Goal: Task Accomplishment & Management: Manage account settings

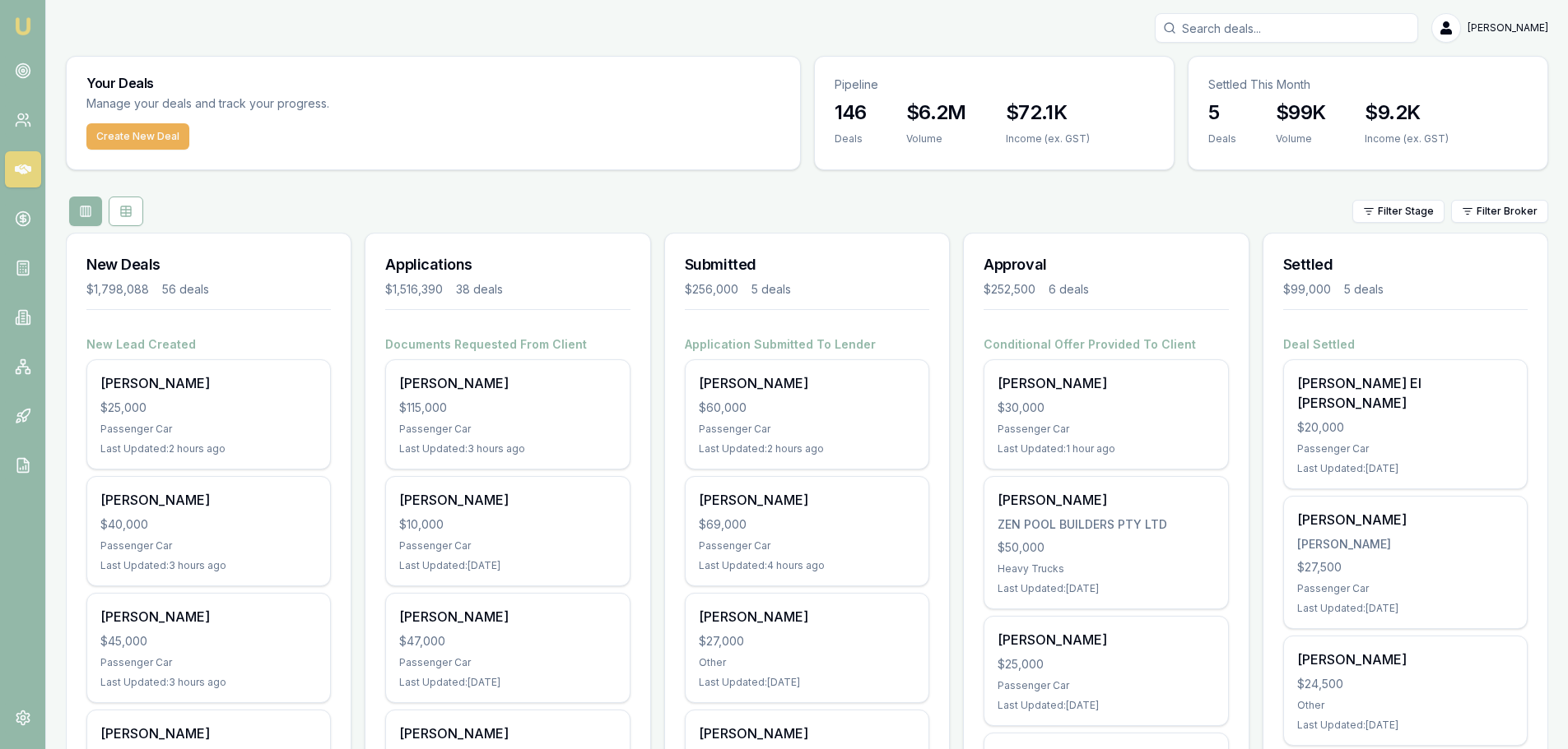
click at [1334, 30] on input "Search deals" at bounding box center [1286, 28] width 263 height 30
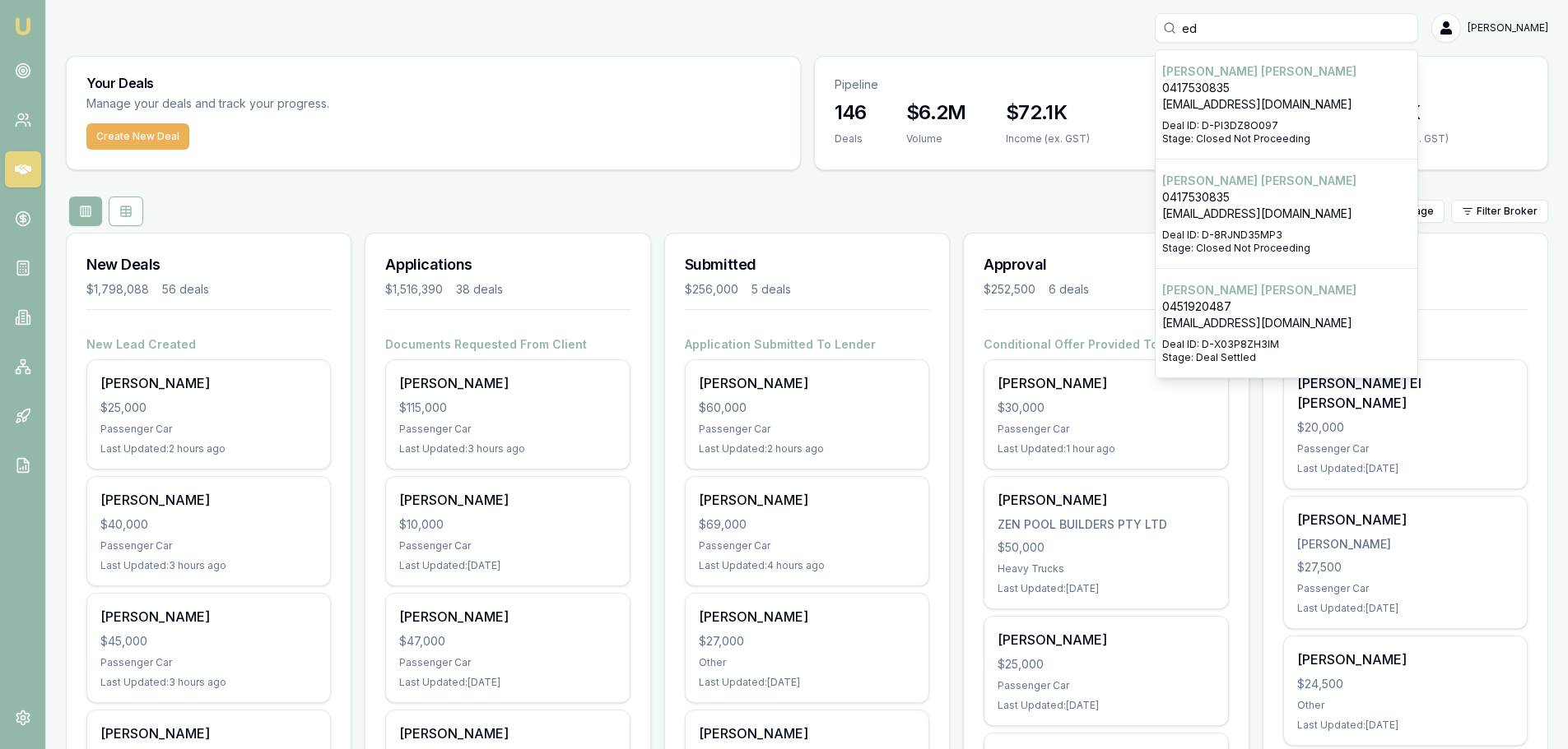
type input "e"
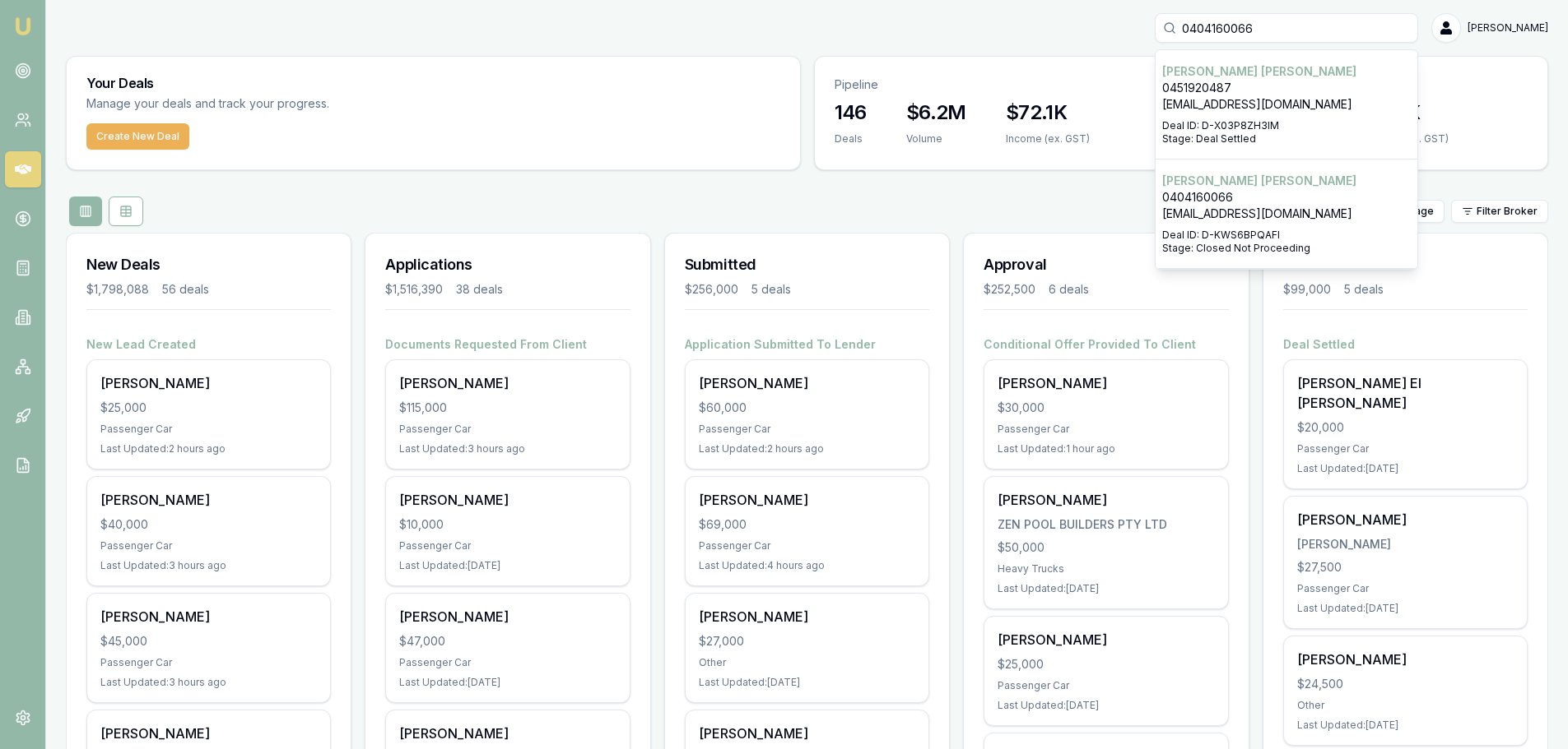
type input "0404160066"
click at [1327, 204] on p "0404160066" at bounding box center [1285, 197] width 248 height 17
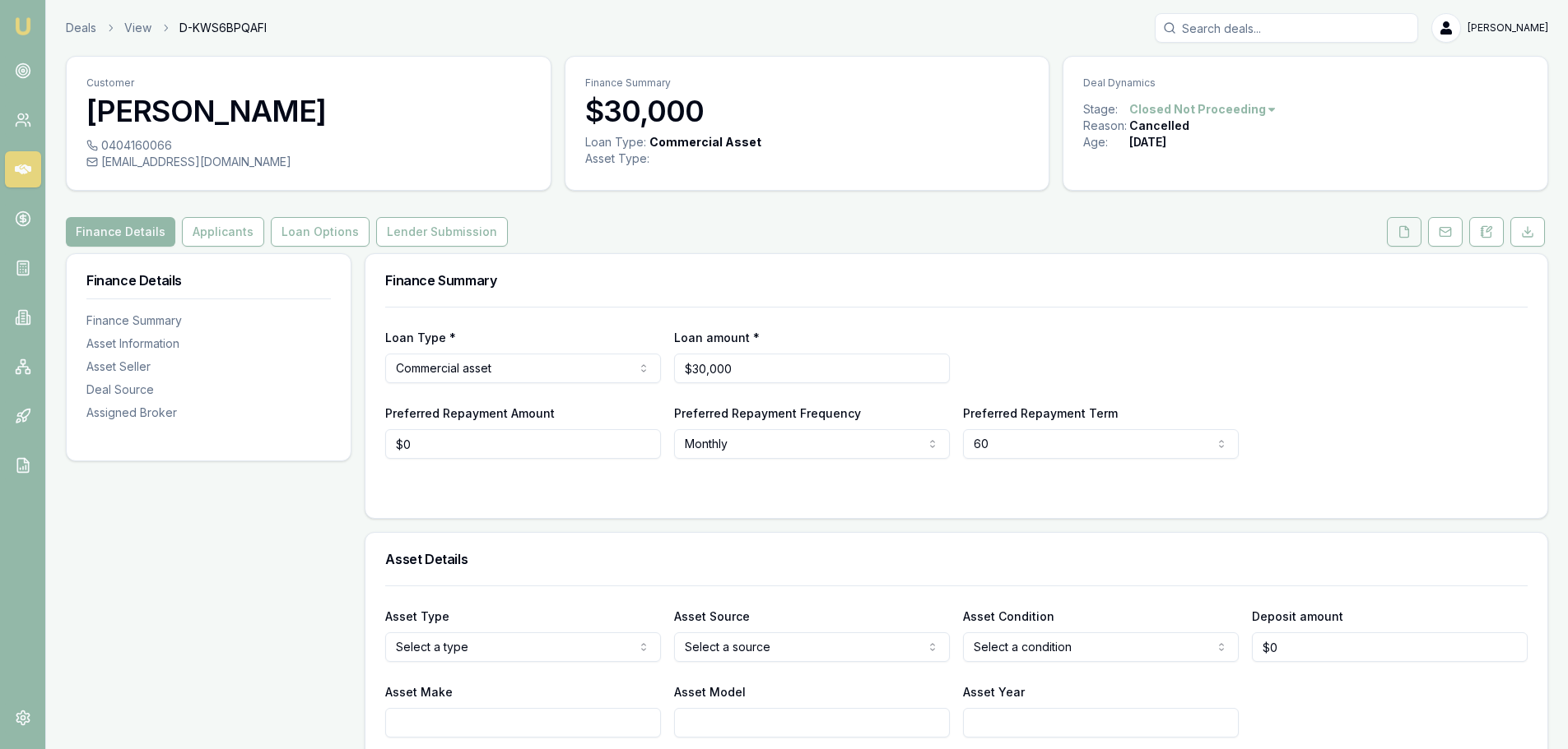
click at [1402, 239] on button at bounding box center [1403, 232] width 34 height 30
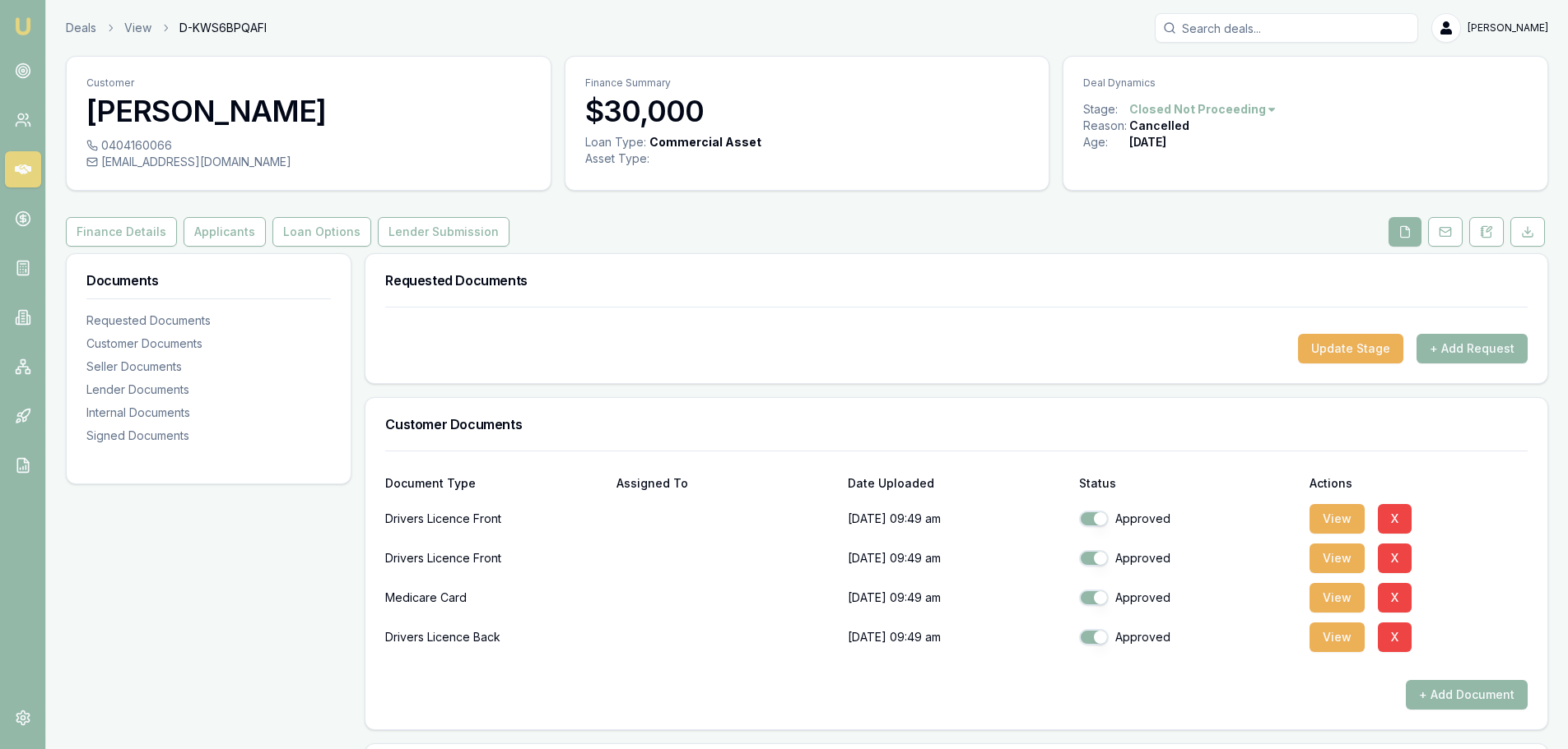
click at [1296, 25] on input "Search deals" at bounding box center [1286, 28] width 263 height 30
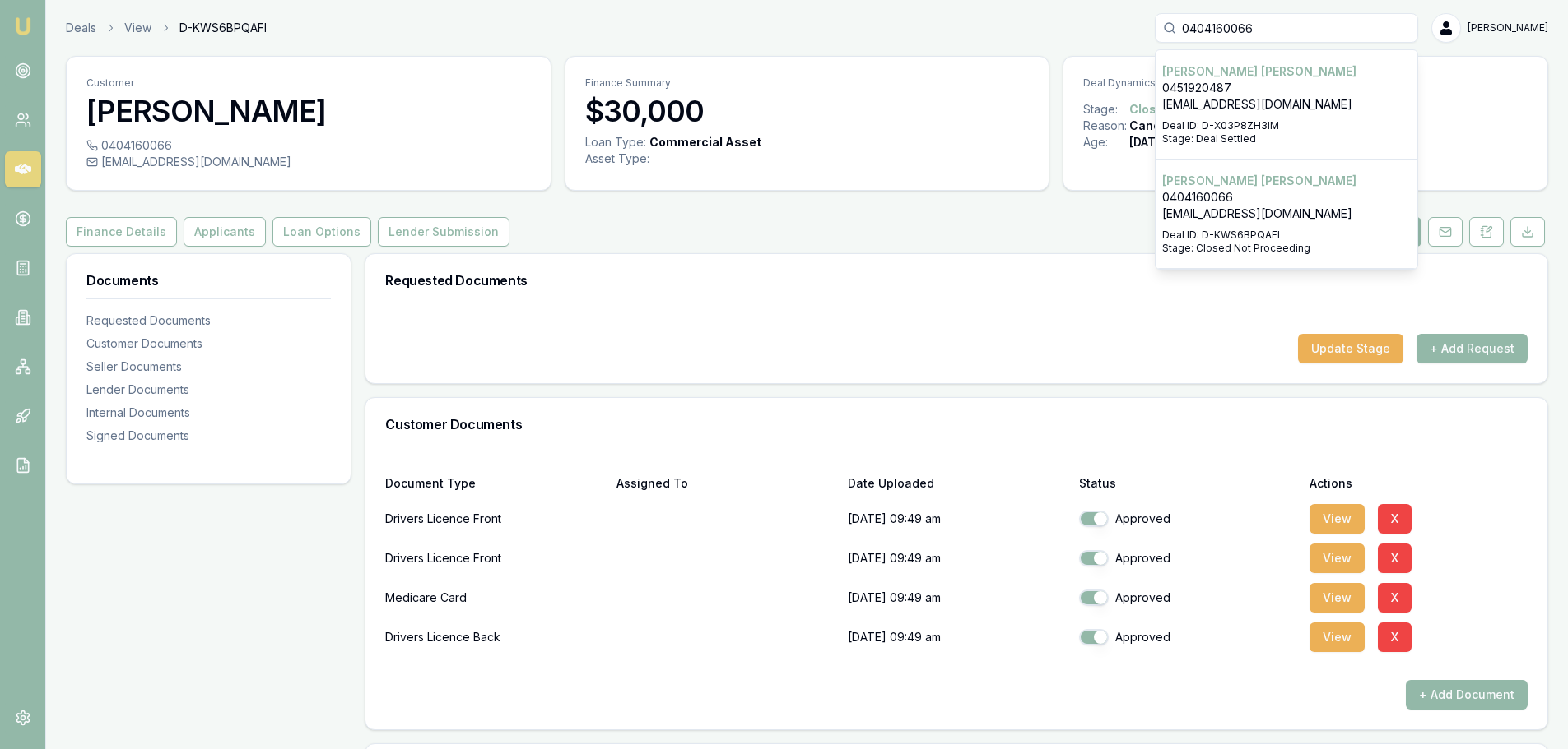
type input "0404160066"
click at [1305, 83] on p "0451920487" at bounding box center [1285, 88] width 248 height 17
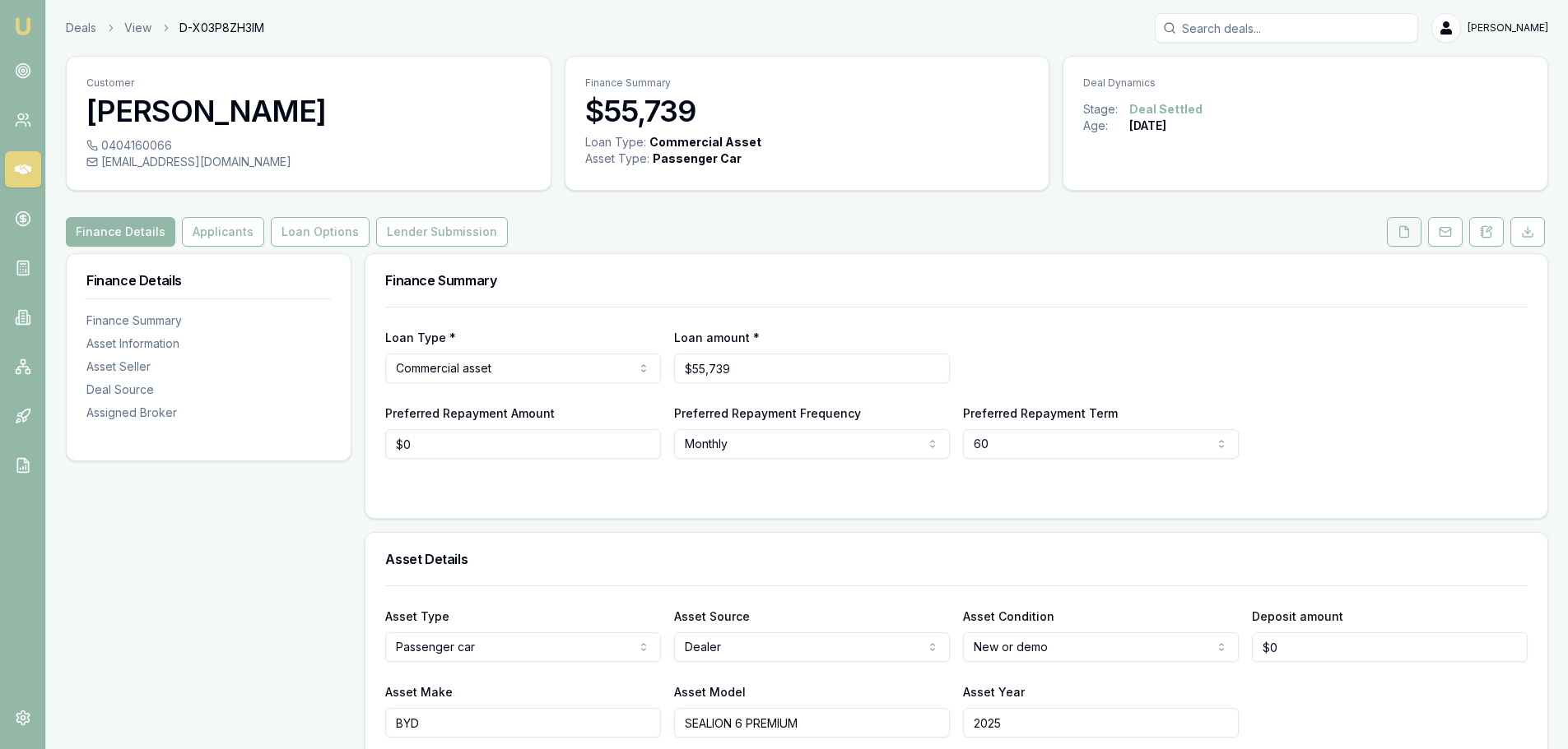
click at [1417, 235] on button at bounding box center [1403, 232] width 34 height 30
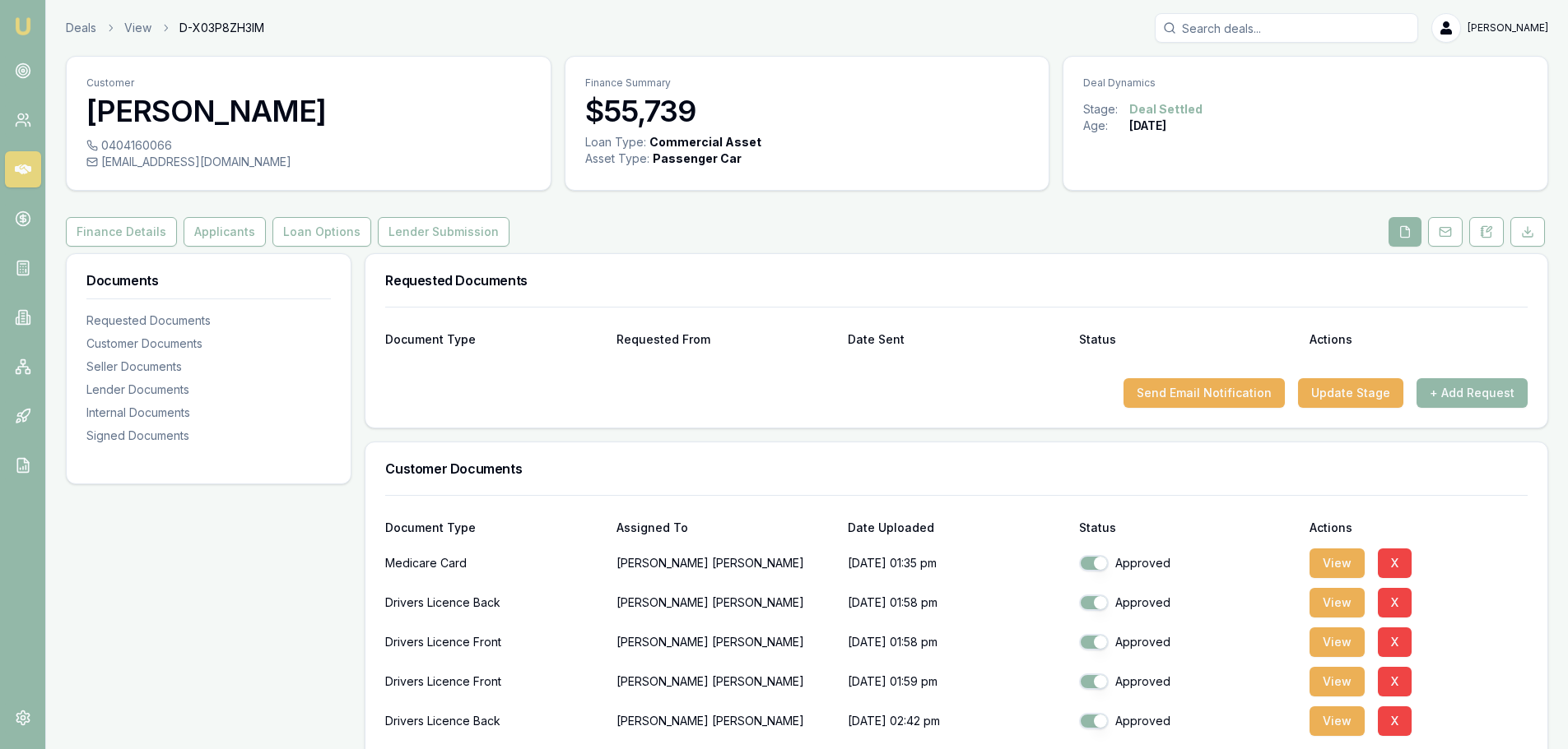
click at [837, 261] on div "Requested Documents" at bounding box center [956, 281] width 1182 height 53
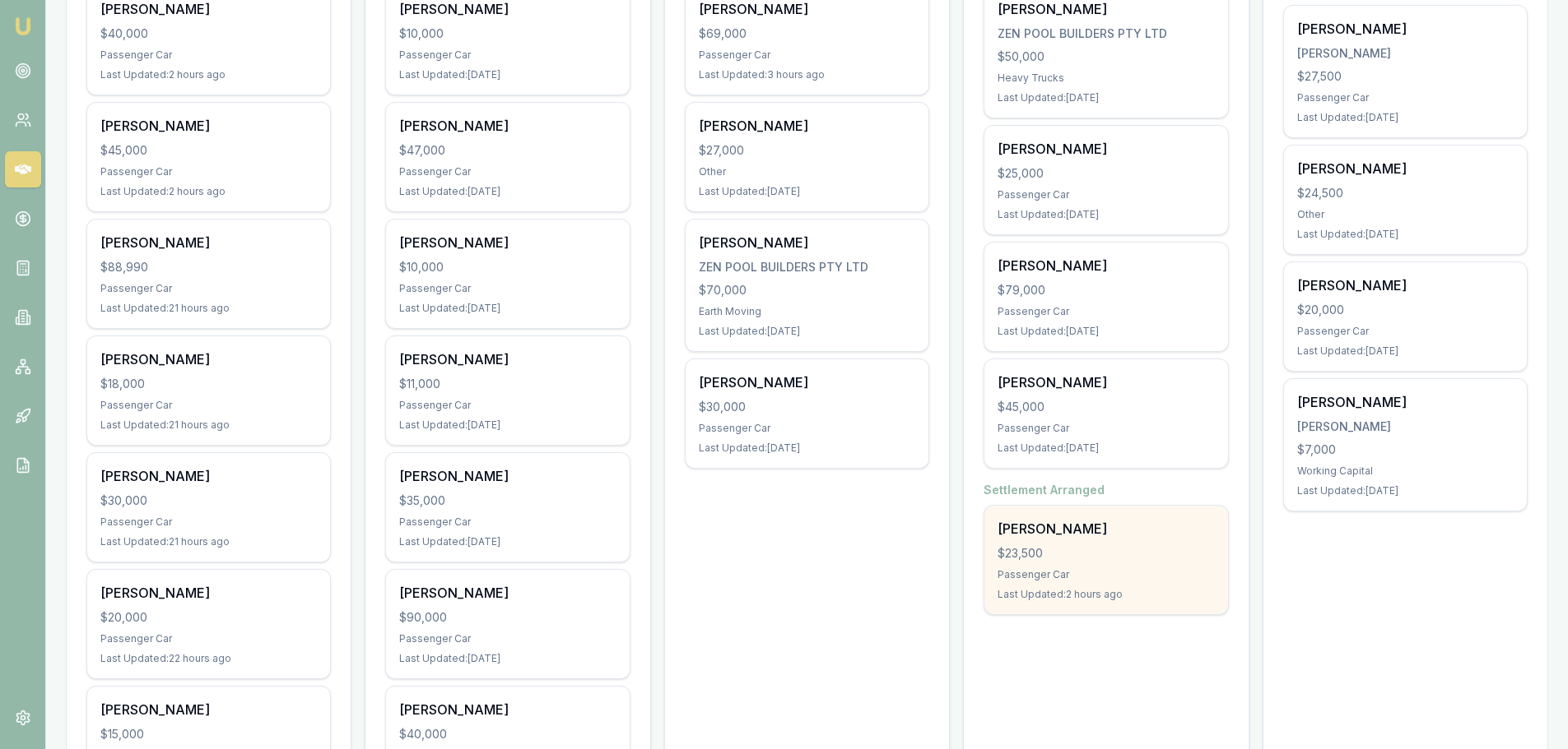
scroll to position [494, 0]
click at [1111, 560] on div "David Urwin $23,500 Passenger Car Last Updated: 2 hours ago" at bounding box center [1106, 558] width 243 height 109
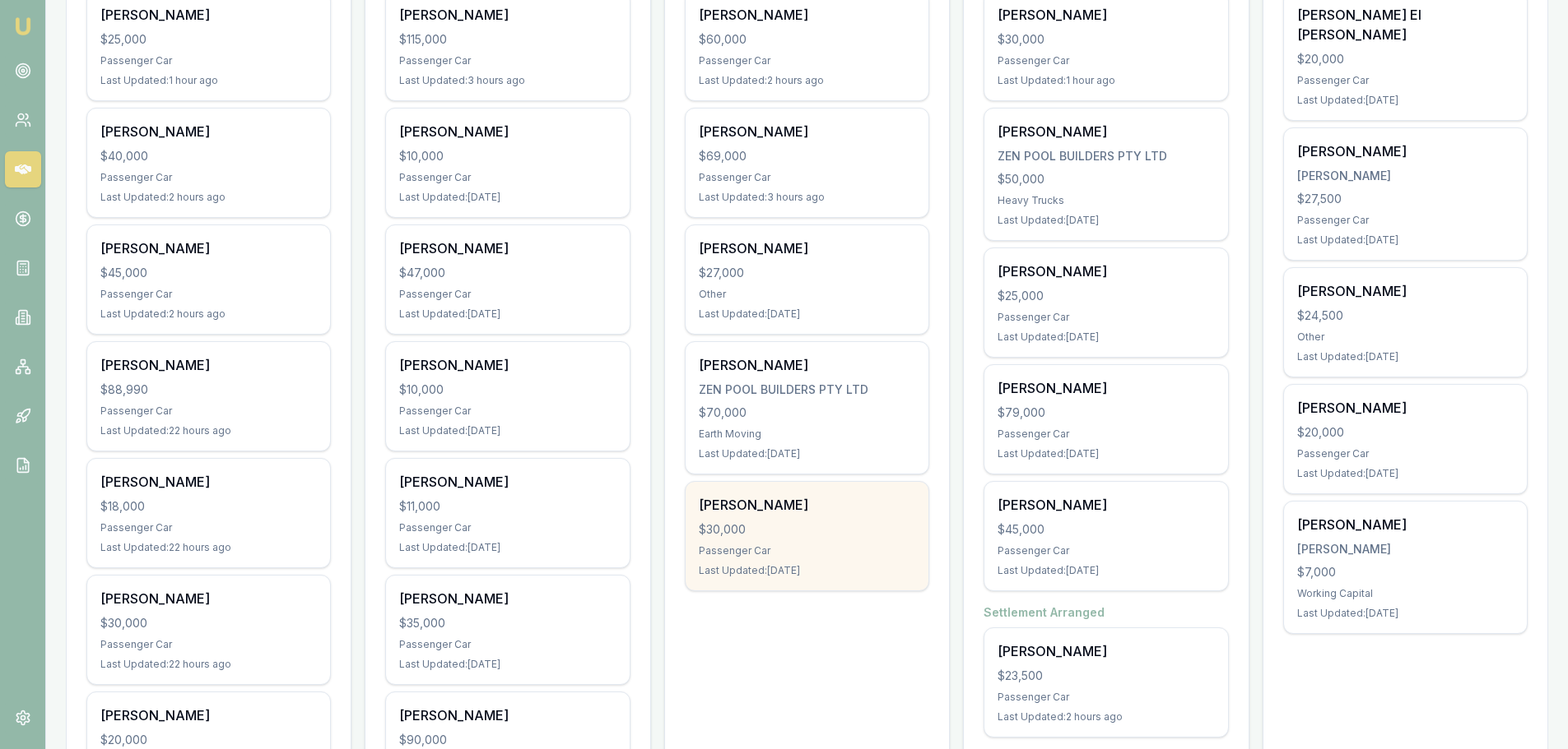
scroll to position [246, 0]
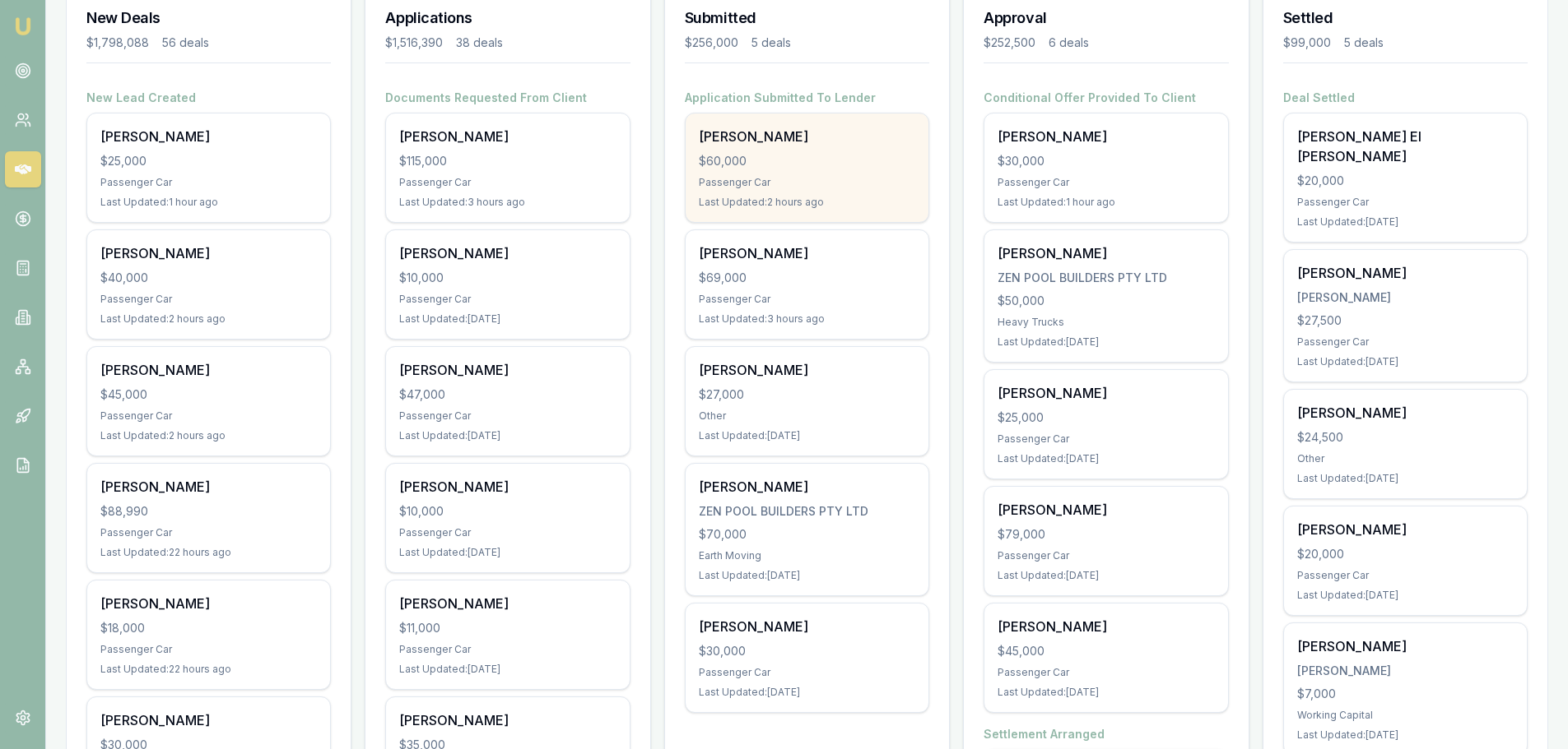
click at [774, 185] on div "Passenger Car" at bounding box center [806, 182] width 217 height 13
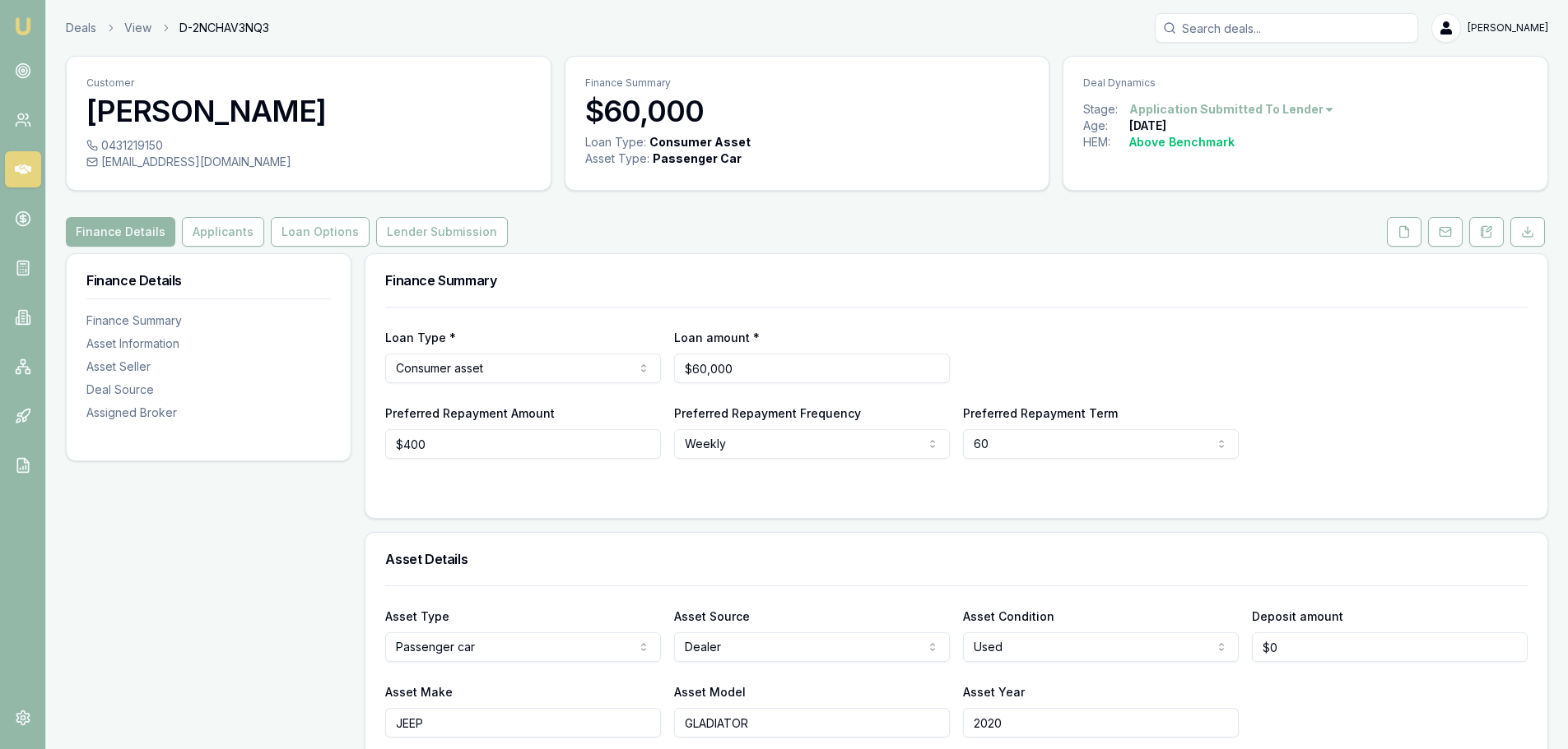
drag, startPoint x: 412, startPoint y: 232, endPoint x: 439, endPoint y: 248, distance: 31.4
click at [412, 232] on button "Lender Submission" at bounding box center [442, 232] width 132 height 30
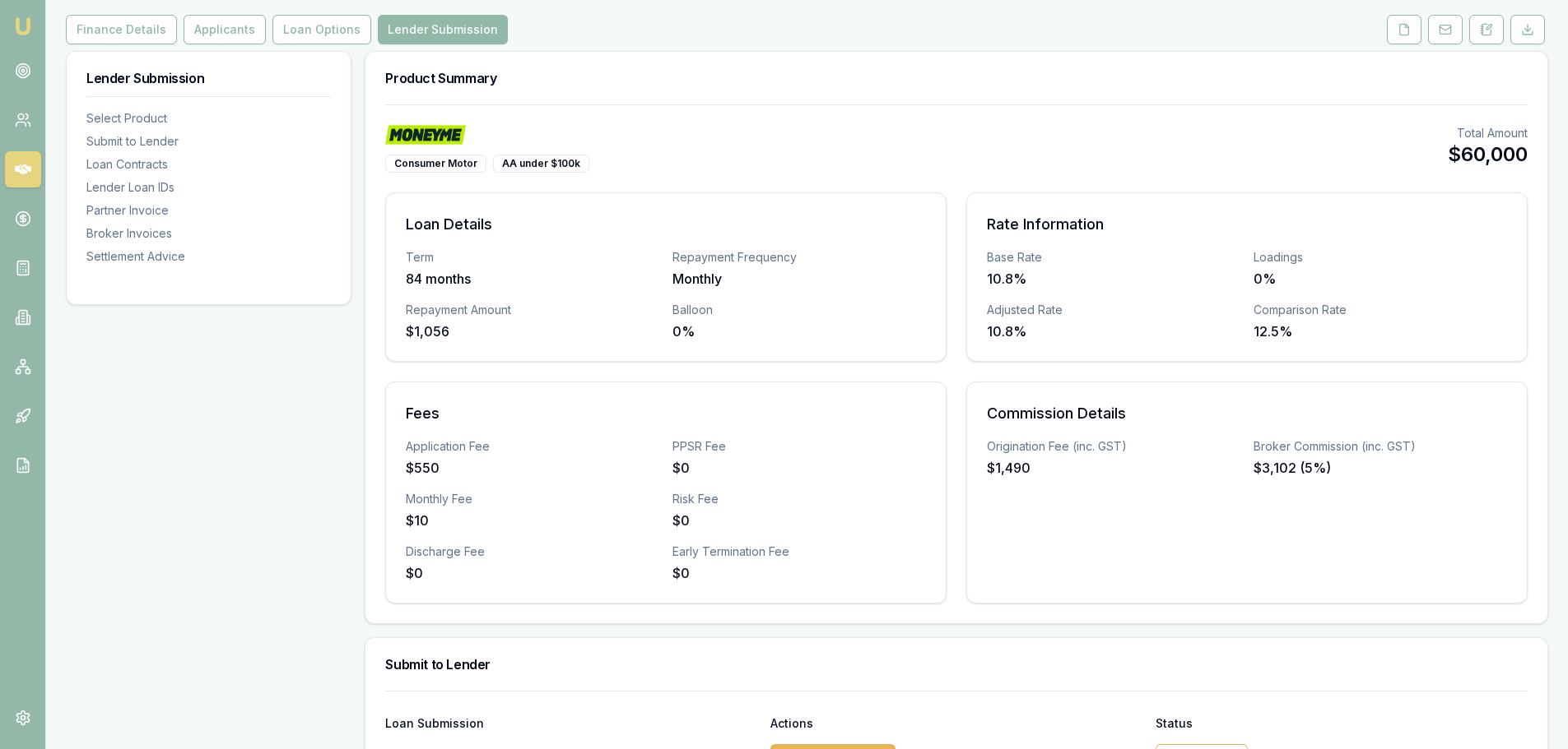
scroll to position [411, 0]
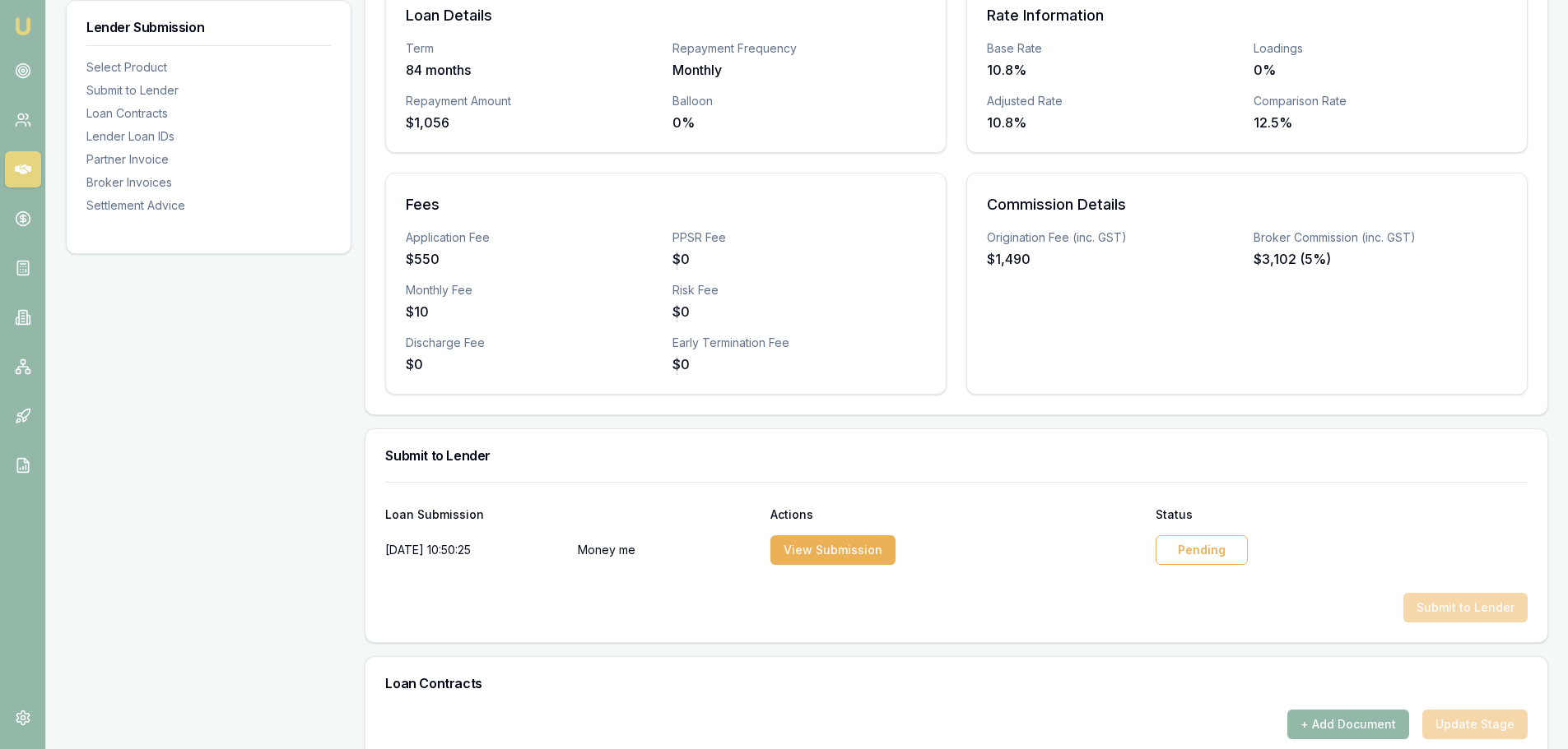
click at [1218, 554] on div "Pending" at bounding box center [1201, 551] width 92 height 30
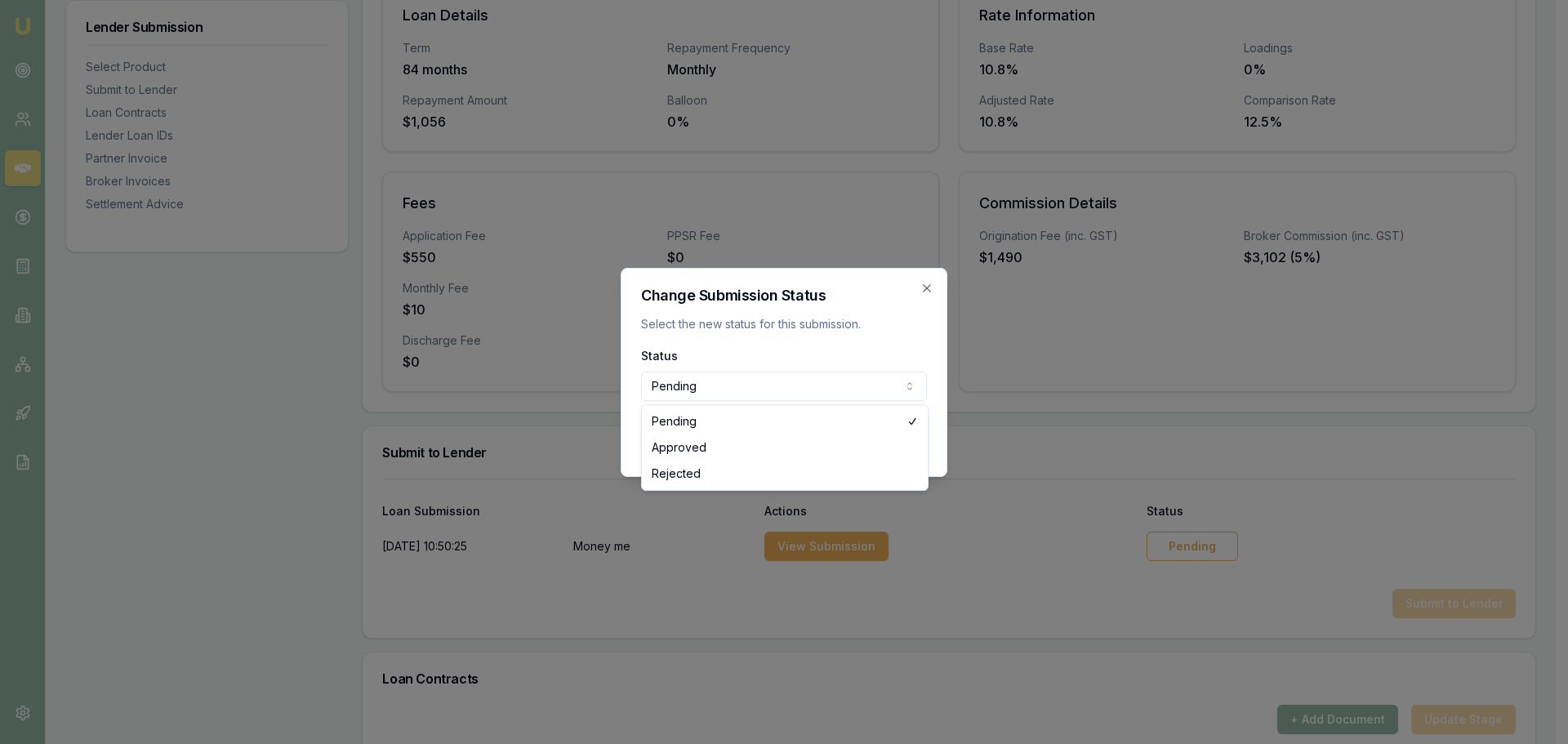
select select "APPROVED"
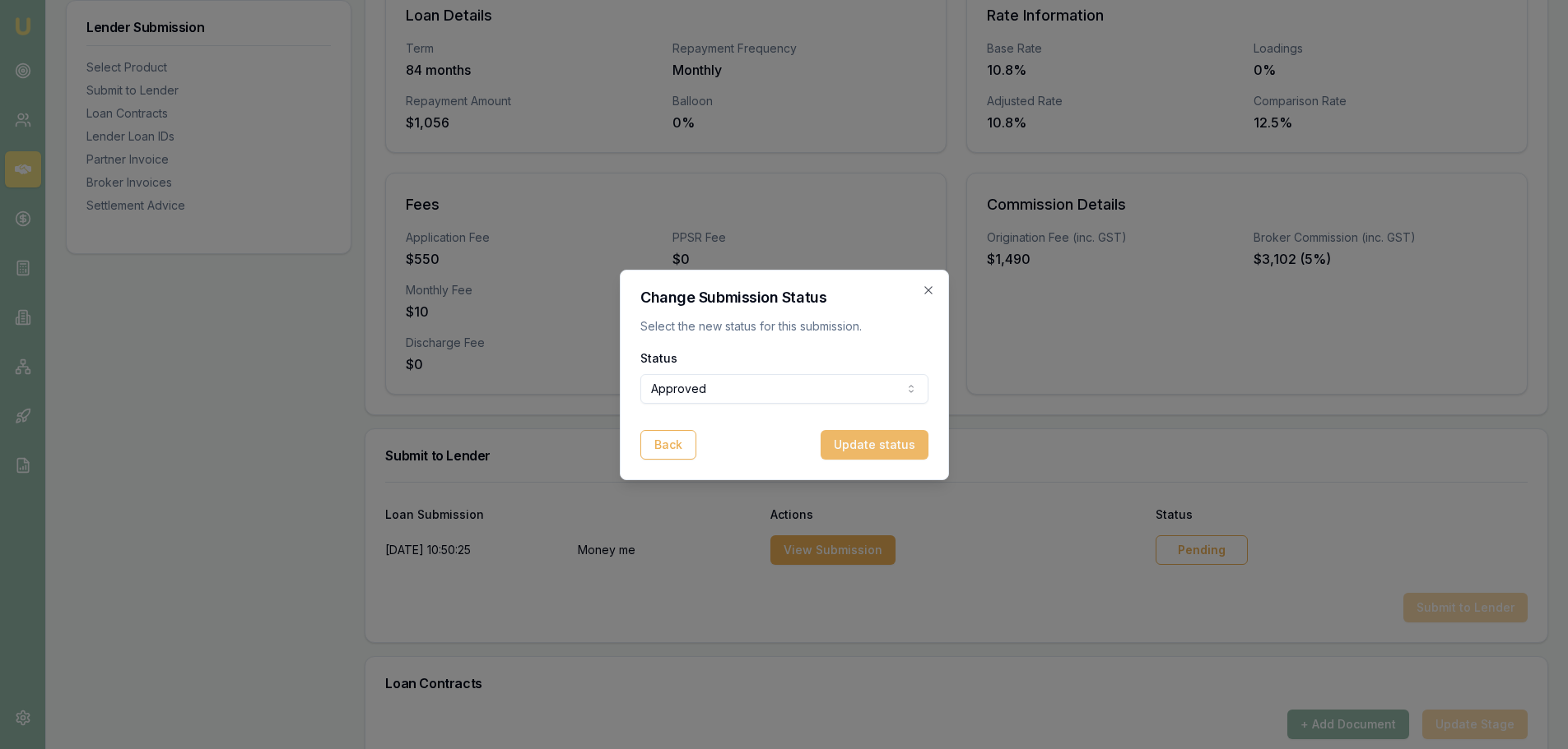
click at [847, 441] on button "Update status" at bounding box center [874, 445] width 108 height 30
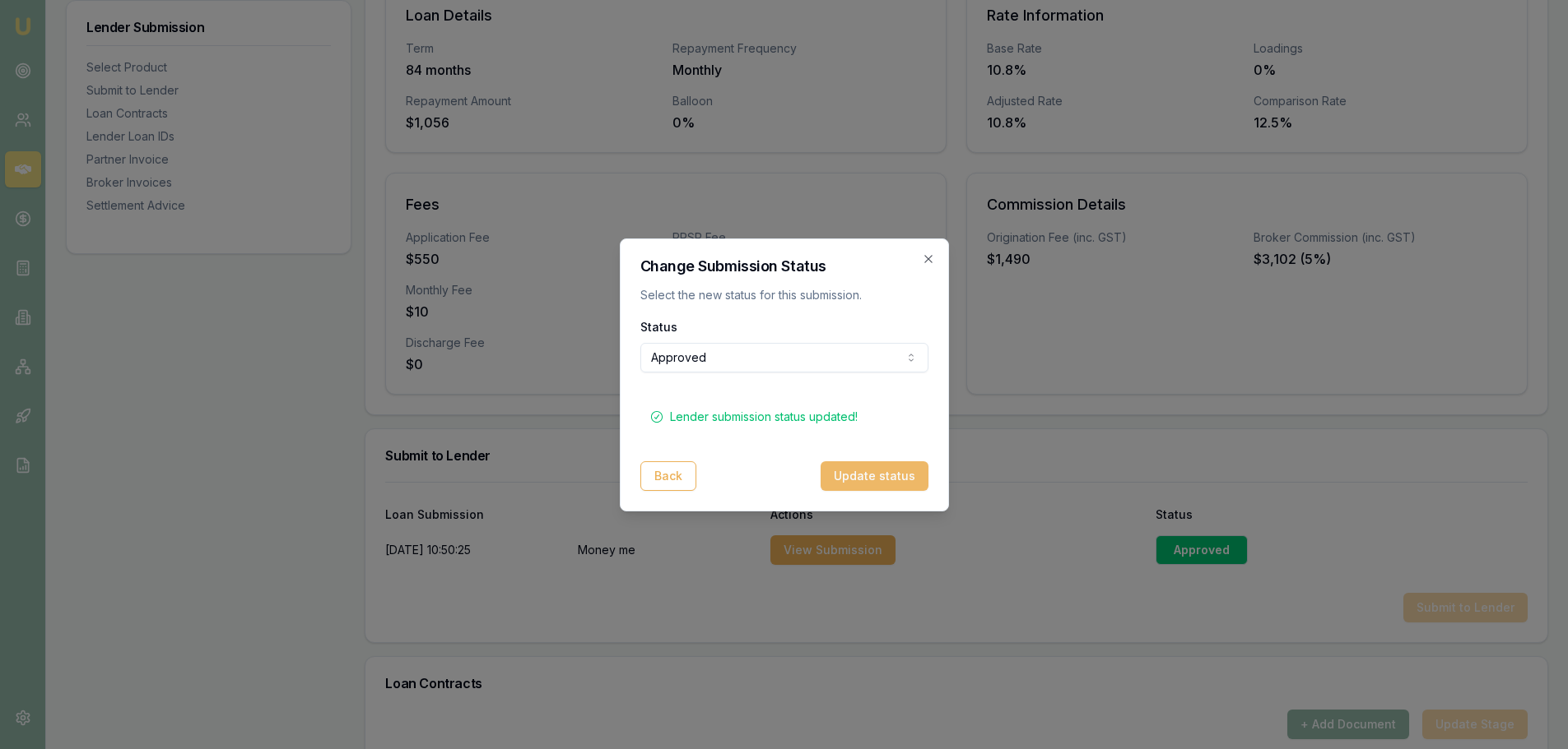
click at [875, 477] on button "Update status" at bounding box center [874, 476] width 108 height 30
click at [925, 258] on icon "button" at bounding box center [927, 259] width 13 height 13
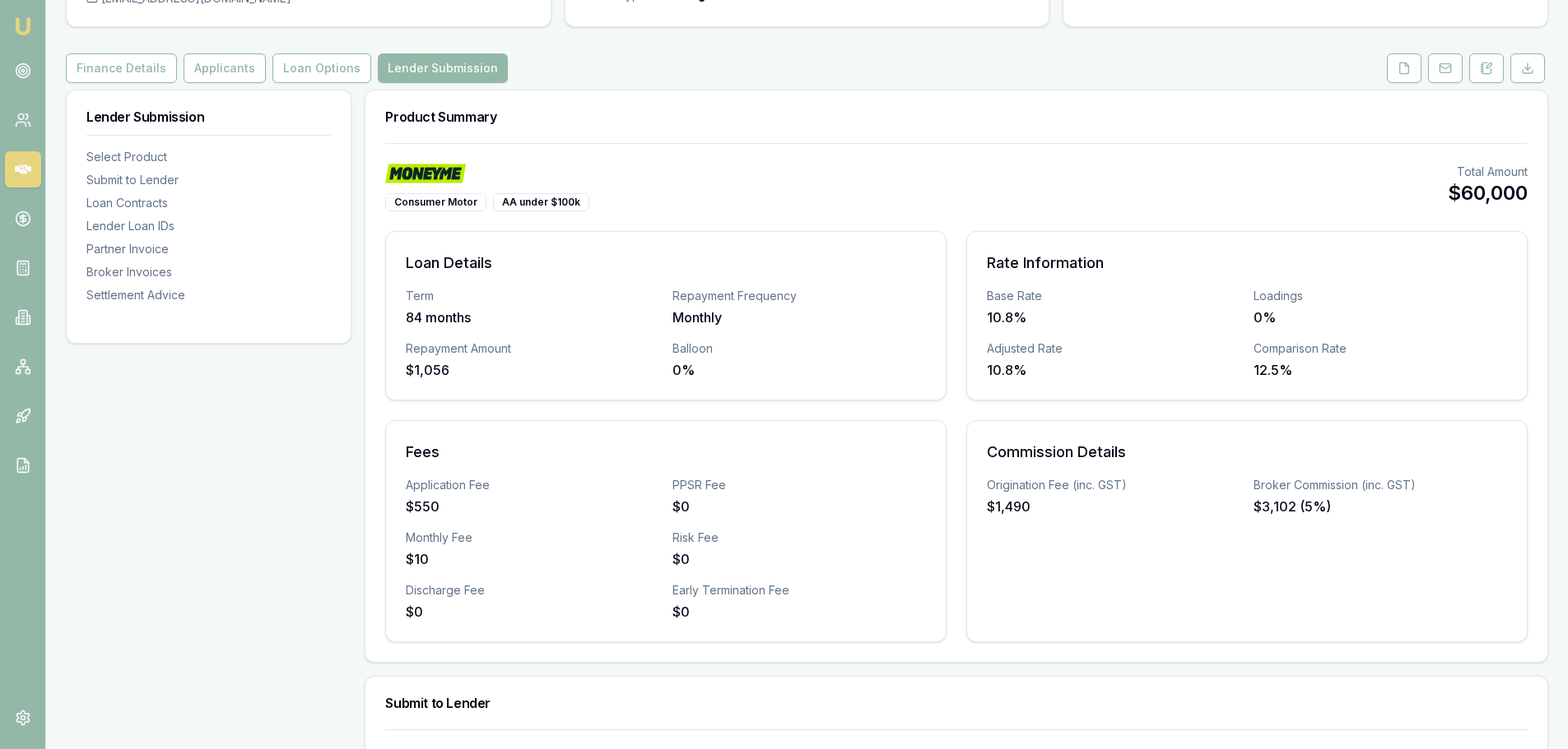
scroll to position [0, 0]
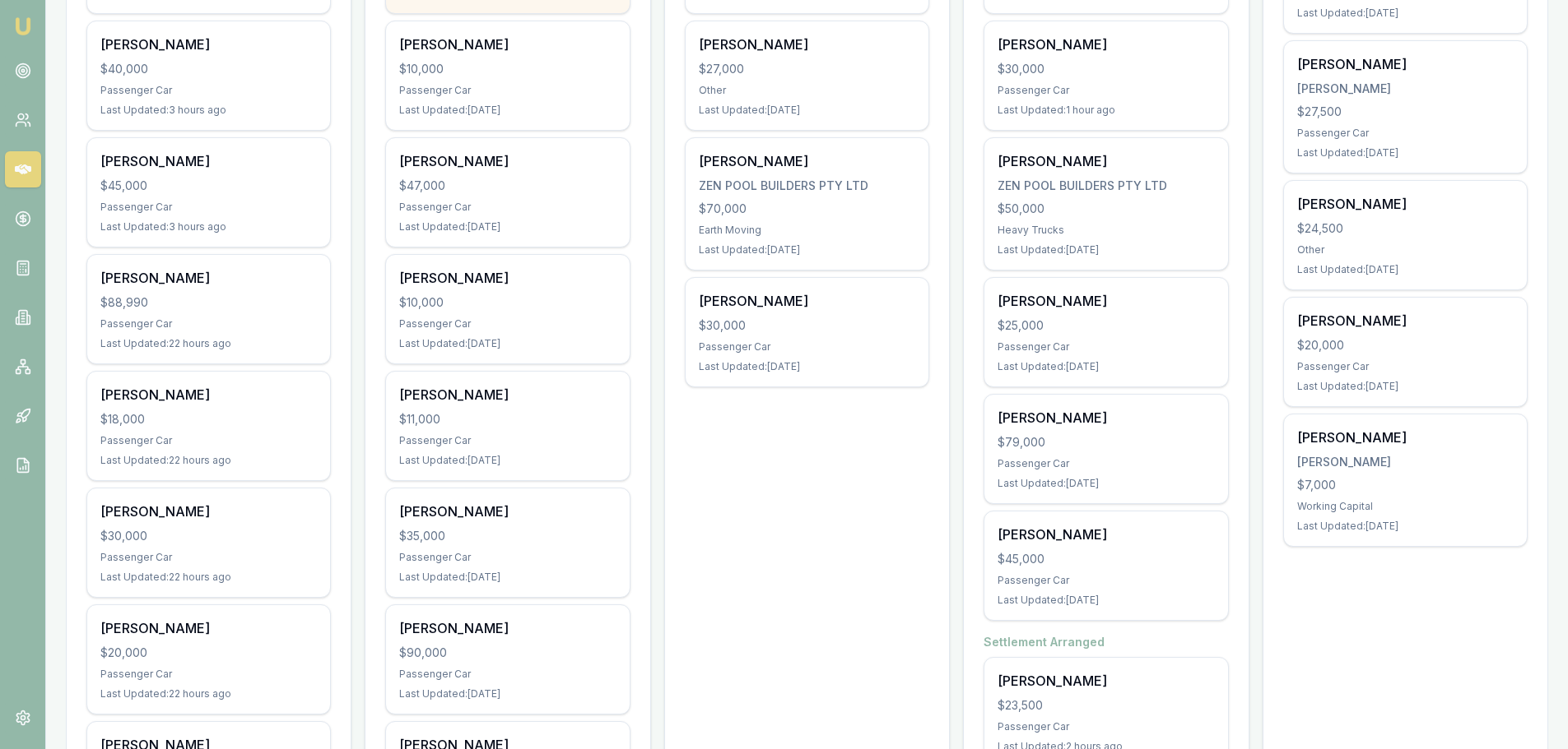
scroll to position [246, 0]
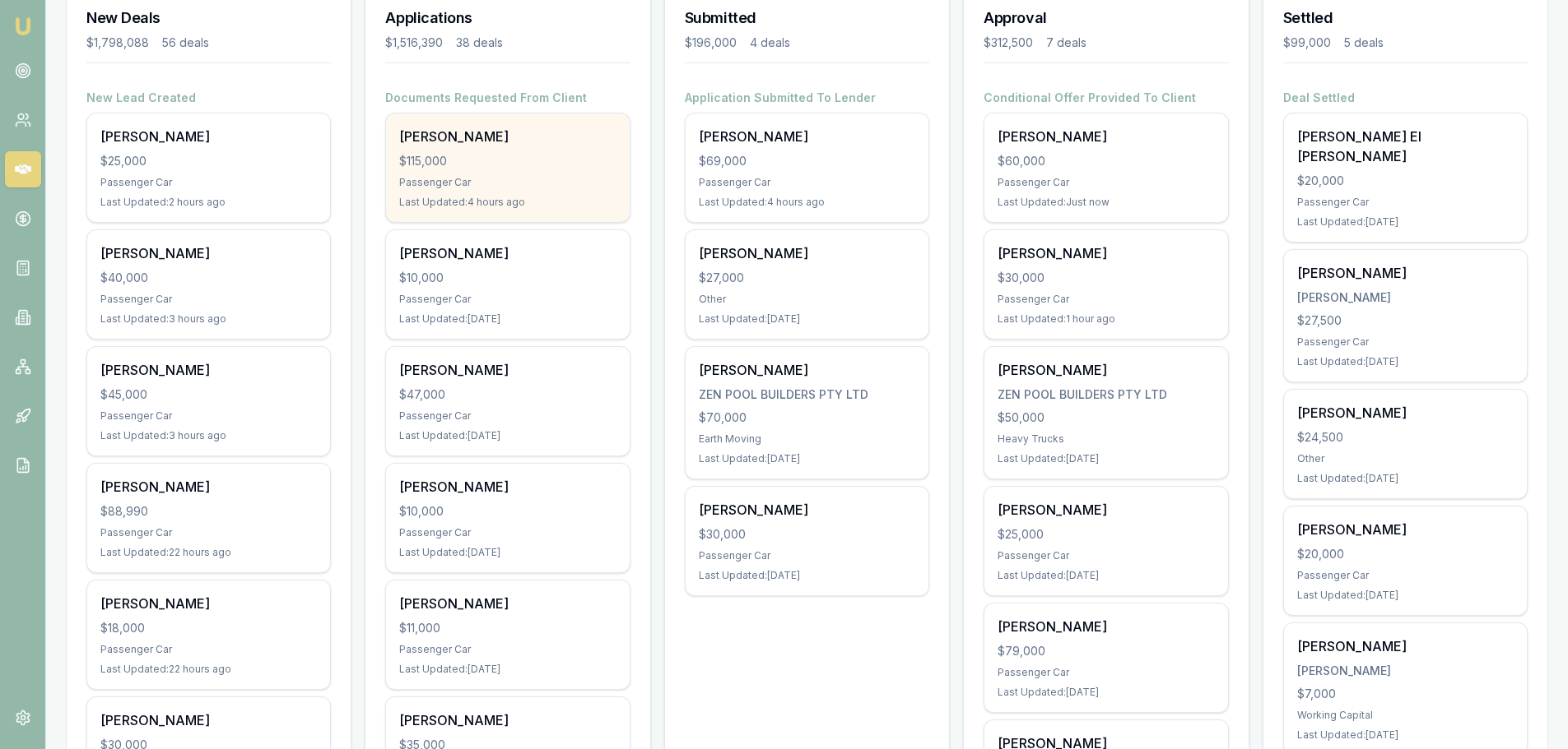
click at [541, 194] on div "ROBERT REYNOLDS $115,000 Passenger Car Last Updated: 4 hours ago" at bounding box center [507, 168] width 243 height 109
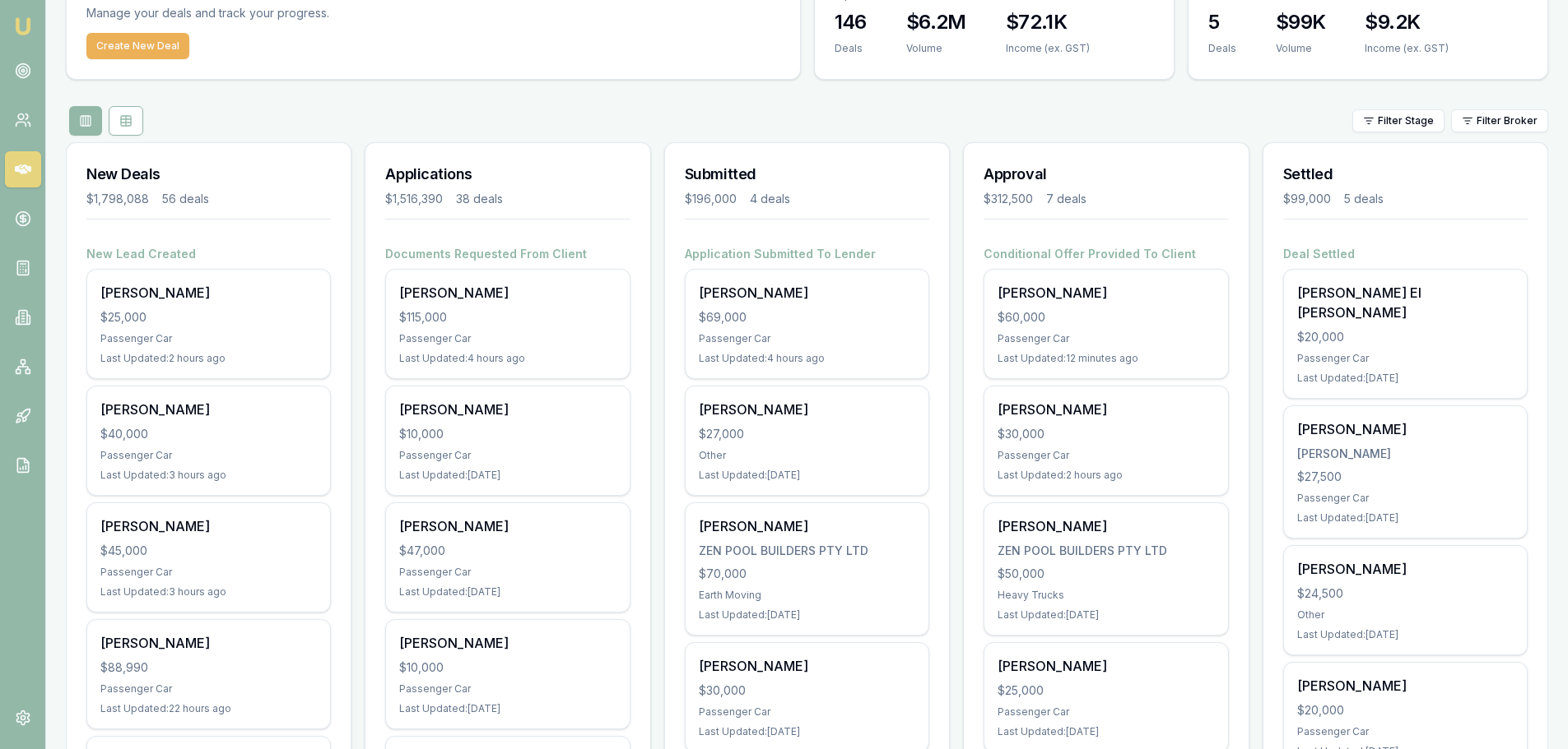
scroll to position [0, 0]
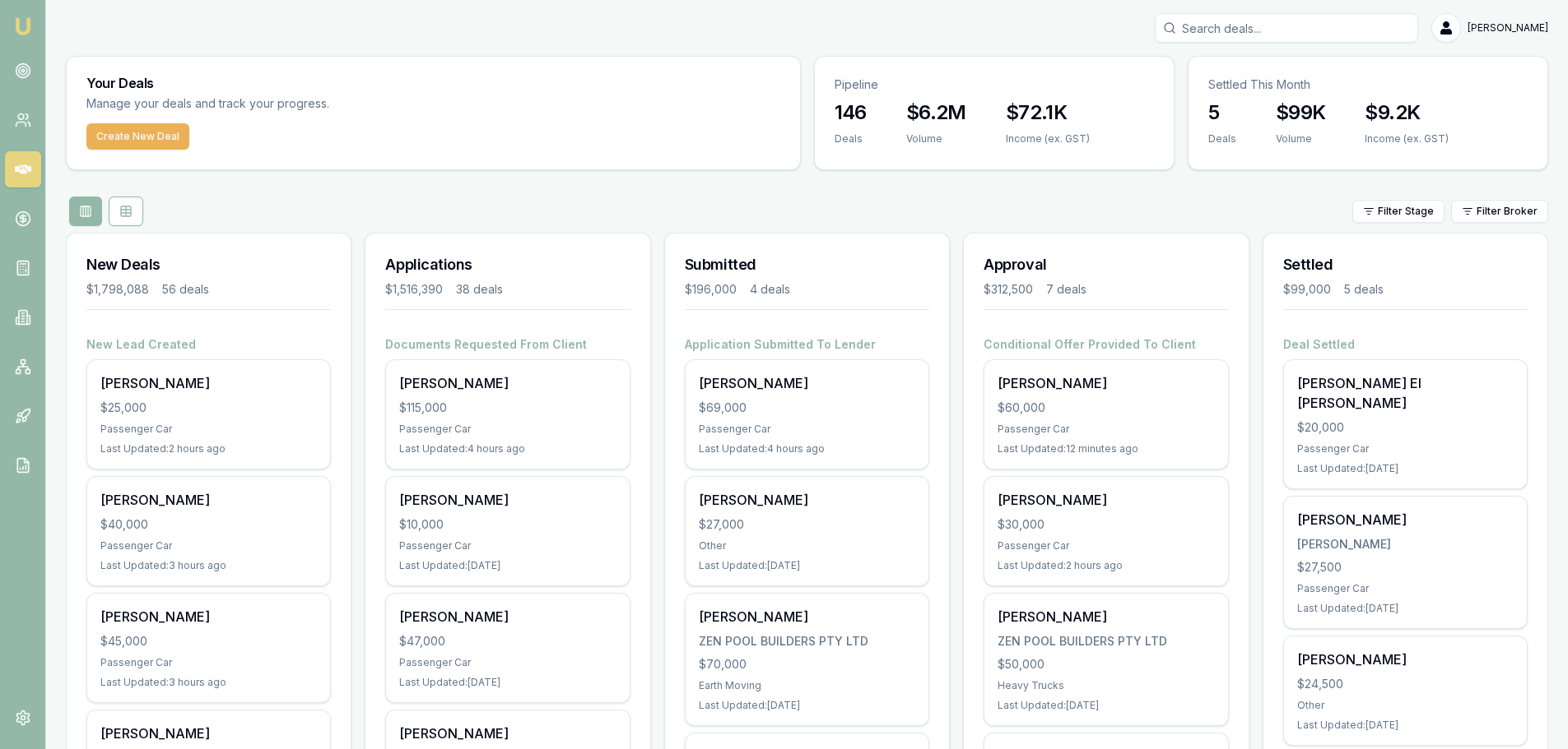
click at [1313, 38] on input "Search deals" at bounding box center [1286, 28] width 263 height 30
type input "0405428945"
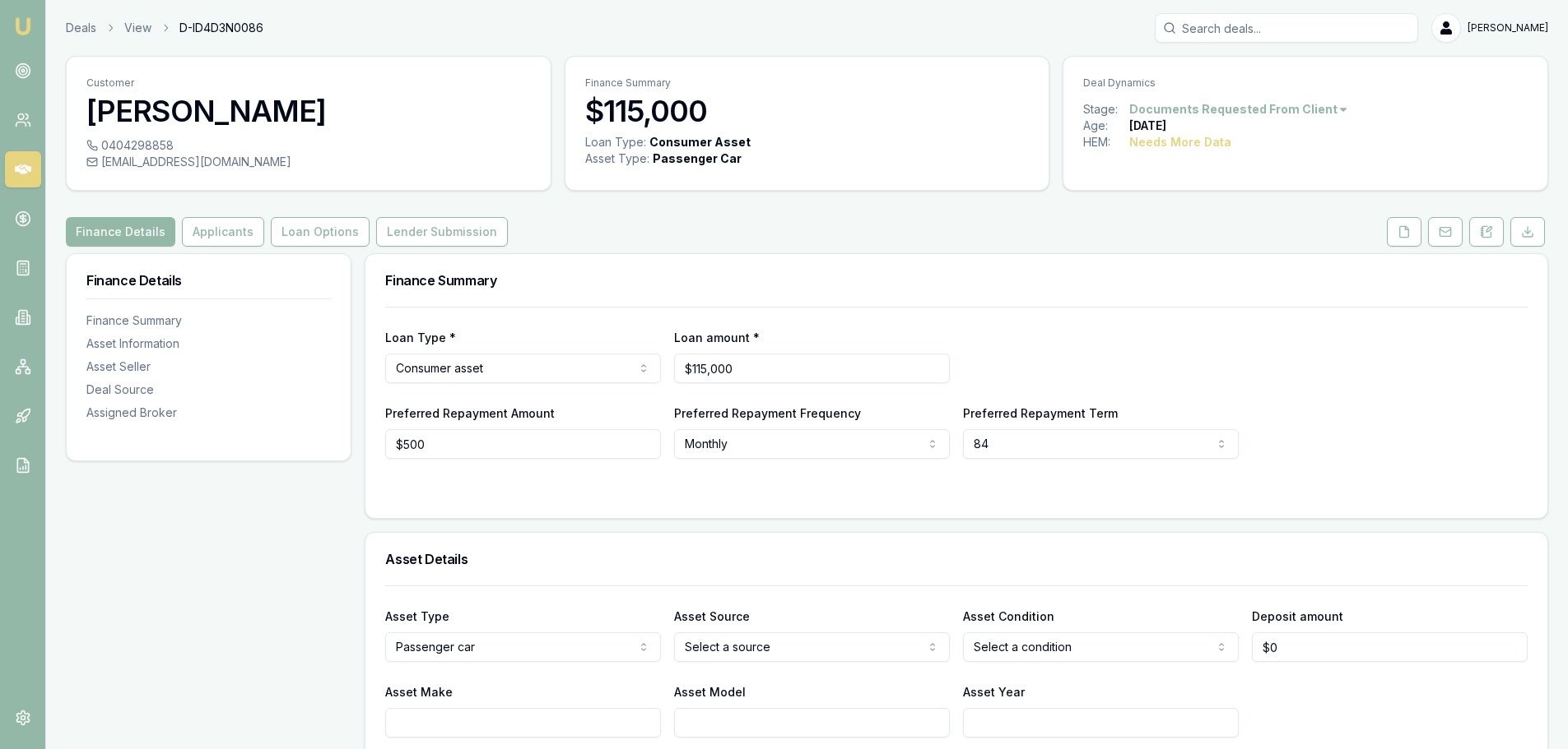
drag, startPoint x: 242, startPoint y: 236, endPoint x: 271, endPoint y: 259, distance: 37.0
click at [242, 236] on button "Applicants" at bounding box center [223, 232] width 82 height 30
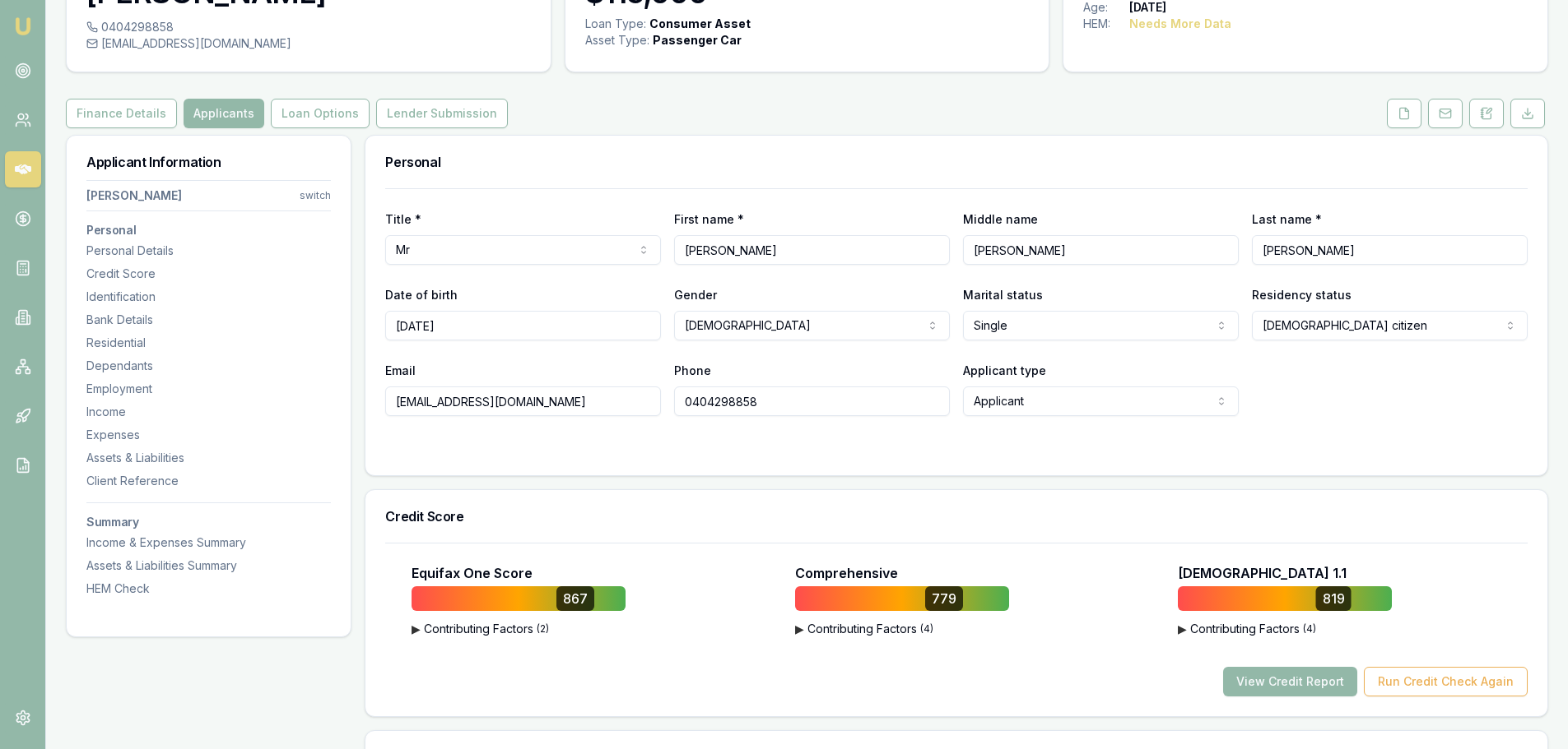
scroll to position [411, 0]
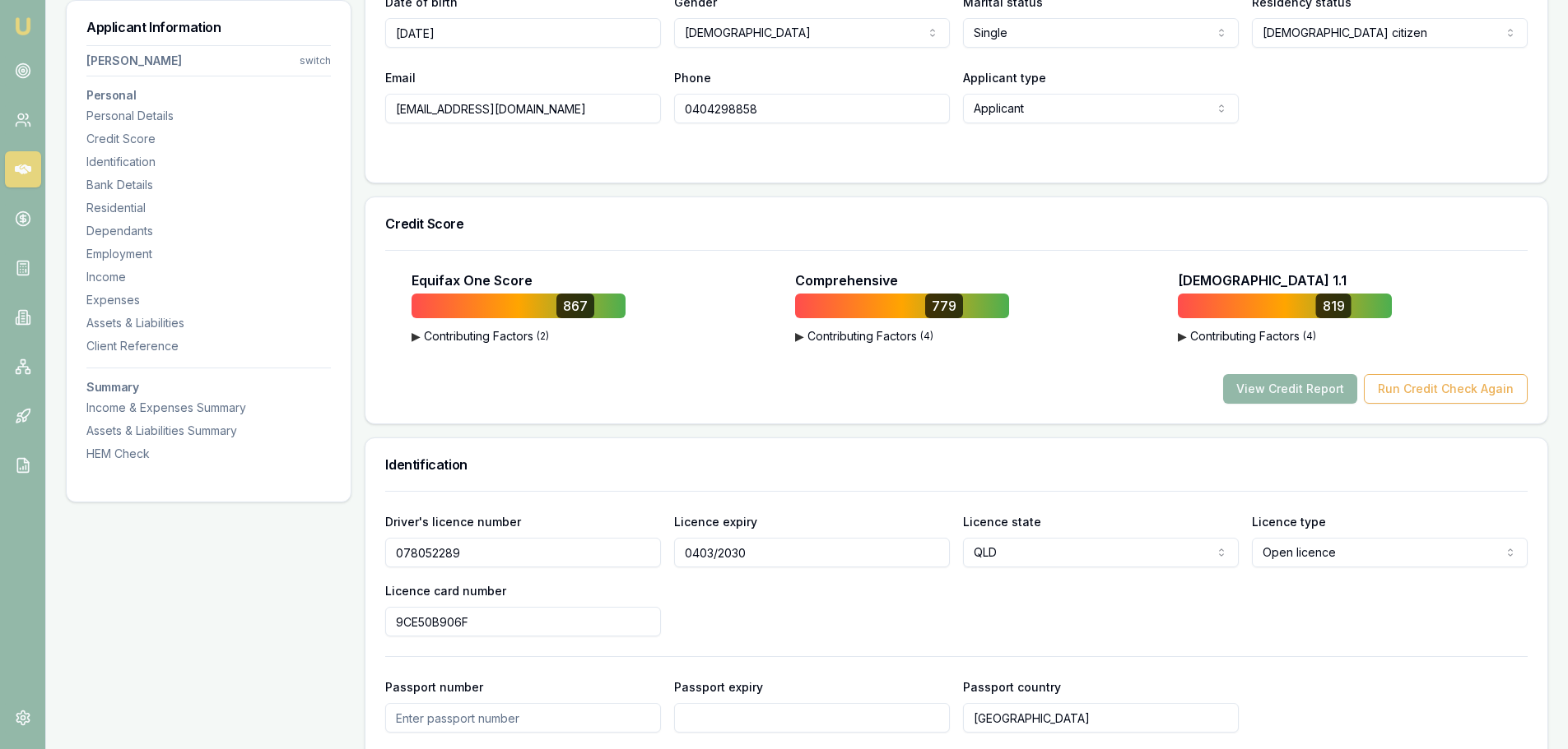
click at [856, 398] on div "View Credit Report Run Credit Check Again" at bounding box center [956, 389] width 1142 height 30
click at [917, 210] on div "Credit Score" at bounding box center [956, 224] width 1182 height 53
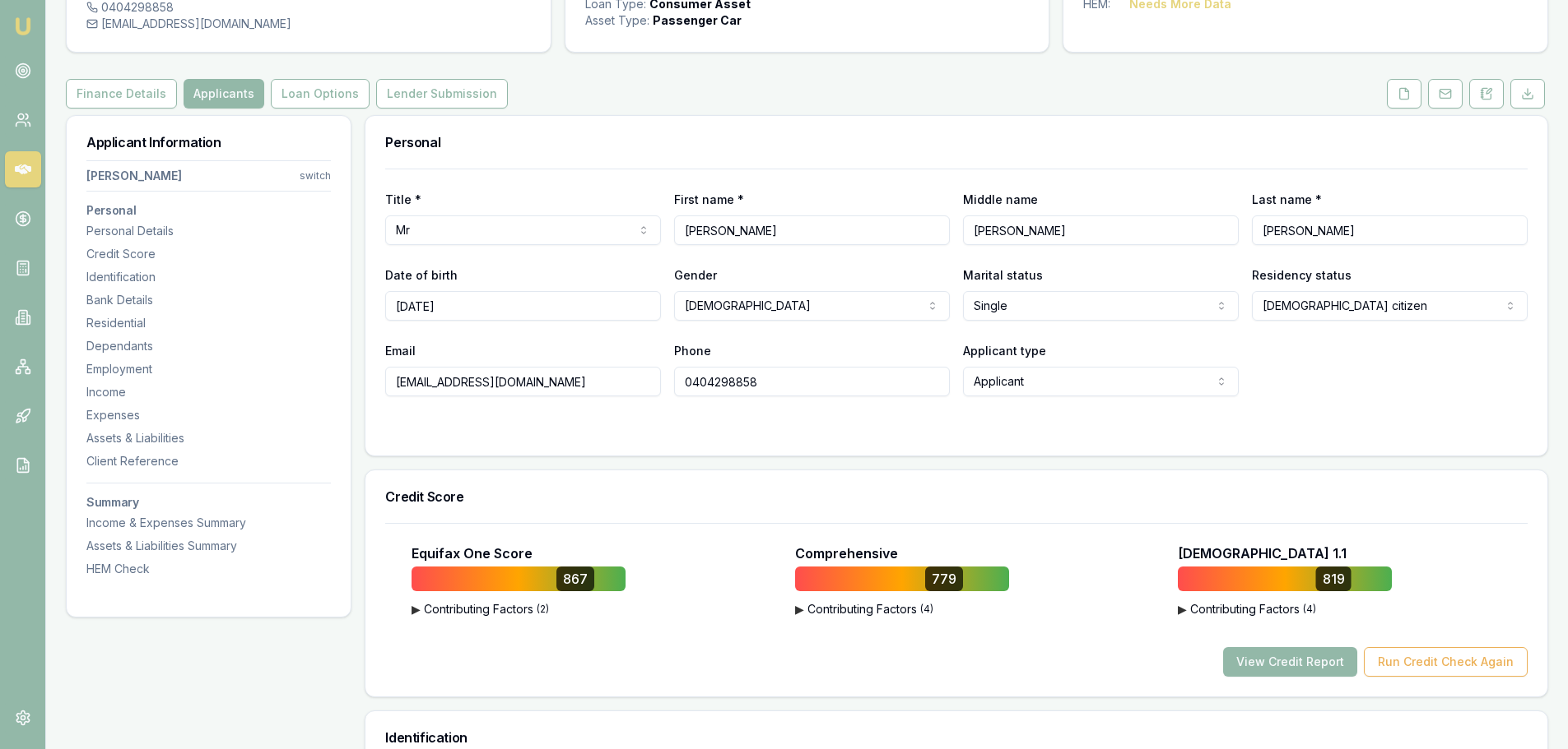
scroll to position [0, 0]
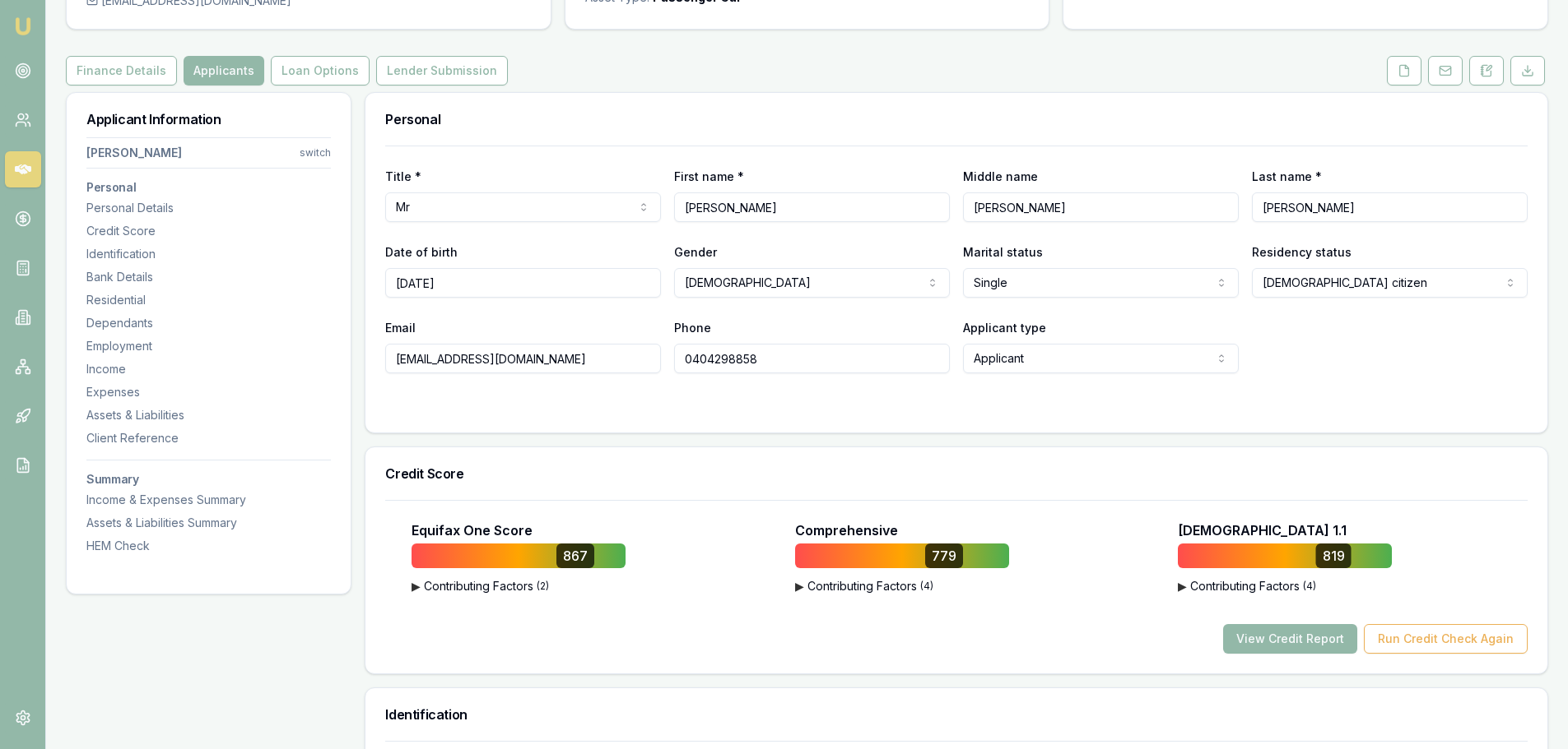
scroll to position [165, 0]
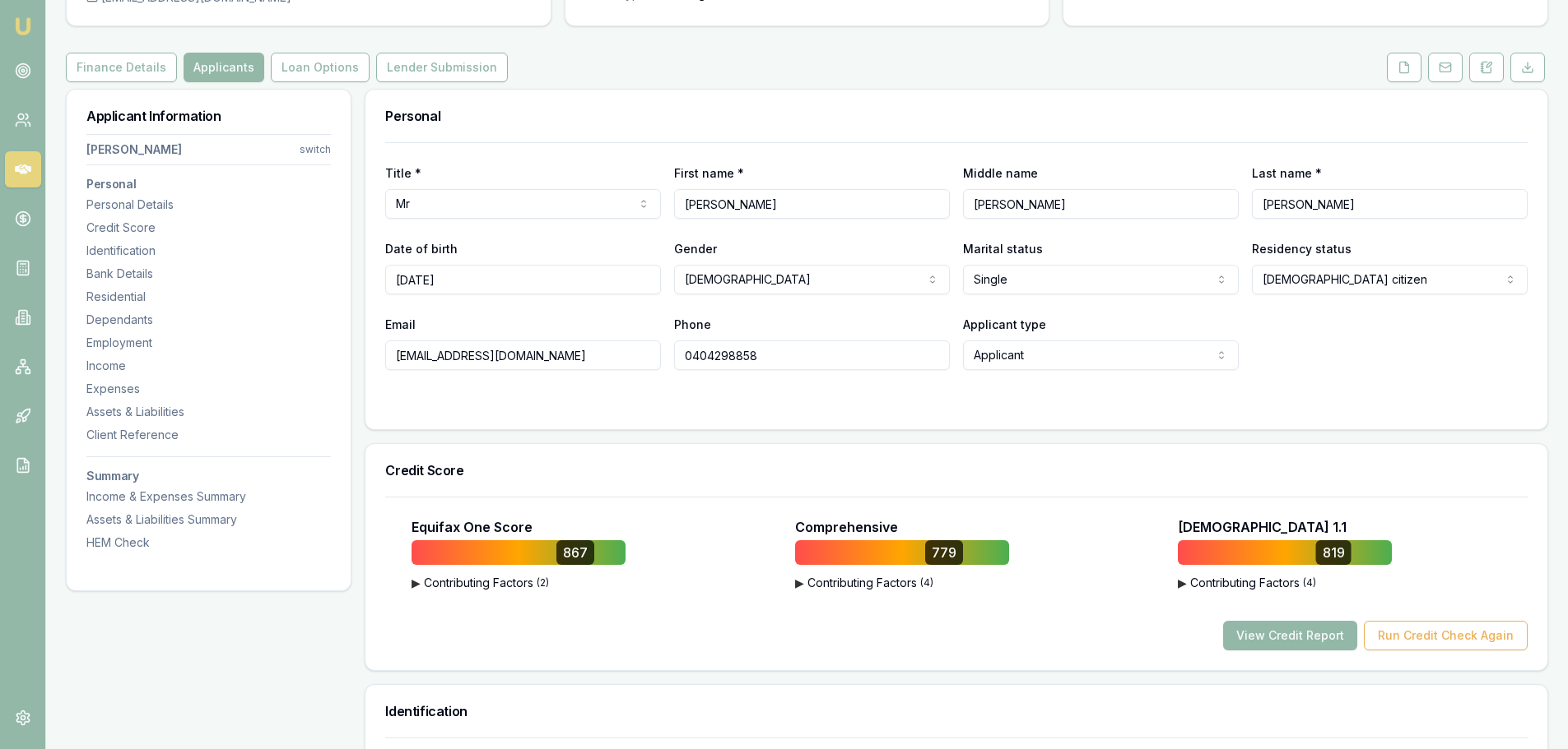
click at [838, 393] on form "Title * Mr Mr Mrs Miss Ms Dr Prof First name * ROBERT Middle name PAUL Last nam…" at bounding box center [956, 275] width 1142 height 268
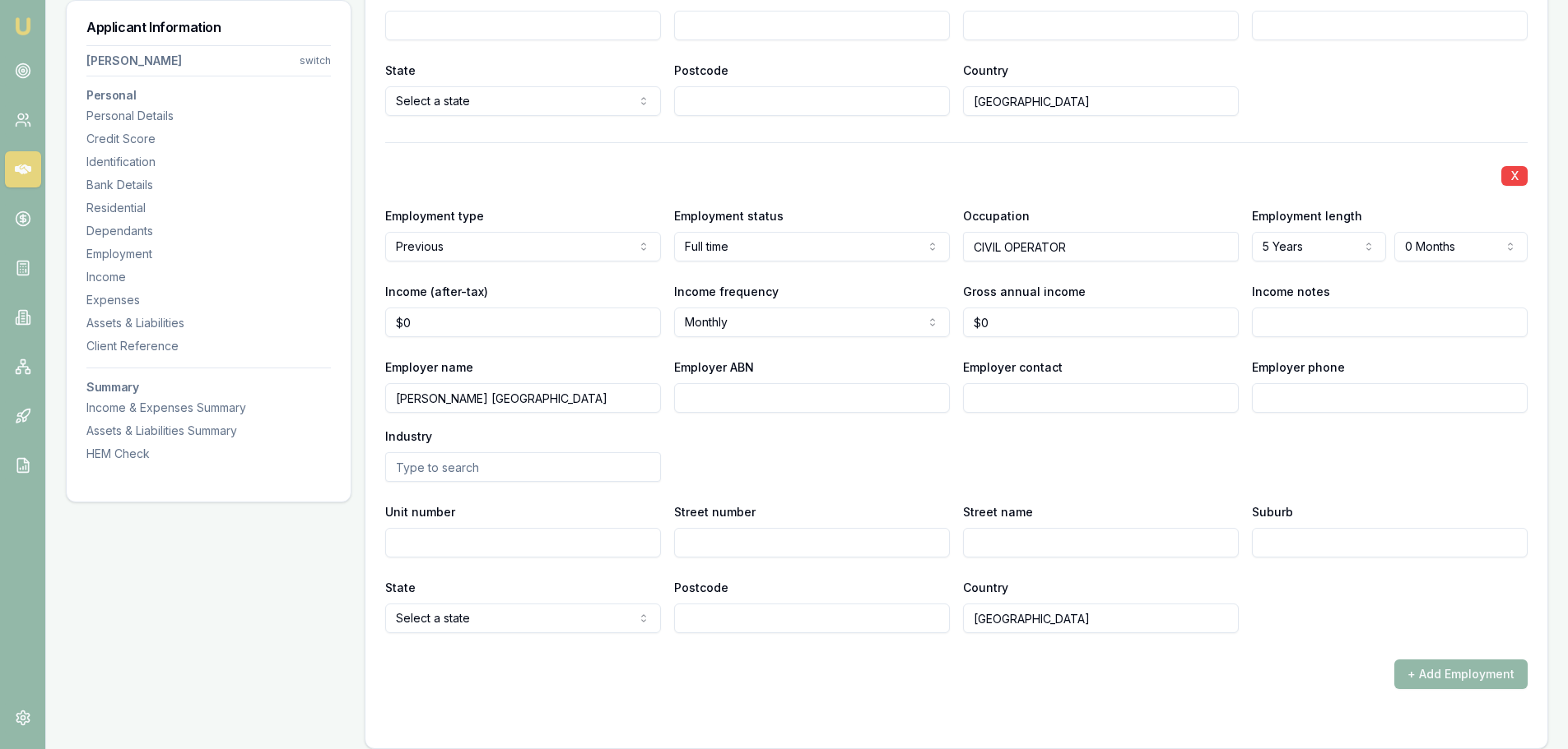
scroll to position [3701, 0]
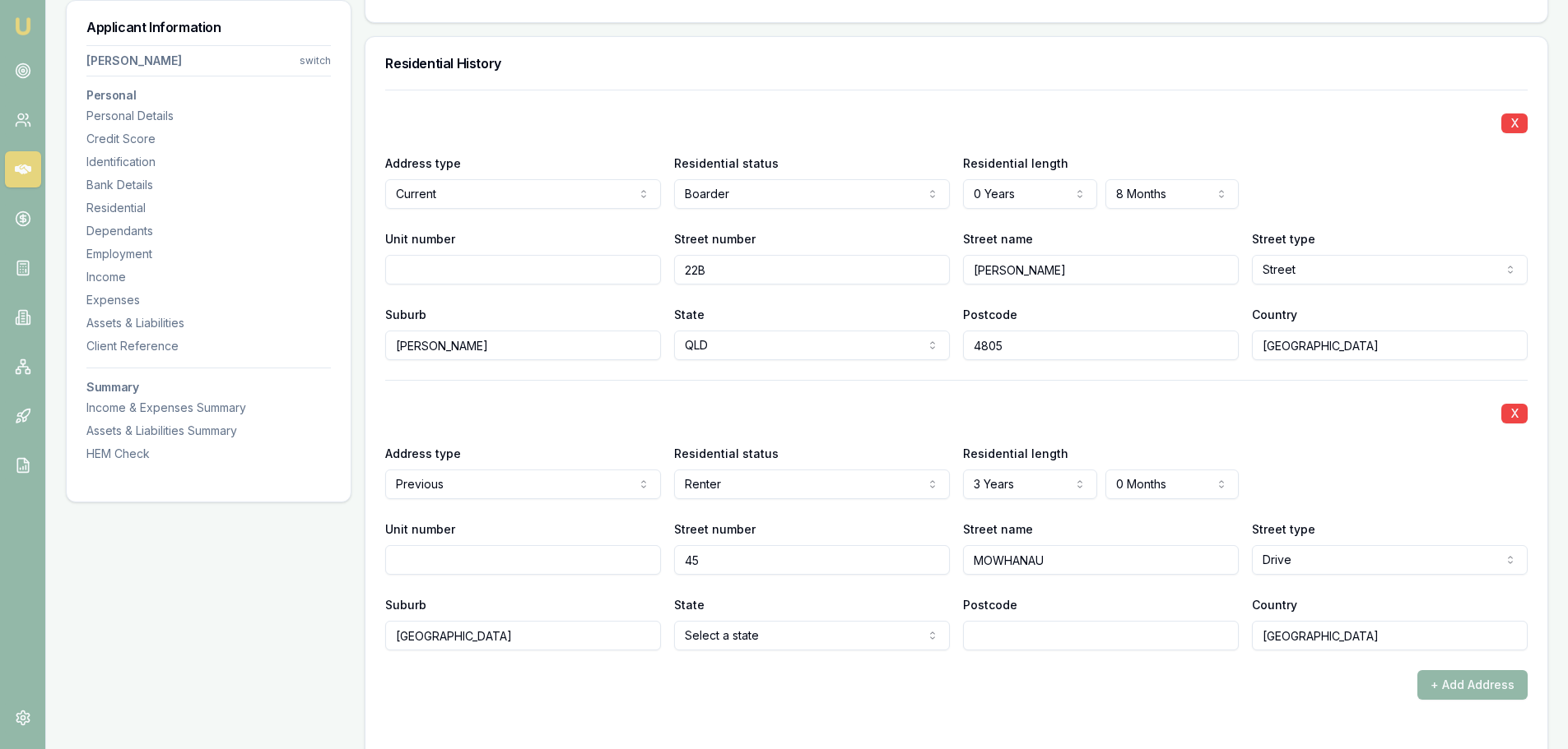
scroll to position [1316, 0]
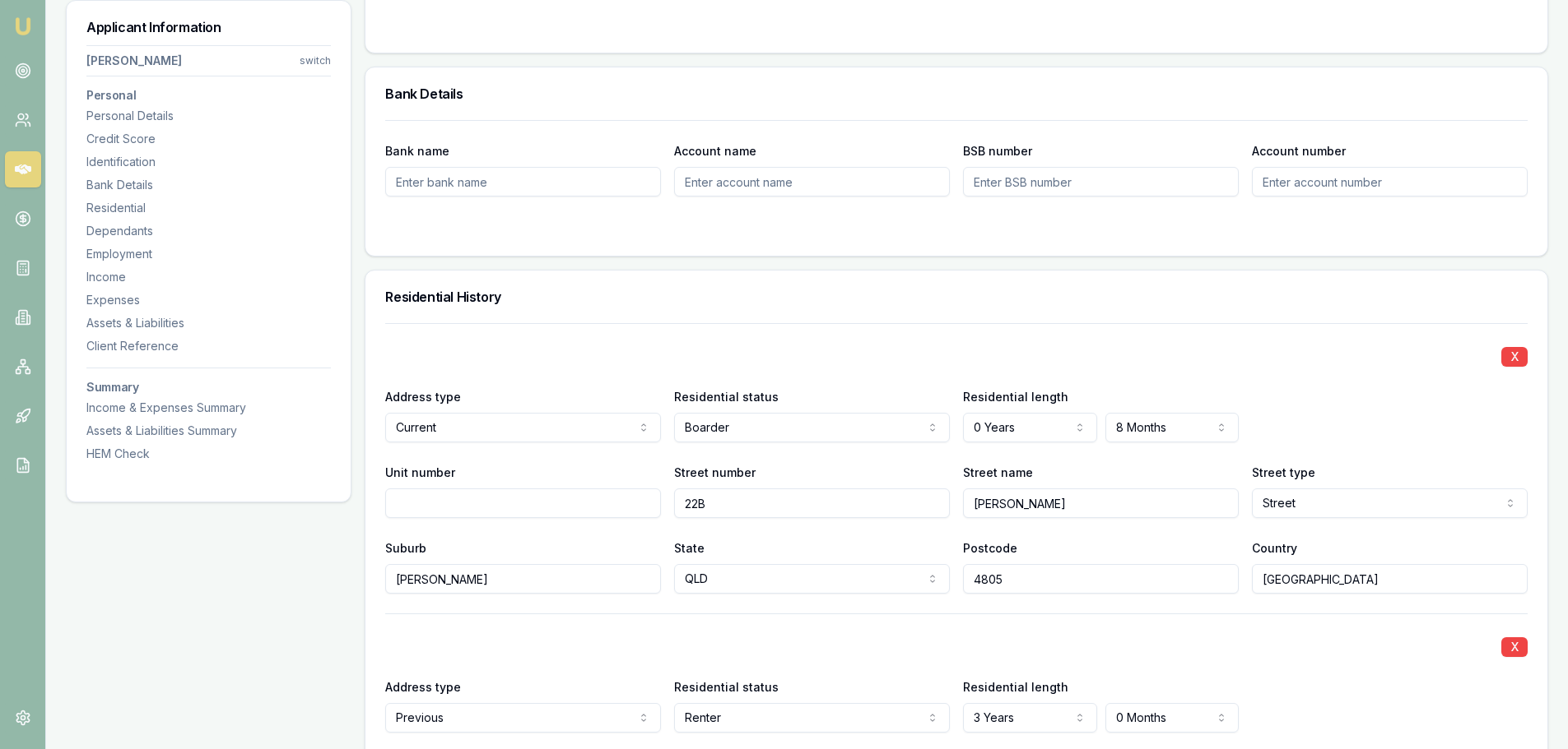
click at [604, 395] on div "Address type Current Current Previous" at bounding box center [523, 415] width 276 height 56
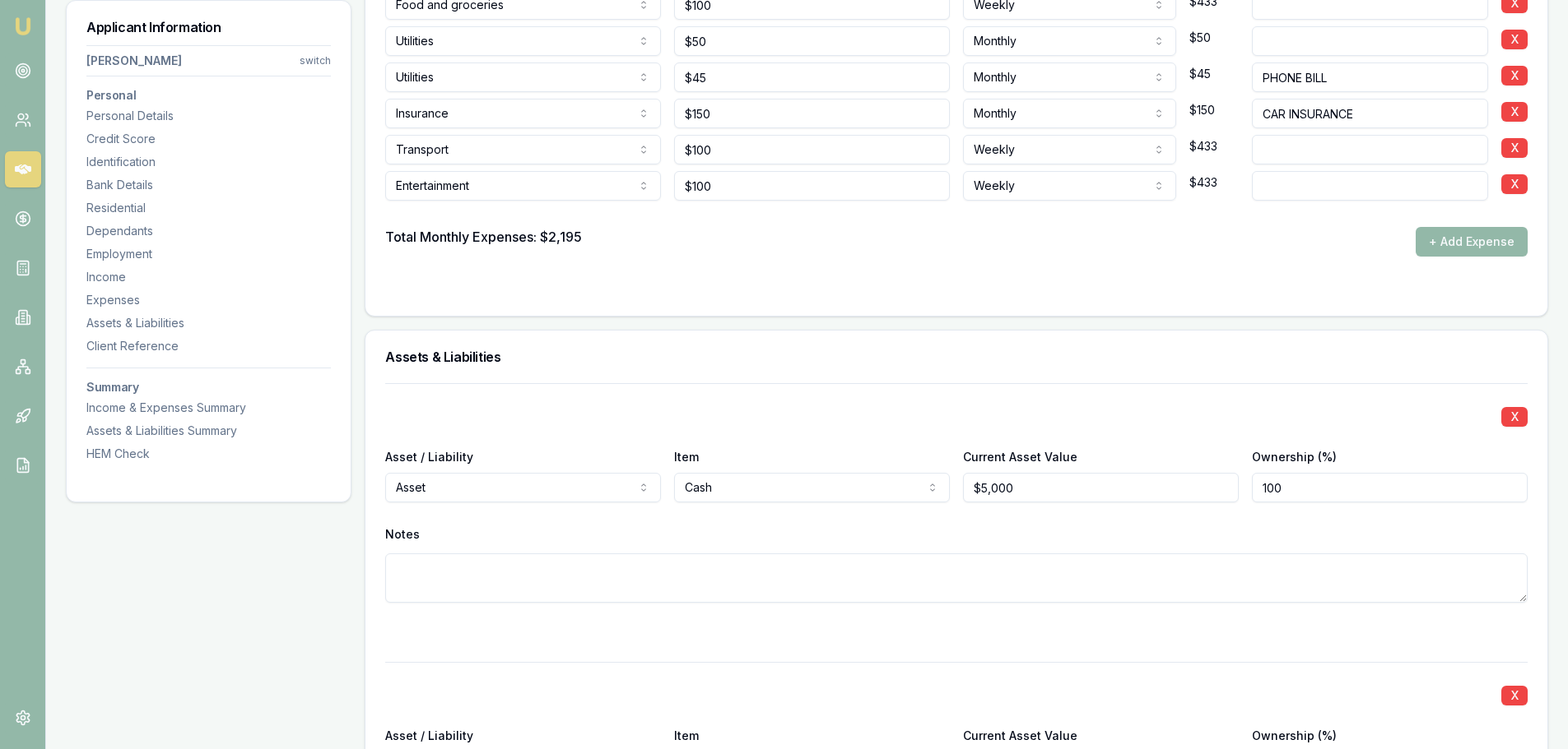
scroll to position [4606, 0]
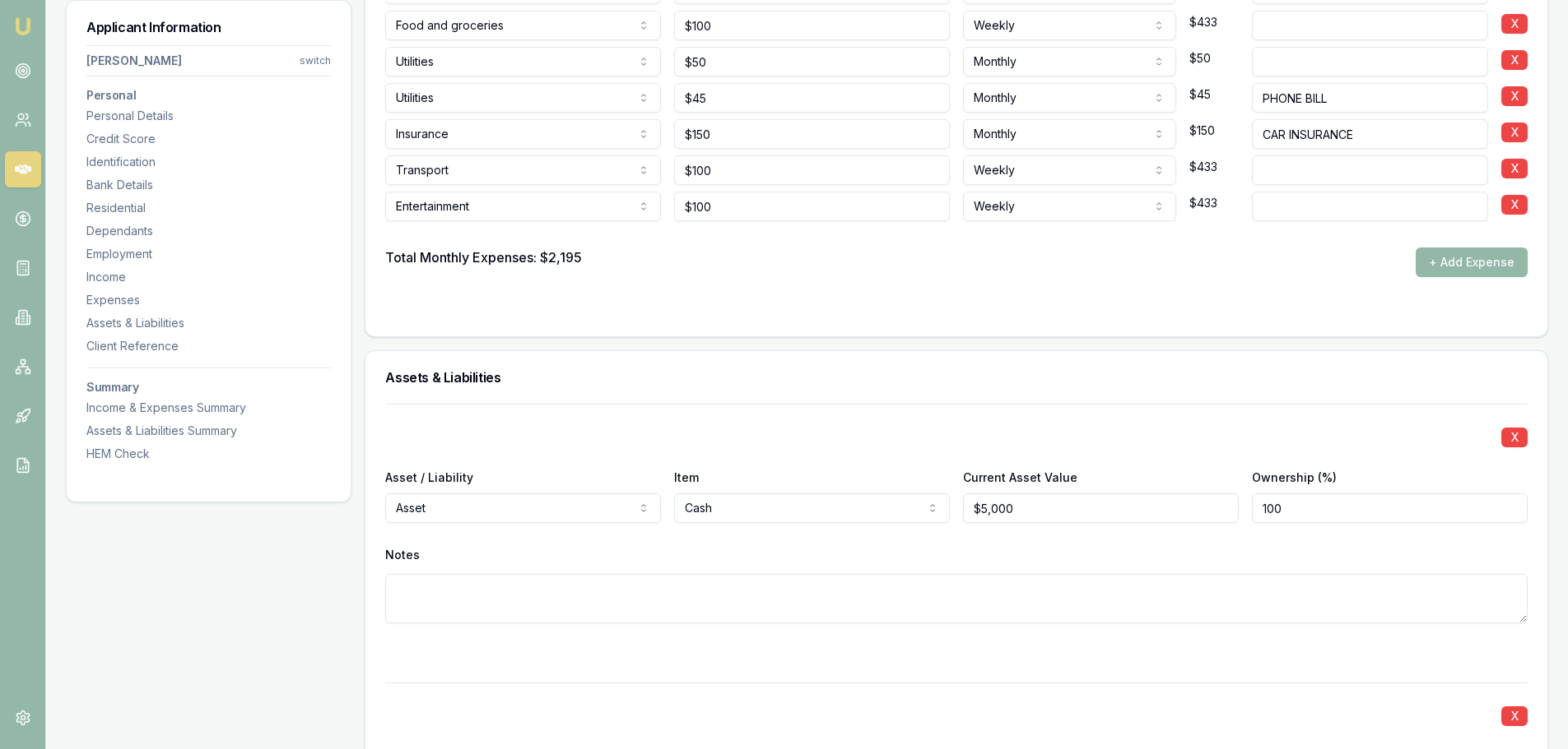
click at [787, 281] on form "Item Amount Frequency Monthly Details Rent or board Rent or board Food and groc…" at bounding box center [956, 119] width 1142 height 394
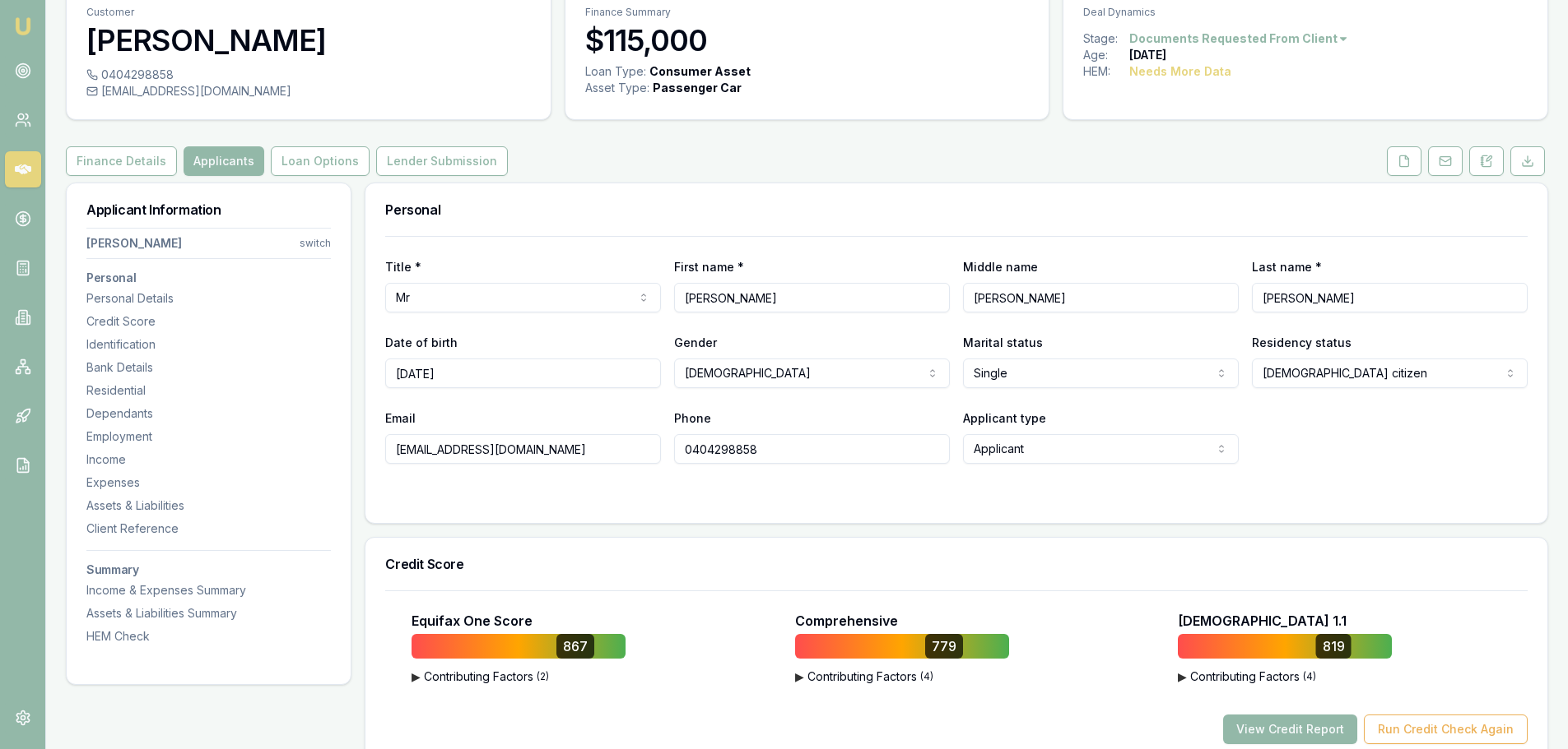
scroll to position [0, 0]
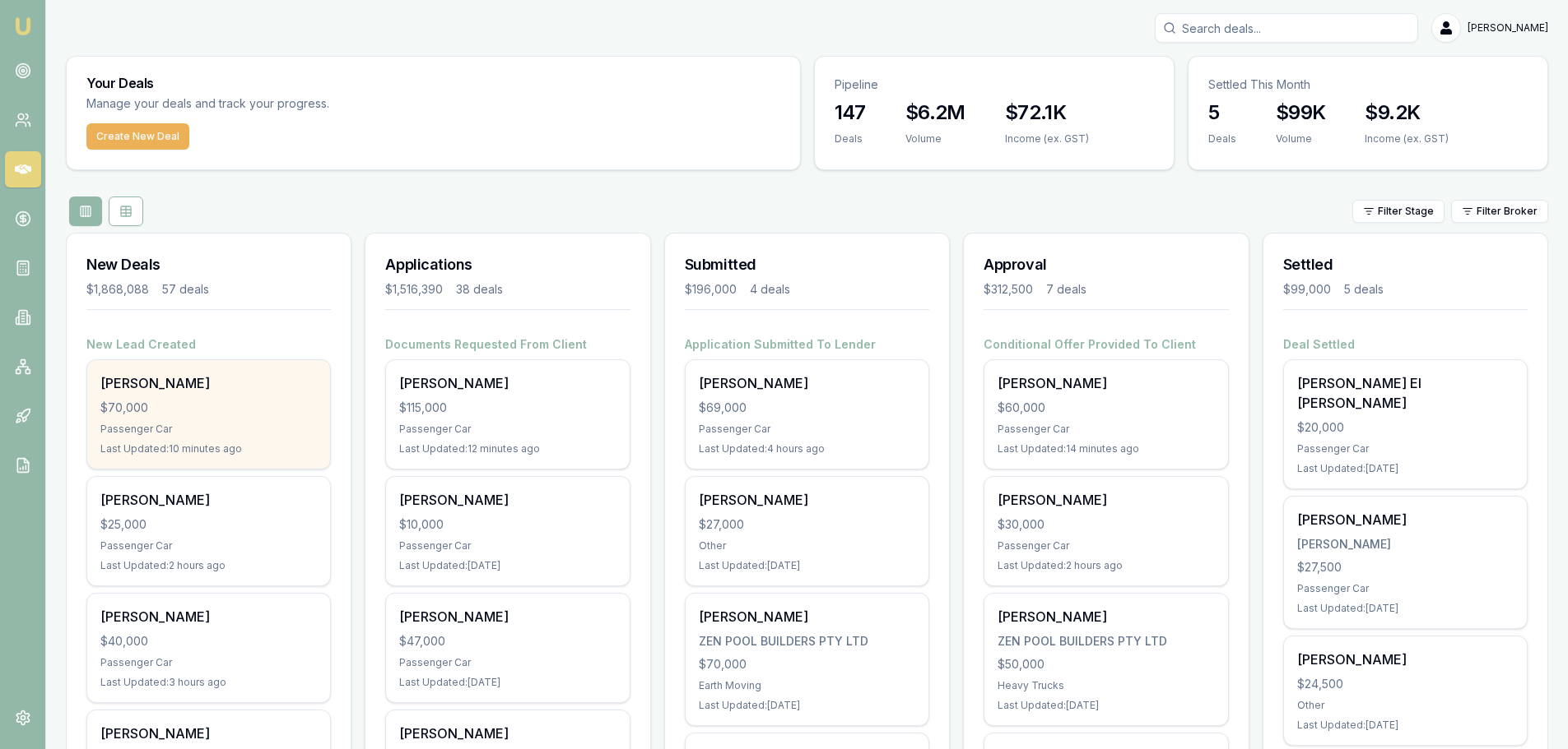
click at [183, 400] on div "$70,000" at bounding box center [208, 408] width 217 height 17
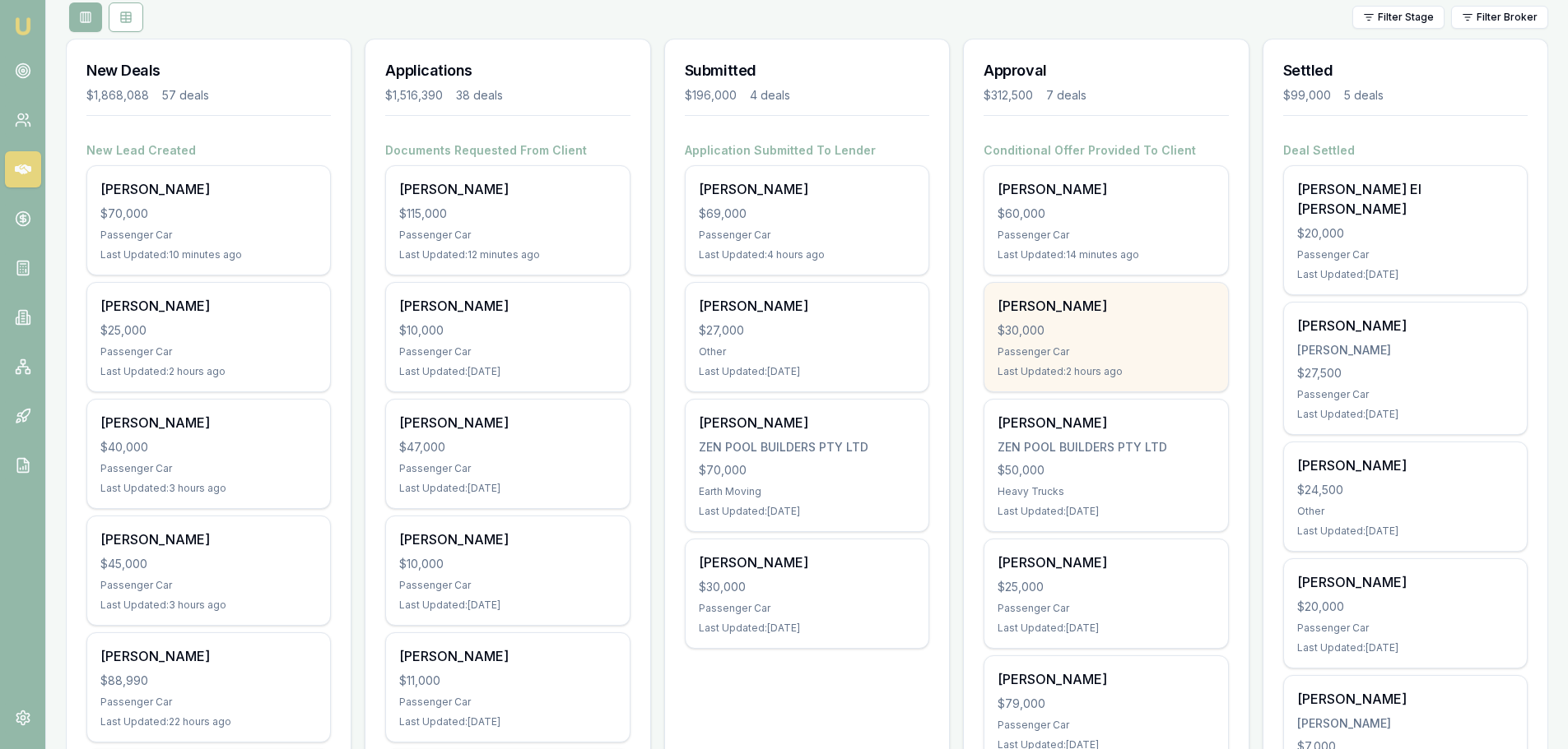
scroll to position [494, 0]
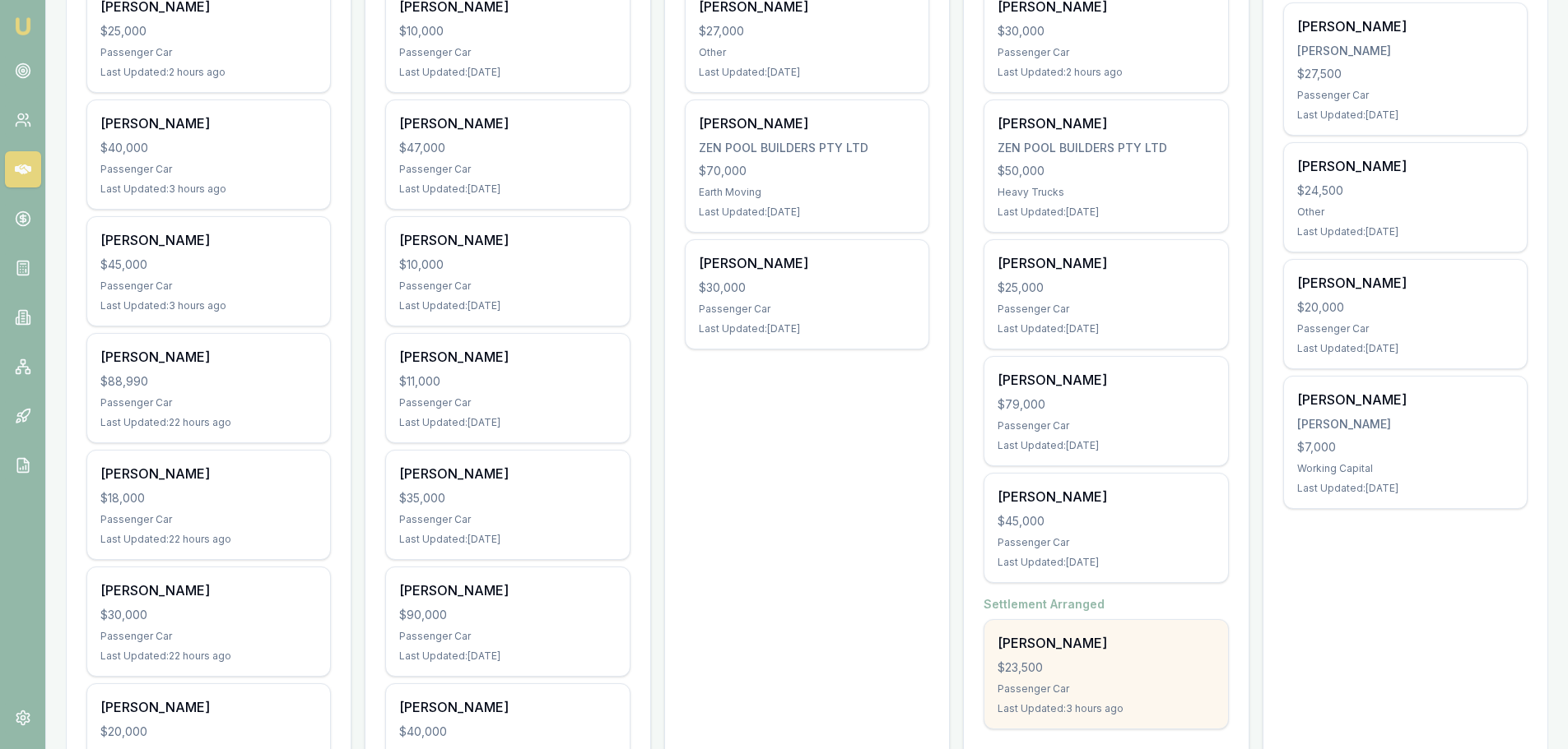
click at [1116, 648] on div "[PERSON_NAME]" at bounding box center [1106, 643] width 217 height 20
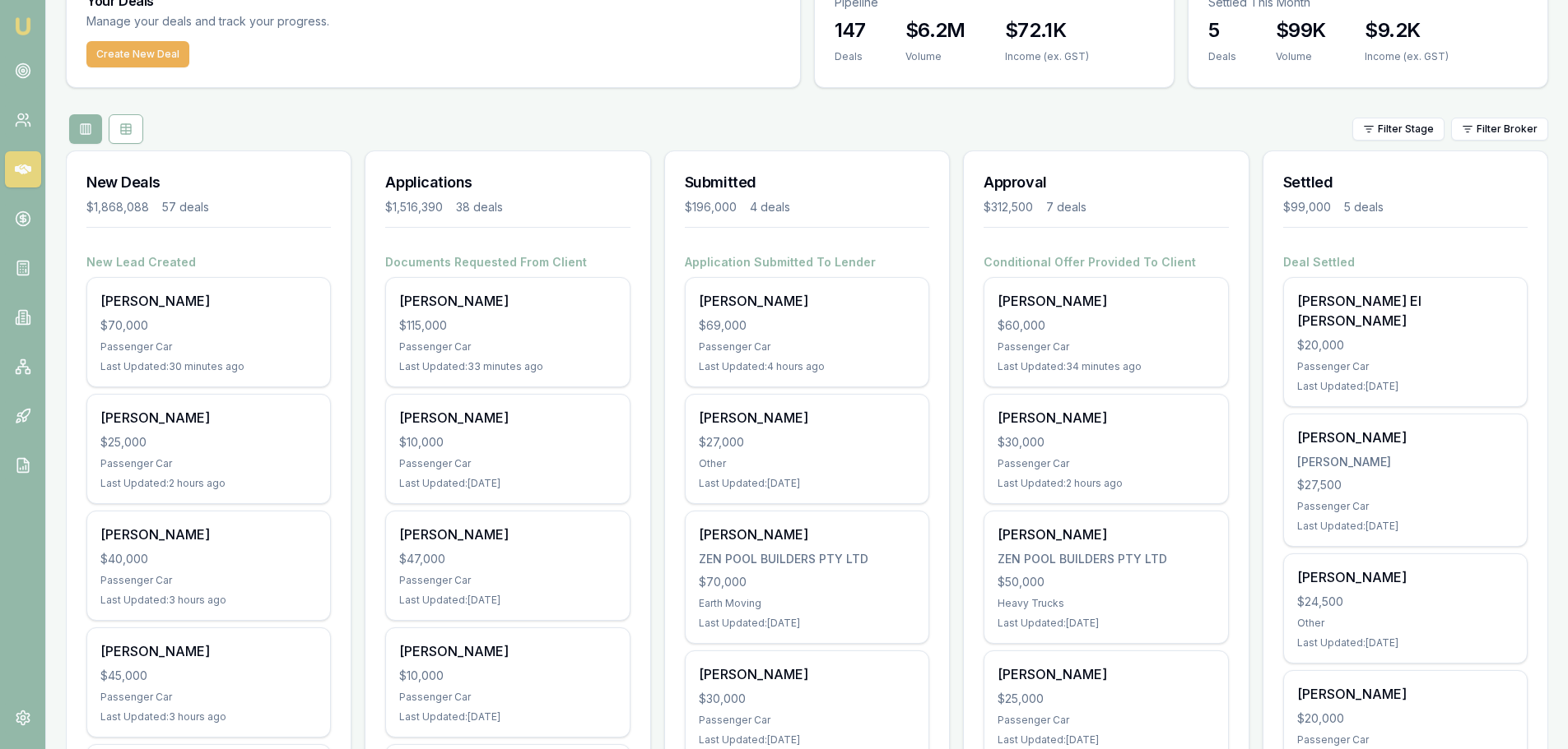
scroll to position [0, 0]
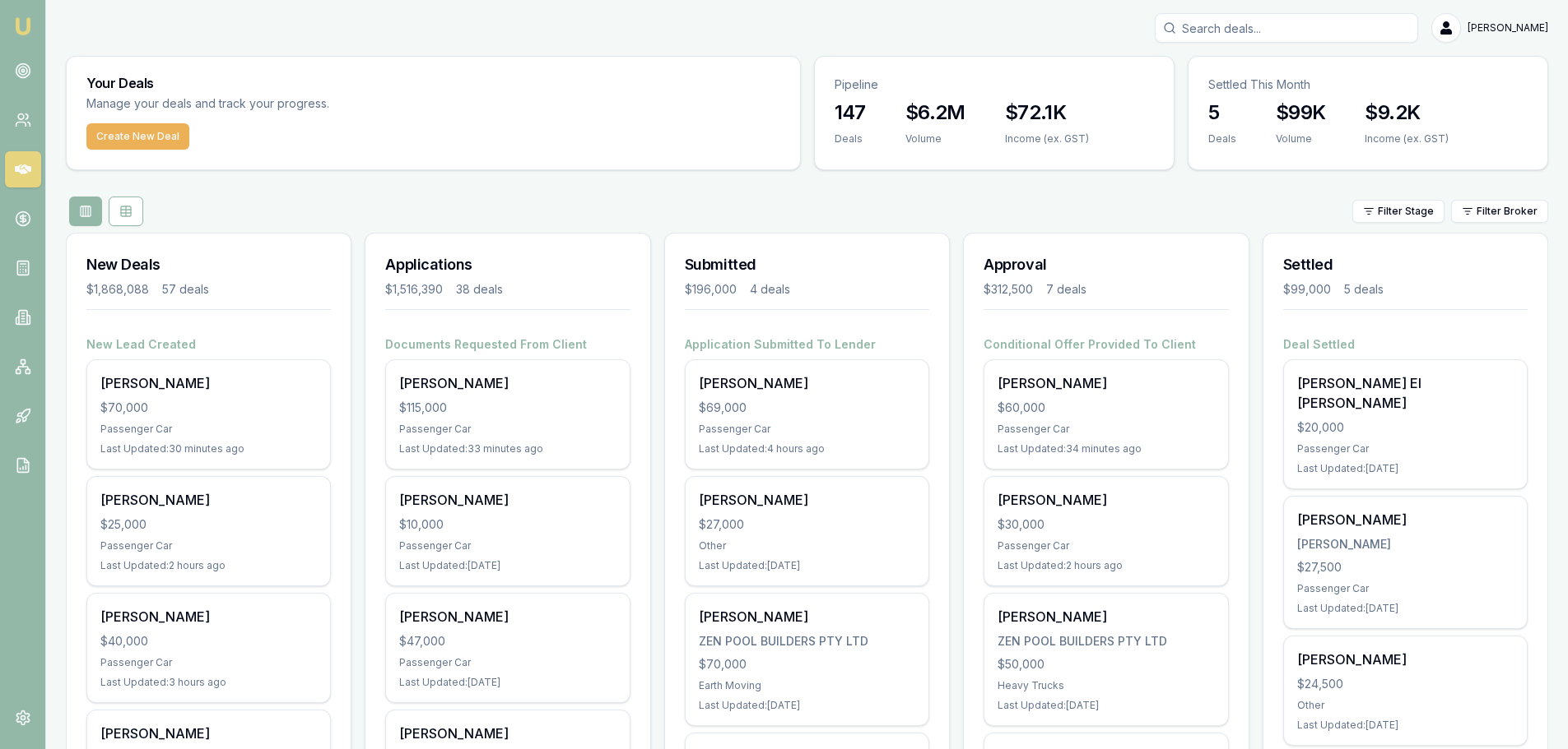
drag, startPoint x: 1329, startPoint y: 27, endPoint x: 1331, endPoint y: 18, distance: 9.2
click at [1331, 18] on input "Search deals" at bounding box center [1286, 28] width 263 height 30
drag, startPoint x: 1303, startPoint y: 27, endPoint x: 1054, endPoint y: 32, distance: 249.1
click at [1121, 25] on div "0437329872 No results [PERSON_NAME]" at bounding box center [806, 28] width 1482 height 30
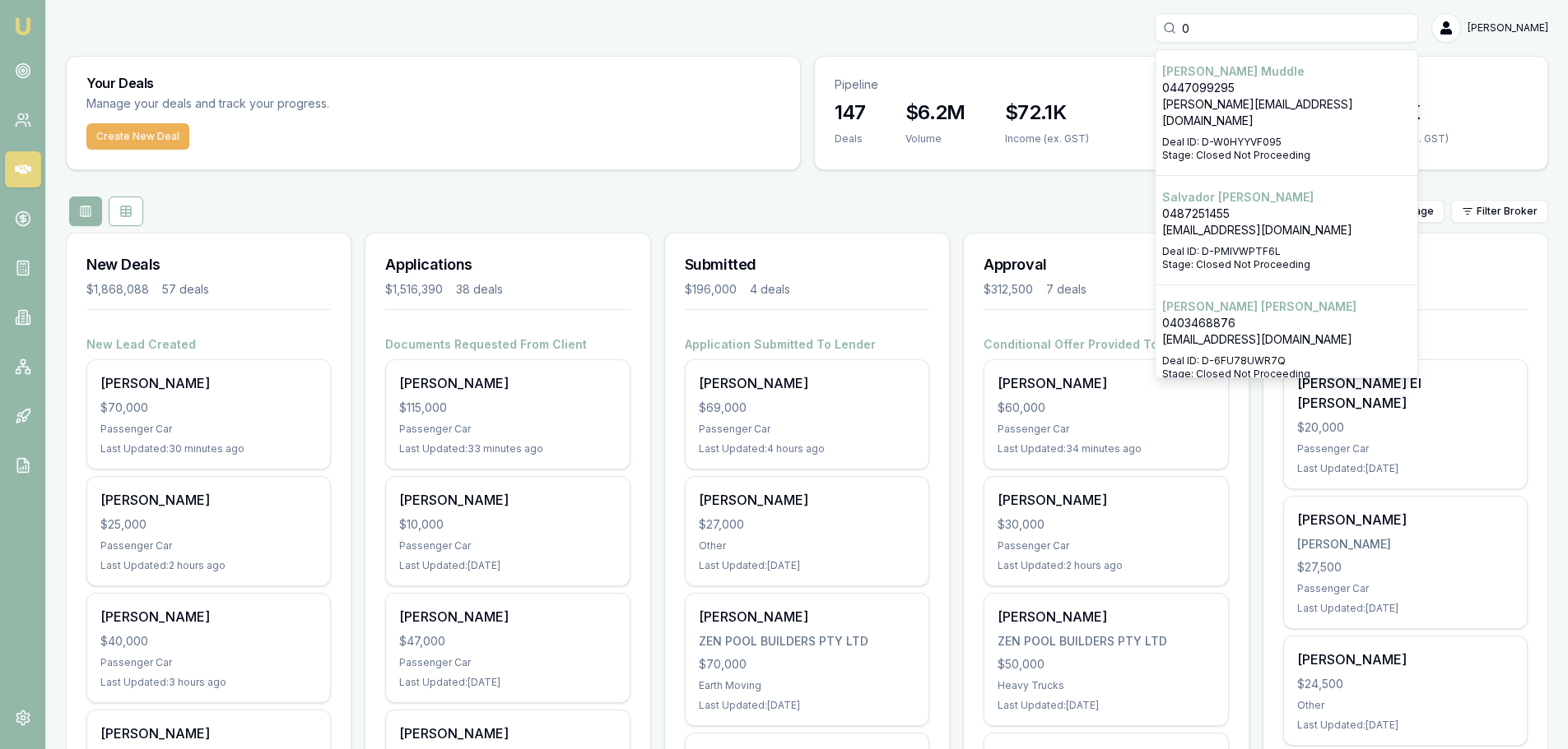
type input "0"
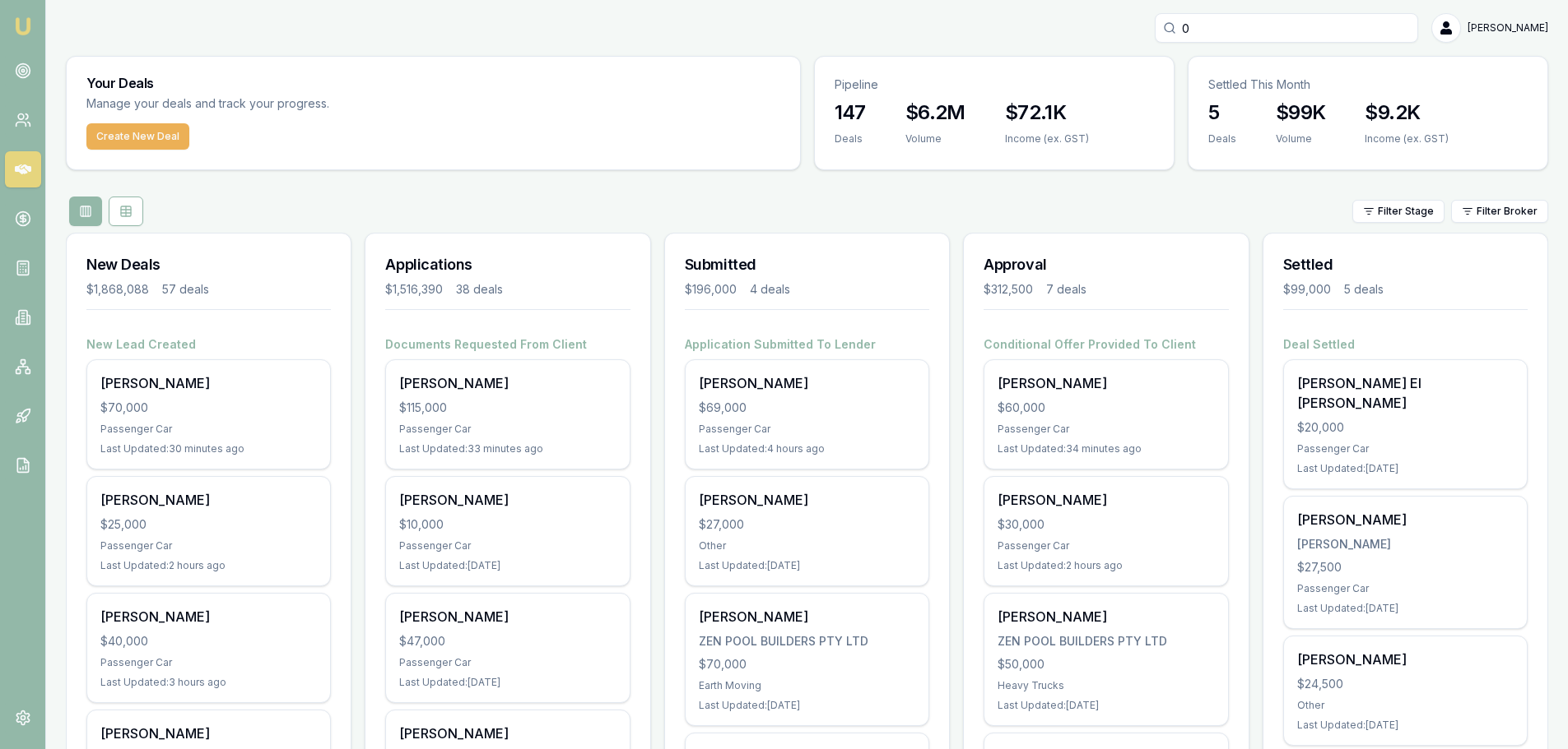
click at [1054, 32] on div "0 Erin Shield" at bounding box center [806, 28] width 1482 height 30
click at [1250, 29] on input "0" at bounding box center [1286, 28] width 263 height 30
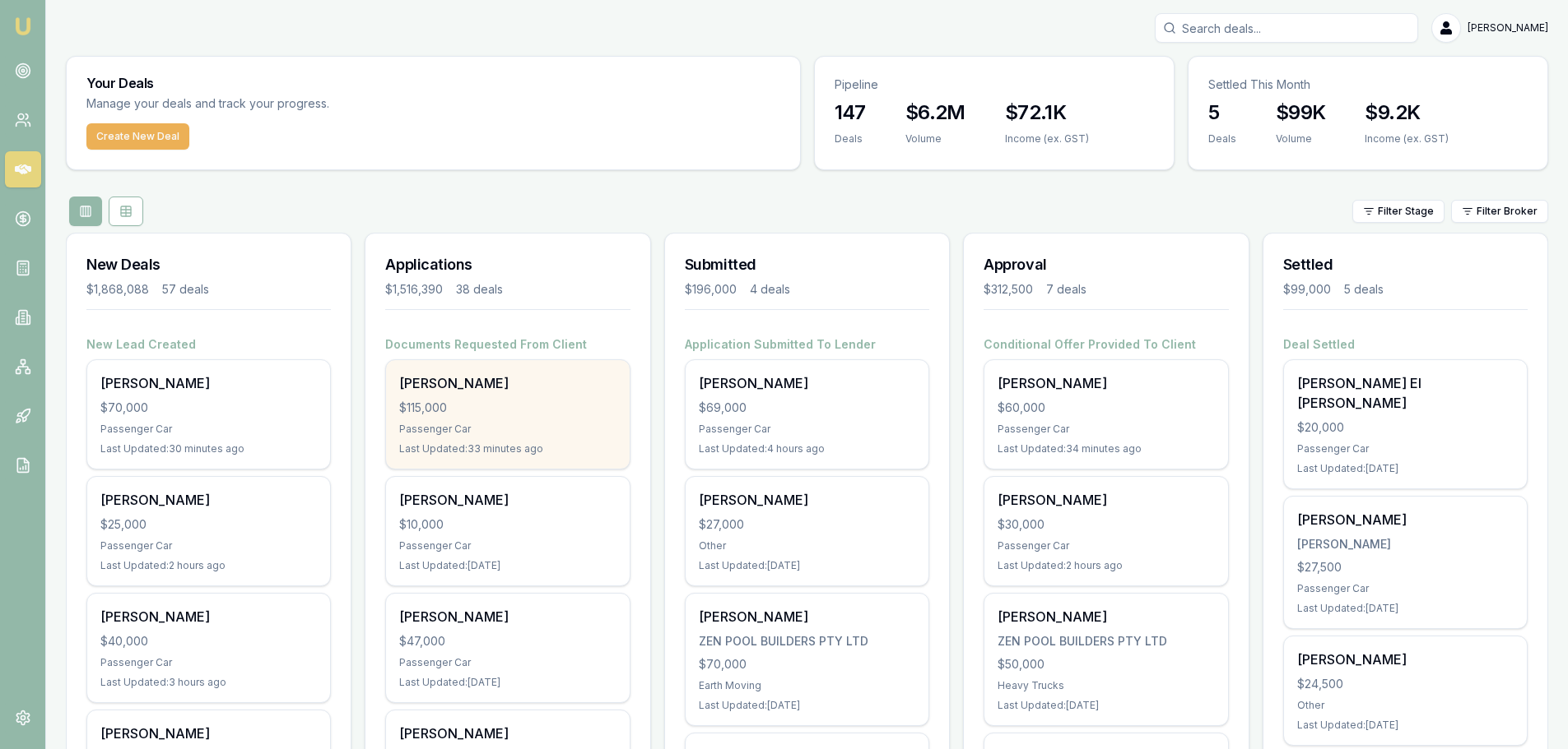
click at [504, 423] on div "Passenger Car" at bounding box center [507, 429] width 217 height 13
click at [485, 424] on div "Passenger Car" at bounding box center [507, 429] width 217 height 13
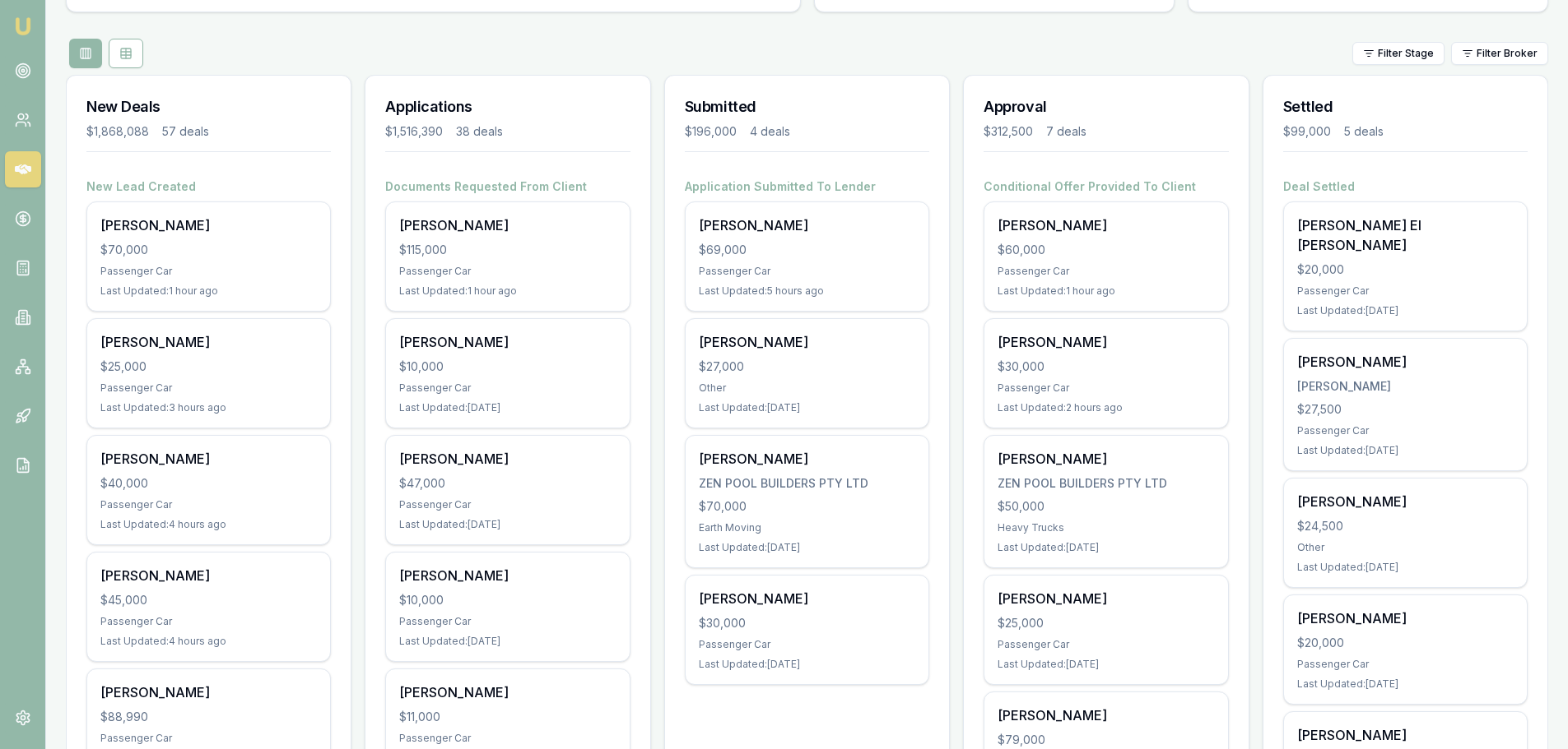
scroll to position [165, 0]
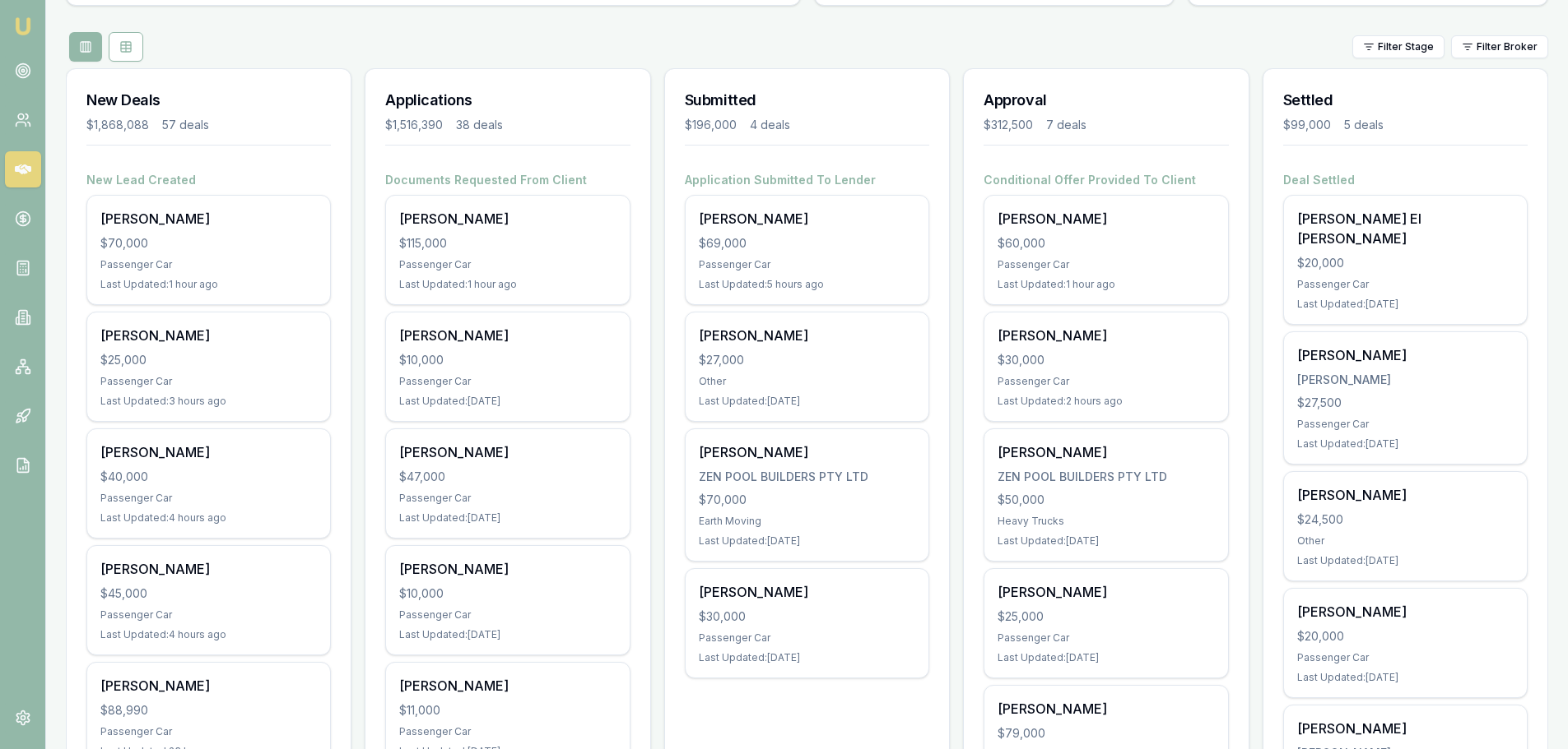
click at [520, 45] on div "Filter Stage Filter Broker" at bounding box center [806, 47] width 1482 height 30
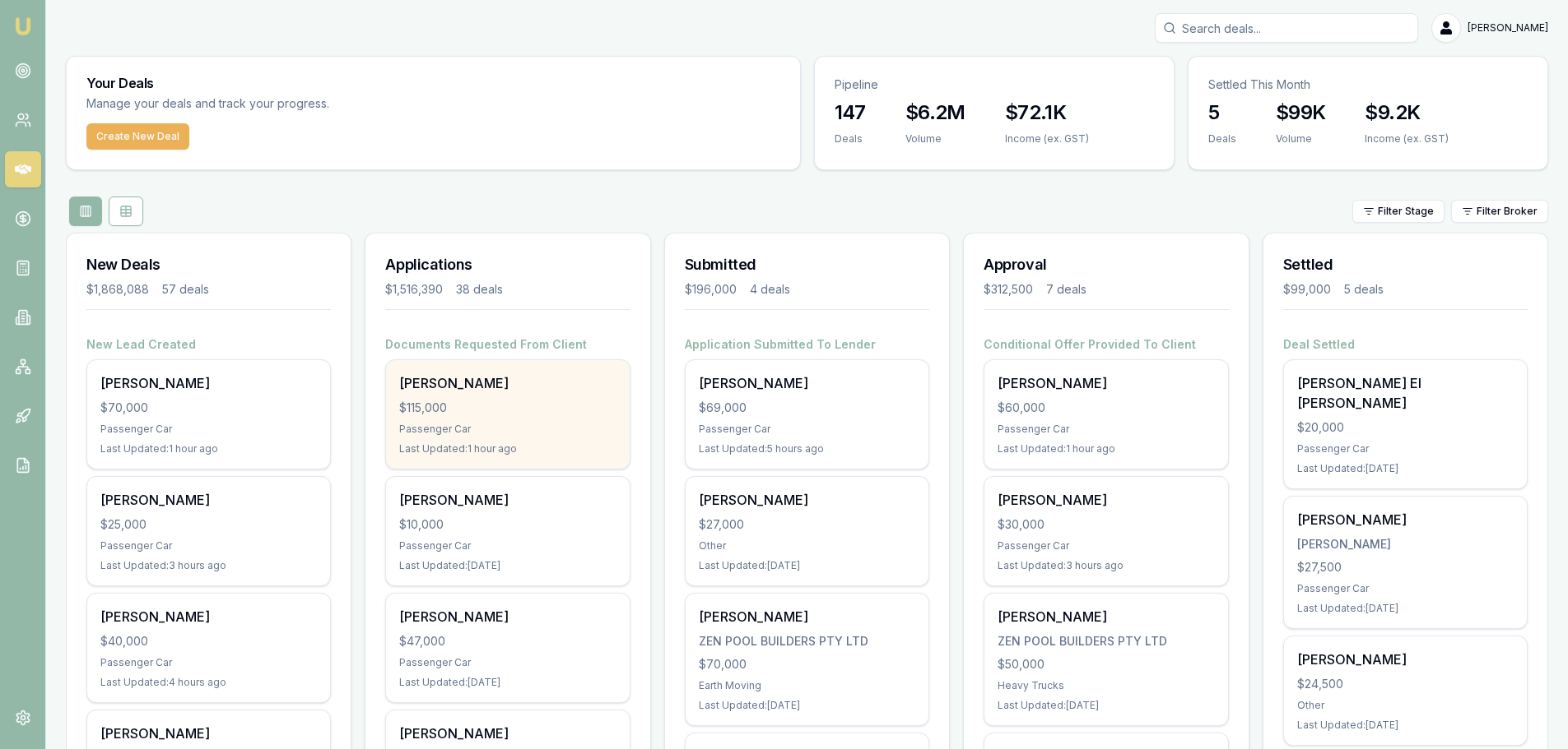
click at [507, 417] on div "ROBERT REYNOLDS $115,000 Passenger Car Last Updated: 1 hour ago" at bounding box center [507, 415] width 243 height 109
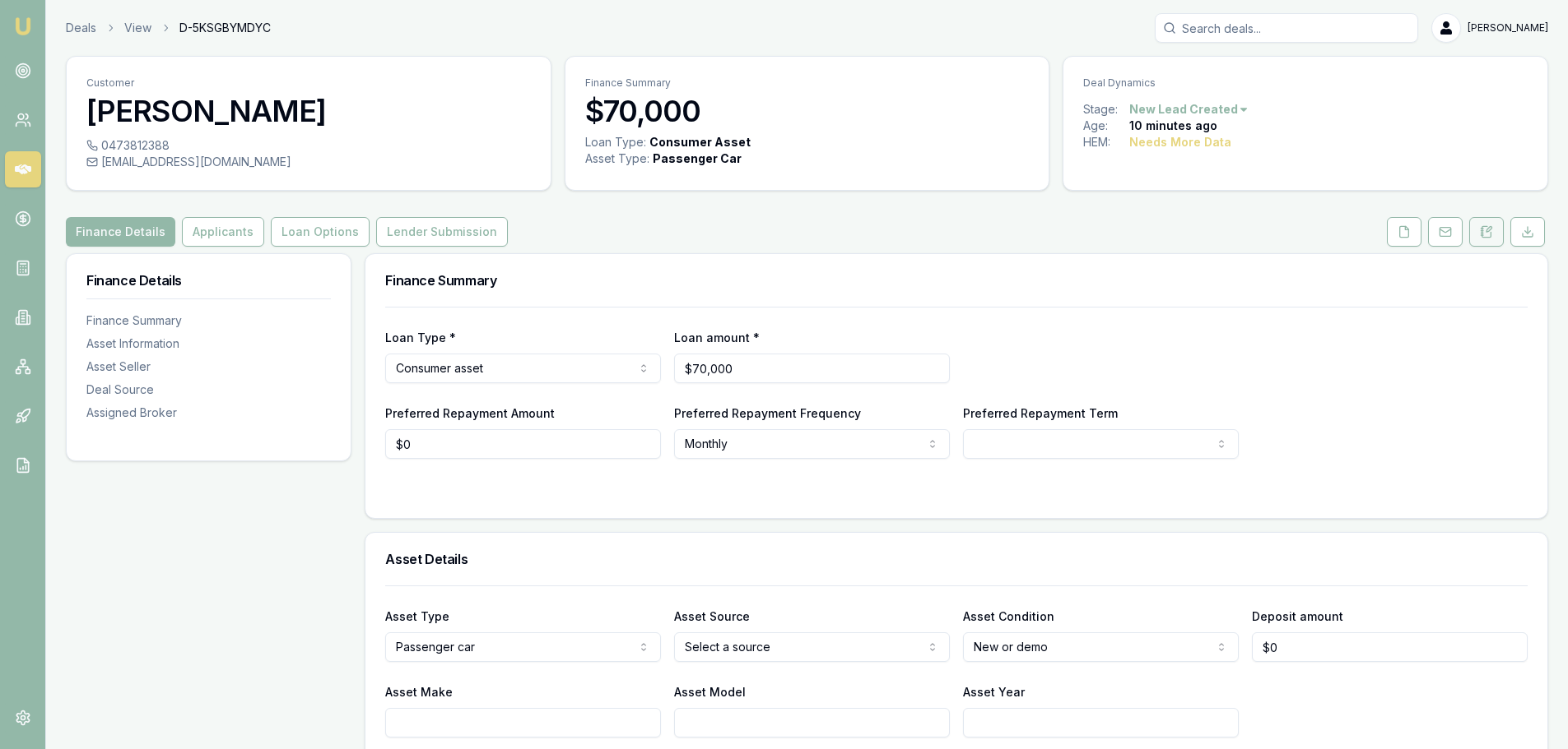
click at [1484, 232] on icon at bounding box center [1486, 232] width 13 height 13
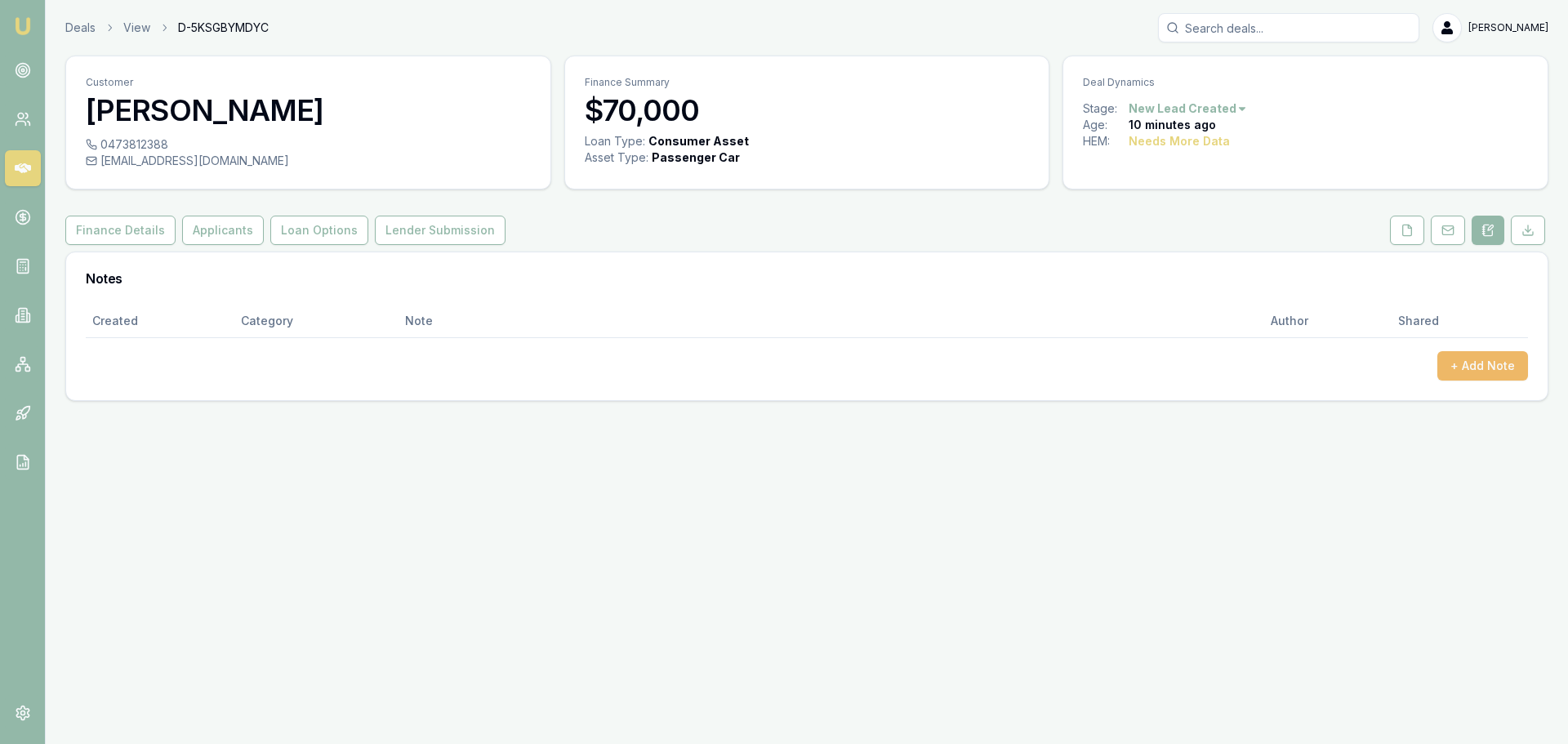
click at [1491, 362] on button "+ Add Note" at bounding box center [1483, 366] width 91 height 30
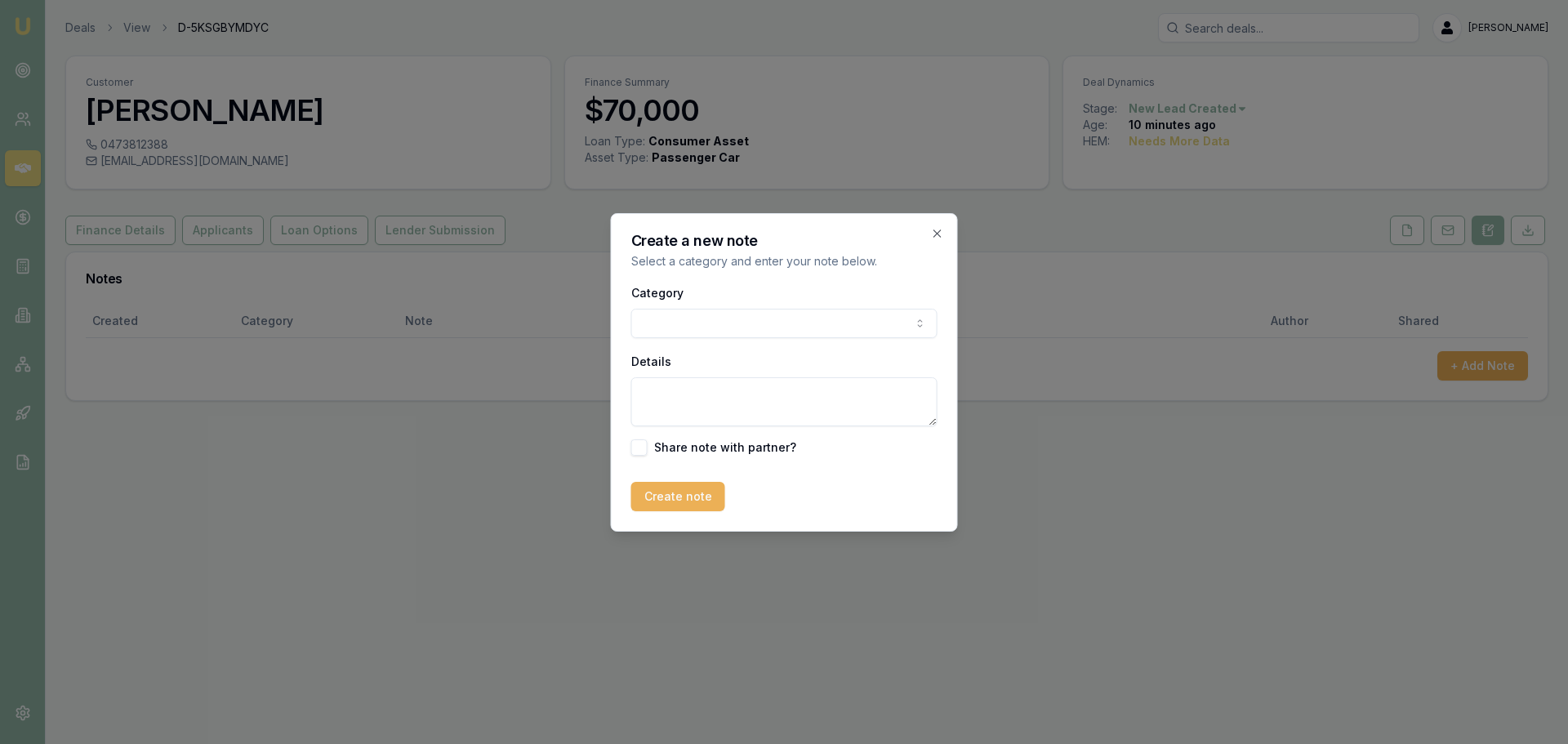
click at [733, 329] on body "Emu Broker Deals View D-5KSGBYMDYC Erin Shield Toggle Menu Customer Dipankar Ra…" at bounding box center [784, 372] width 1568 height 744
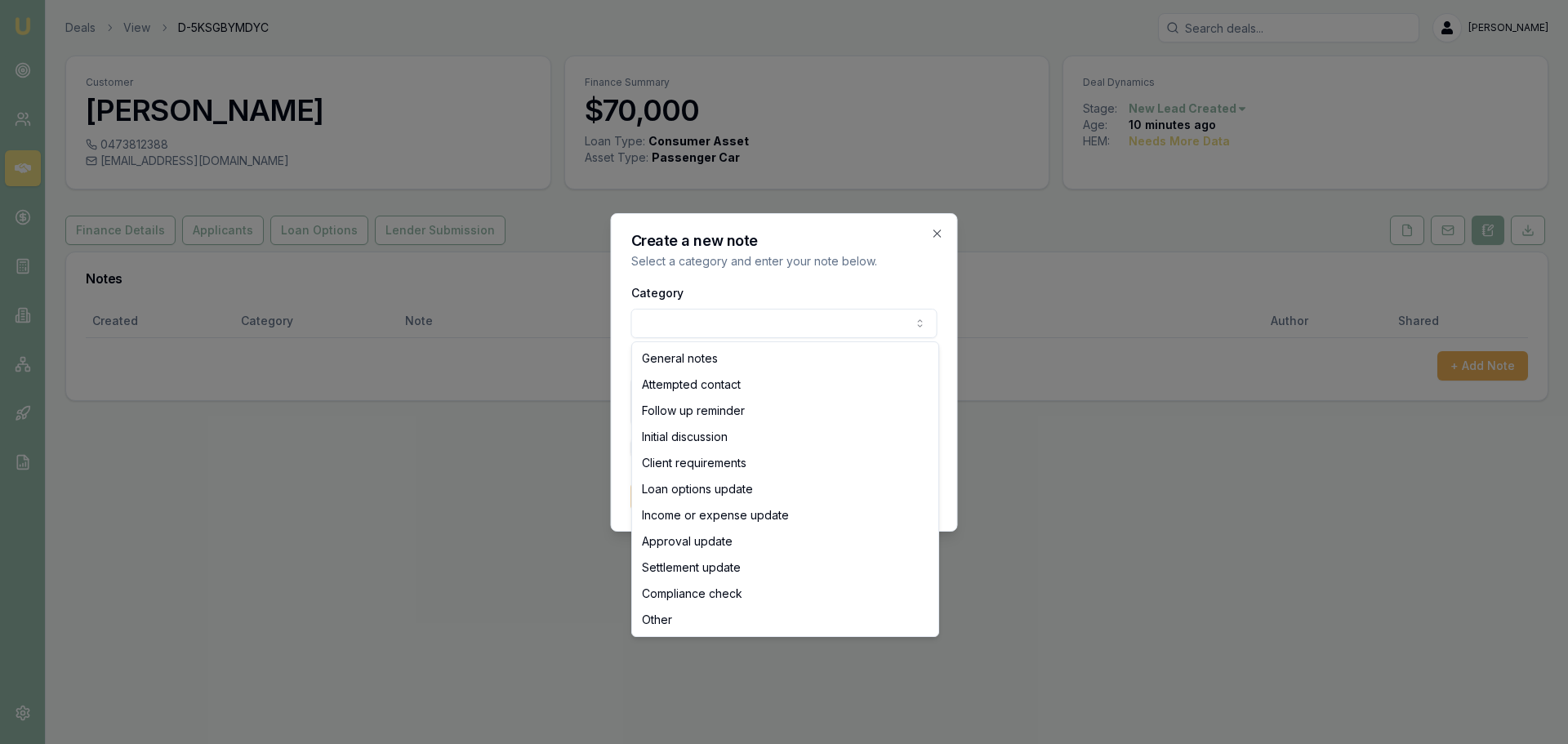
select select "ATTEMPTED_CONTACT"
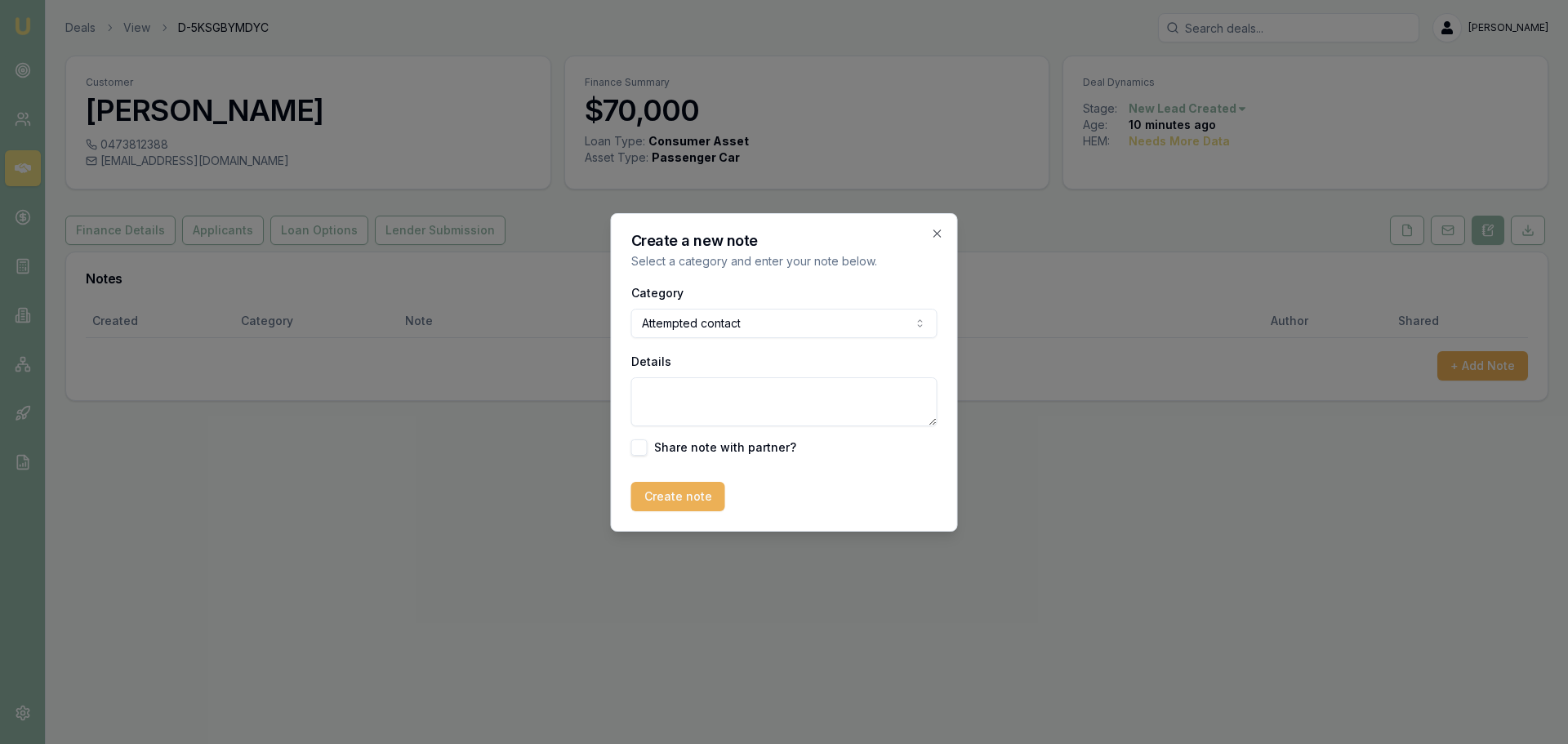
click at [687, 387] on textarea "Details" at bounding box center [784, 402] width 306 height 49
type textarea "sent intro text"
click at [668, 484] on button "Create note" at bounding box center [678, 497] width 94 height 30
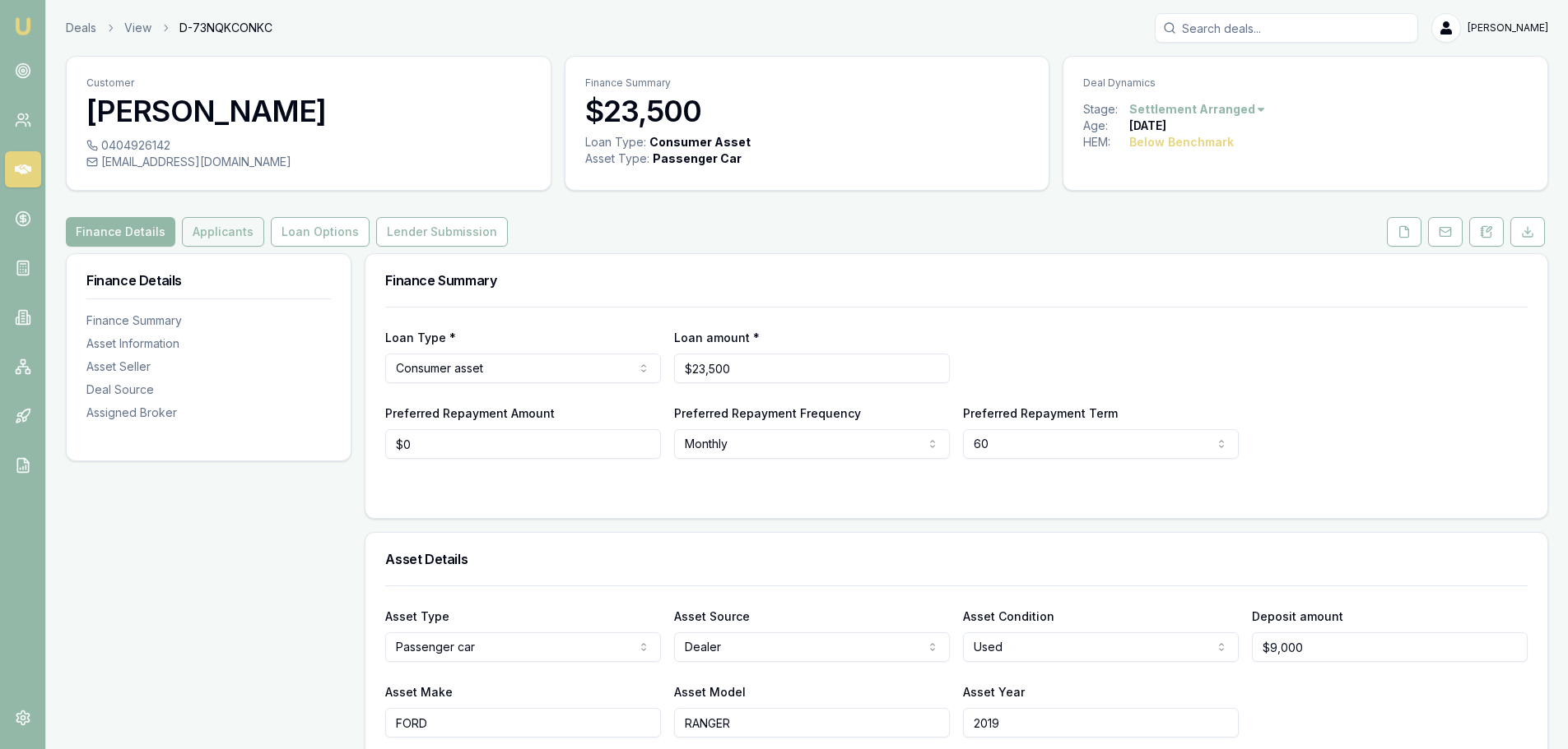
click at [210, 232] on button "Applicants" at bounding box center [223, 232] width 82 height 30
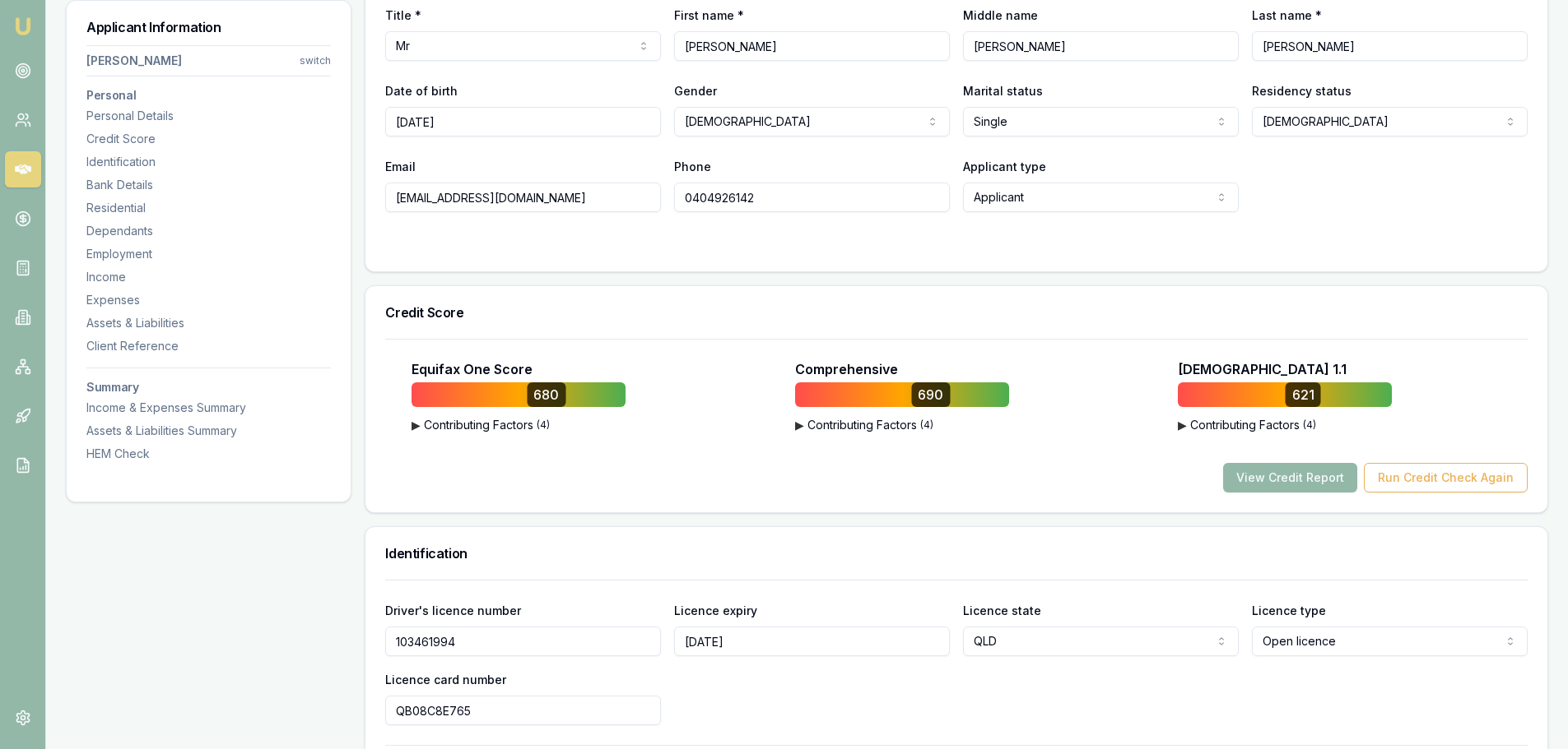
scroll to position [329, 0]
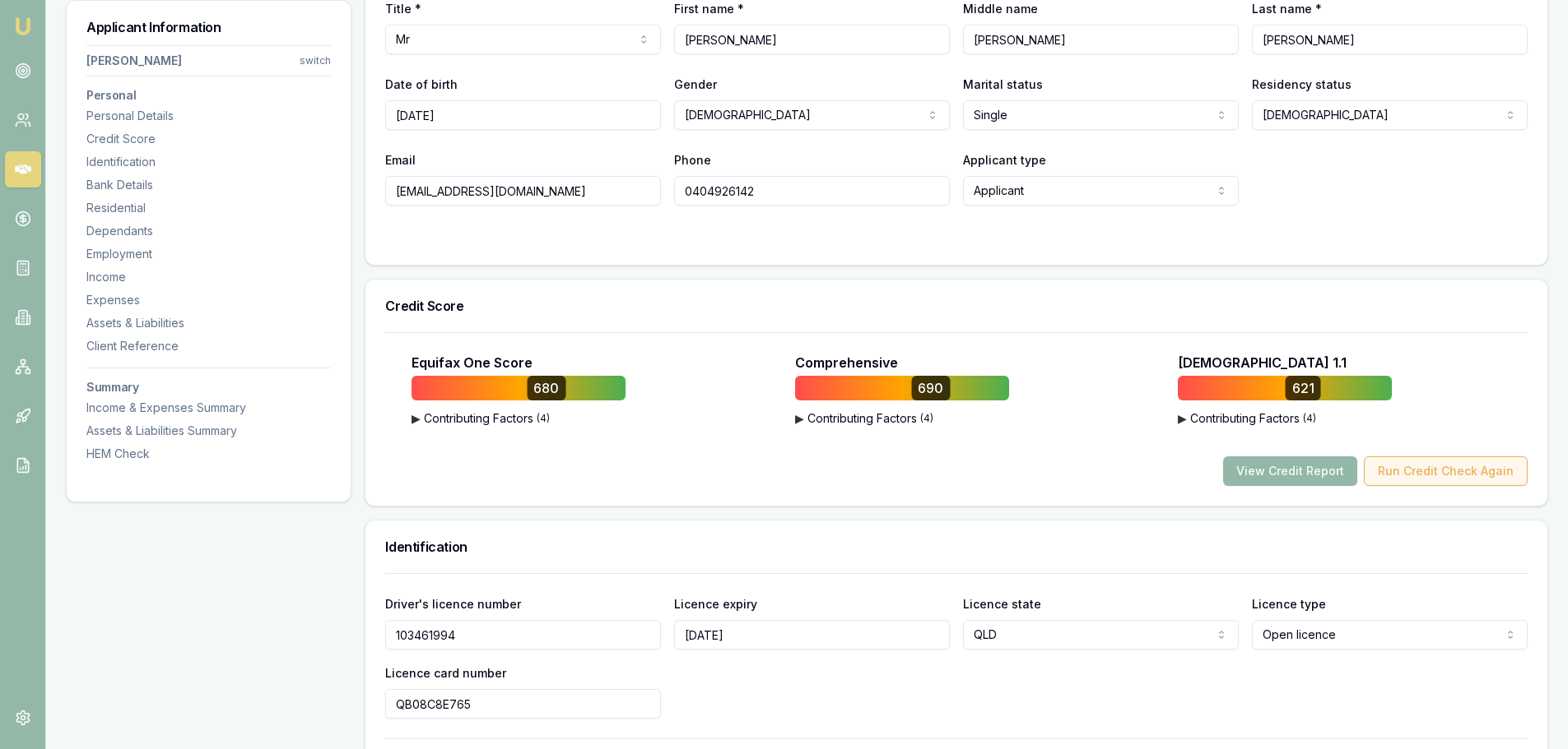
click at [1396, 468] on button "Run Credit Check Again" at bounding box center [1445, 471] width 164 height 30
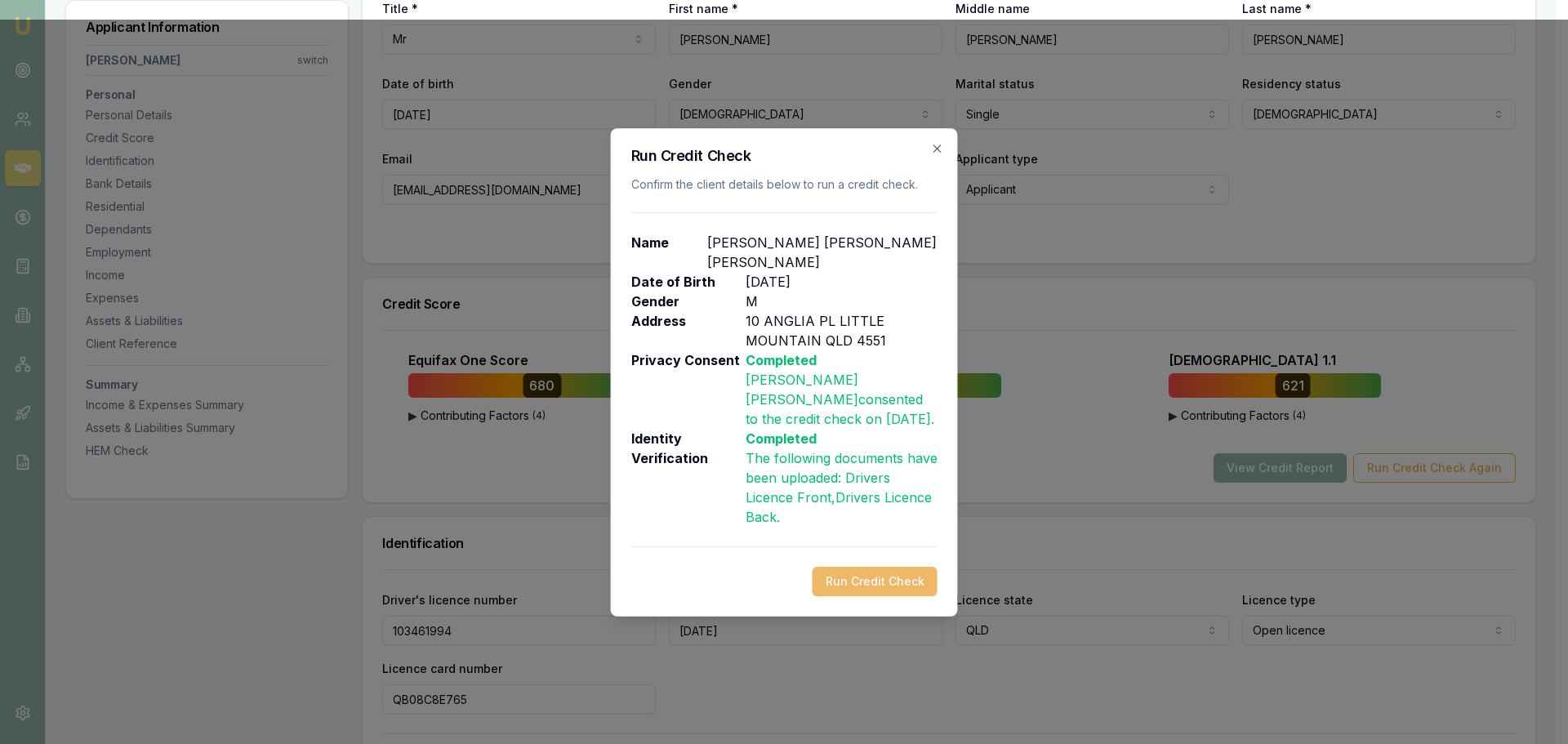
click at [850, 571] on button "Run Credit Check" at bounding box center [874, 582] width 124 height 30
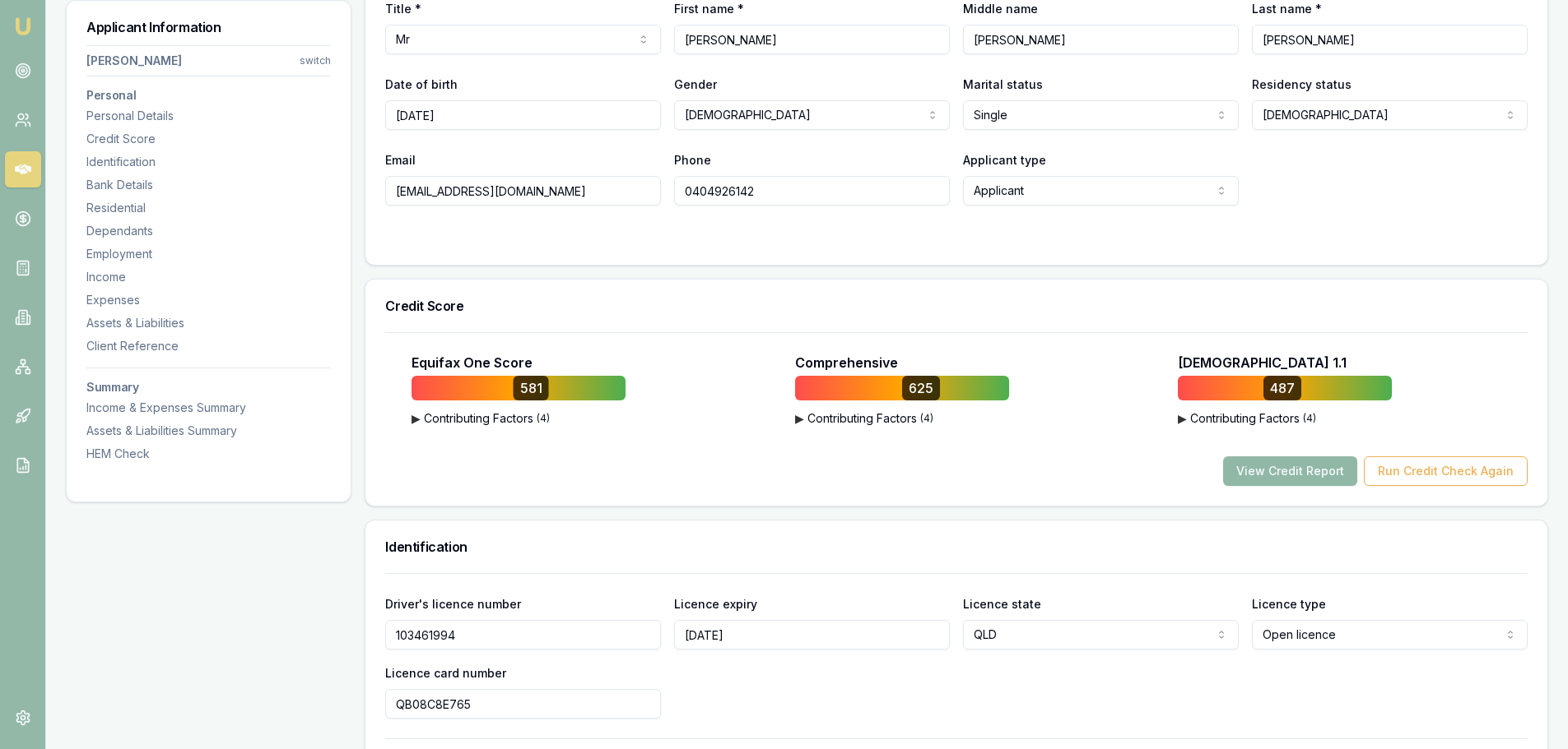
click at [1257, 463] on button "View Credit Report" at bounding box center [1290, 471] width 134 height 30
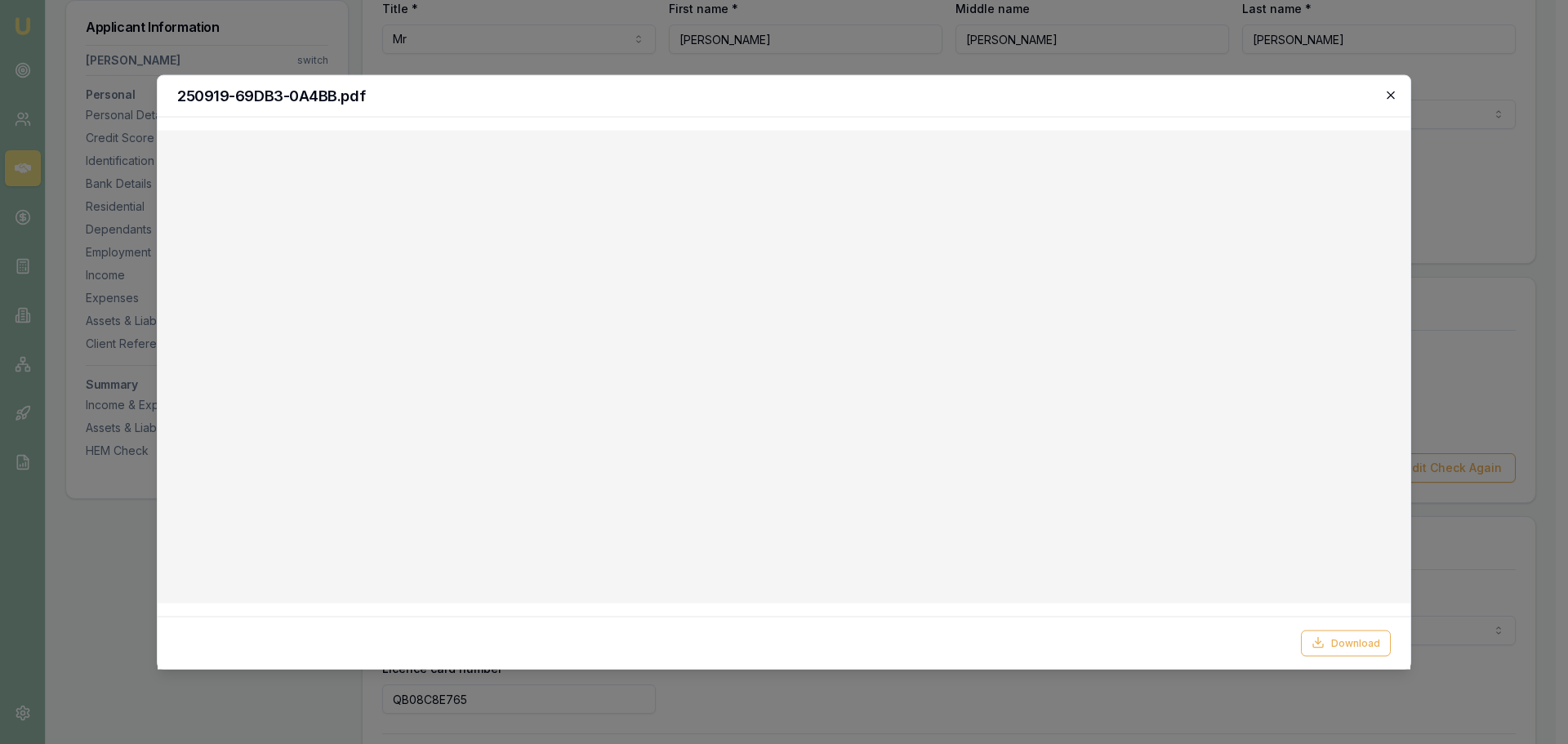
click at [1385, 95] on icon "button" at bounding box center [1390, 94] width 13 height 13
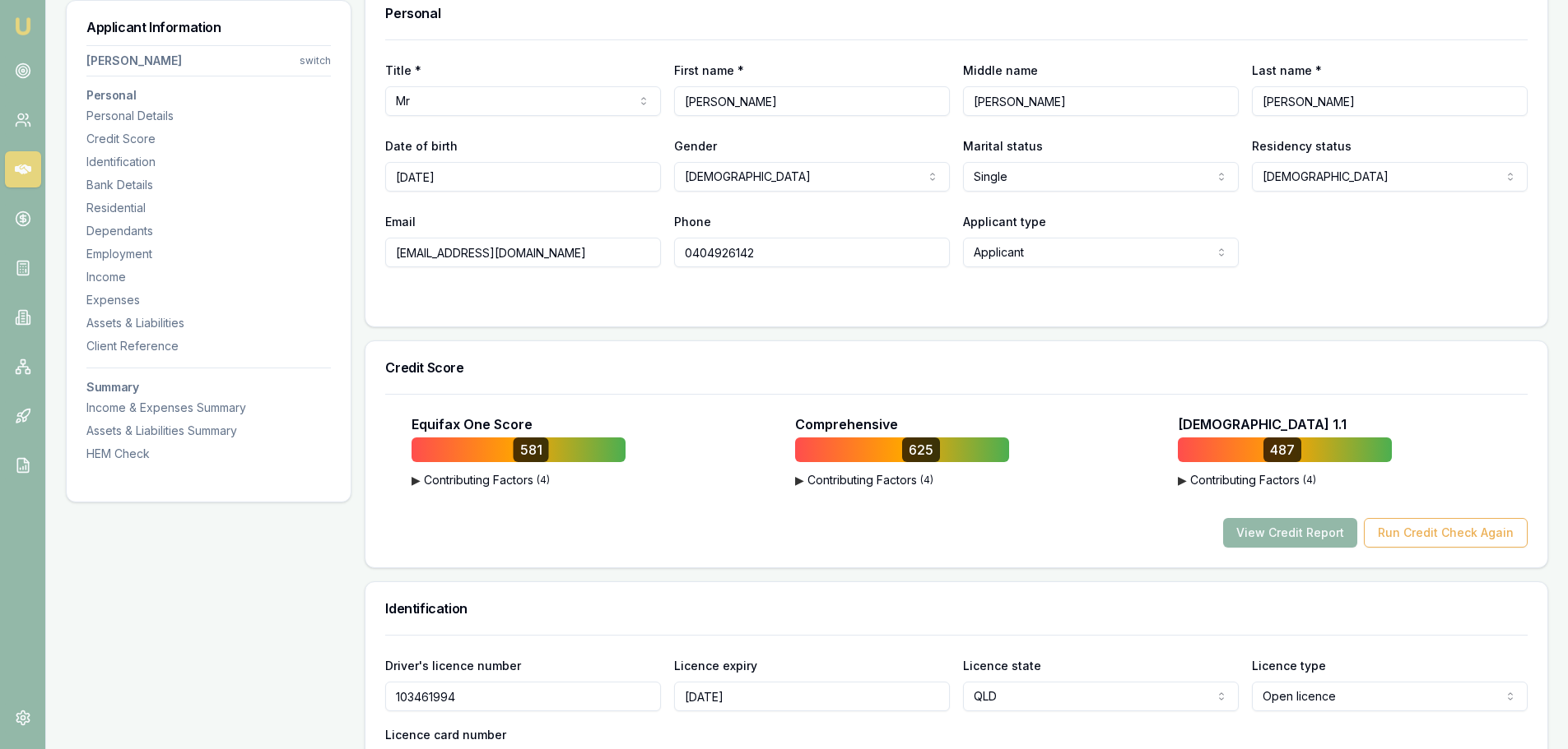
scroll to position [0, 0]
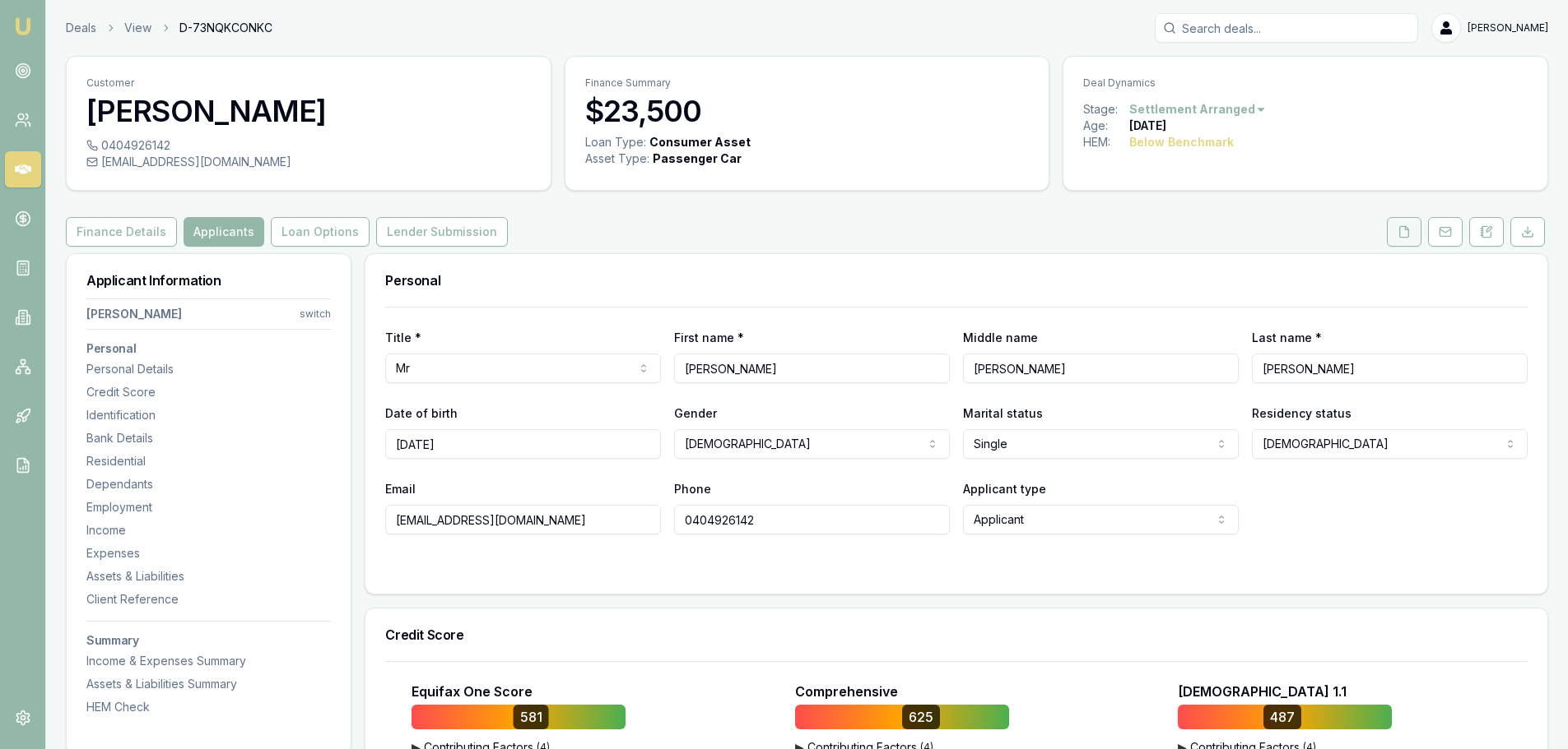
click at [1398, 230] on icon at bounding box center [1403, 232] width 13 height 13
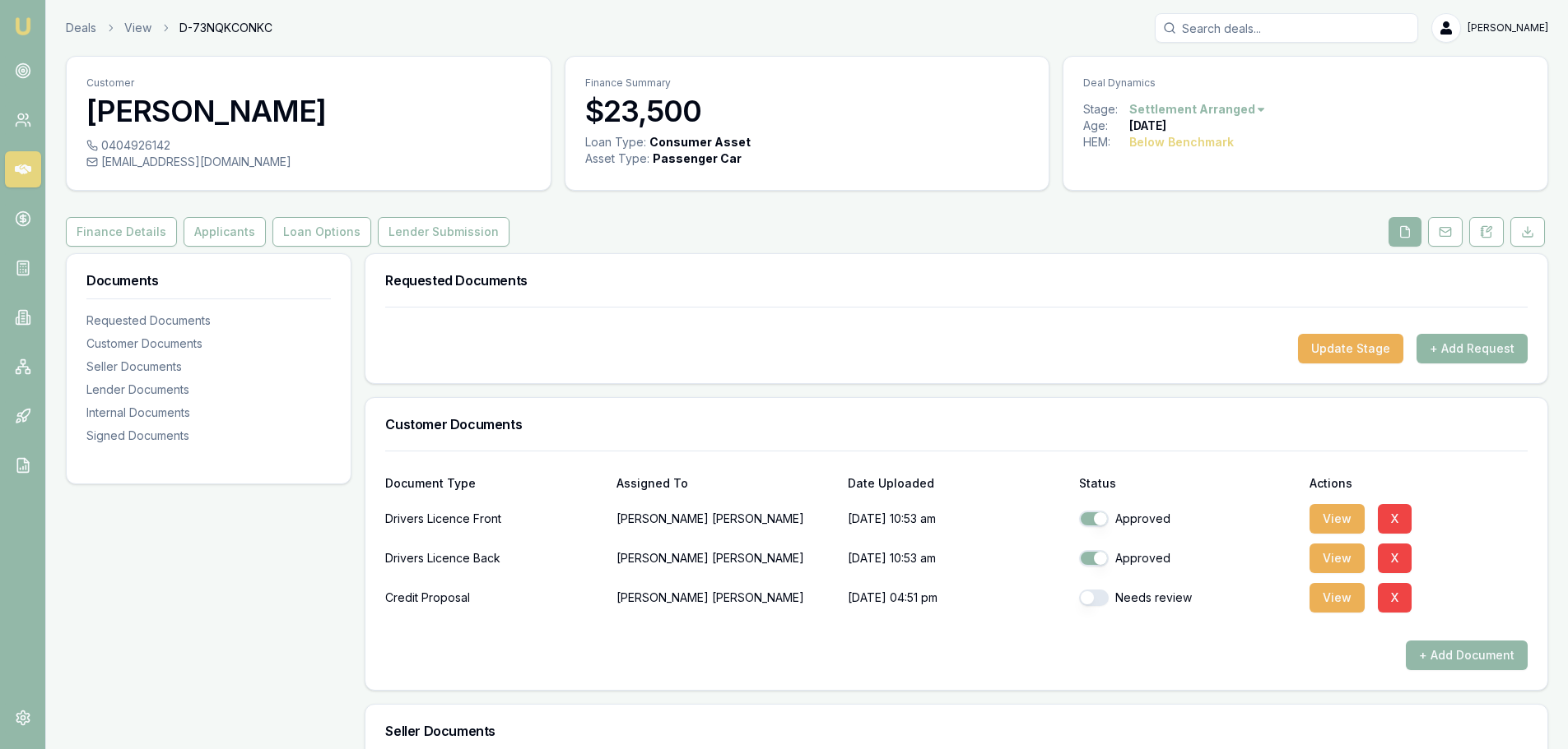
click at [1474, 345] on button "+ Add Request" at bounding box center [1471, 349] width 111 height 30
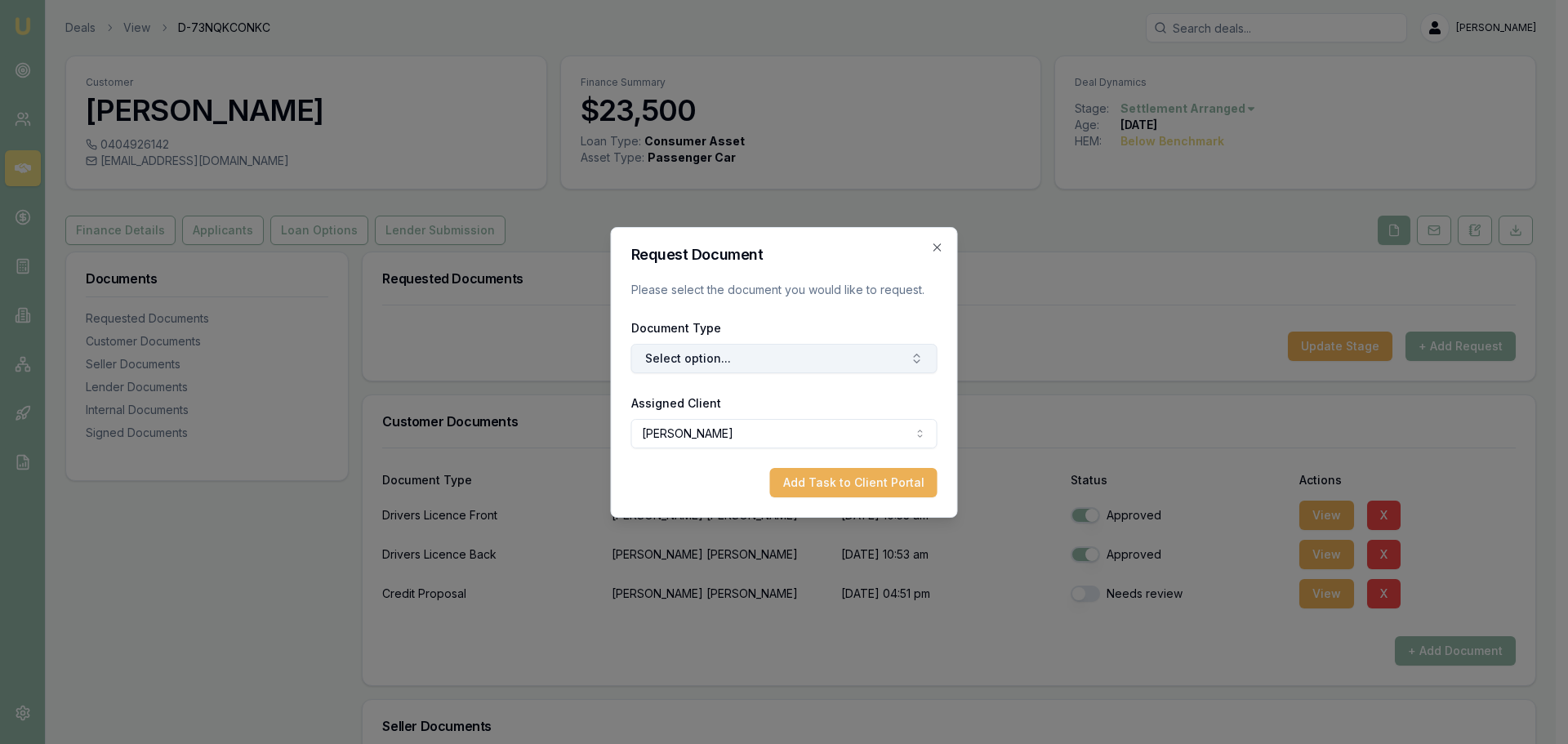
click at [807, 363] on button "Select option..." at bounding box center [784, 359] width 306 height 30
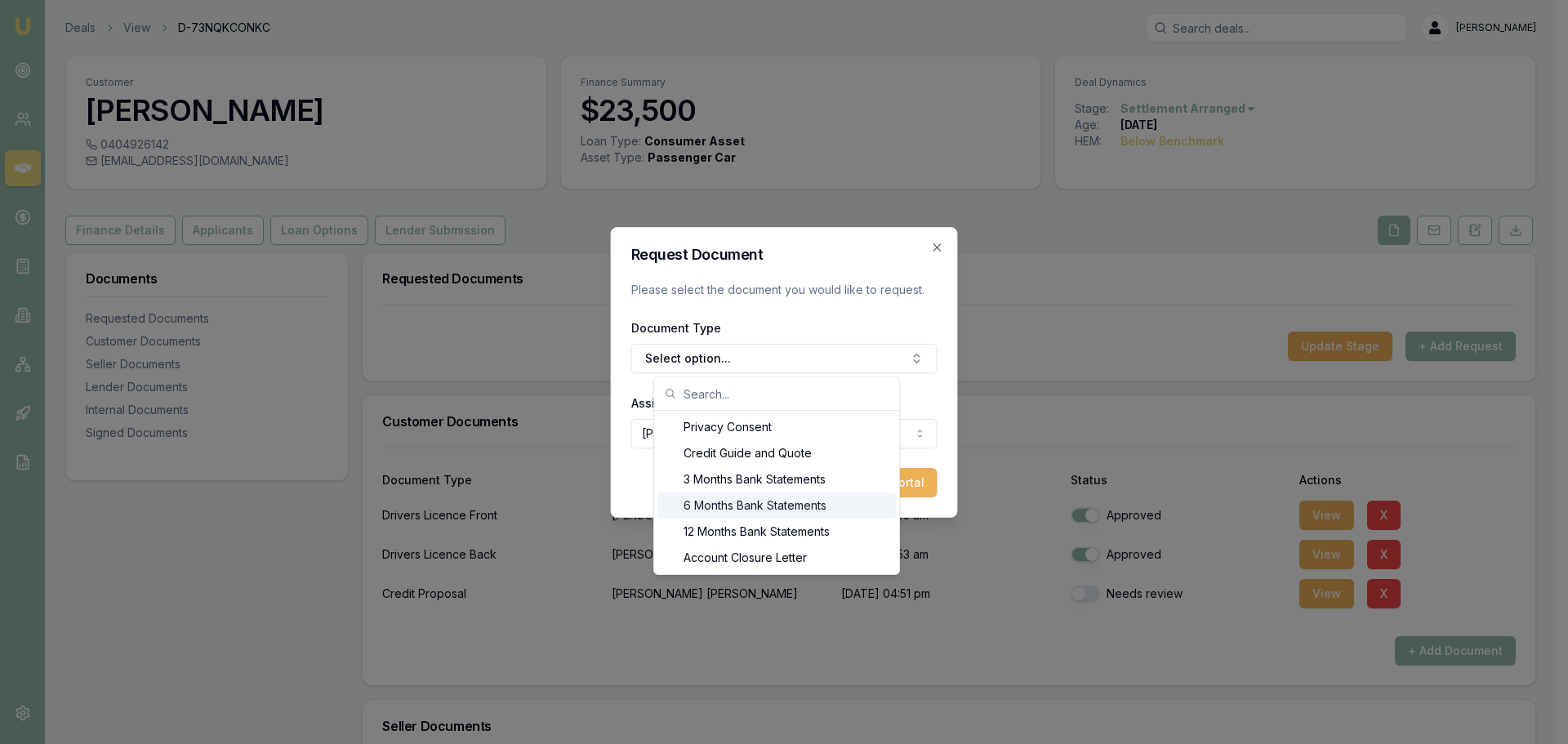
click at [695, 505] on div "6 Months Bank Statements" at bounding box center [777, 505] width 239 height 26
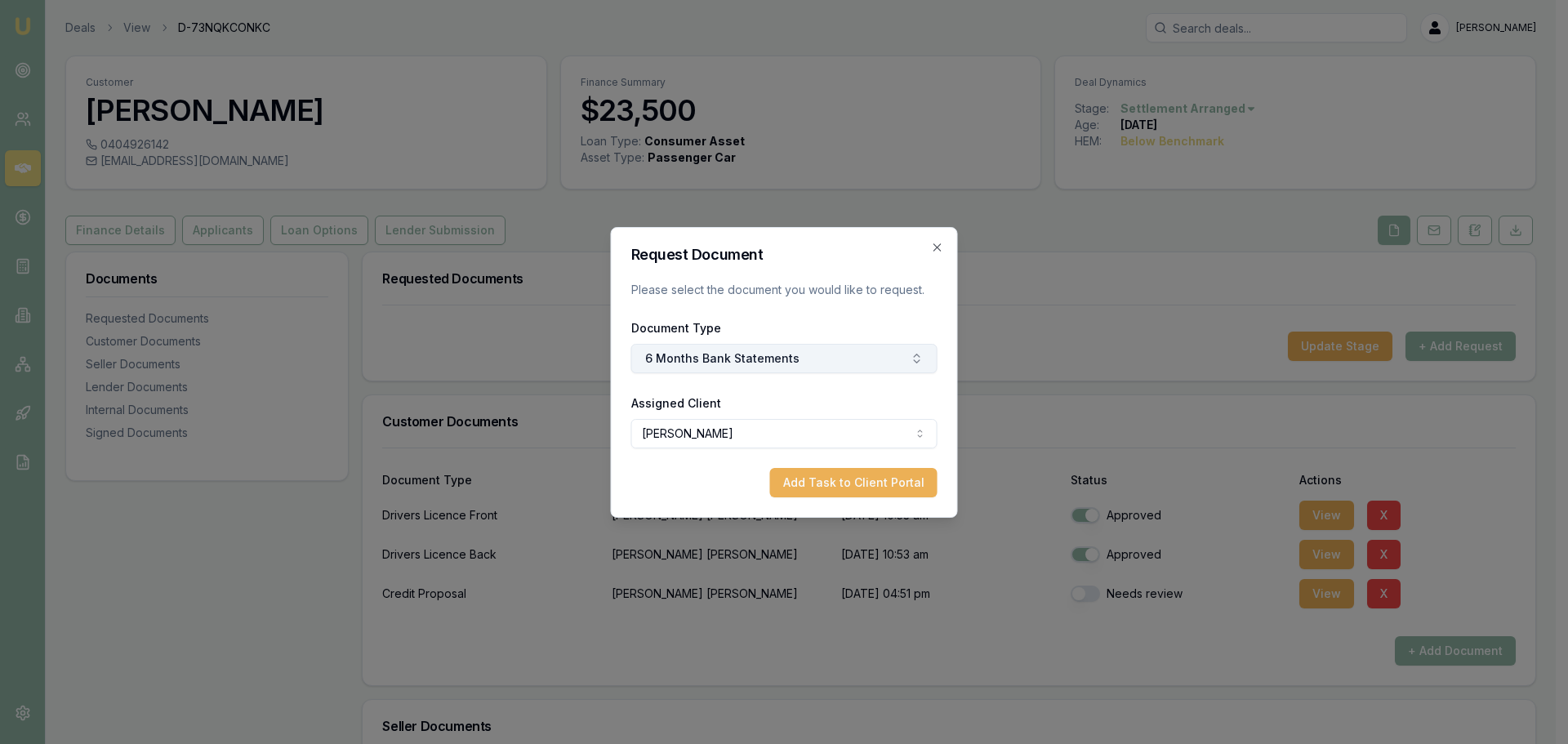
click at [716, 355] on button "6 Months Bank Statements" at bounding box center [784, 359] width 306 height 30
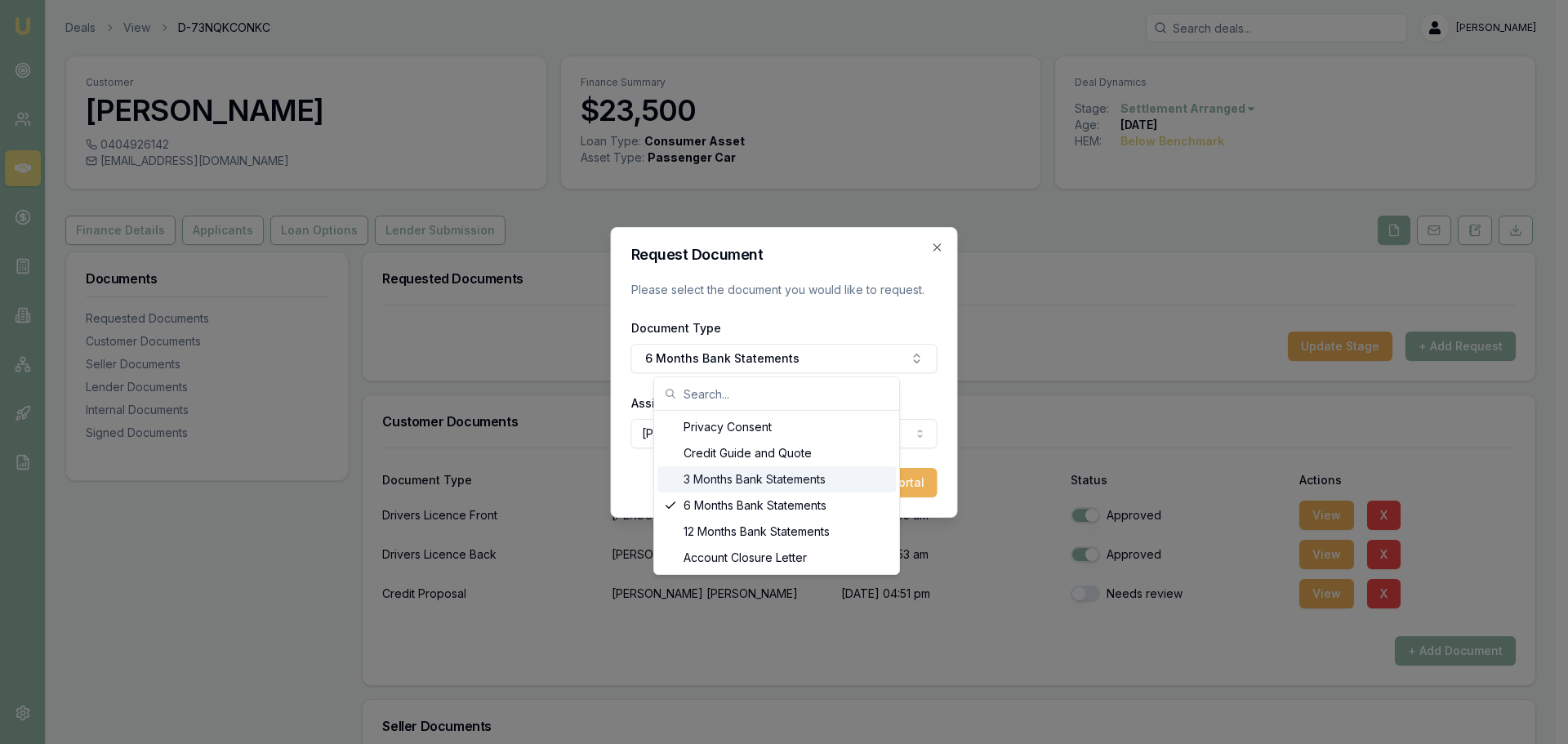
click at [731, 479] on div "3 Months Bank Statements" at bounding box center [777, 479] width 239 height 26
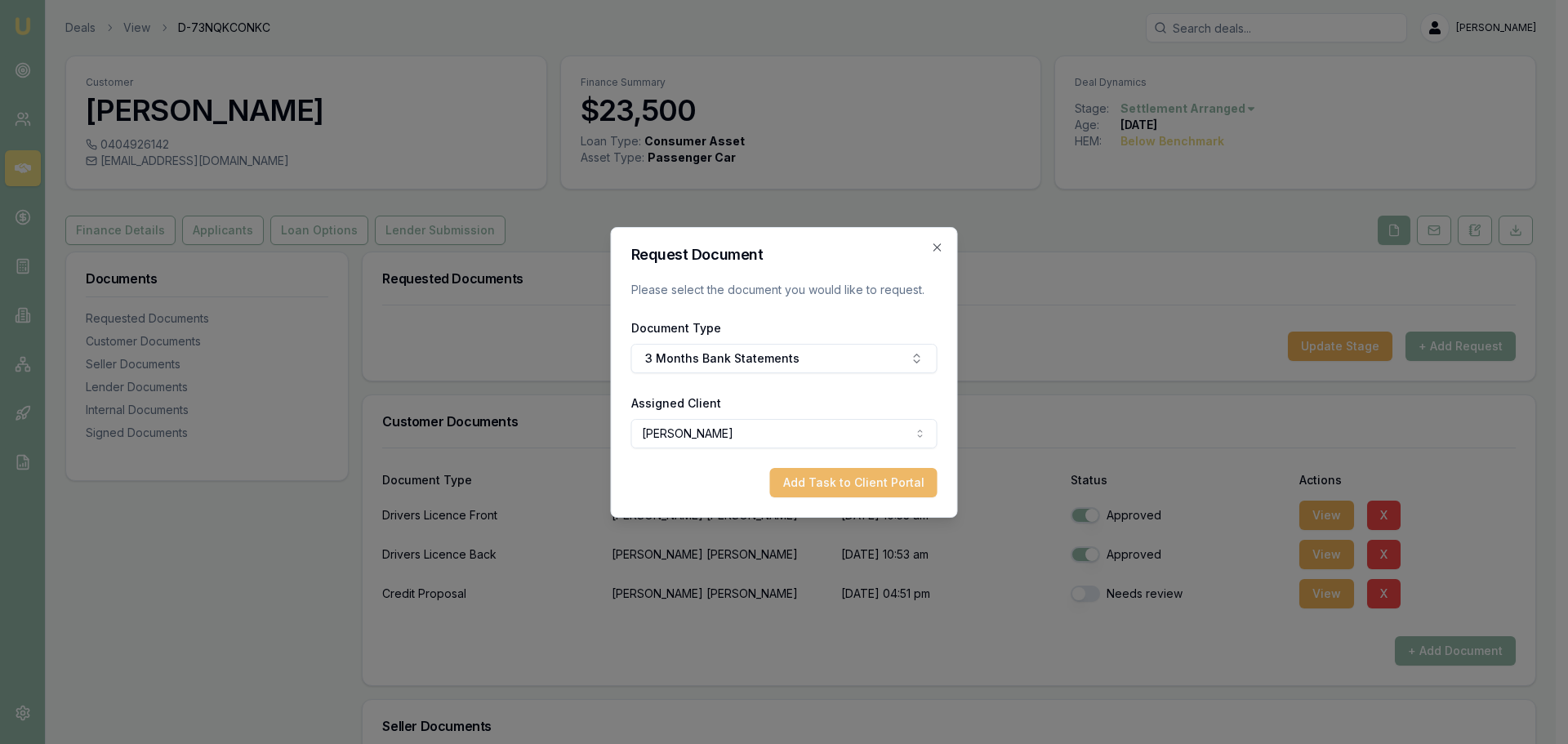
click at [901, 484] on button "Add Task to Client Portal" at bounding box center [853, 483] width 167 height 30
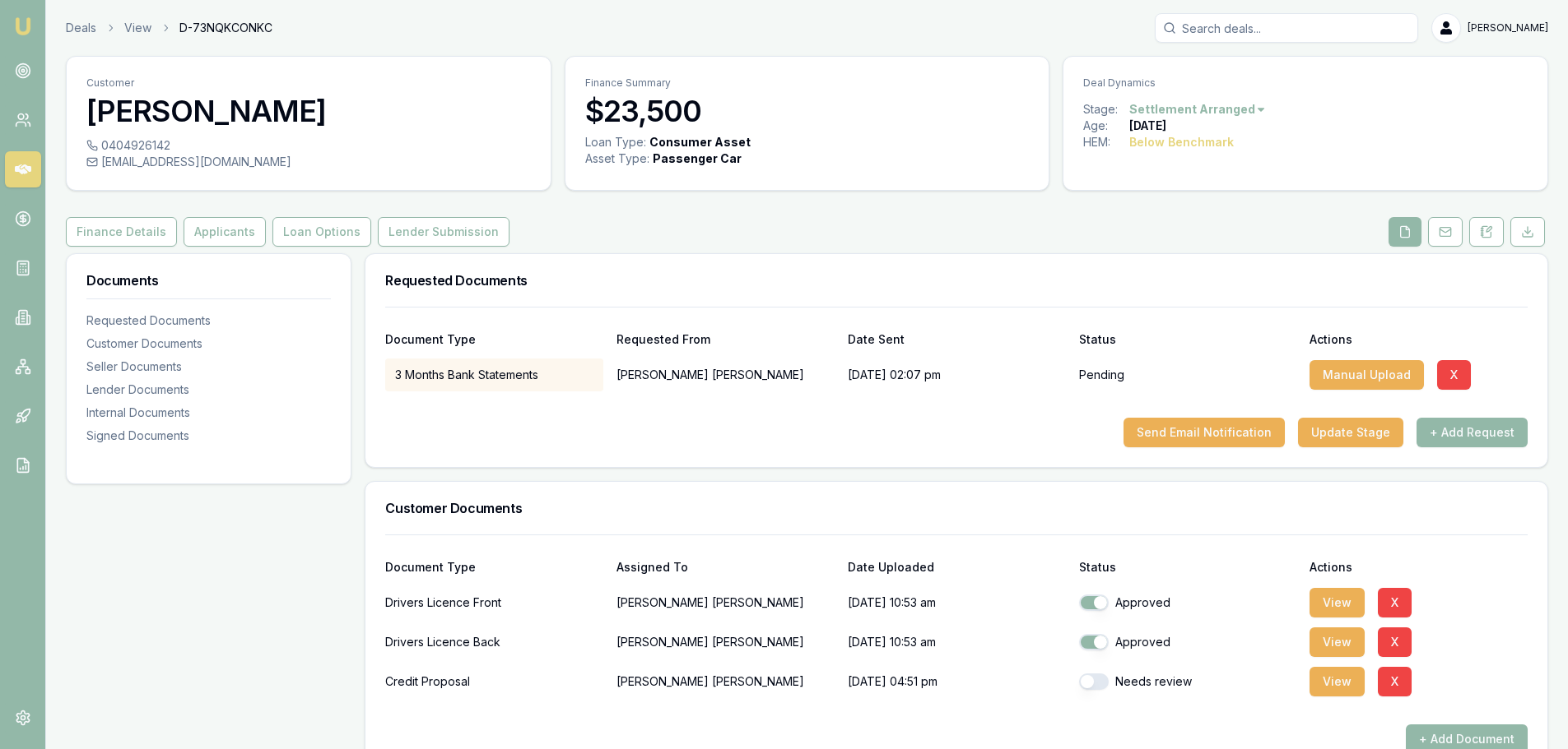
click at [824, 245] on div "Finance Details Applicants Loan Options Lender Submission" at bounding box center [806, 232] width 1482 height 30
click at [1213, 432] on button "Send Email Notification" at bounding box center [1204, 432] width 161 height 30
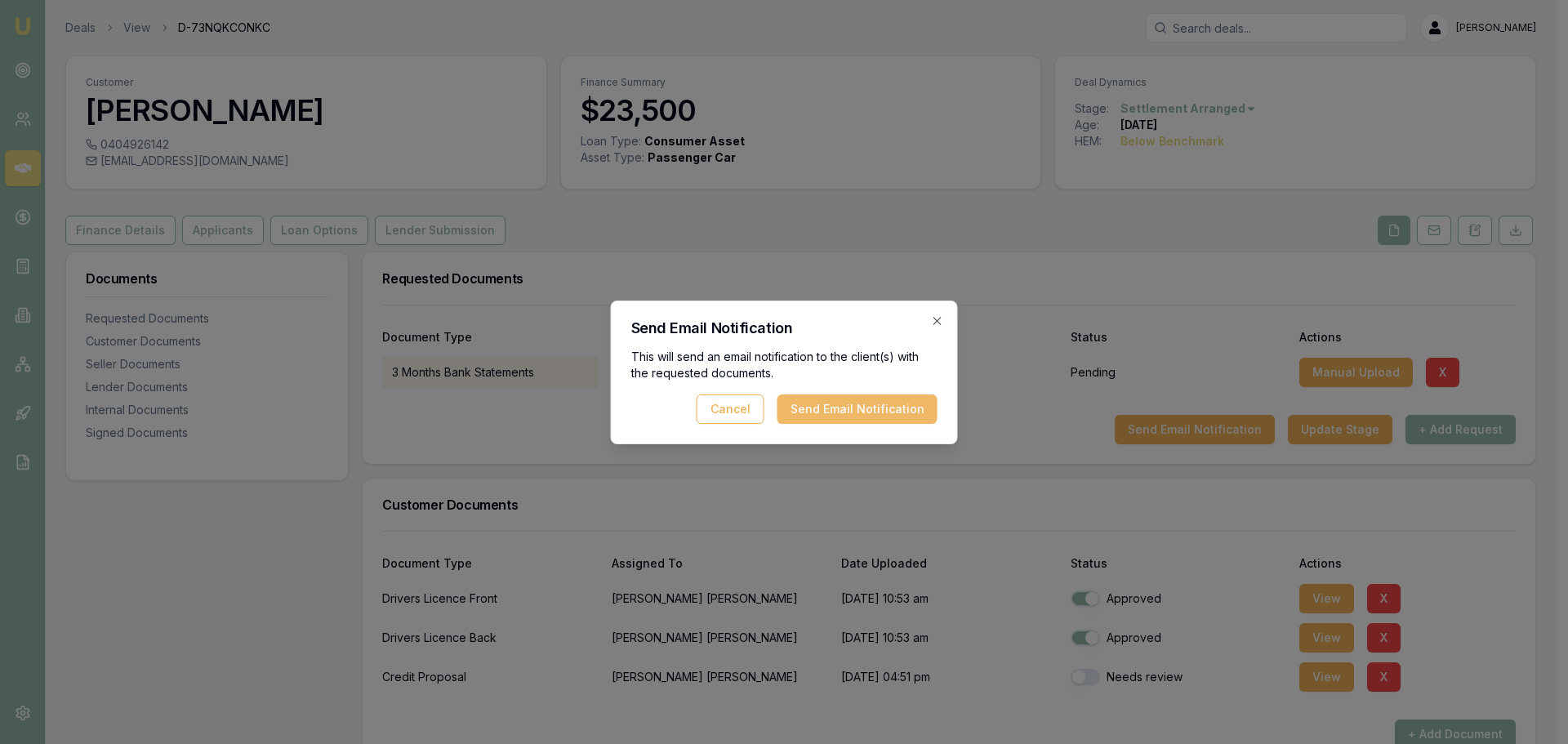
click at [879, 414] on button "Send Email Notification" at bounding box center [858, 409] width 160 height 30
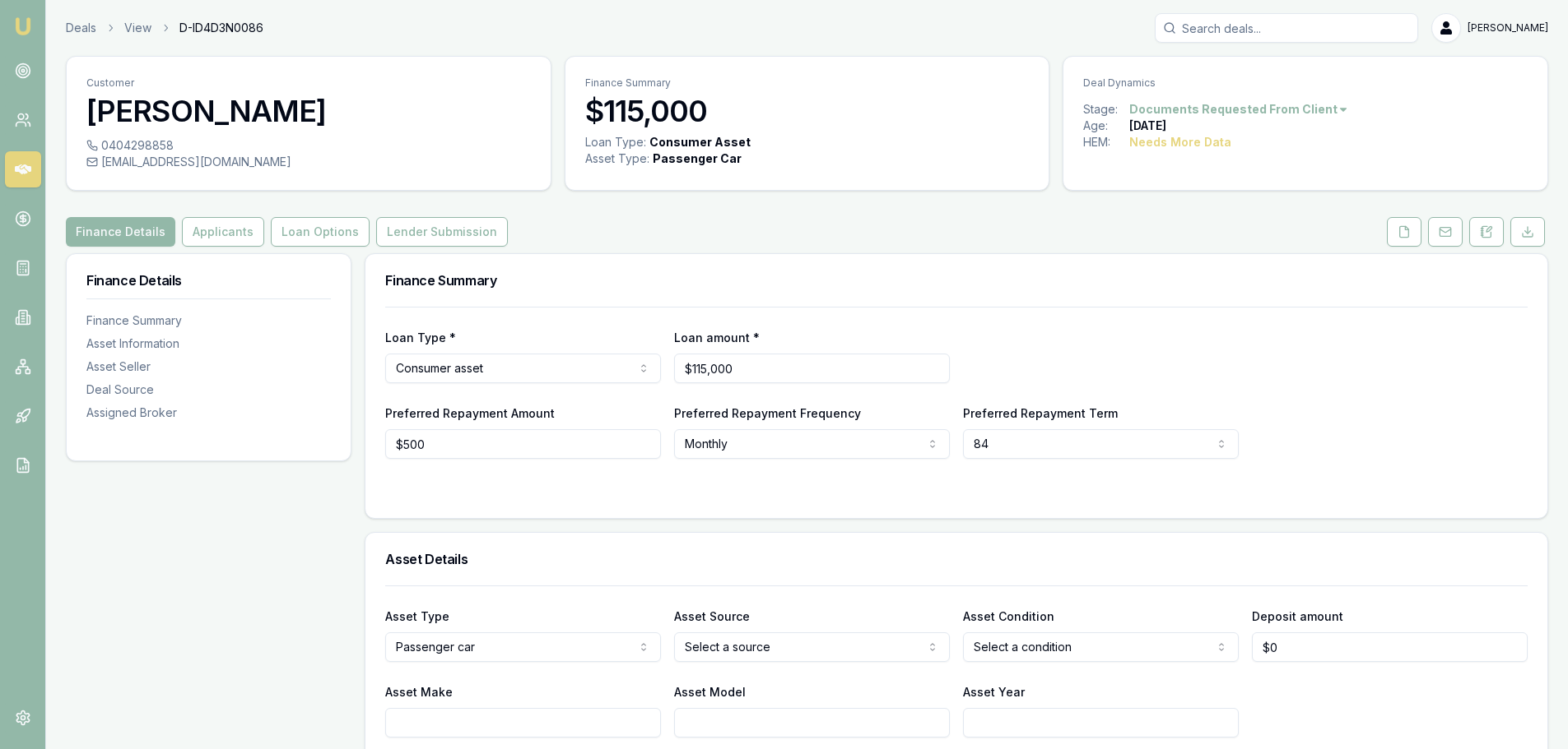
click at [813, 220] on div "Finance Details Applicants Loan Options Lender Submission" at bounding box center [806, 232] width 1482 height 30
click at [204, 228] on button "Applicants" at bounding box center [223, 232] width 82 height 30
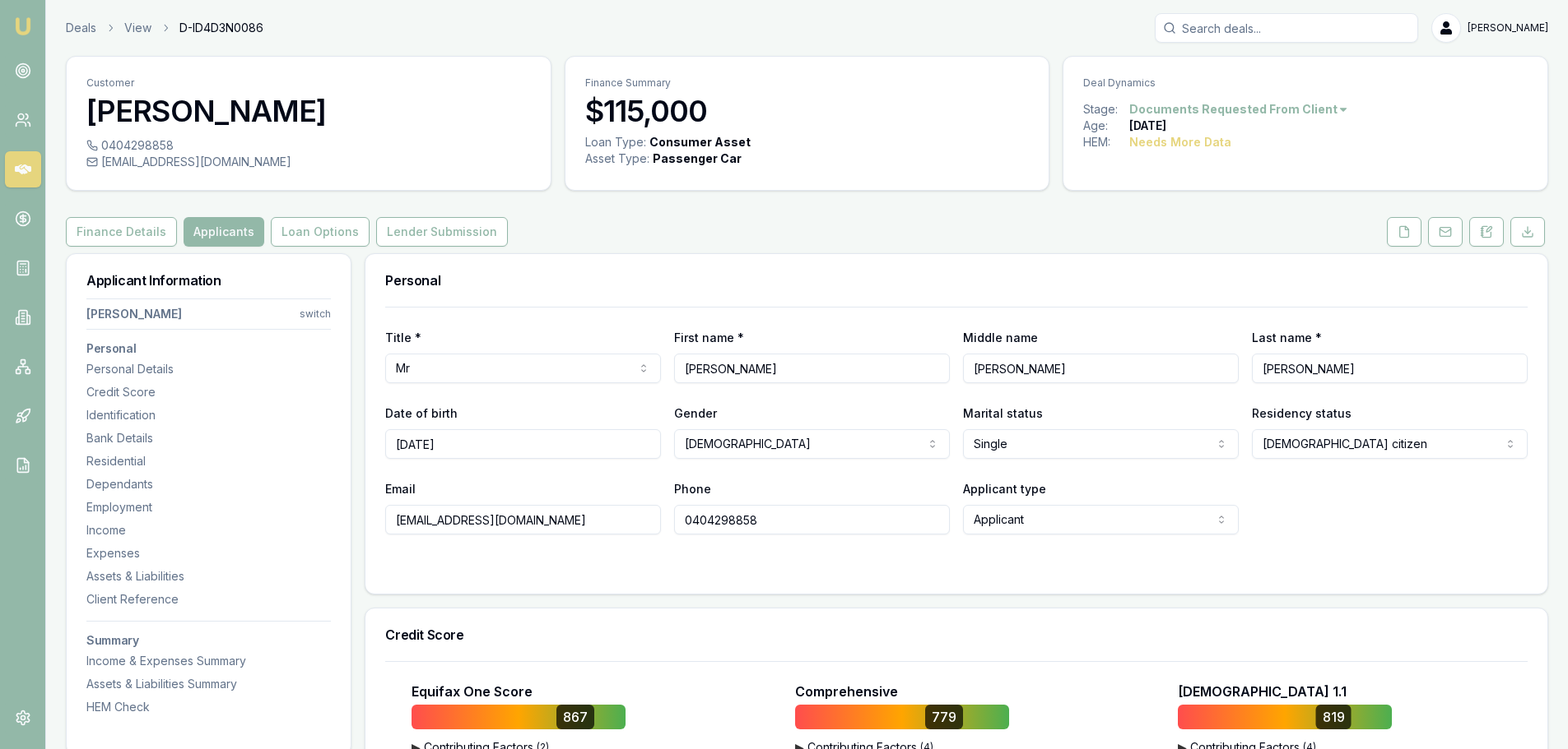
click at [660, 240] on div "Finance Details Applicants Loan Options Lender Submission" at bounding box center [806, 232] width 1482 height 30
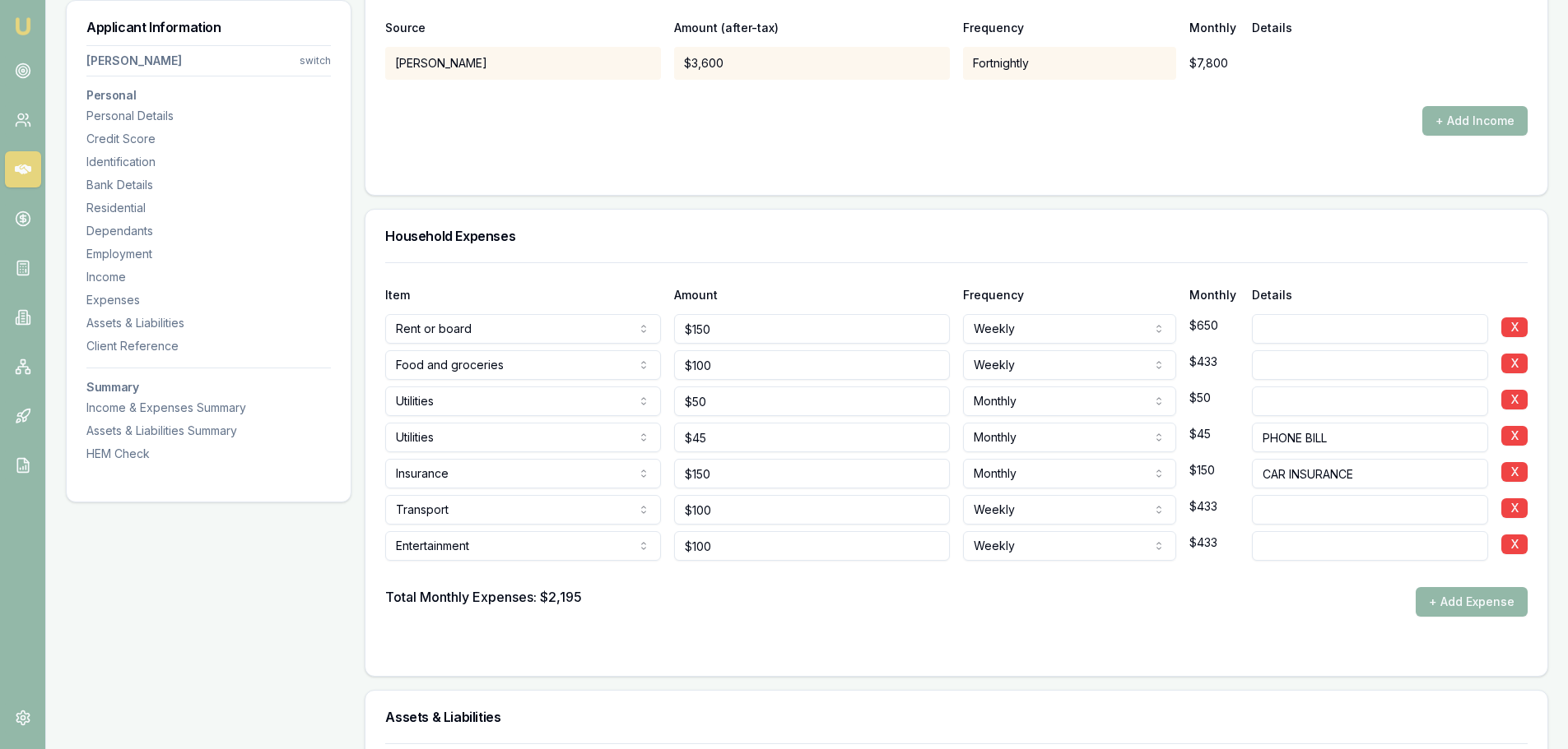
scroll to position [4112, 0]
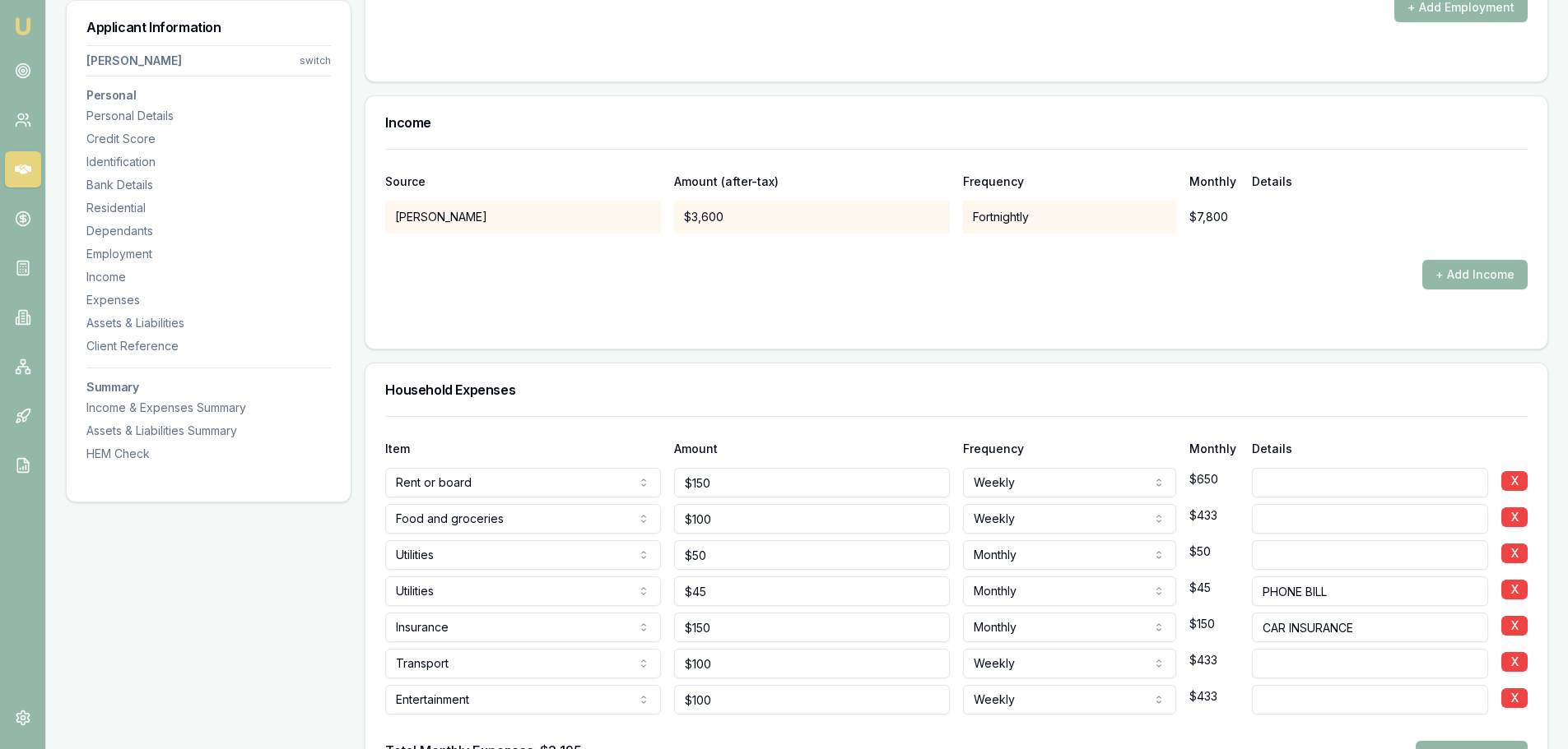
click at [741, 299] on form "Source Amount (after-tax) Frequency Monthly Details THEISS $3,600 Fortnightly $…" at bounding box center [956, 239] width 1142 height 180
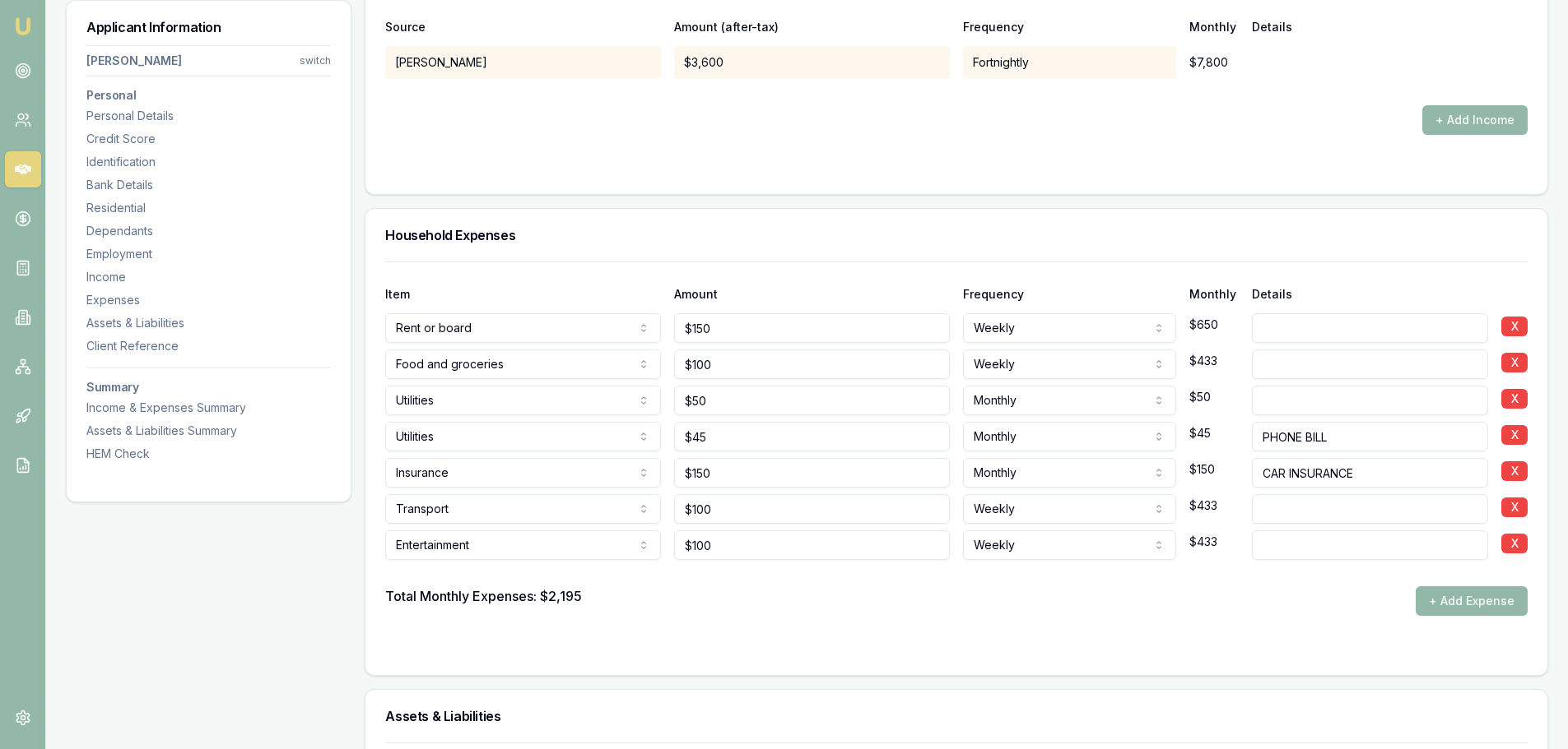
scroll to position [4359, 0]
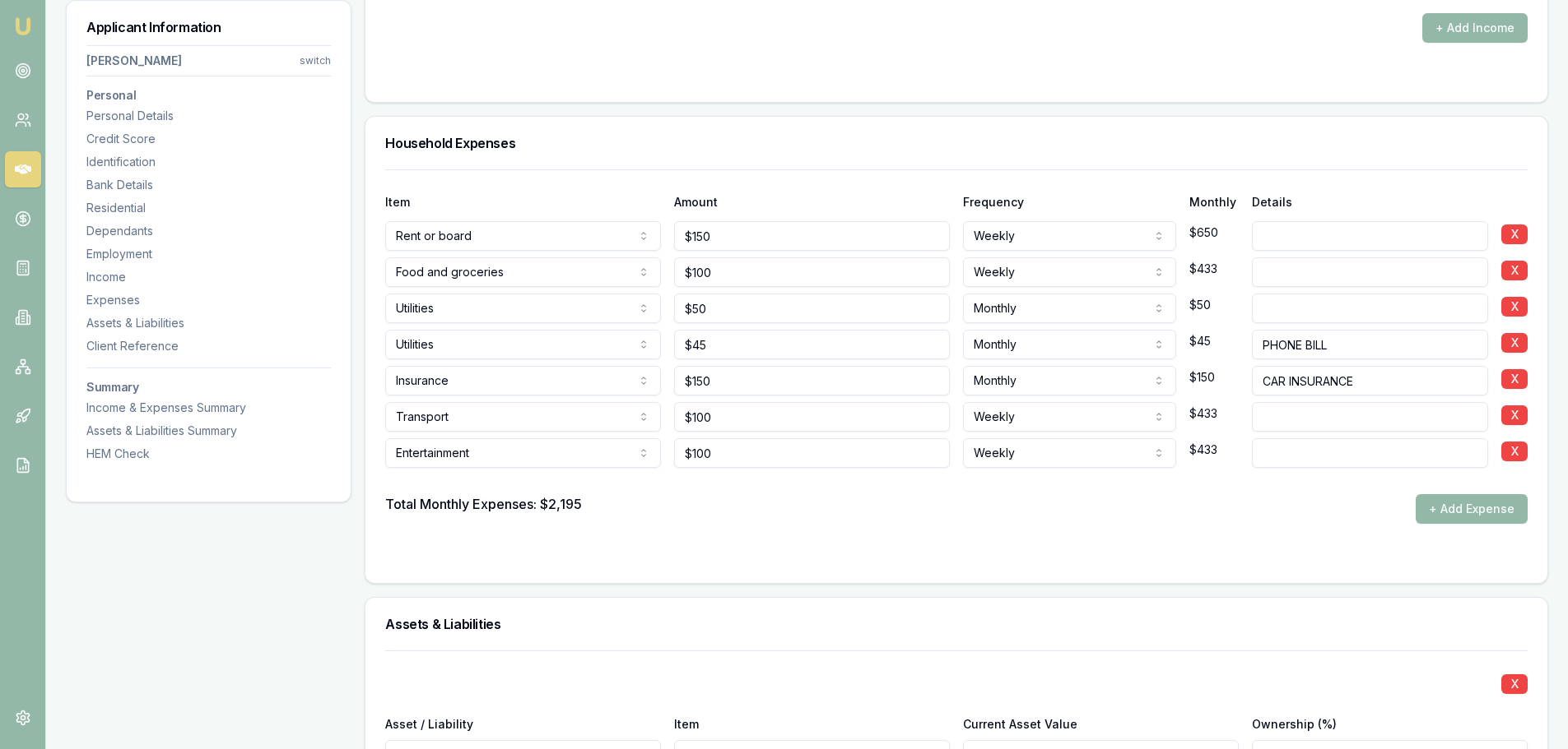
click at [683, 140] on h3 "Household Expenses" at bounding box center [956, 143] width 1142 height 13
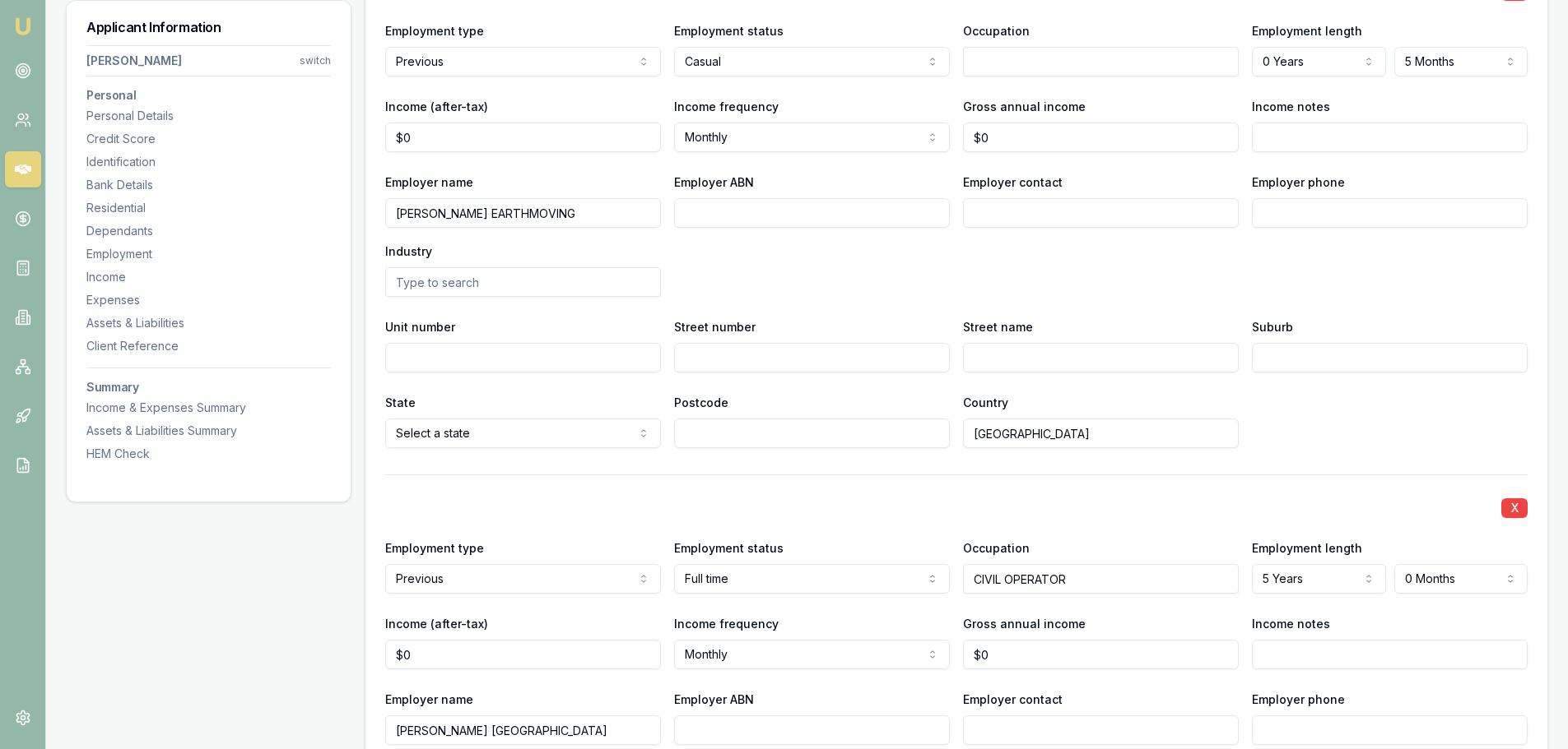
scroll to position [2797, 0]
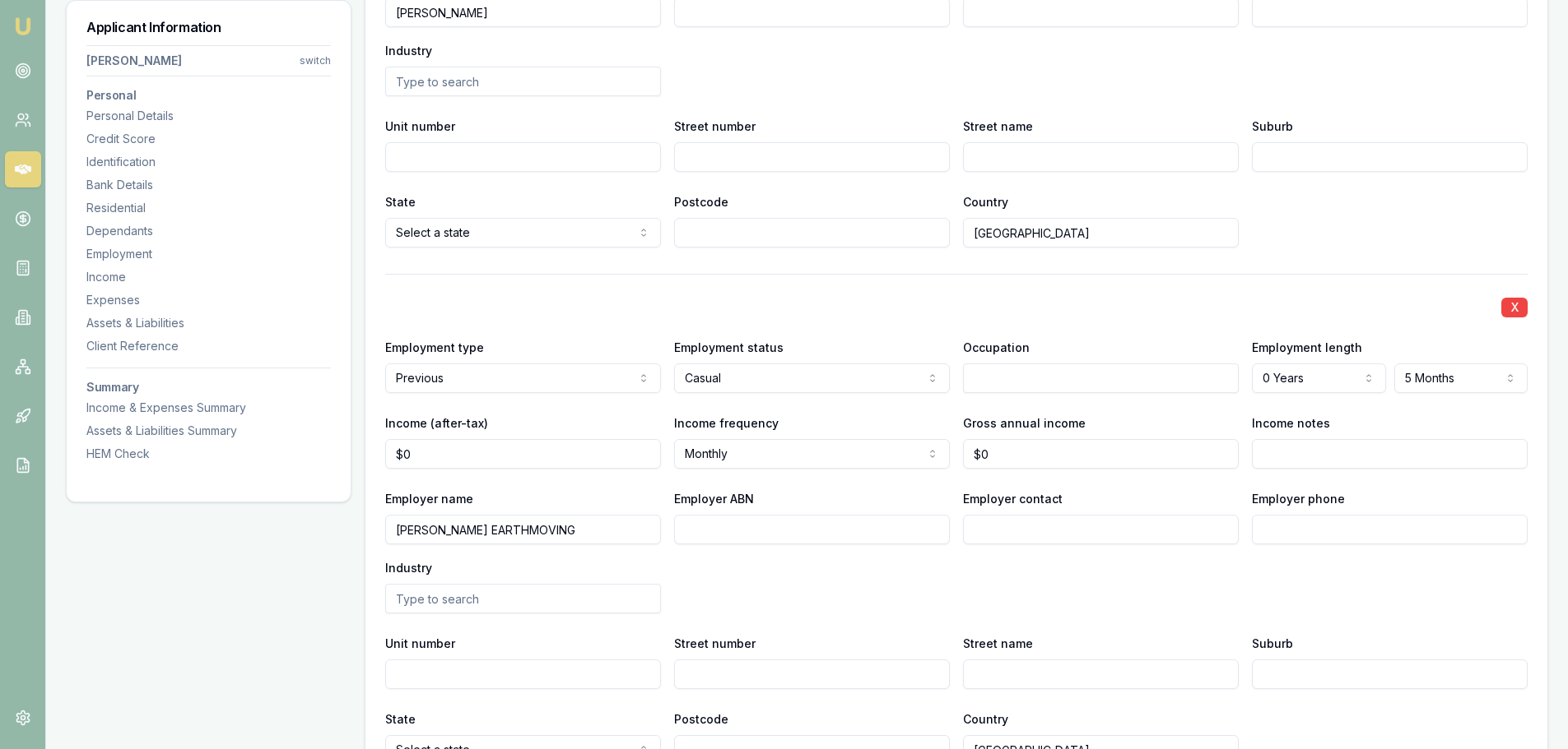
click at [774, 83] on div "Employer name THEISS Employer ABN Employer contact Employer phone Industry" at bounding box center [956, 33] width 1142 height 125
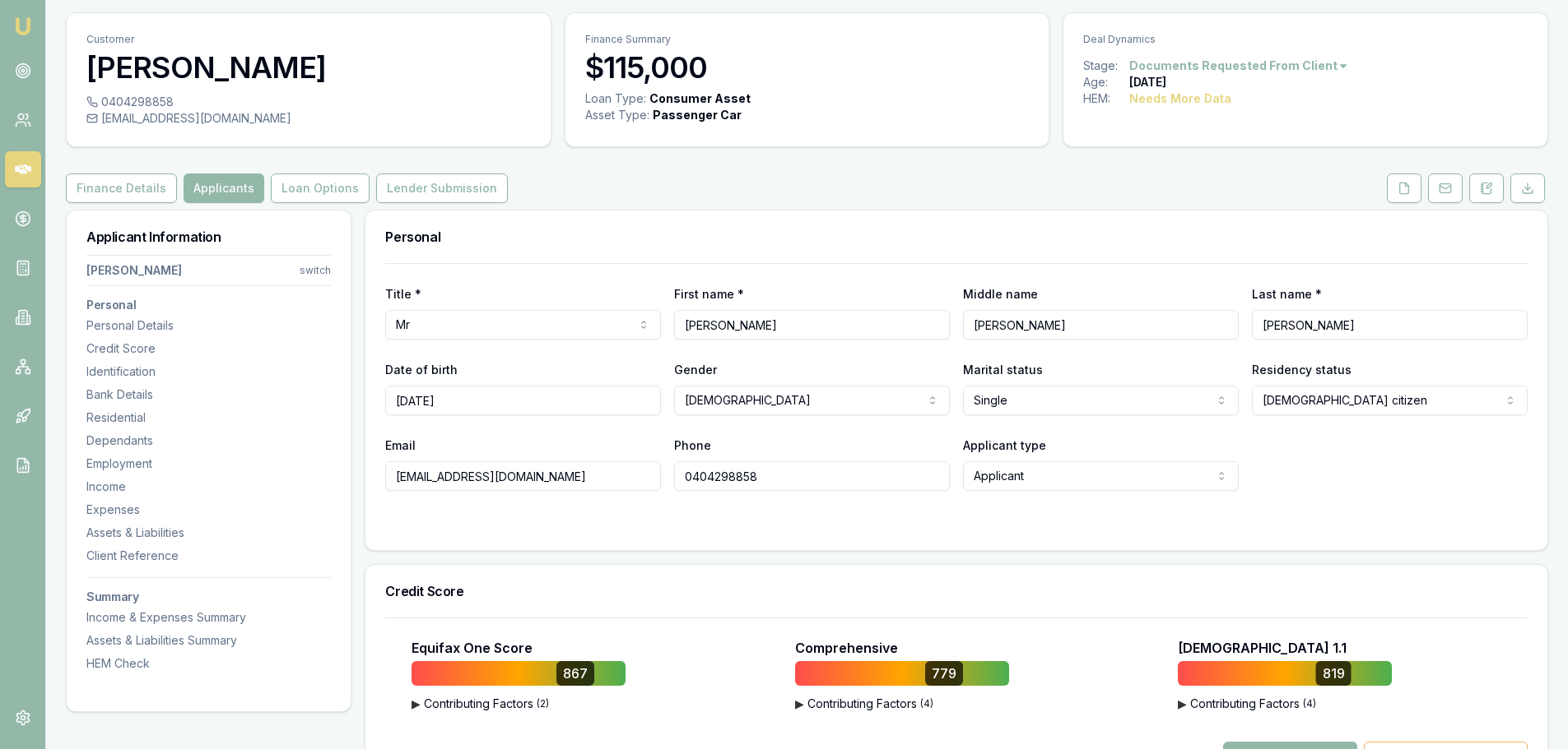
scroll to position [0, 0]
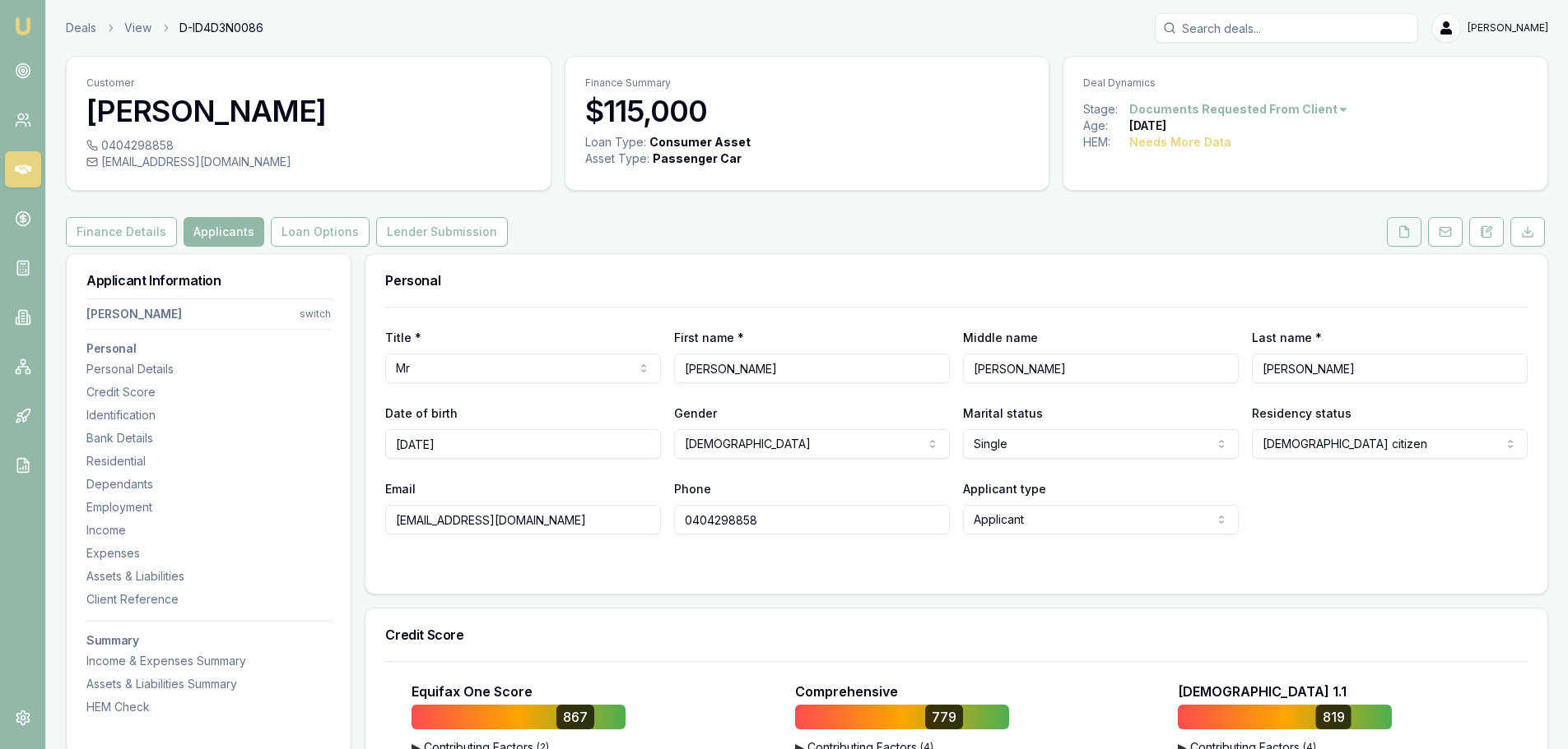
click at [1416, 227] on button at bounding box center [1403, 232] width 34 height 30
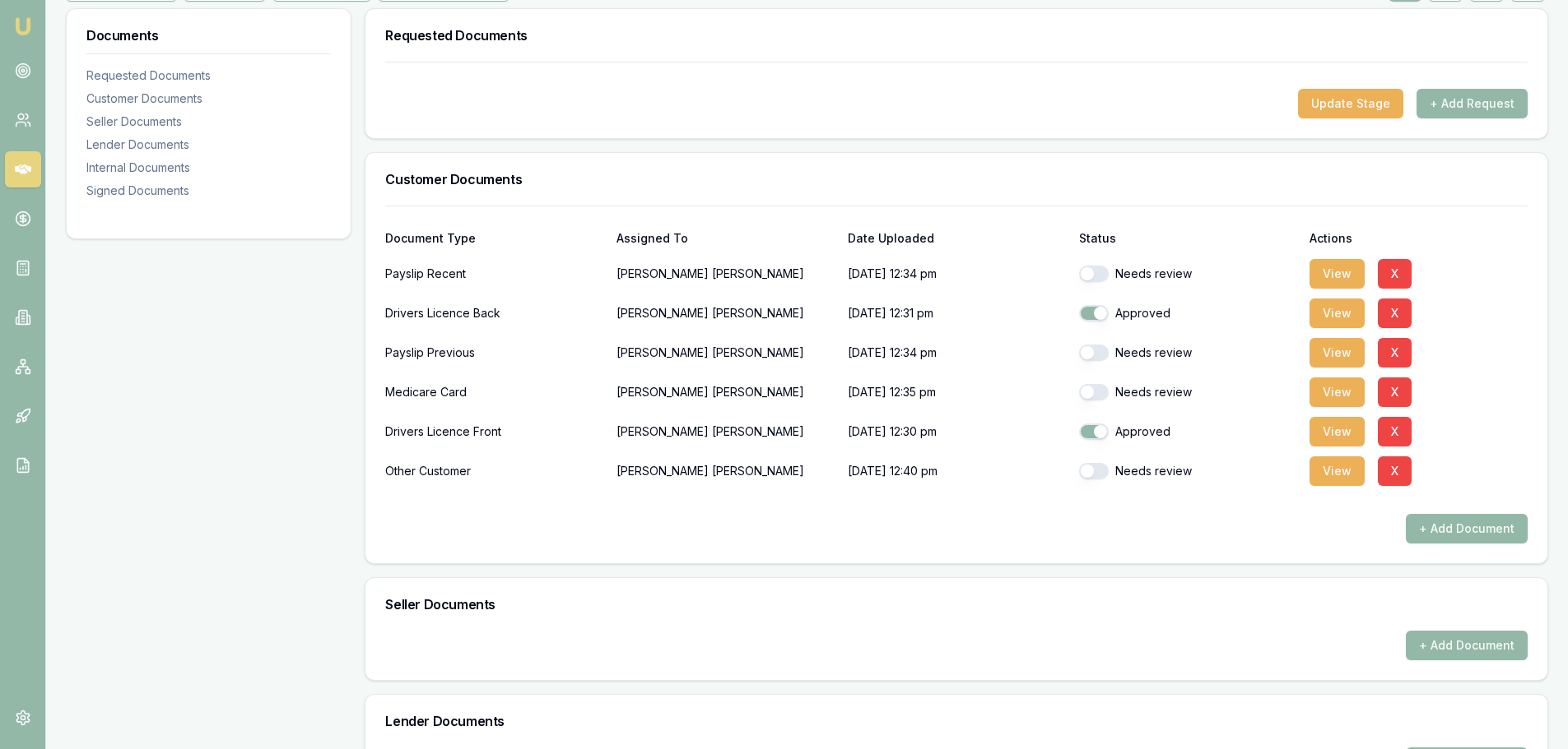
scroll to position [246, 0]
click at [1331, 269] on button "View" at bounding box center [1336, 273] width 55 height 30
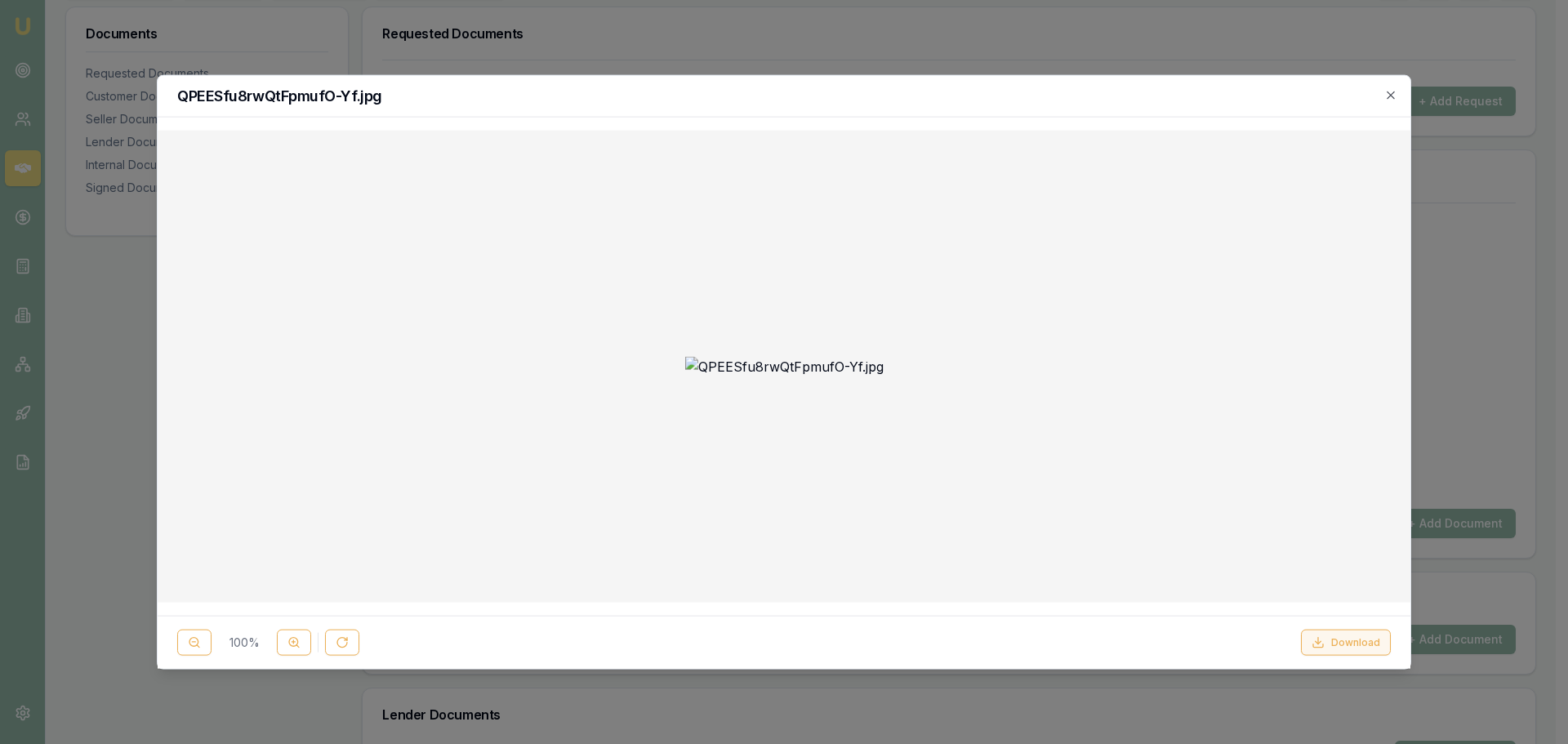
click at [1339, 638] on button "Download" at bounding box center [1345, 643] width 90 height 26
drag, startPoint x: 1175, startPoint y: 73, endPoint x: 1001, endPoint y: 190, distance: 209.7
click at [1035, 172] on div at bounding box center [784, 366] width 1227 height 447
drag, startPoint x: 1396, startPoint y: 89, endPoint x: 1393, endPoint y: 98, distance: 9.5
click at [1396, 89] on icon "button" at bounding box center [1390, 94] width 13 height 13
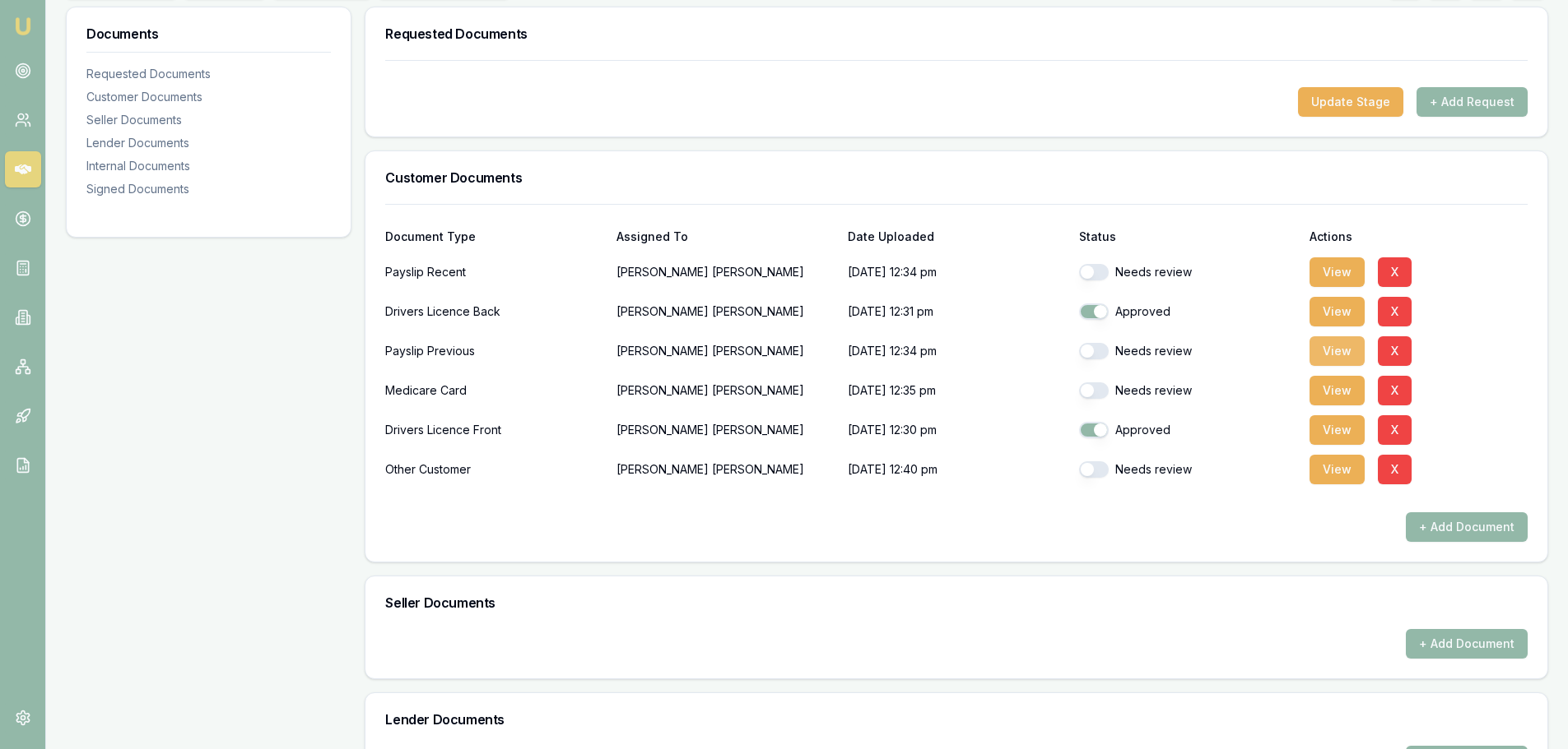
click at [1337, 349] on button "View" at bounding box center [1336, 352] width 55 height 30
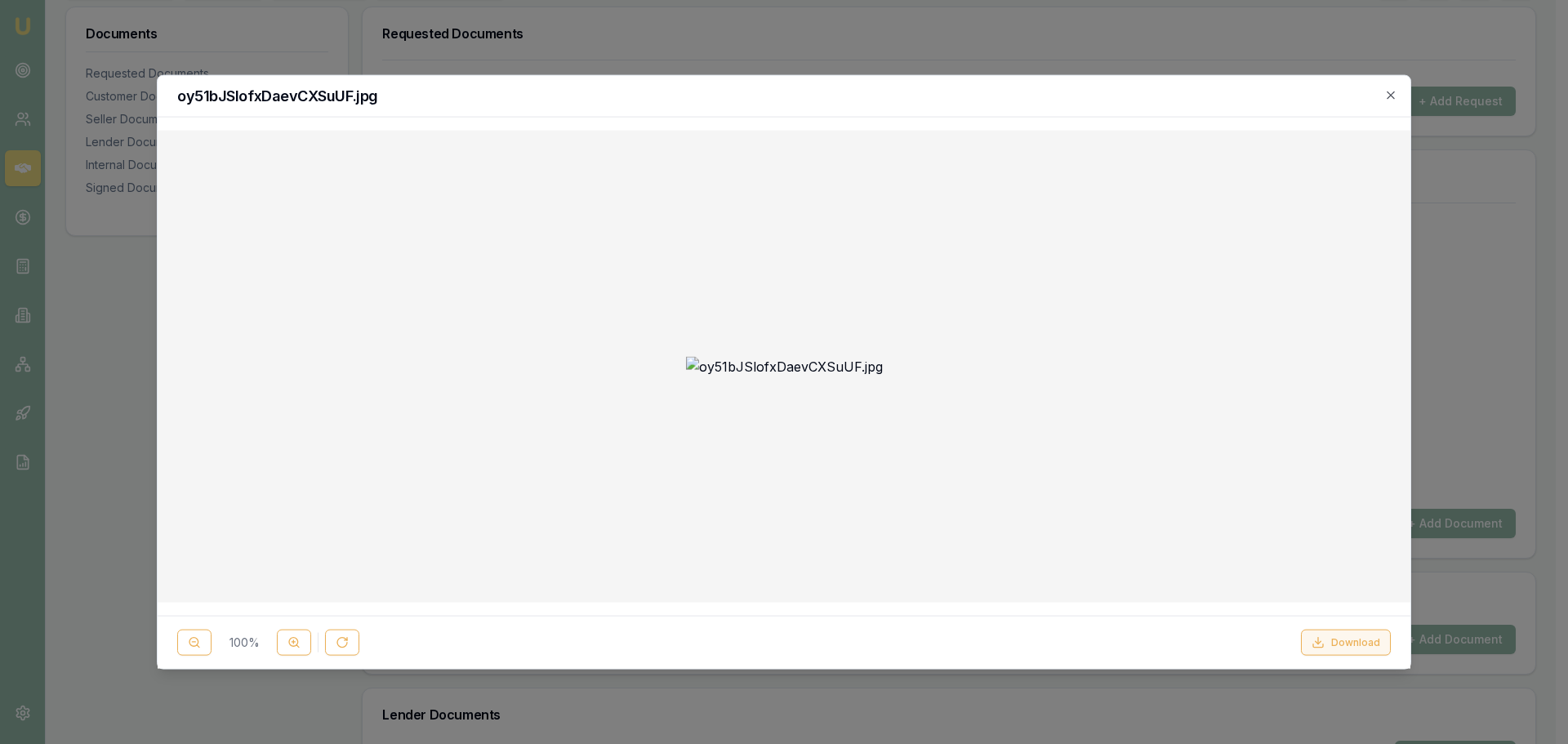
click at [1376, 639] on button "Download" at bounding box center [1345, 643] width 90 height 26
click at [1387, 96] on icon "button" at bounding box center [1390, 94] width 13 height 13
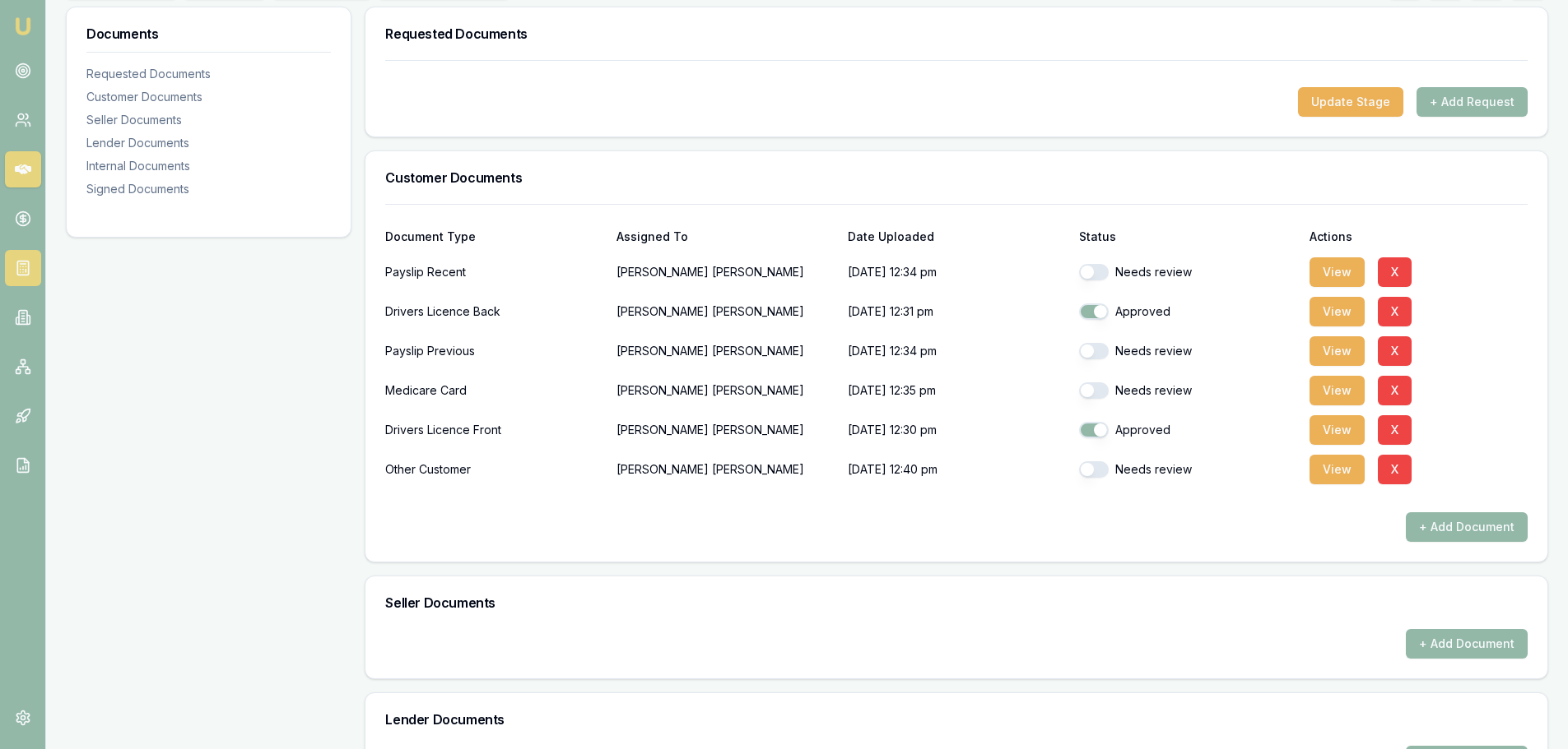
click at [20, 270] on icon at bounding box center [20, 270] width 0 height 0
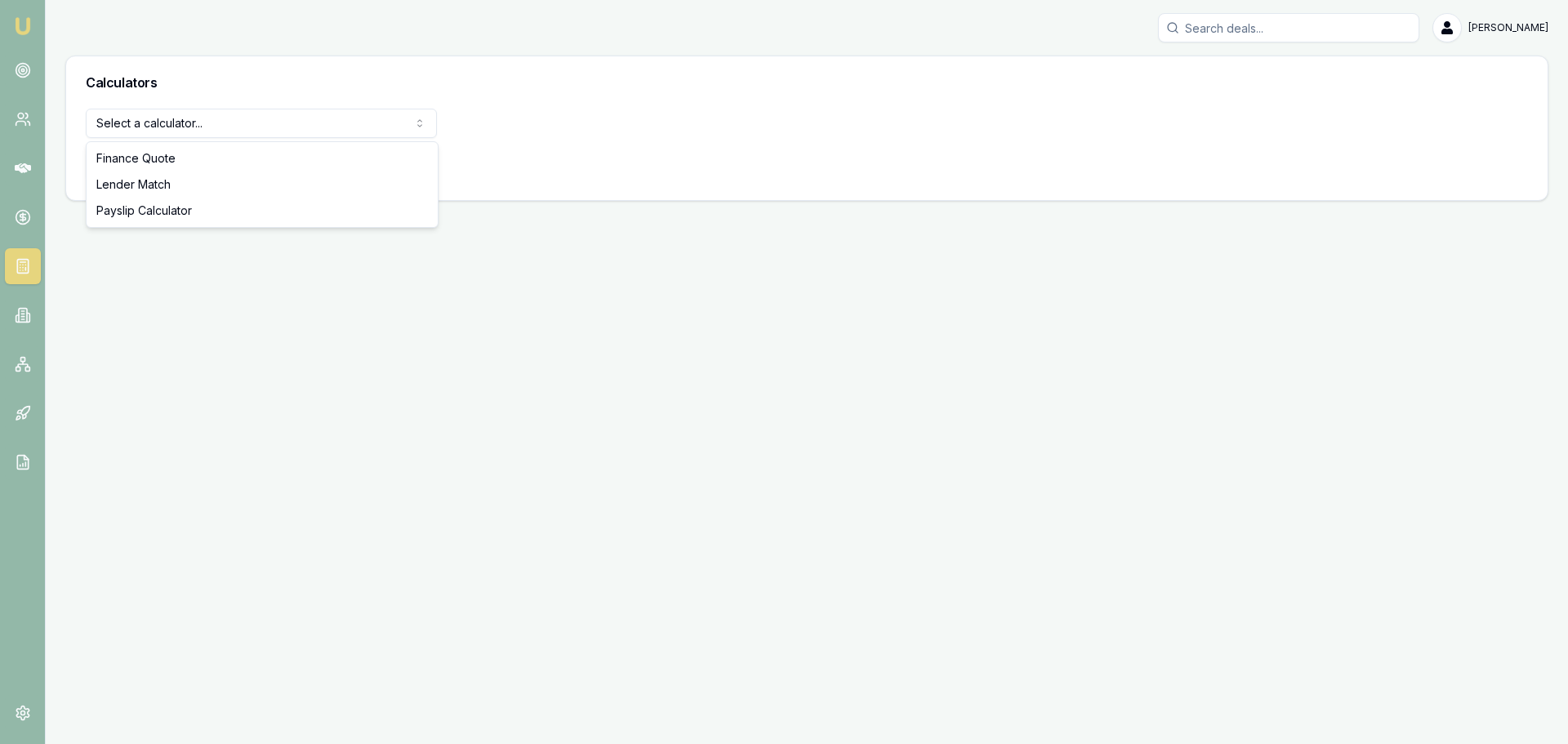
click at [163, 110] on html "Emu Broker Erin Shield Toggle Menu Calculators Select a calculator... Finance Q…" at bounding box center [784, 372] width 1568 height 744
select select "payslip-calculator"
click at [151, 167] on button "View Calculator" at bounding box center [144, 166] width 117 height 30
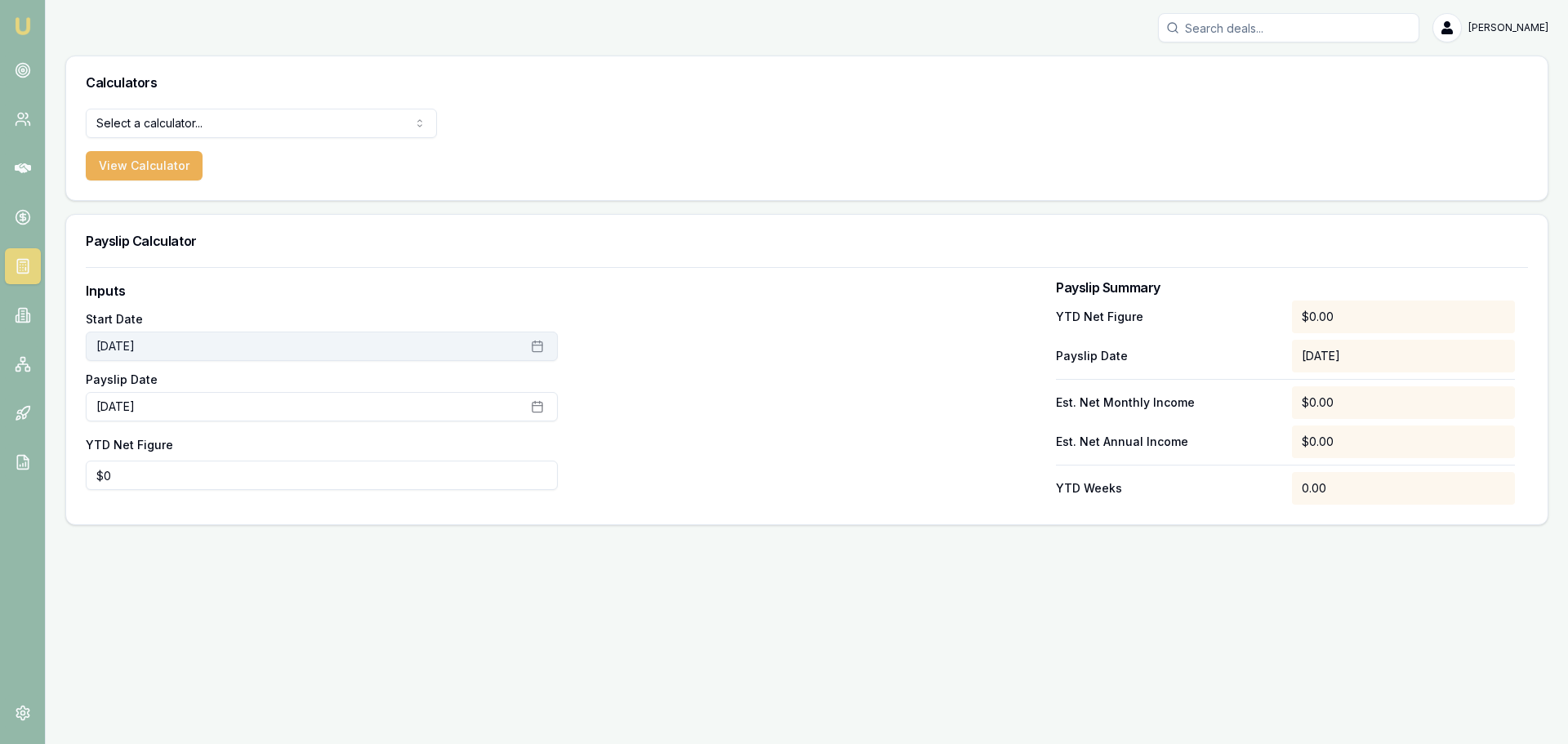
click at [538, 346] on icon "button" at bounding box center [536, 346] width 10 height 0
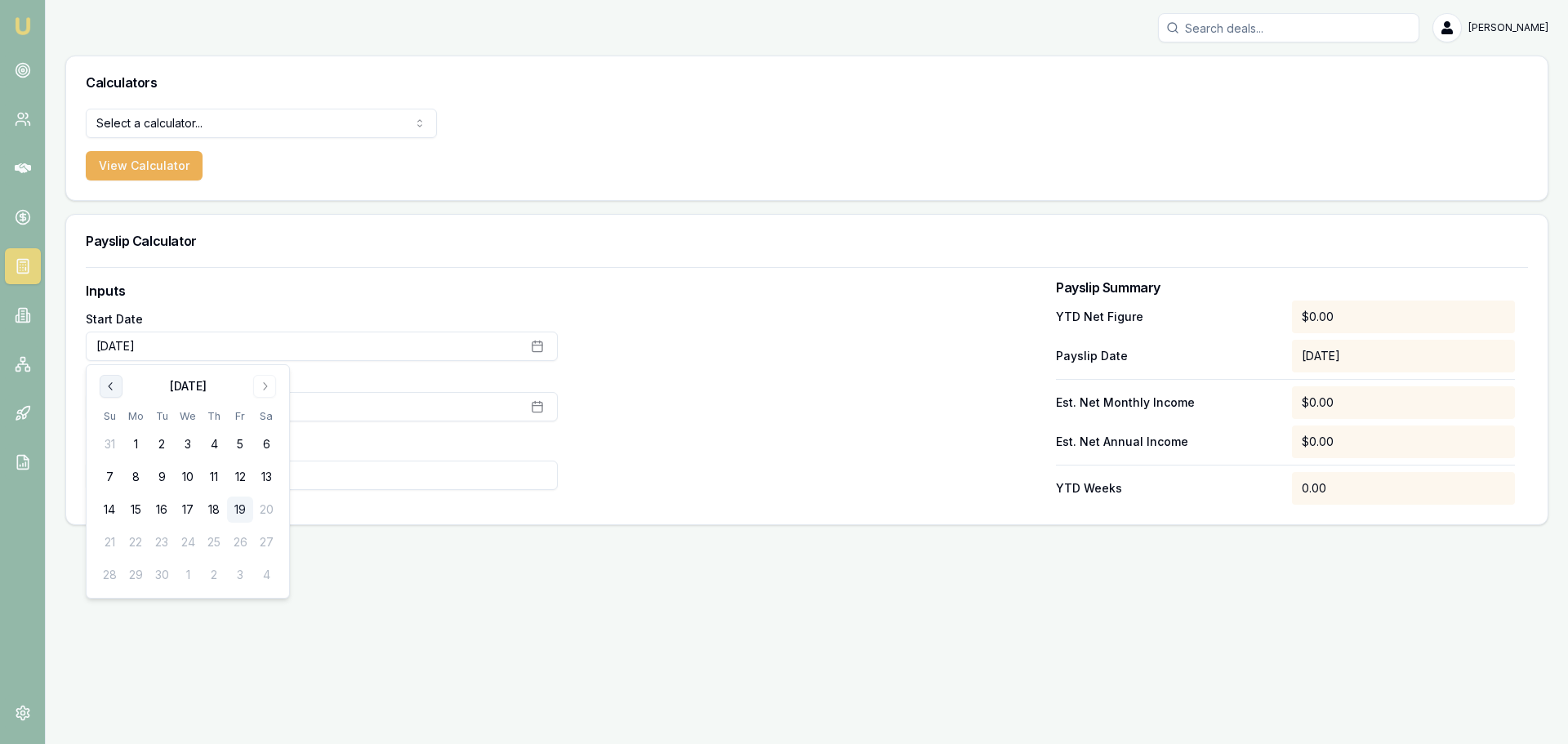
click at [105, 386] on icon "Go to previous month" at bounding box center [111, 386] width 13 height 13
click at [137, 476] on button "4" at bounding box center [136, 477] width 26 height 26
click at [542, 257] on div "Payslip Calculator" at bounding box center [806, 241] width 1481 height 52
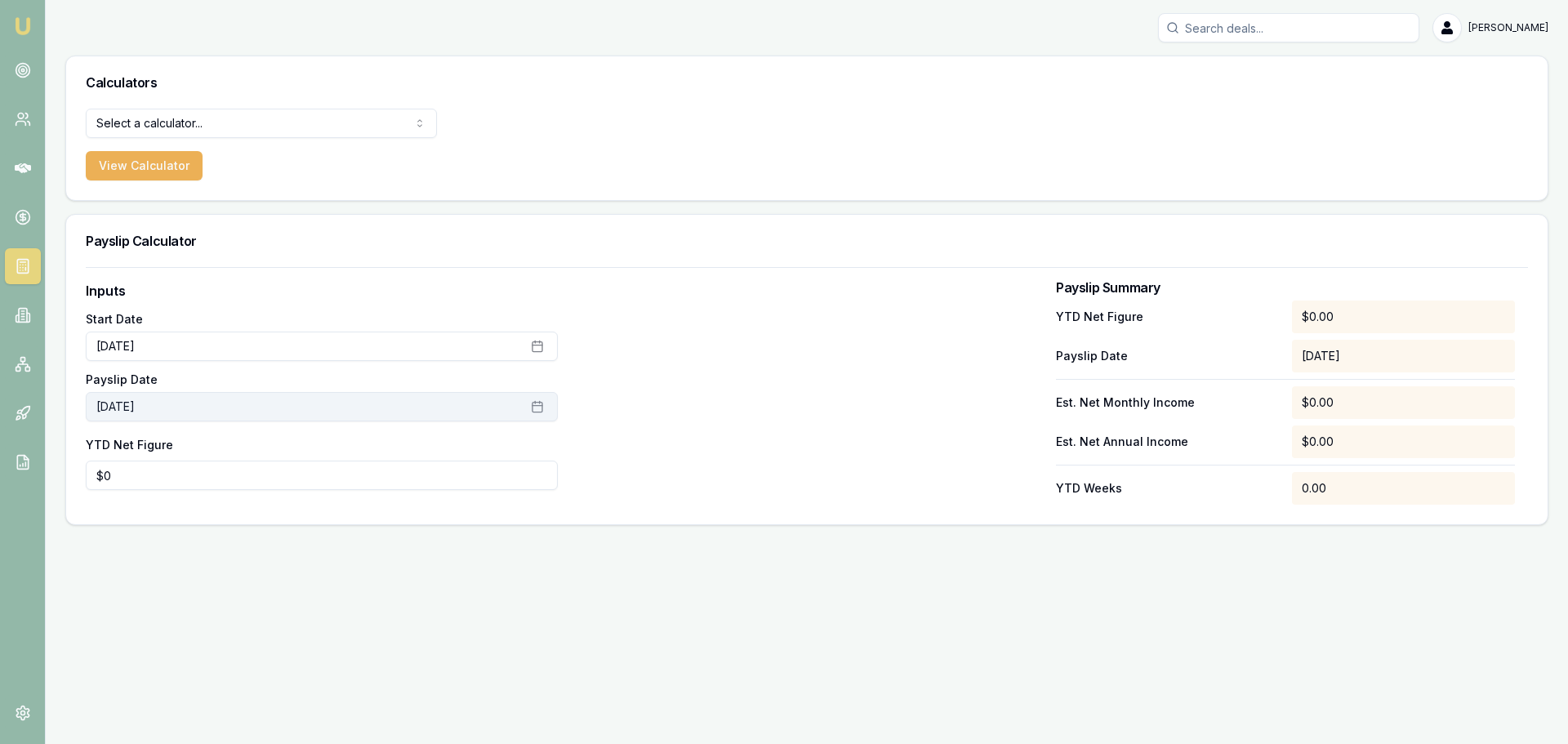
click at [537, 409] on icon "button" at bounding box center [537, 407] width 13 height 13
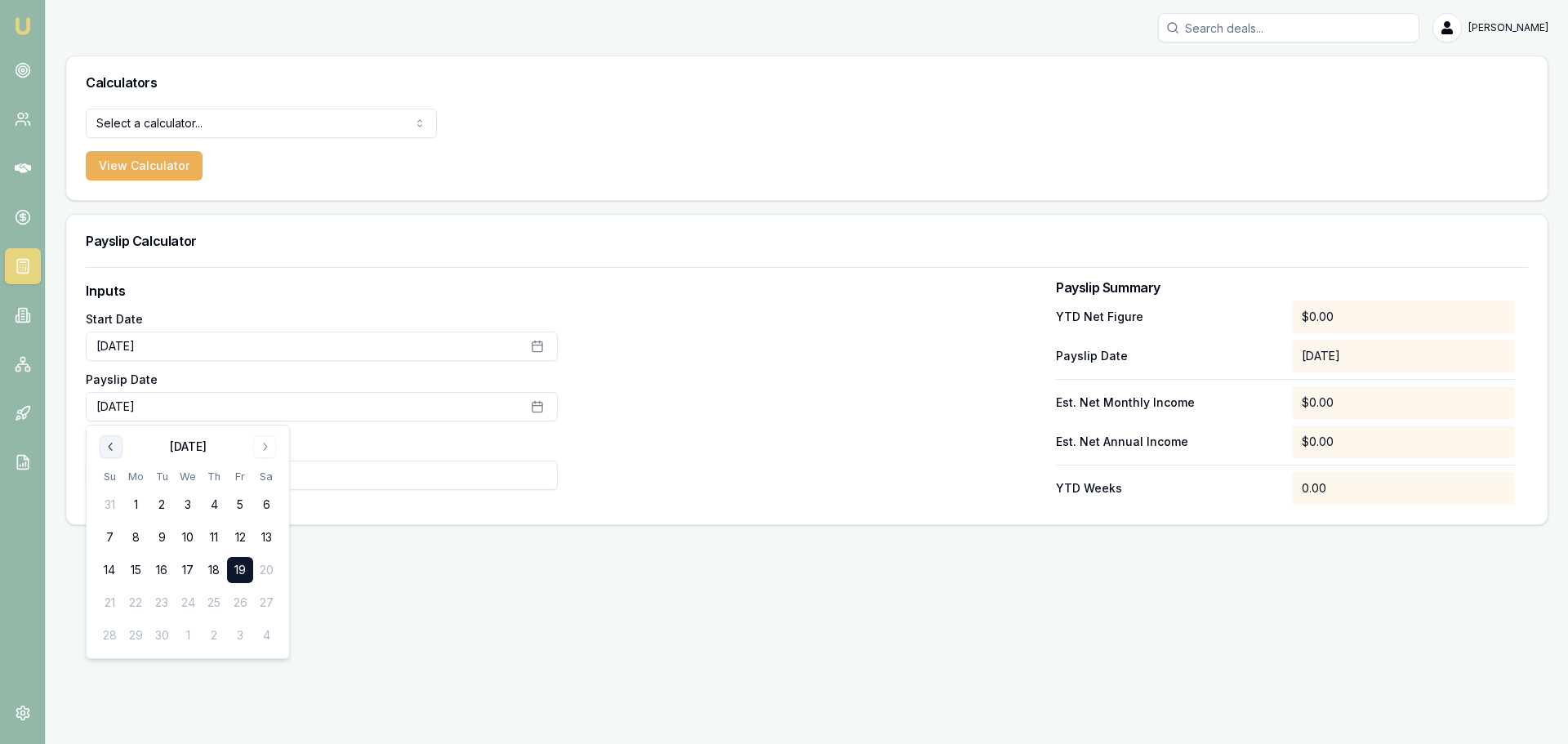
click at [102, 449] on button "Go to previous month" at bounding box center [111, 447] width 23 height 23
click at [257, 444] on button "Go to next month" at bounding box center [265, 447] width 23 height 23
click at [104, 600] on button "17" at bounding box center [110, 603] width 26 height 26
click at [356, 476] on input "0" at bounding box center [321, 476] width 472 height 30
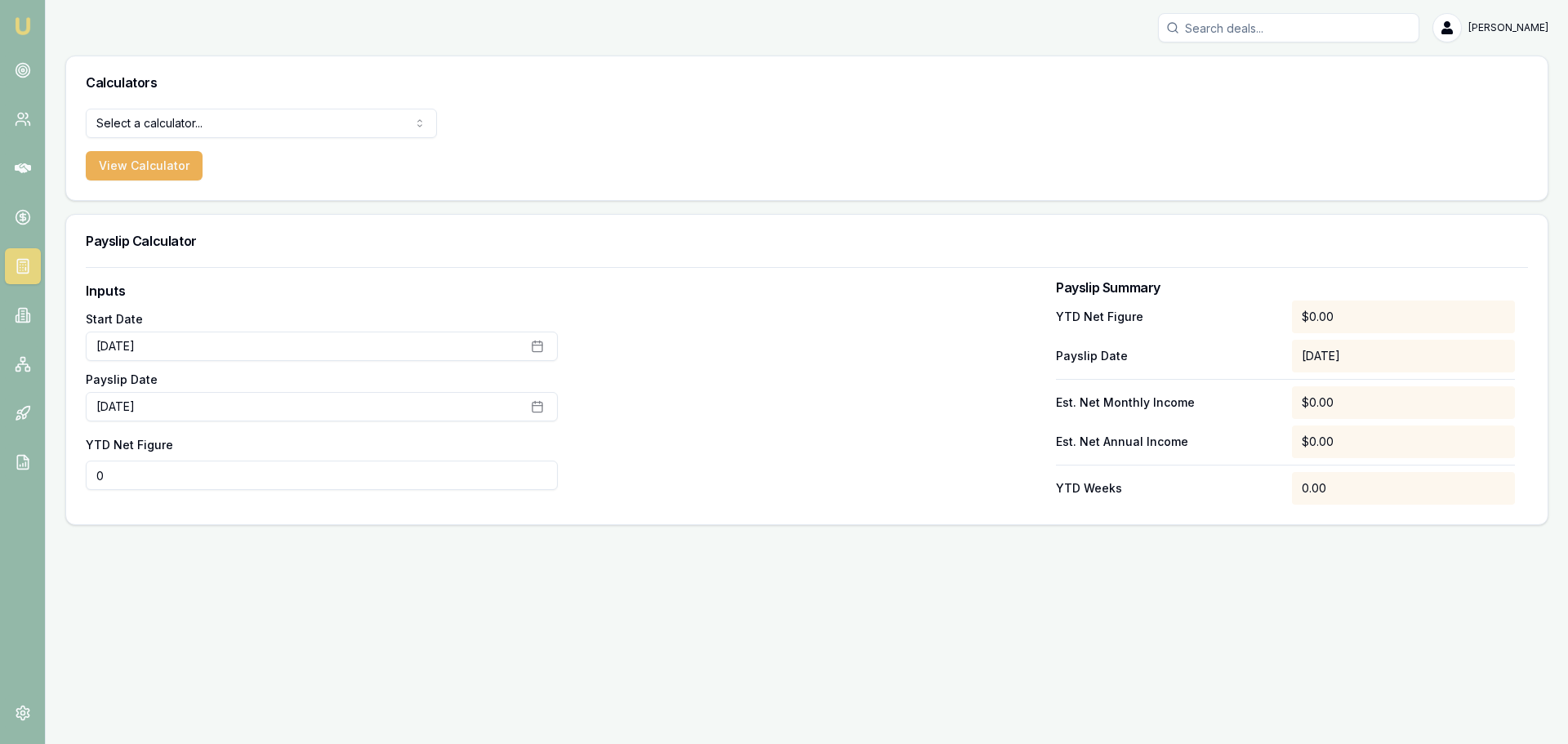
drag, startPoint x: 124, startPoint y: 470, endPoint x: 50, endPoint y: 468, distance: 74.0
click at [51, 468] on main "Calculators Select a calculator... Finance Quote Lender Match Payslip Calculato…" at bounding box center [807, 290] width 1522 height 470
type input "$3,567"
click at [708, 345] on div at bounding box center [807, 393] width 472 height 224
click at [10, 186] on nav "Emu Broker" at bounding box center [23, 247] width 45 height 493
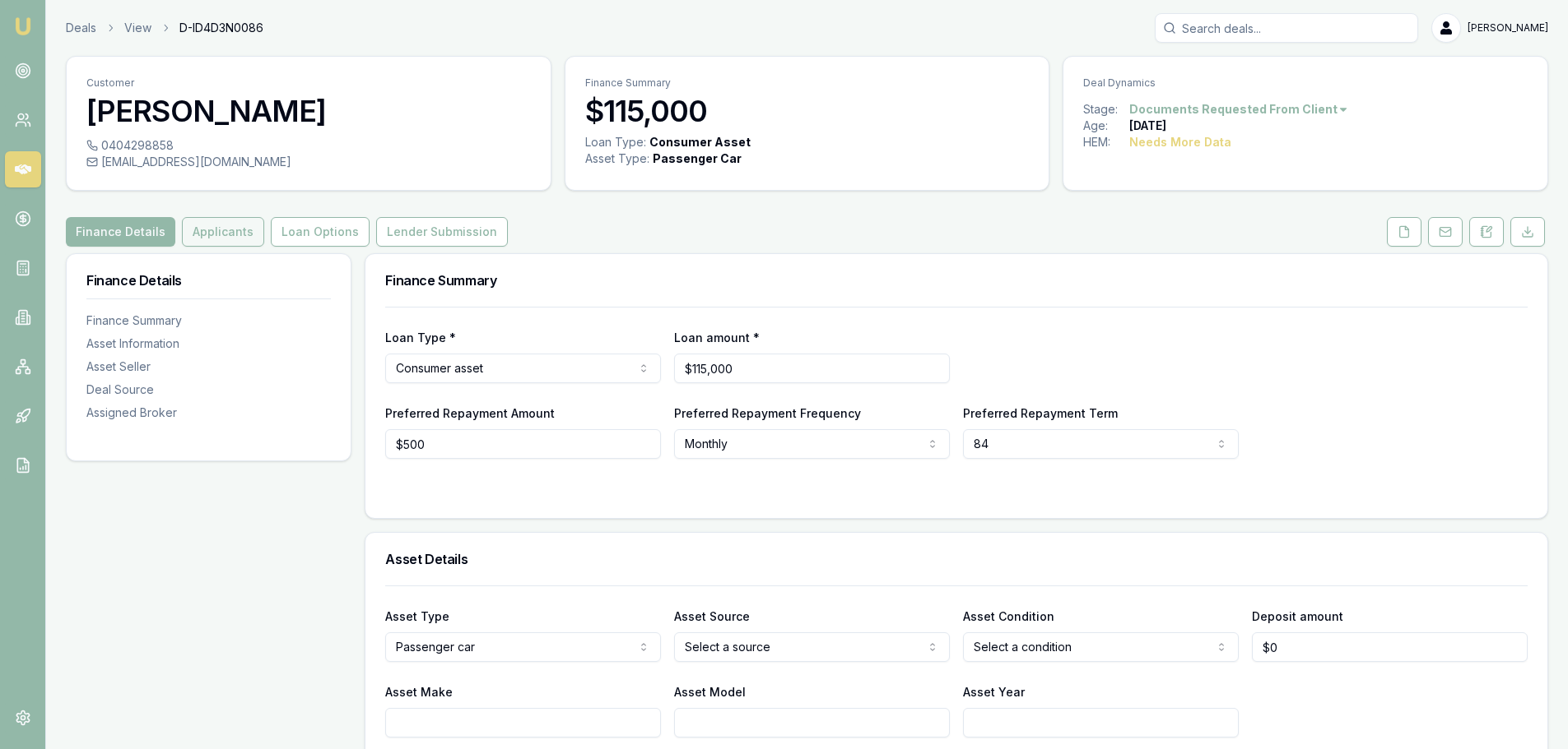
click at [208, 241] on button "Applicants" at bounding box center [223, 232] width 82 height 30
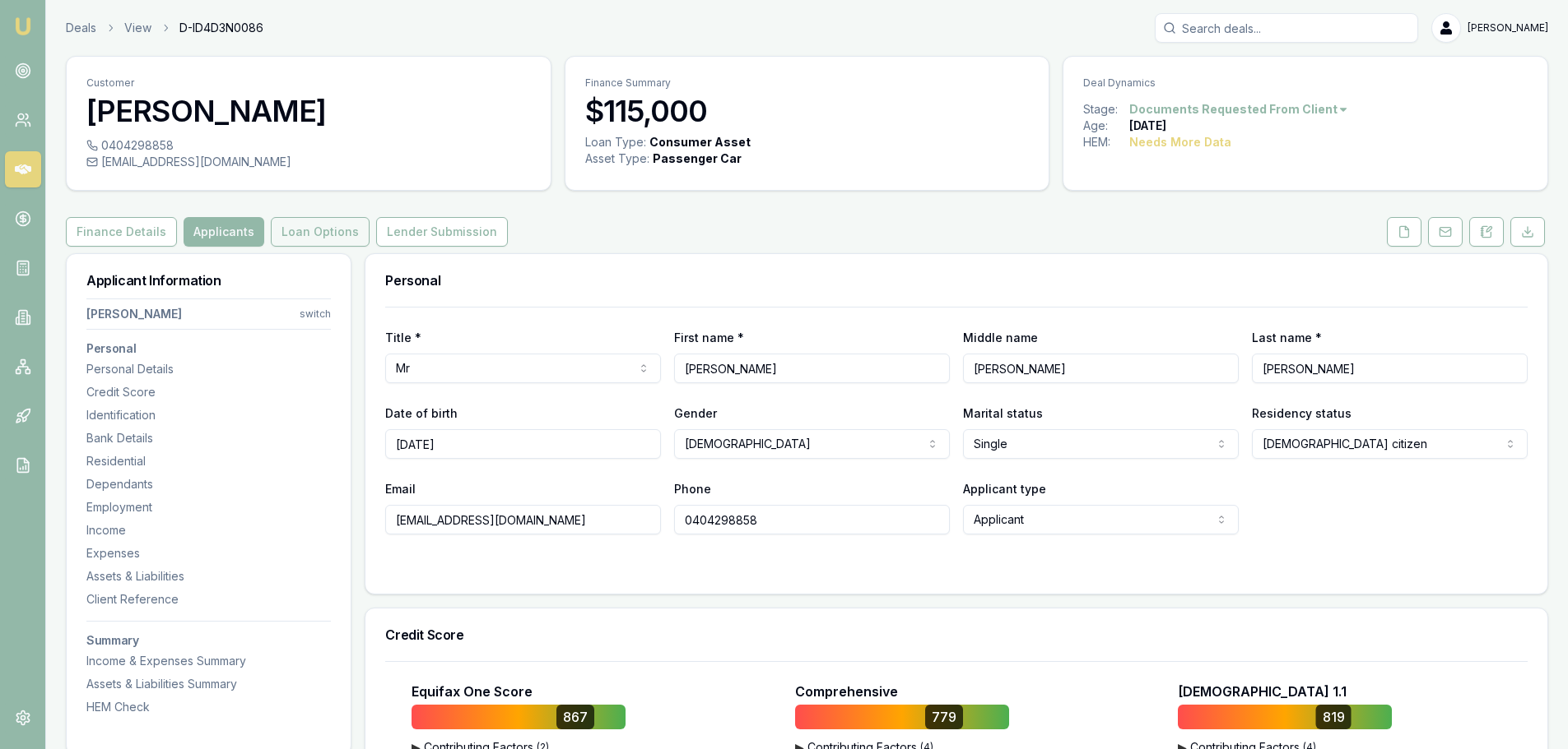
click at [342, 230] on button "Loan Options" at bounding box center [320, 232] width 99 height 30
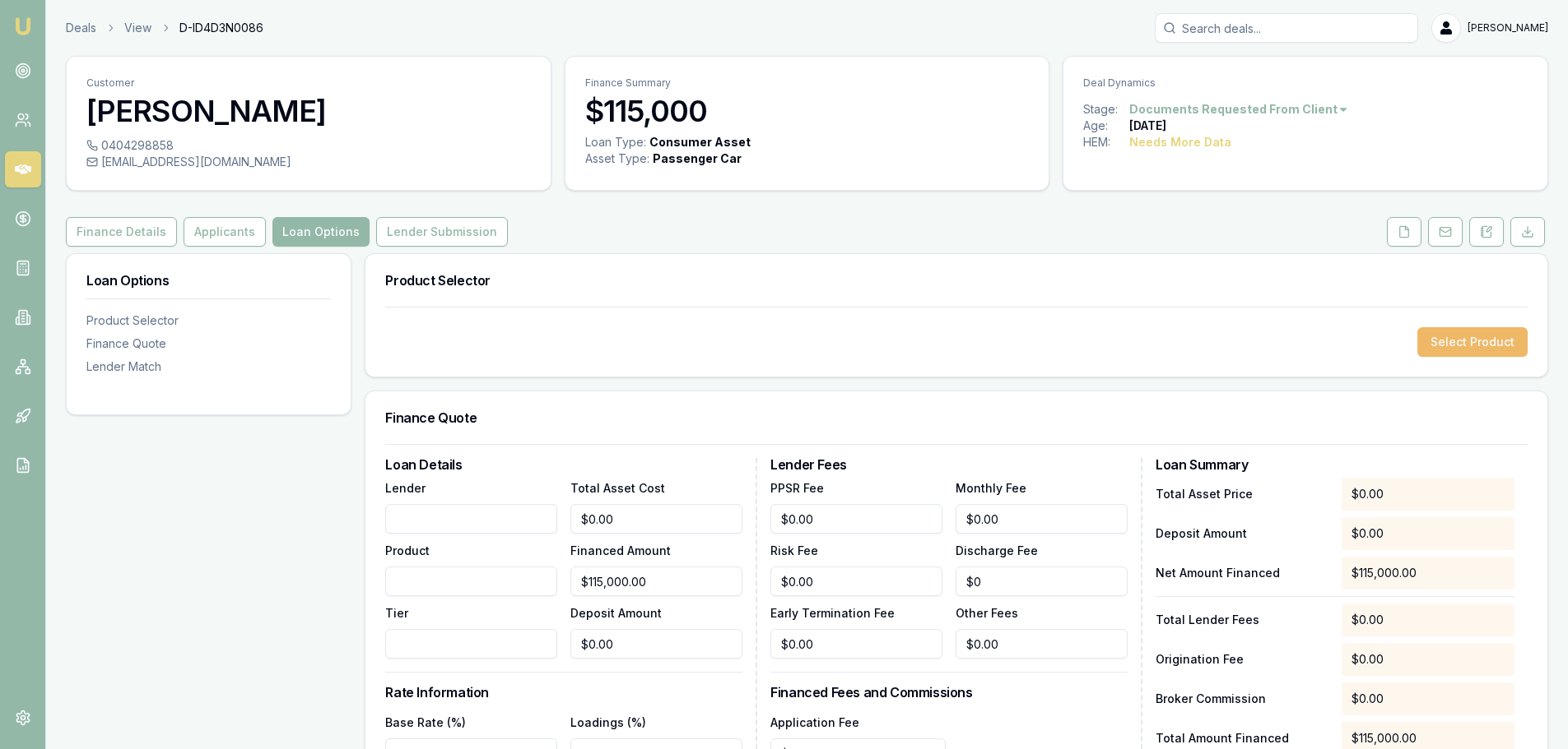
click at [1443, 339] on button "Select Product" at bounding box center [1472, 342] width 111 height 30
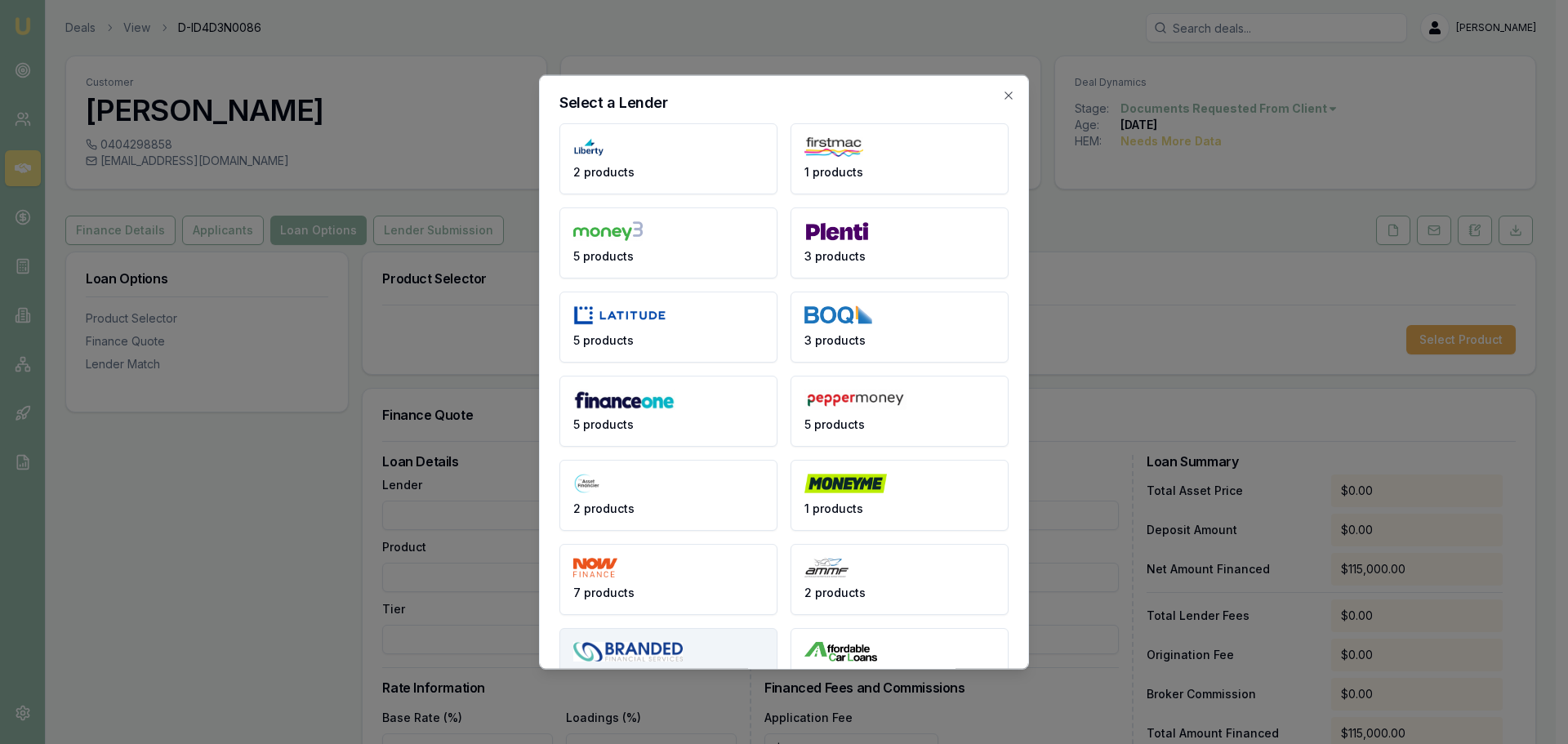
click at [728, 646] on button "3 products" at bounding box center [668, 663] width 218 height 71
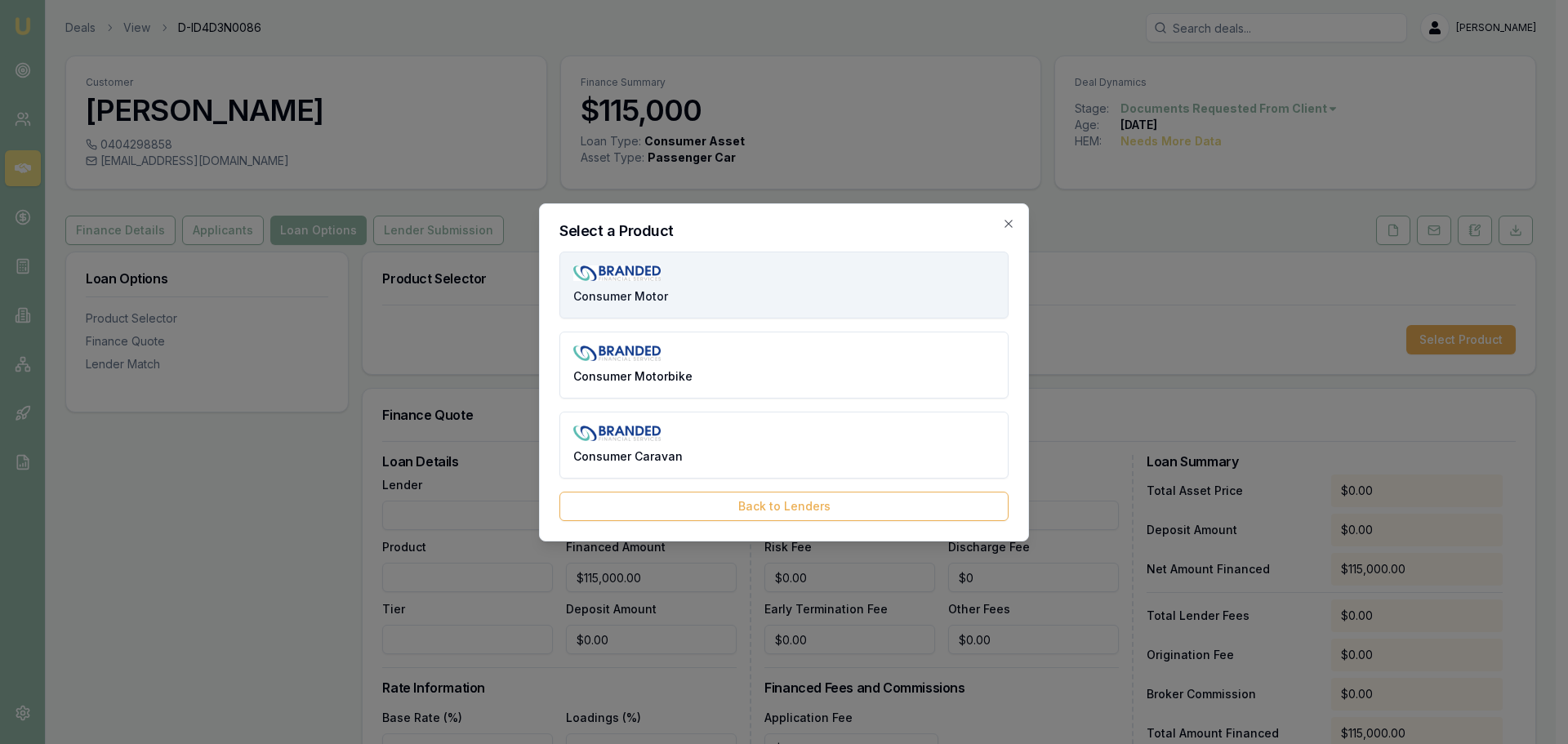
click at [710, 291] on button "Consumer Motor" at bounding box center [784, 285] width 449 height 67
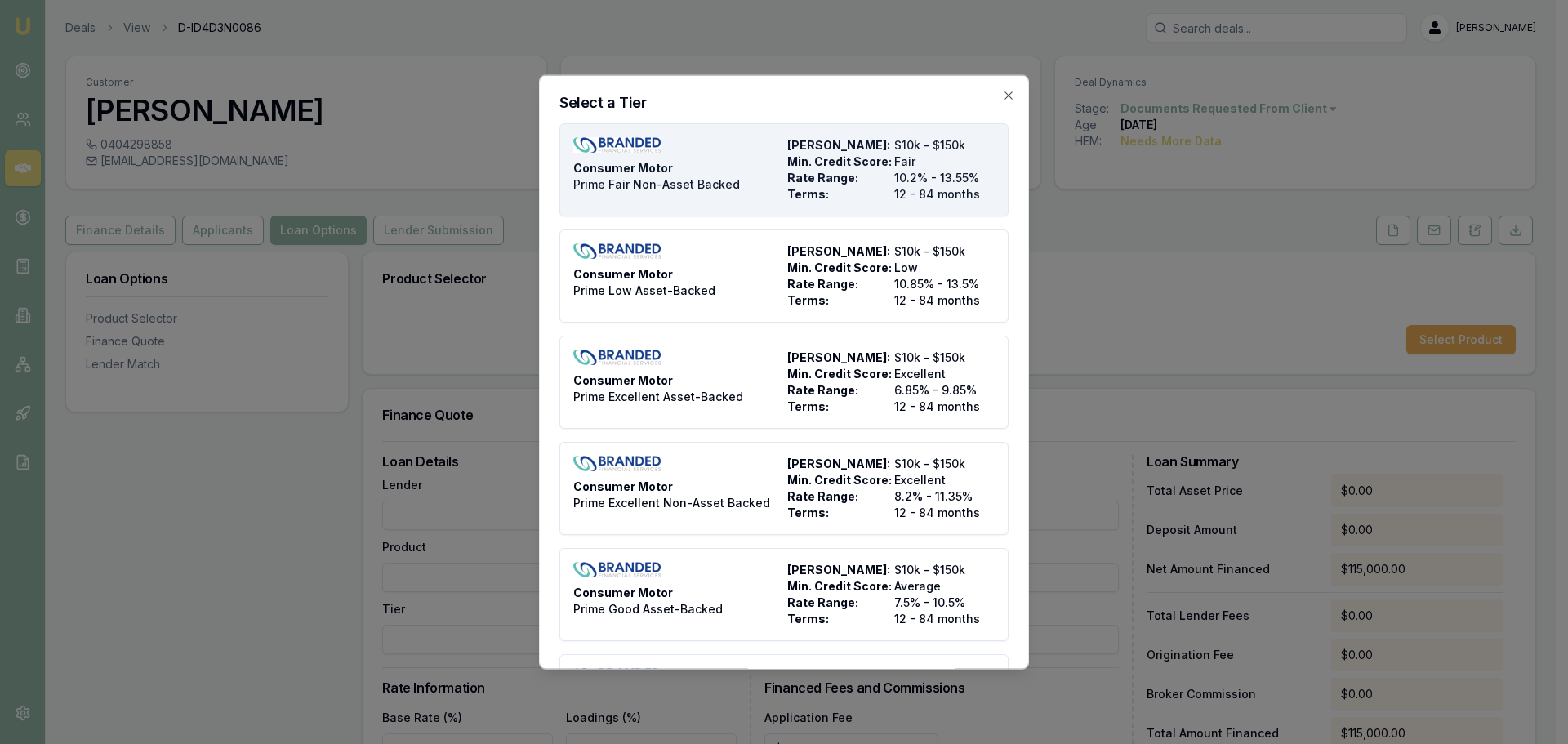
click at [793, 170] on span "Rate Range:" at bounding box center [837, 177] width 100 height 17
type input "Branded Financial Services"
type input "Consumer Motor"
type input "Prime Fair Non-Asset Backed"
type input "10.2"
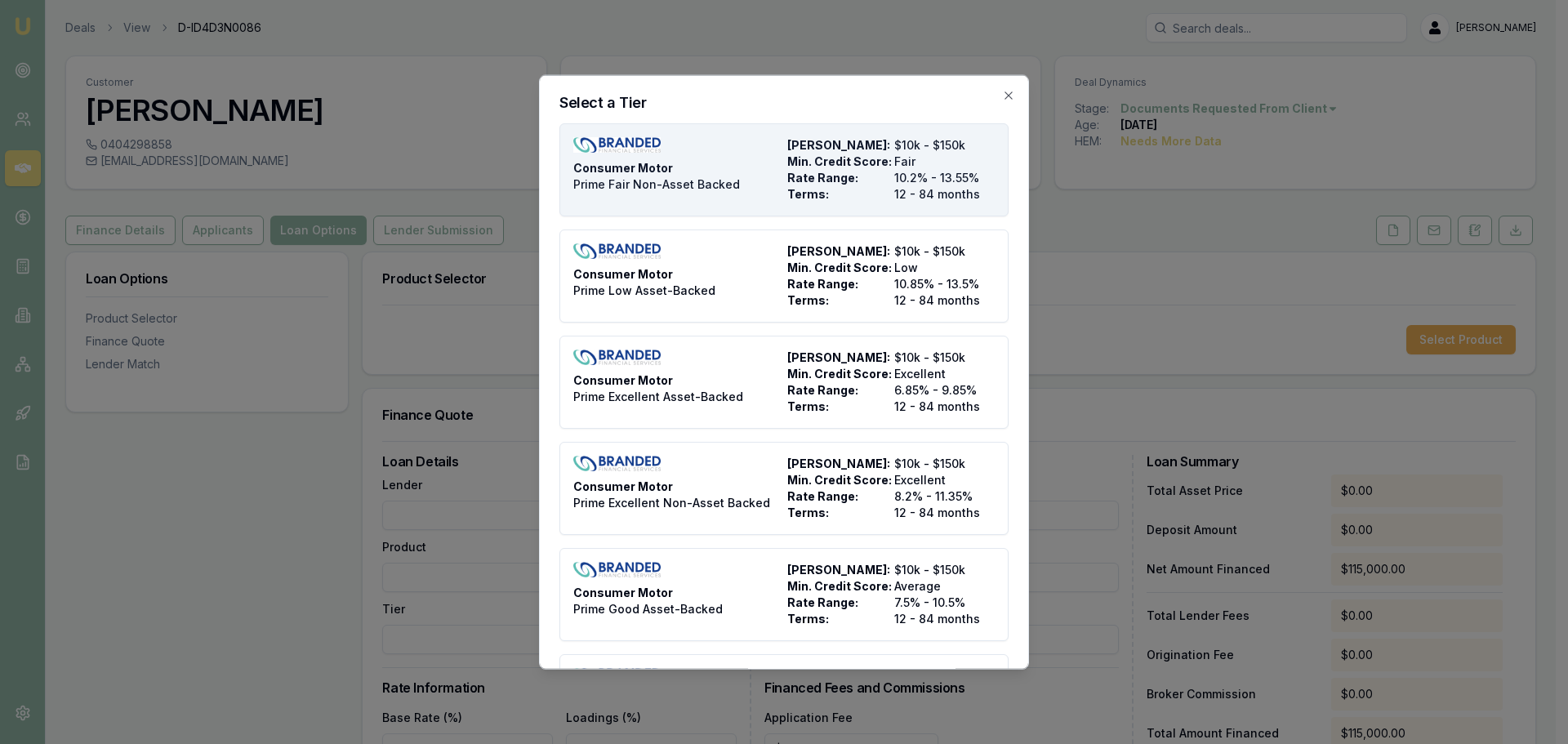
type input "12"
type input "$5.50"
type input "$1,675.00"
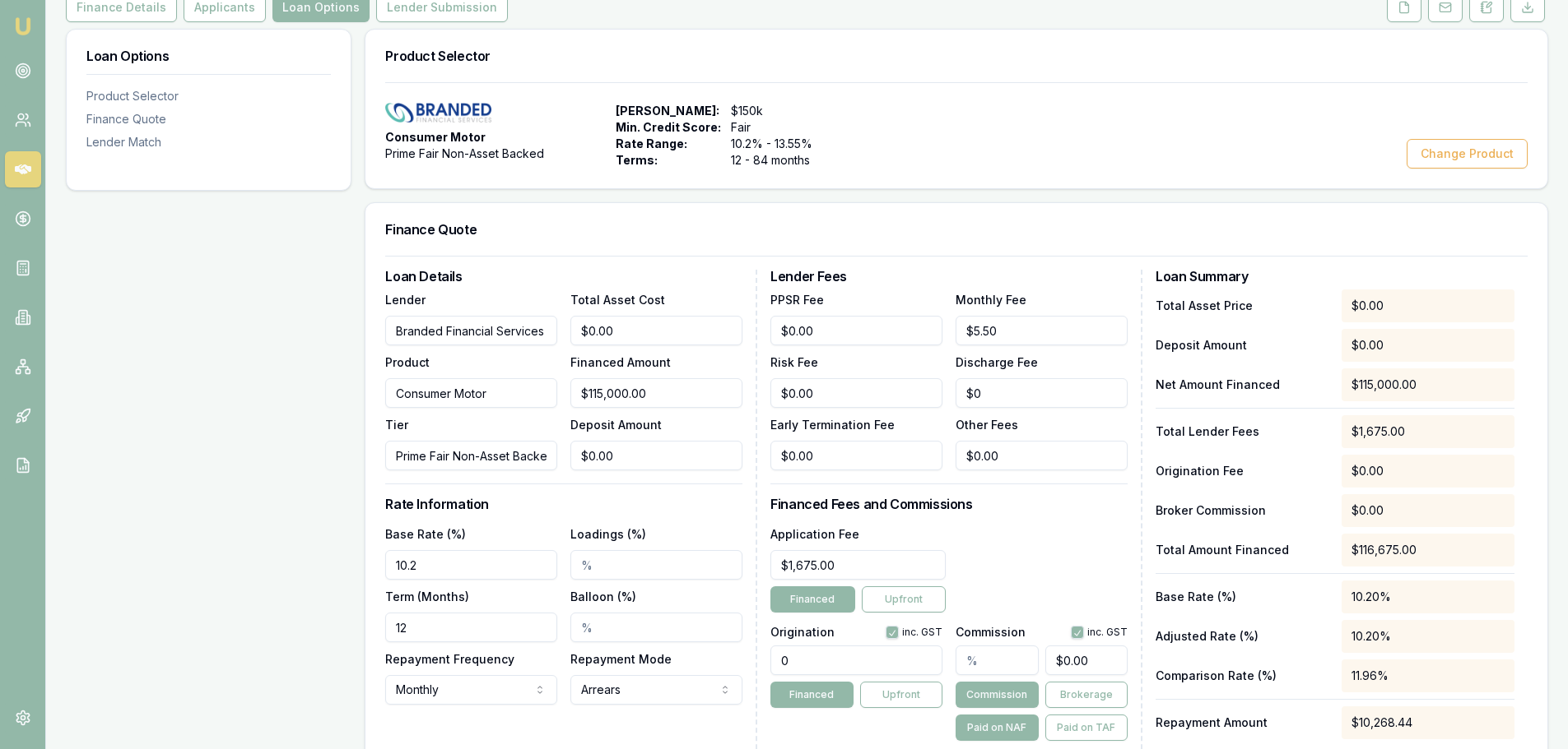
scroll to position [411, 0]
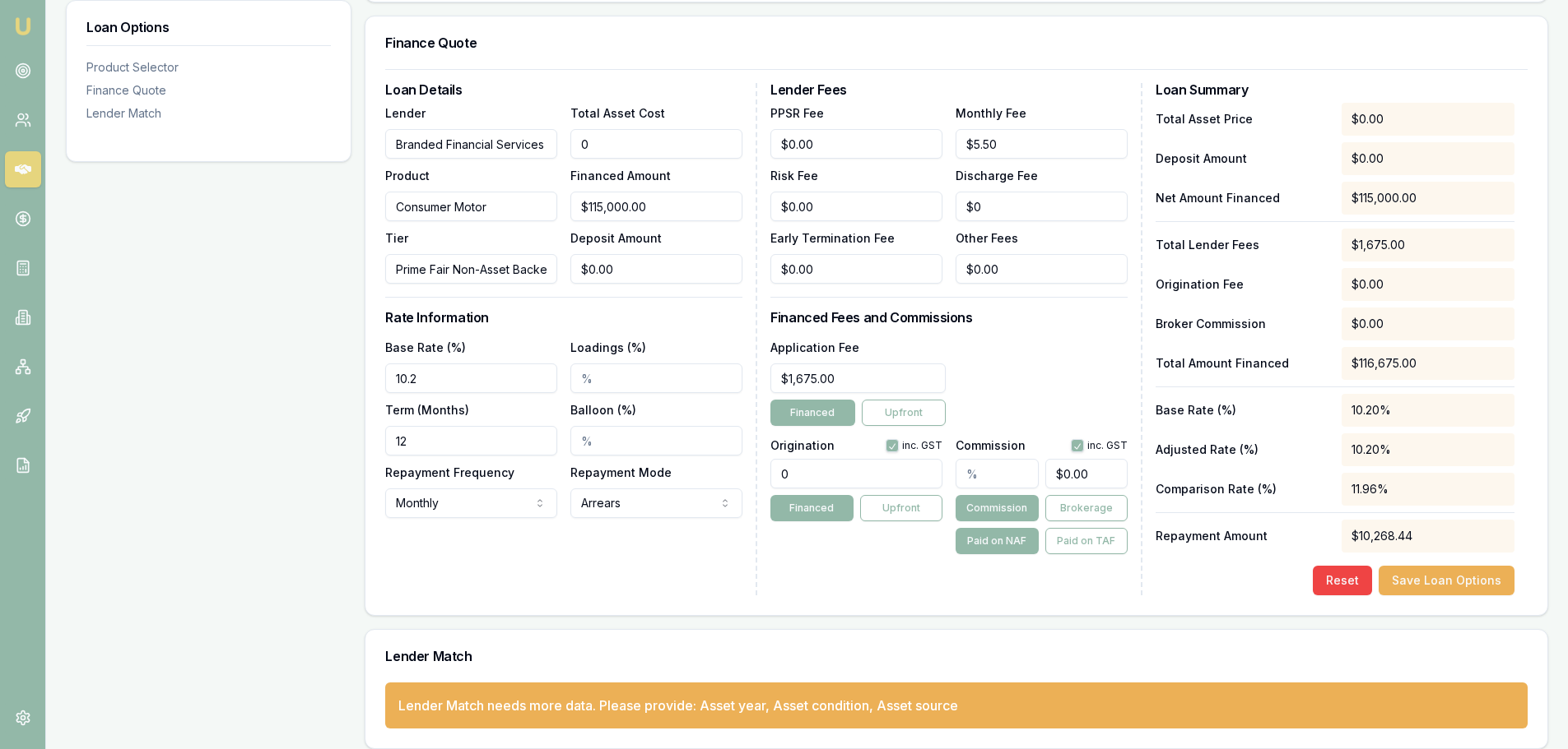
drag, startPoint x: 656, startPoint y: 140, endPoint x: 69, endPoint y: 116, distance: 587.5
click at [168, 155] on div "Loan Options Product Selector Finance Quote Lender Match Product Selector Consu…" at bounding box center [806, 296] width 1482 height 907
type input "9"
type input "$9.00"
type input "95"
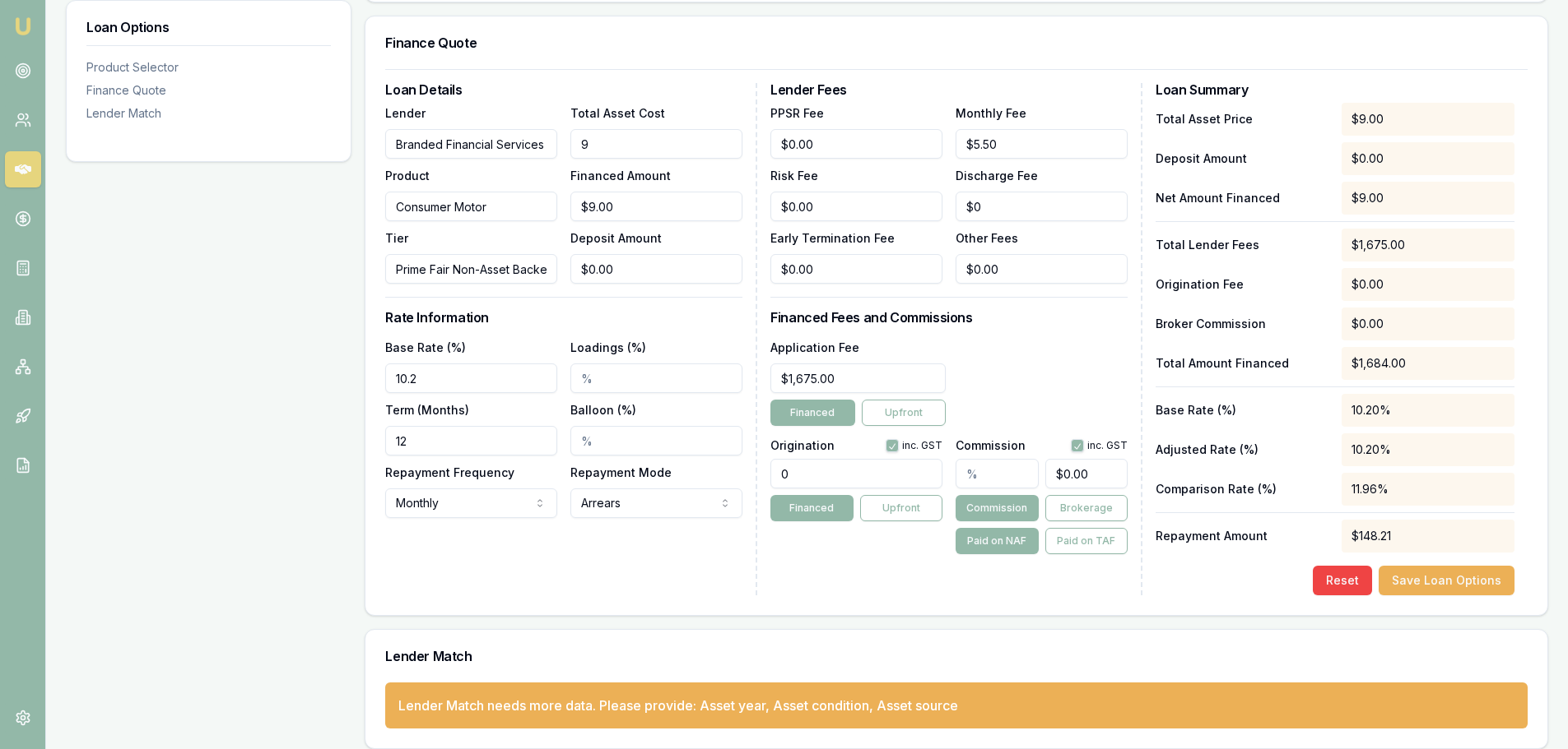
type input "$95.00"
type input "950"
type input "$950.00"
type input "9500"
type input "$9,500.00"
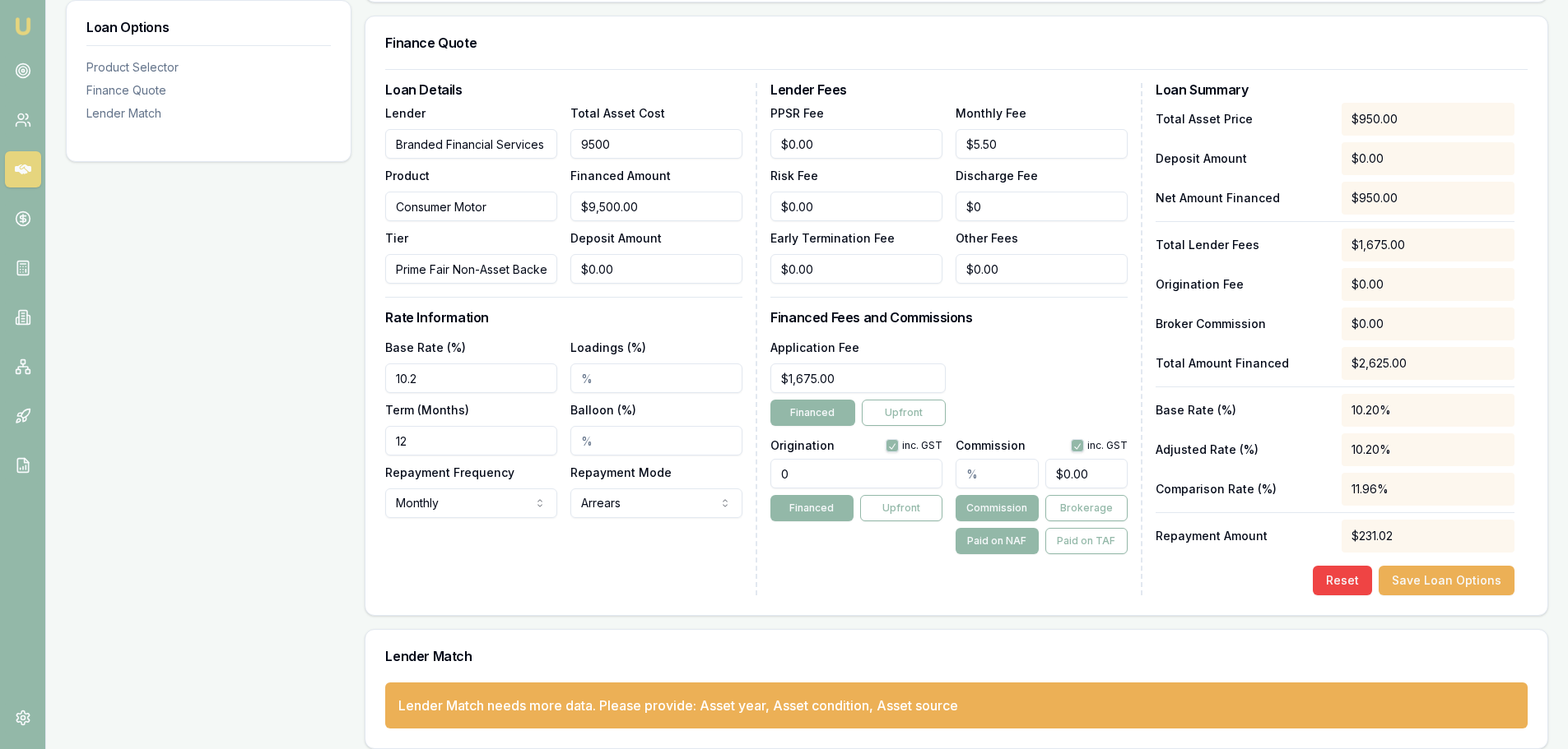
type input "95000"
type input "$95,000.00"
drag, startPoint x: 469, startPoint y: 372, endPoint x: 68, endPoint y: 362, distance: 401.1
click at [116, 375] on div "Loan Options Product Selector Finance Quote Lender Match Product Selector Consu…" at bounding box center [806, 296] width 1482 height 907
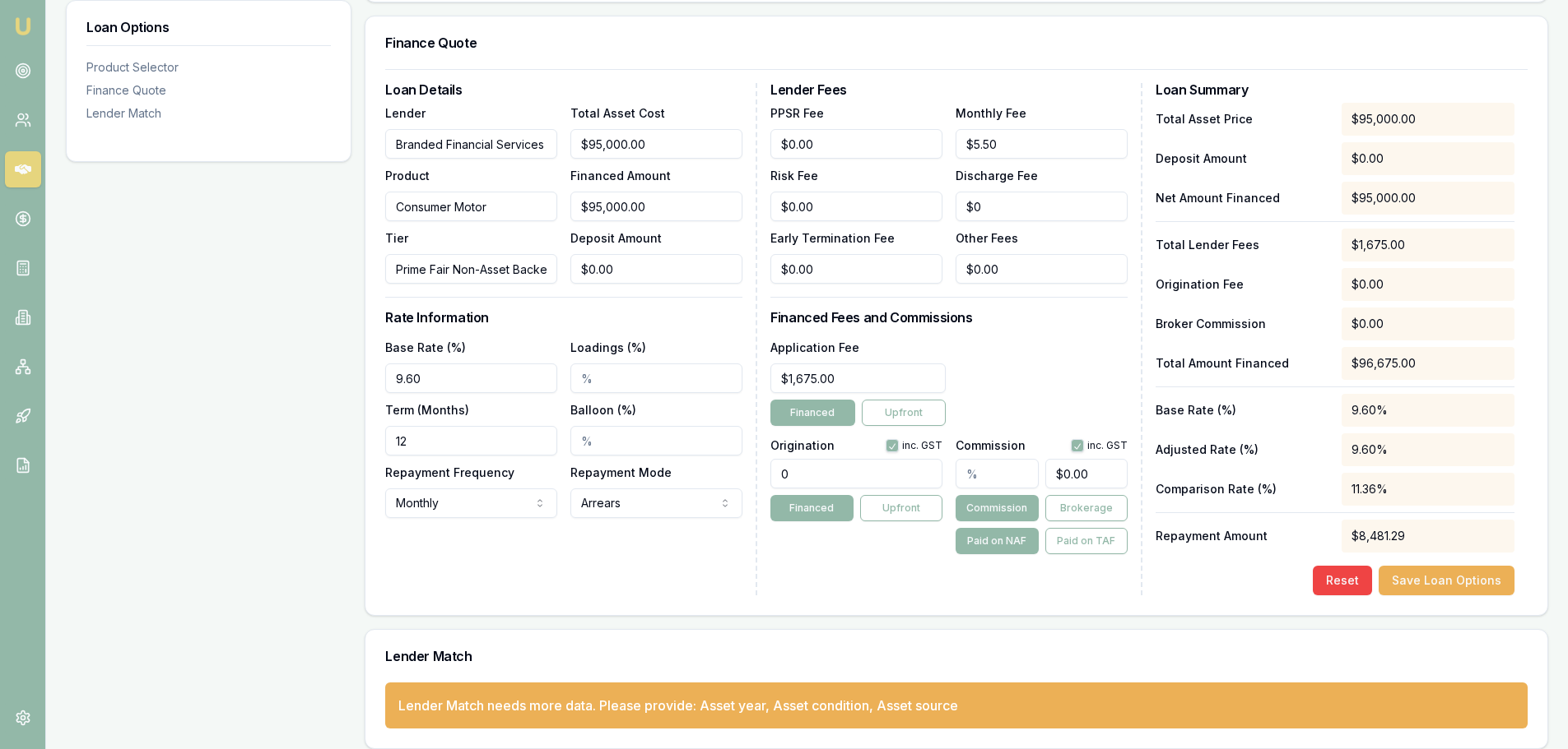
type input "9.60%"
drag, startPoint x: 411, startPoint y: 443, endPoint x: 168, endPoint y: 414, distance: 244.7
click at [168, 414] on div "Loan Options Product Selector Finance Quote Lender Match Product Selector Consu…" at bounding box center [806, 296] width 1482 height 907
type input "84"
drag, startPoint x: 827, startPoint y: 479, endPoint x: 601, endPoint y: 435, distance: 230.2
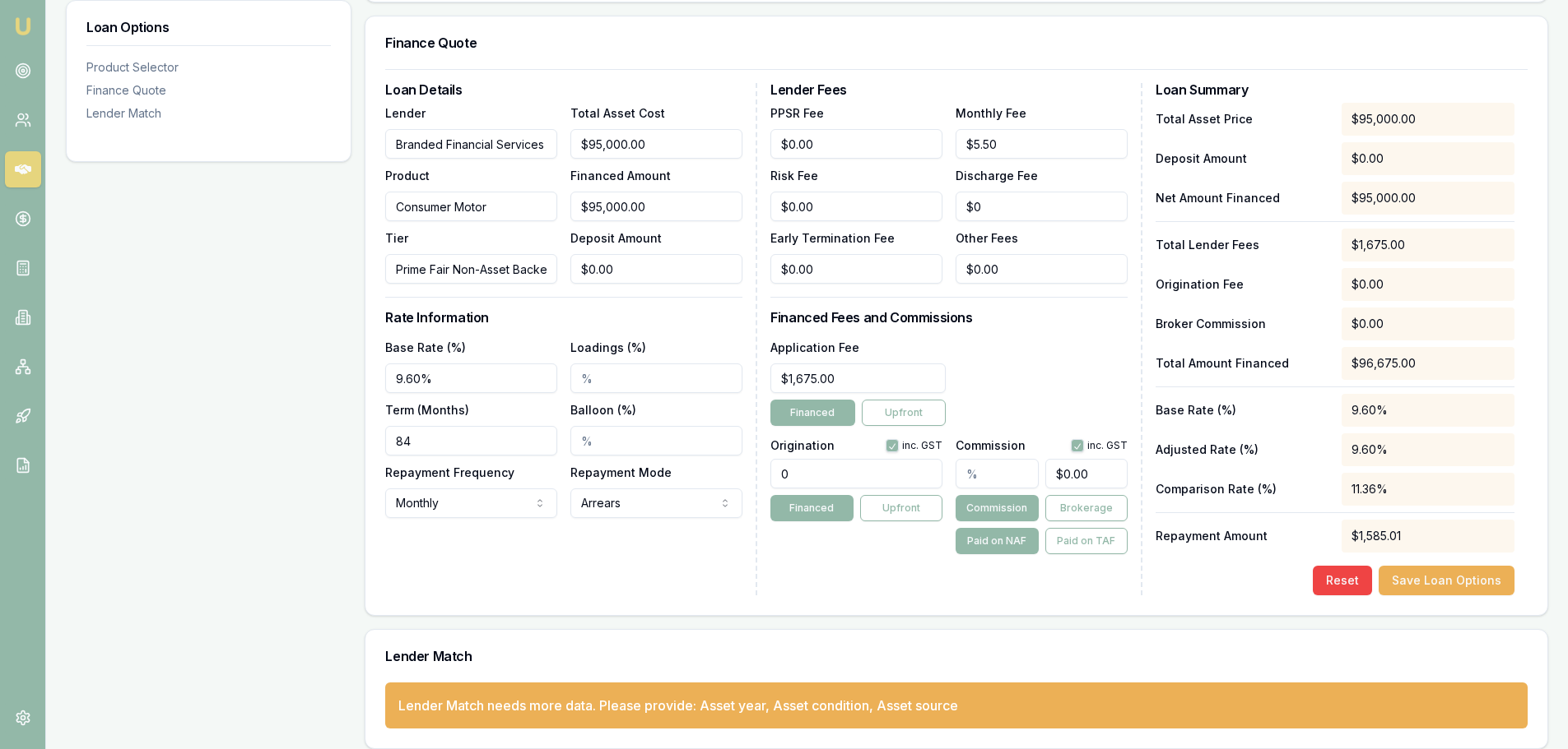
click at [643, 475] on div "Loan Details Lender Branded Financial Services Product Consumer Motor Tier Prim…" at bounding box center [956, 339] width 1142 height 512
type input "1250.00"
click at [1080, 536] on button "Paid on TAF" at bounding box center [1086, 541] width 82 height 26
type input "0"
drag, startPoint x: 1102, startPoint y: 474, endPoint x: 623, endPoint y: 472, distance: 479.0
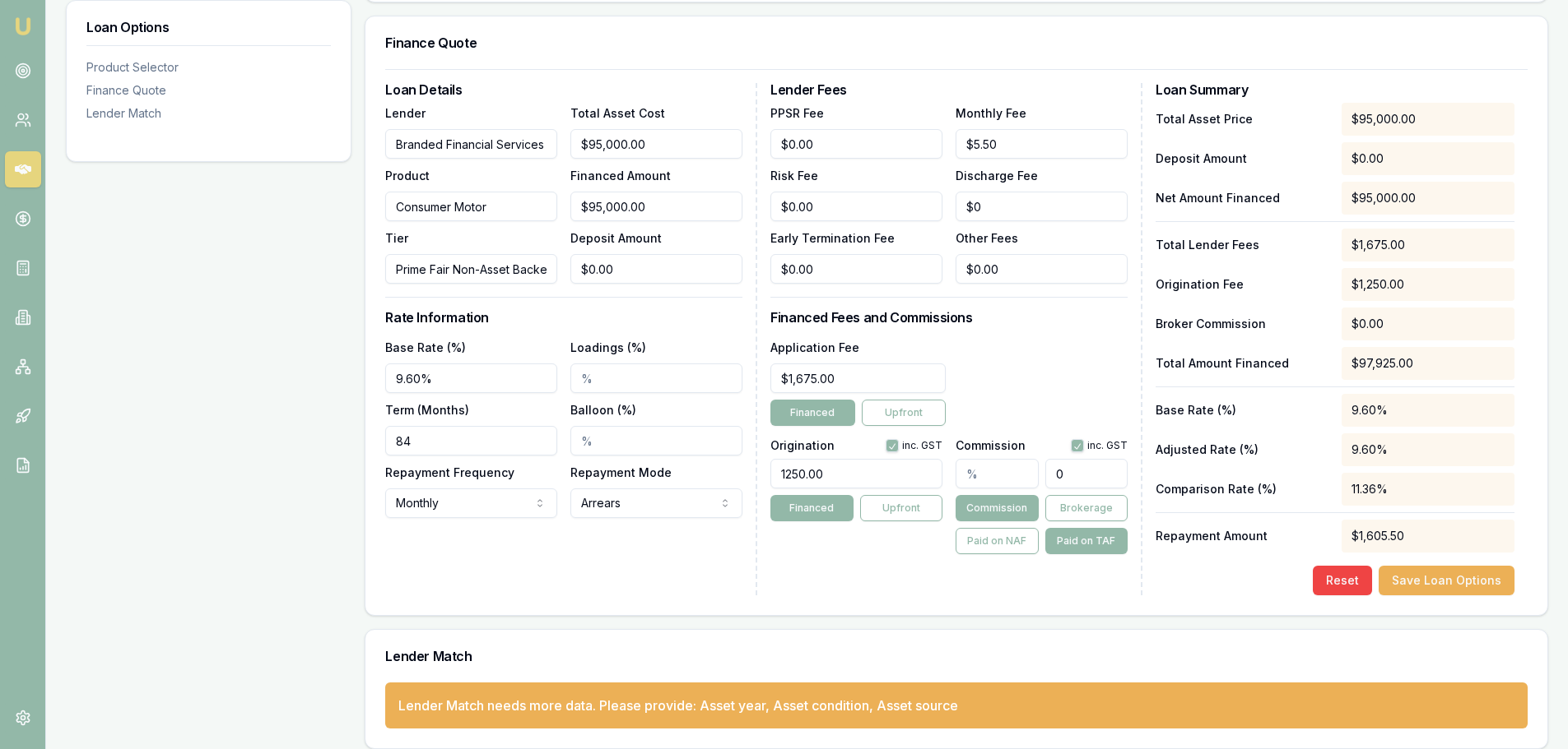
click at [675, 480] on div "Loan Details Lender Branded Financial Services Product Consumer Motor Tier Prim…" at bounding box center [956, 339] width 1142 height 512
type input "0.0040847587439366865"
type input "4"
type input "0.049017104927240235"
type input "48"
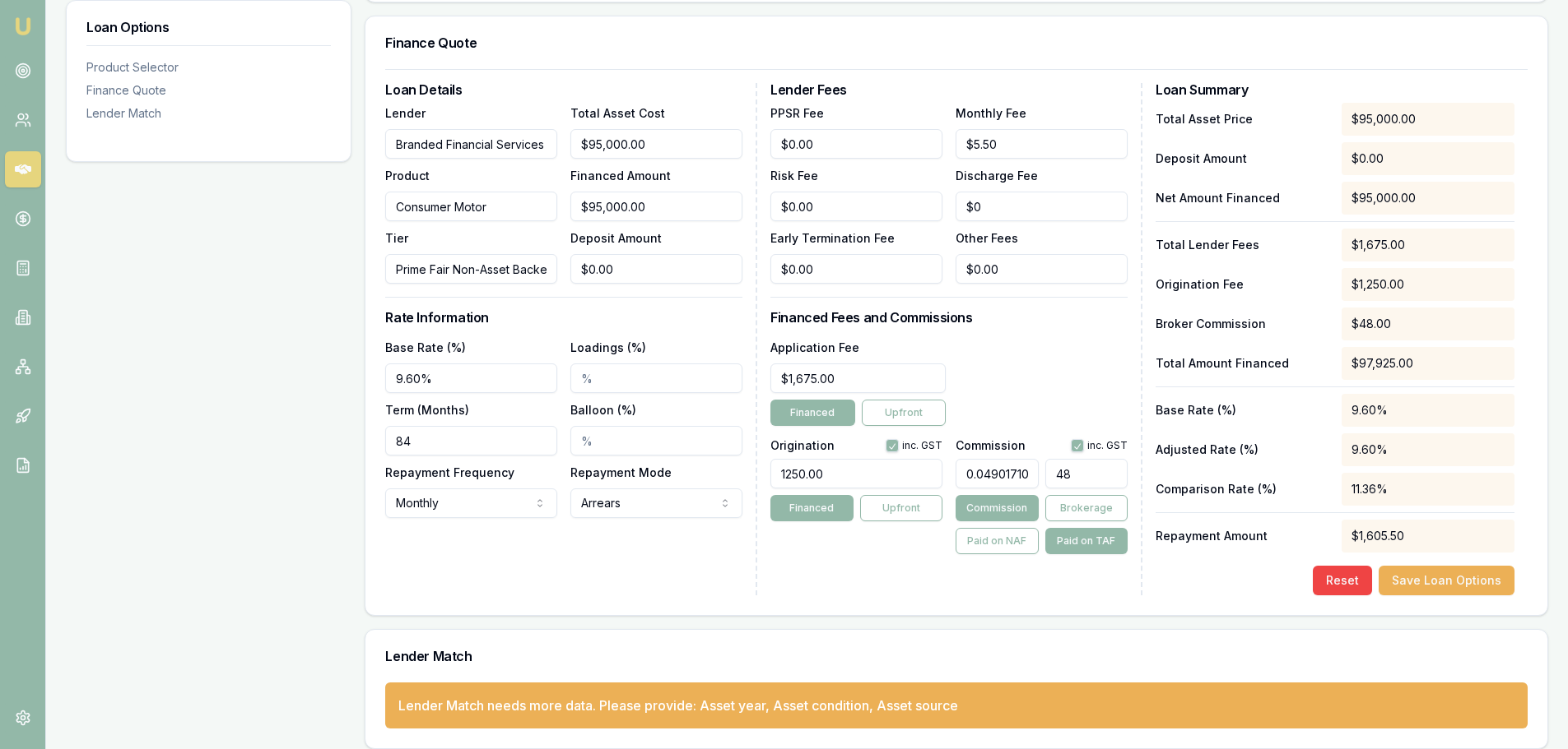
type input "0.49221342864437073"
type input "482"
type input "4.9272402348736275"
type input "4825."
type input "4.927342353842227"
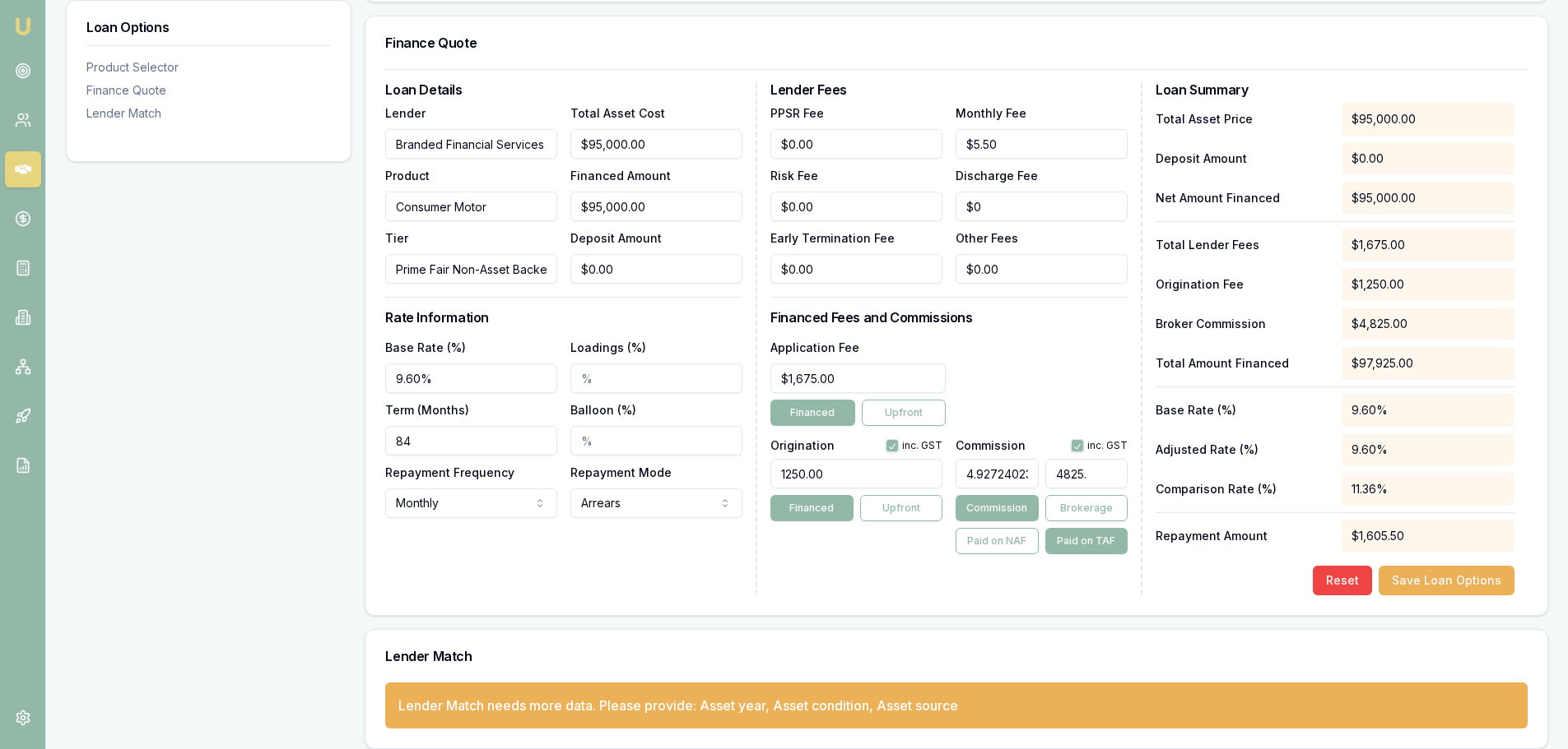
type input "4825.1"
type input "4.927383201429666"
type input "$4,825.14"
click at [1009, 318] on h3 "Financed Fees and Commissions" at bounding box center [949, 317] width 357 height 13
drag, startPoint x: 672, startPoint y: 369, endPoint x: 32, endPoint y: 330, distance: 641.2
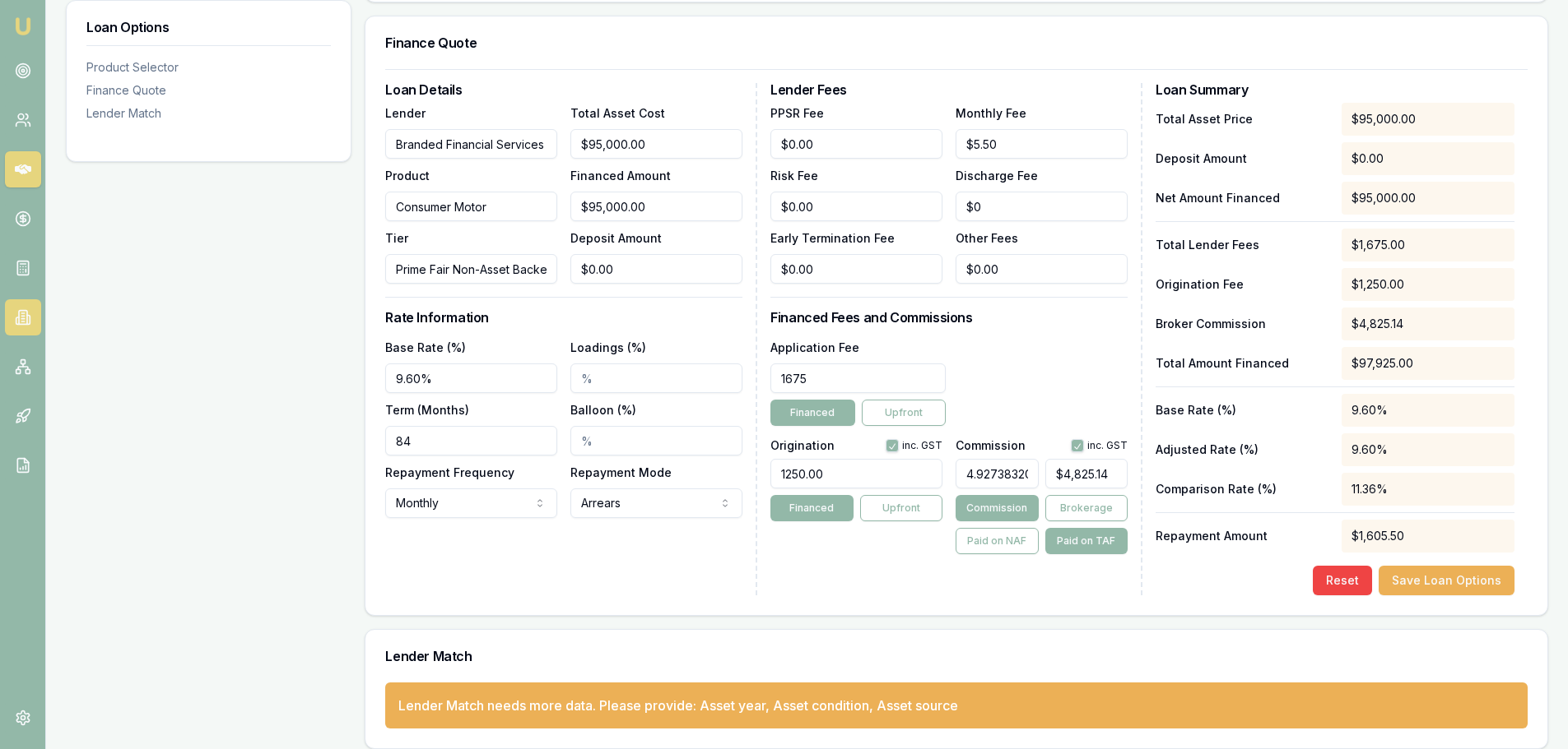
click at [170, 361] on div "Loan Options Product Selector Finance Quote Lender Match Product Selector Consu…" at bounding box center [806, 296] width 1482 height 907
type input "4"
type input "$4,742.80"
type input "49"
type input "$4,745.02"
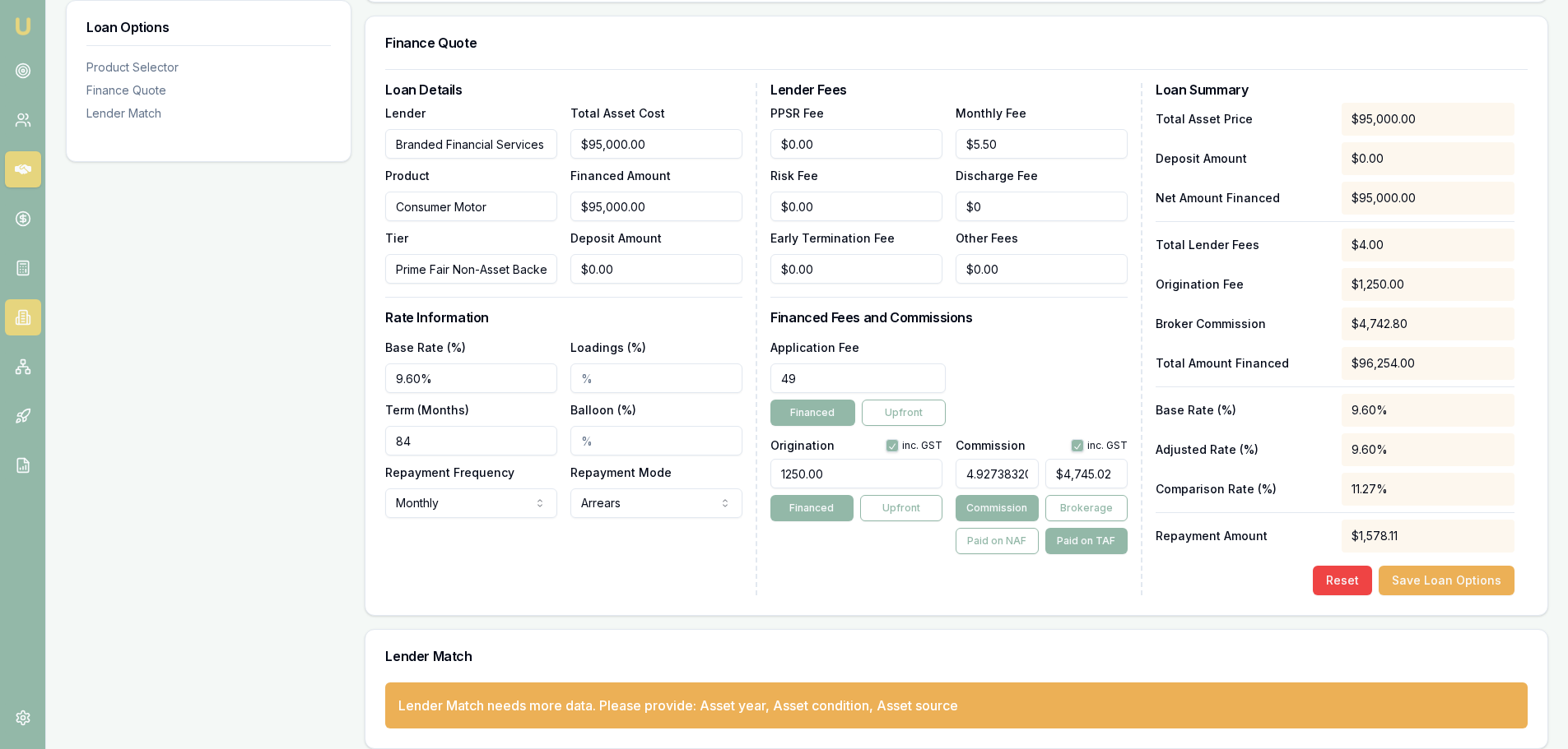
type input "490"
type input "$4,766.75"
type input "$490.00"
click at [1021, 357] on div "Application Fee $490.00 Financed Upfront" at bounding box center [949, 381] width 357 height 89
click at [1436, 577] on button "Save Loan Options" at bounding box center [1446, 581] width 136 height 30
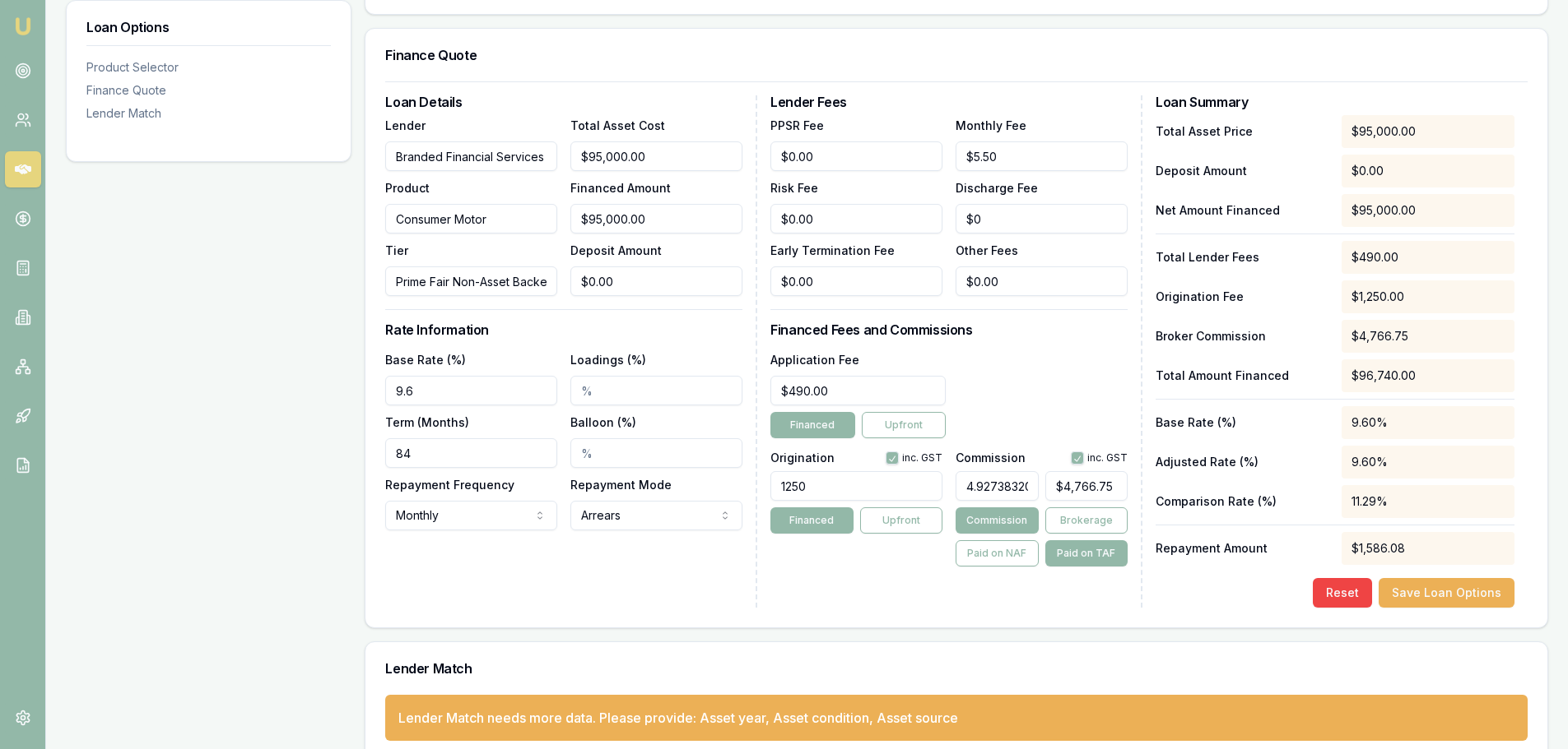
scroll to position [0, 0]
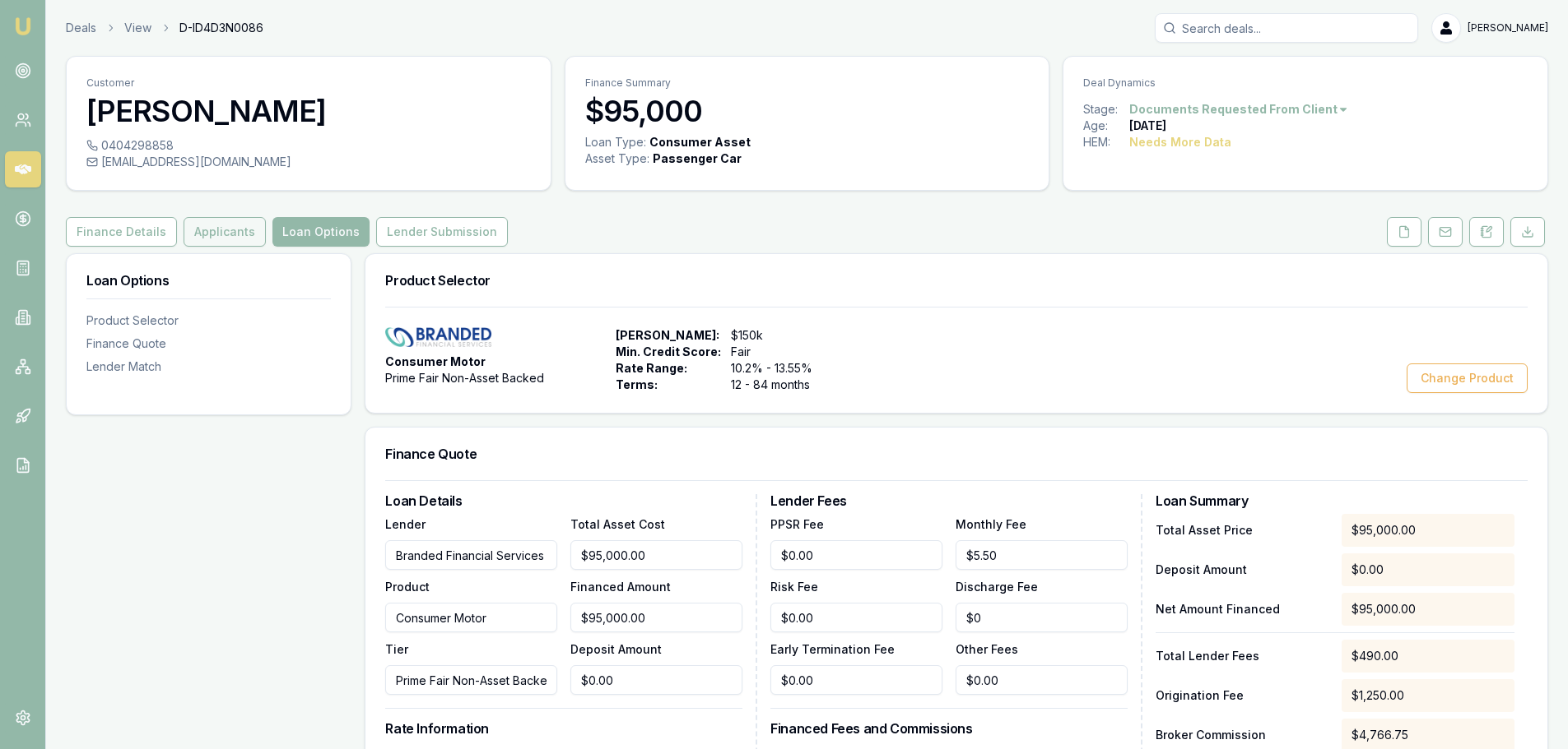
click at [214, 233] on button "Applicants" at bounding box center [225, 232] width 82 height 30
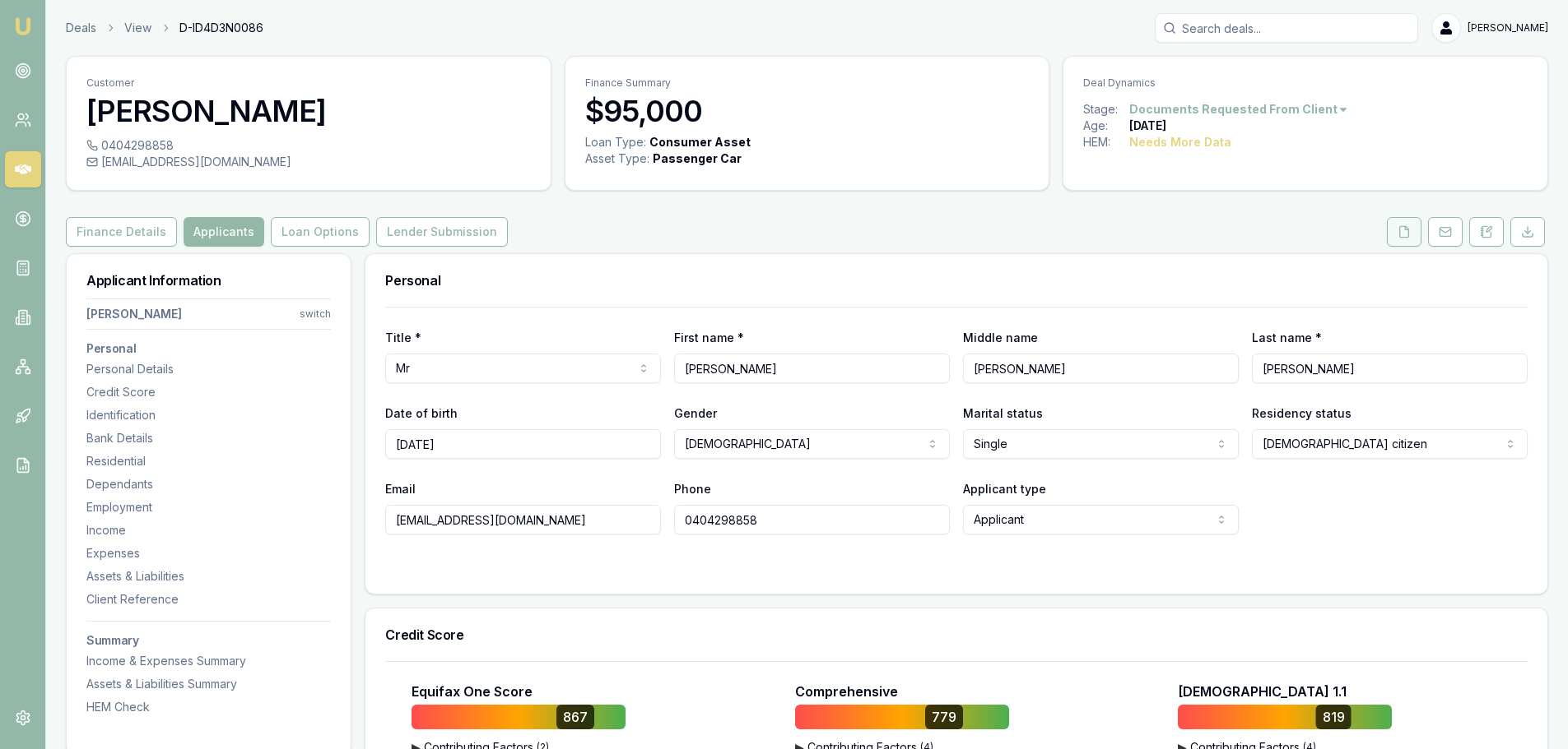
click at [1403, 236] on icon at bounding box center [1403, 232] width 13 height 13
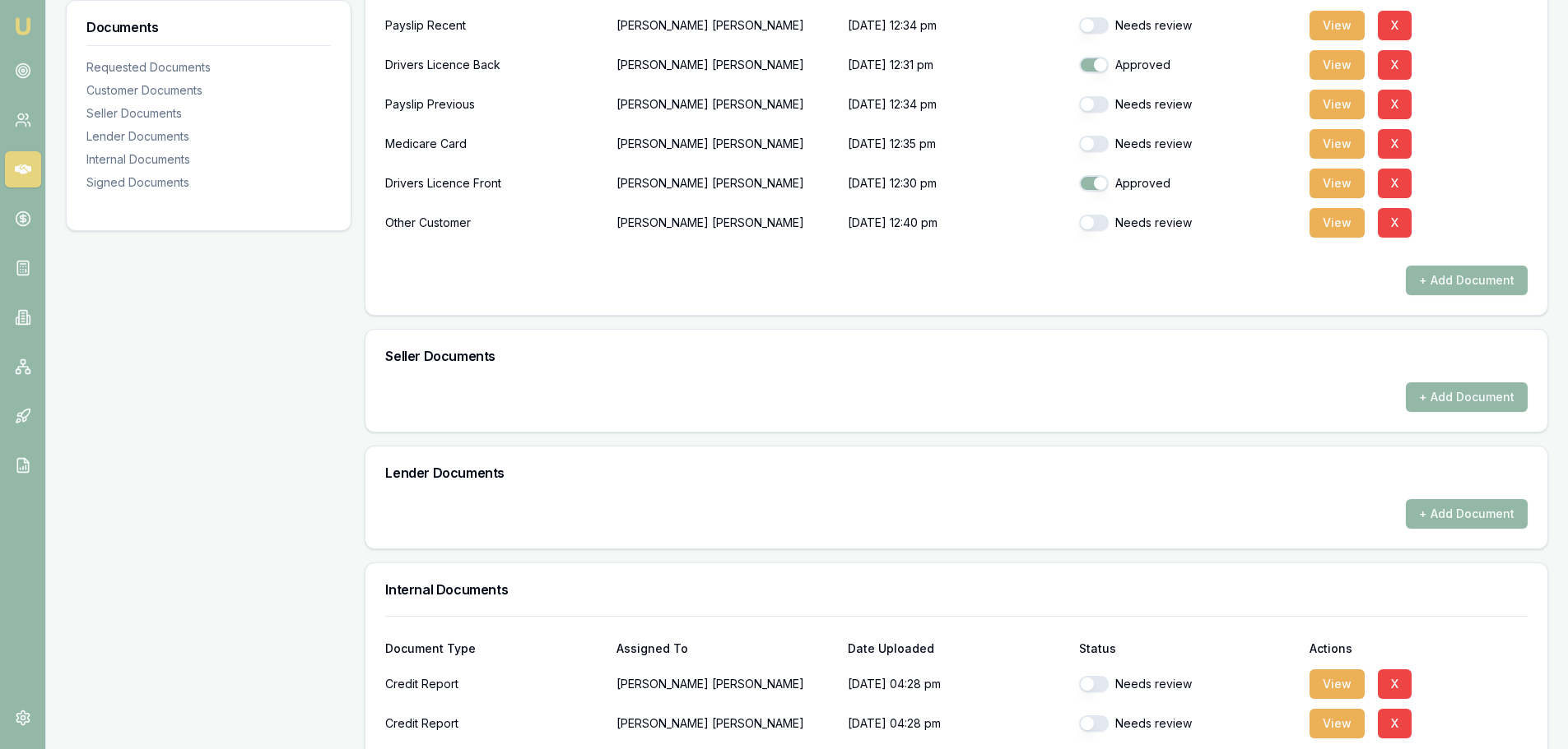
scroll to position [246, 0]
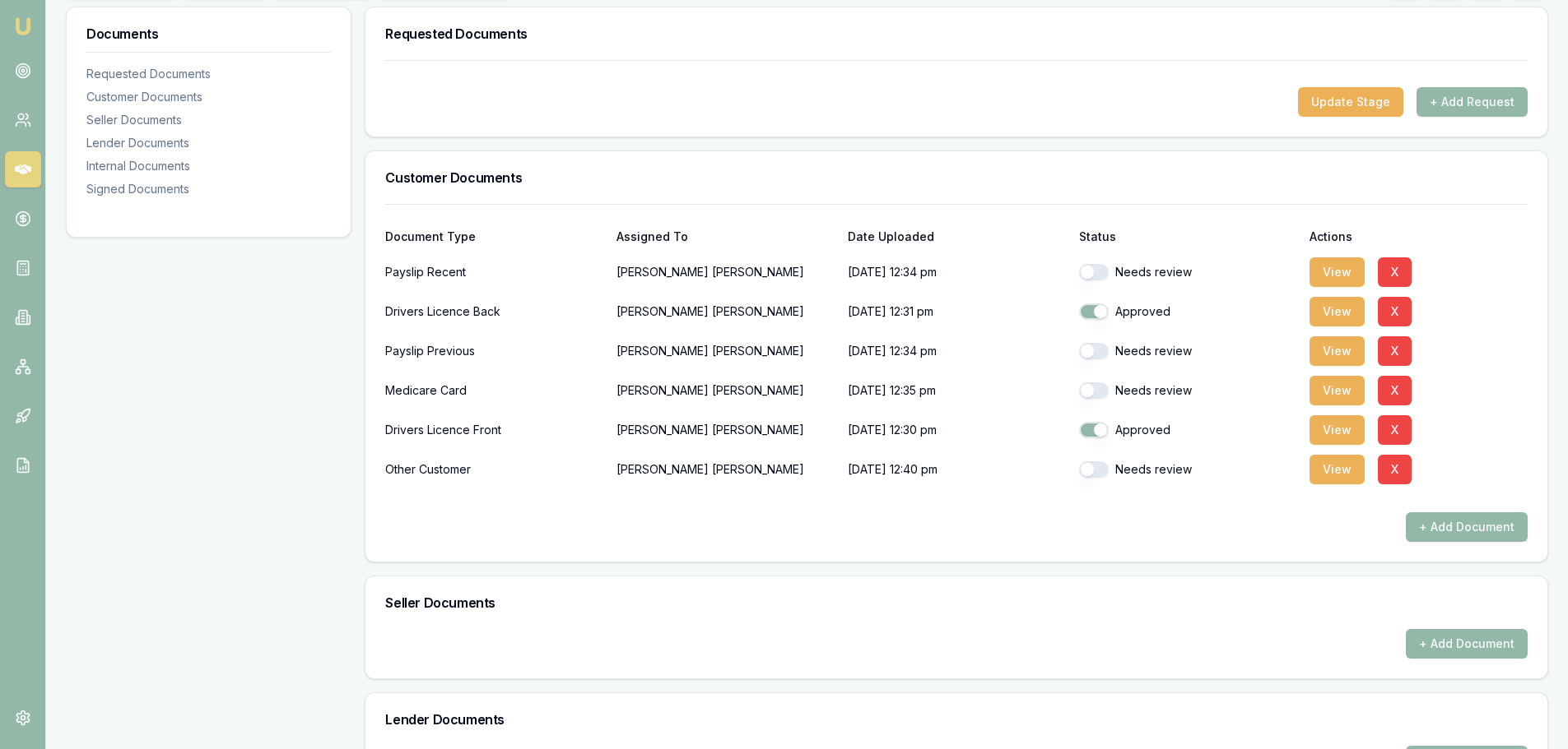
click at [1102, 268] on button "button" at bounding box center [1093, 272] width 30 height 17
checkbox input "true"
click at [1095, 353] on button "button" at bounding box center [1093, 351] width 30 height 17
checkbox input "true"
click at [1099, 384] on button "button" at bounding box center [1093, 390] width 30 height 17
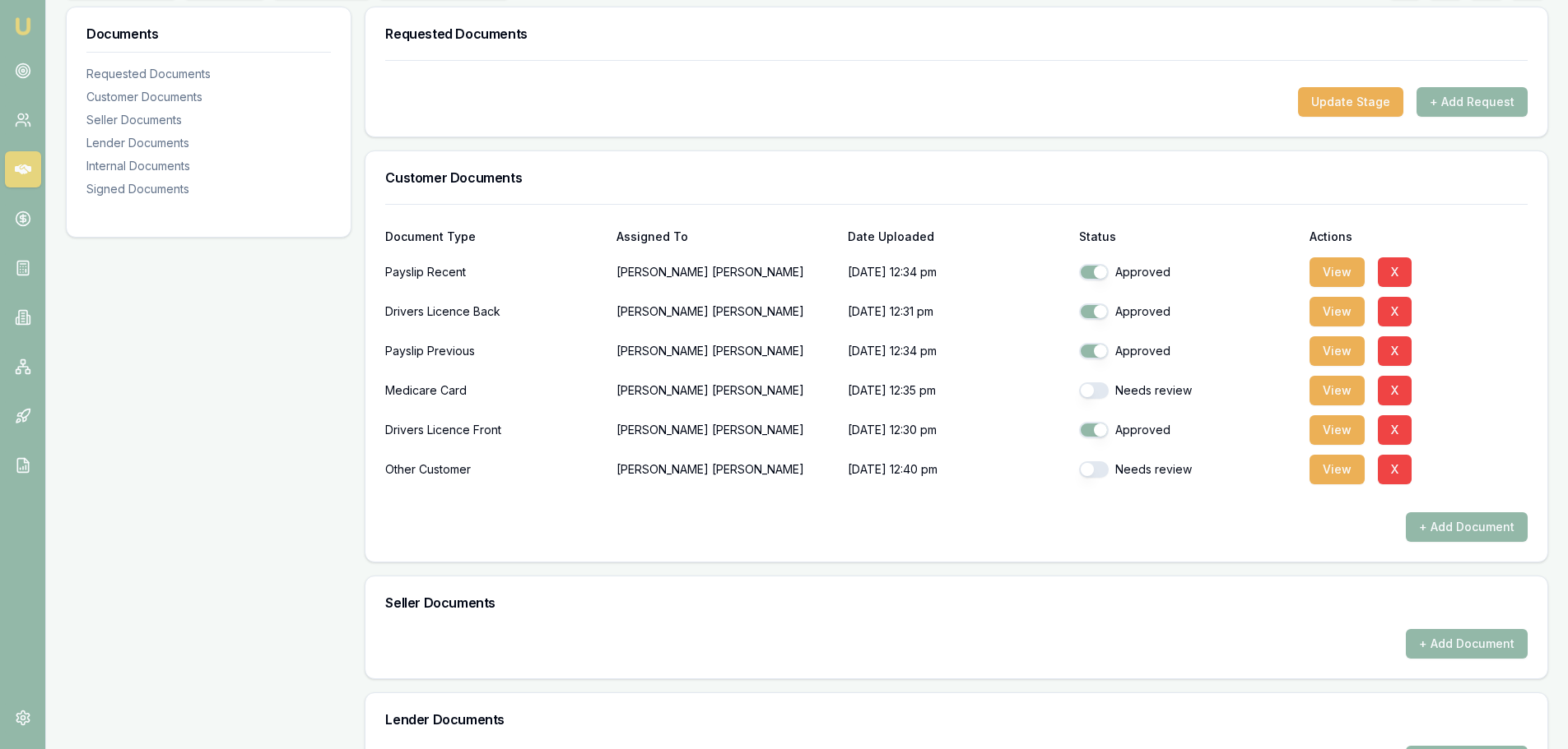
checkbox input "true"
click at [1096, 469] on button "button" at bounding box center [1093, 469] width 30 height 17
checkbox input "true"
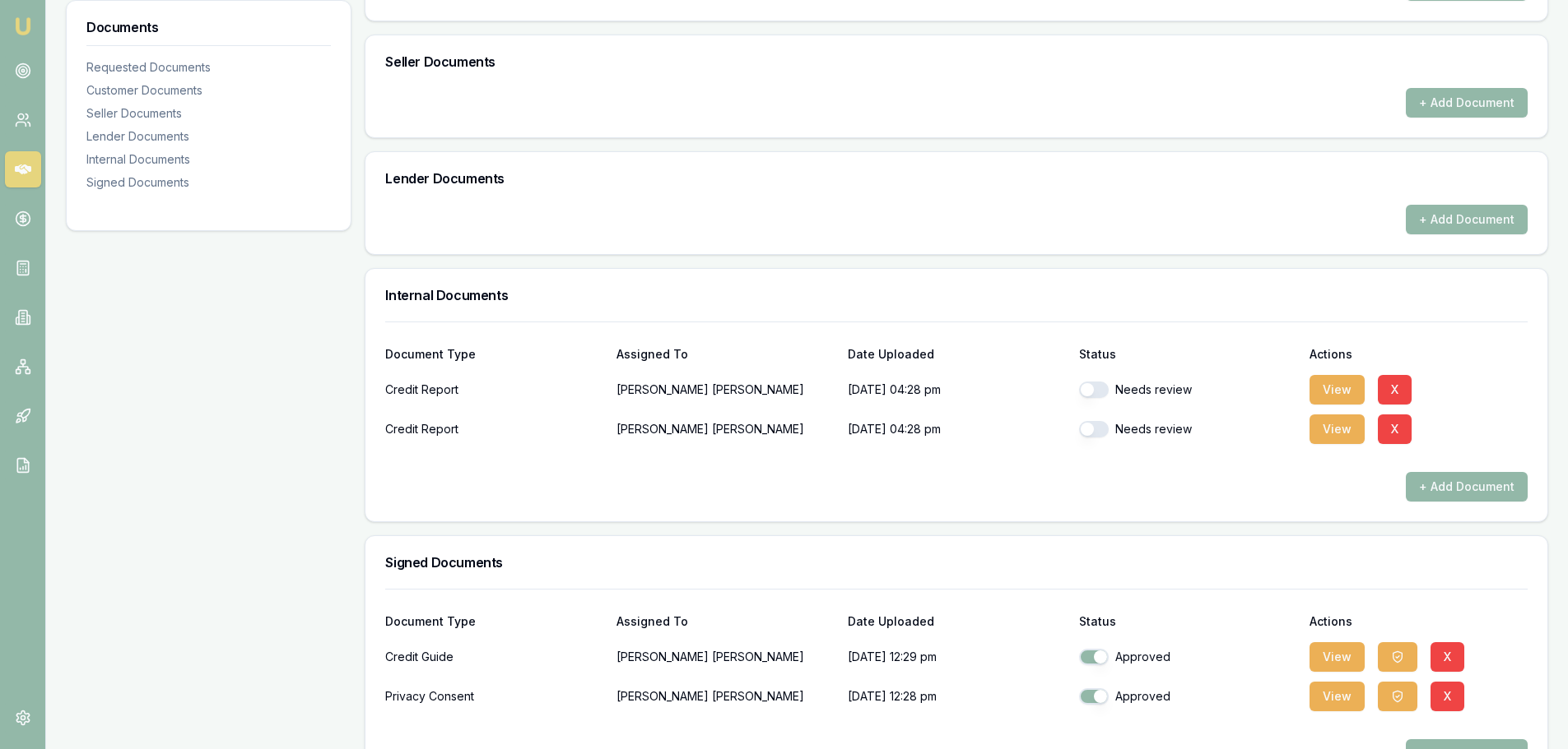
scroll to position [823, 0]
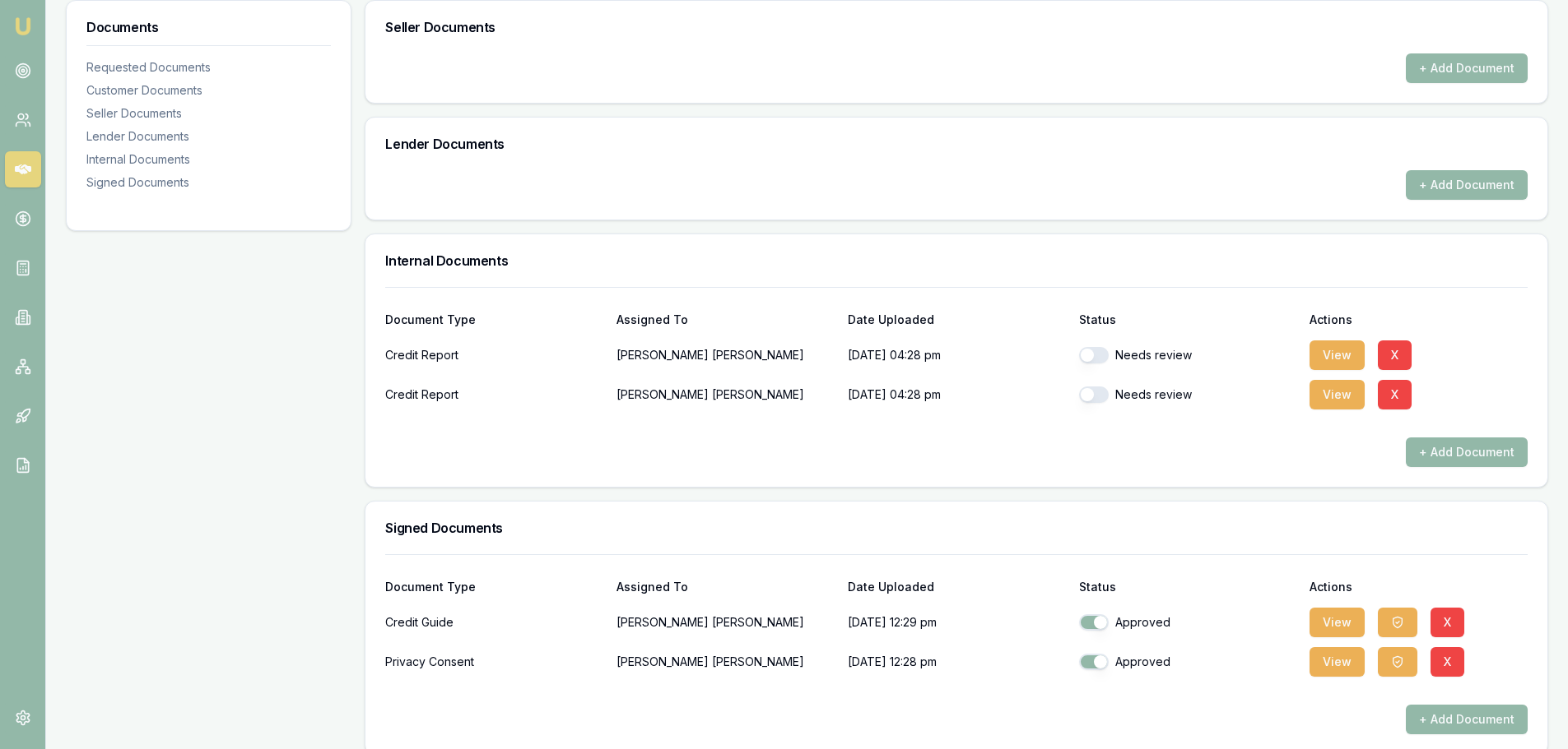
drag, startPoint x: 1099, startPoint y: 351, endPoint x: 1101, endPoint y: 359, distance: 8.2
click at [1100, 351] on button "button" at bounding box center [1093, 355] width 30 height 17
checkbox input "true"
click at [1099, 395] on button "button" at bounding box center [1093, 395] width 30 height 17
checkbox input "true"
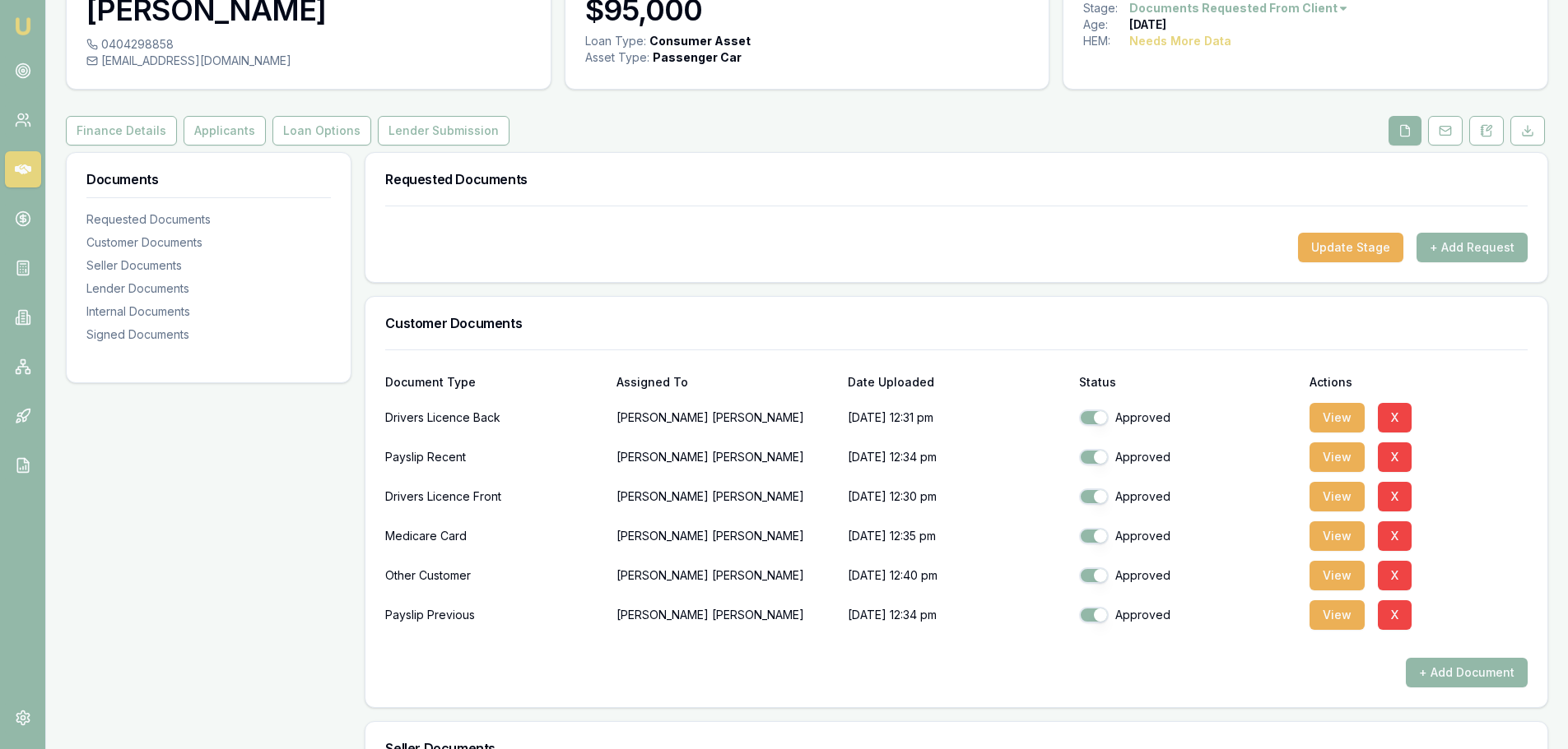
scroll to position [0, 0]
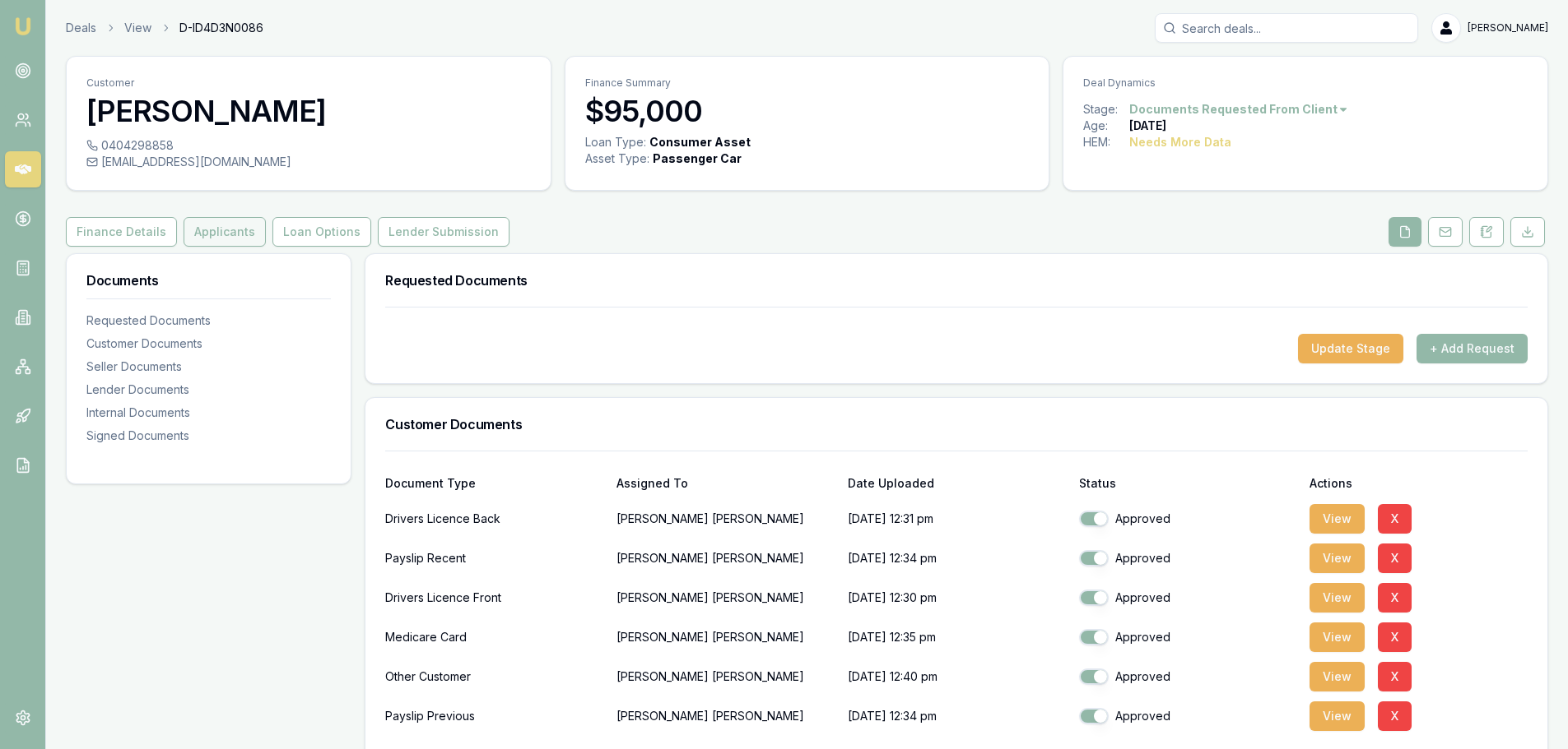
click at [233, 245] on button "Applicants" at bounding box center [225, 232] width 82 height 30
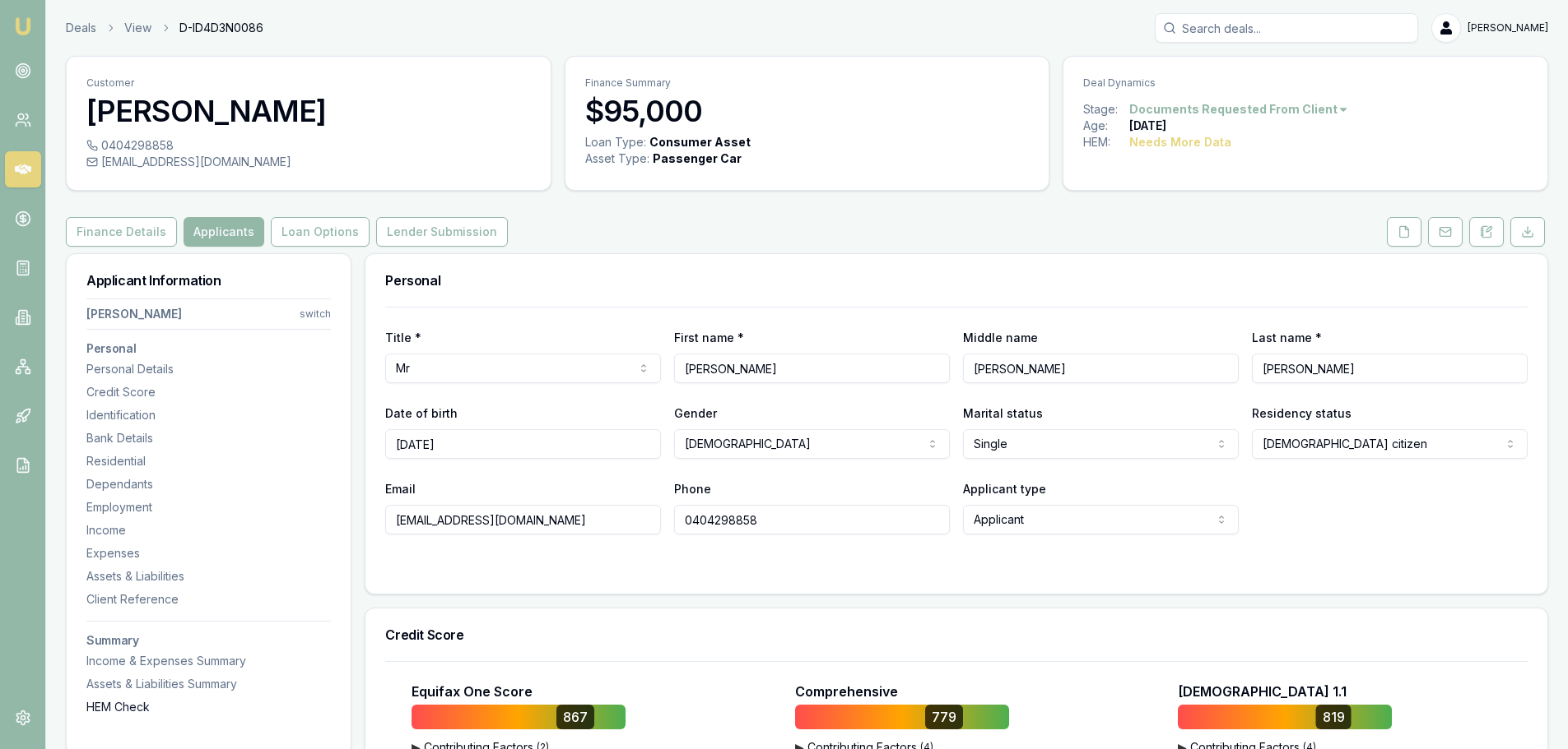
click at [131, 710] on div "HEM Check" at bounding box center [208, 707] width 245 height 17
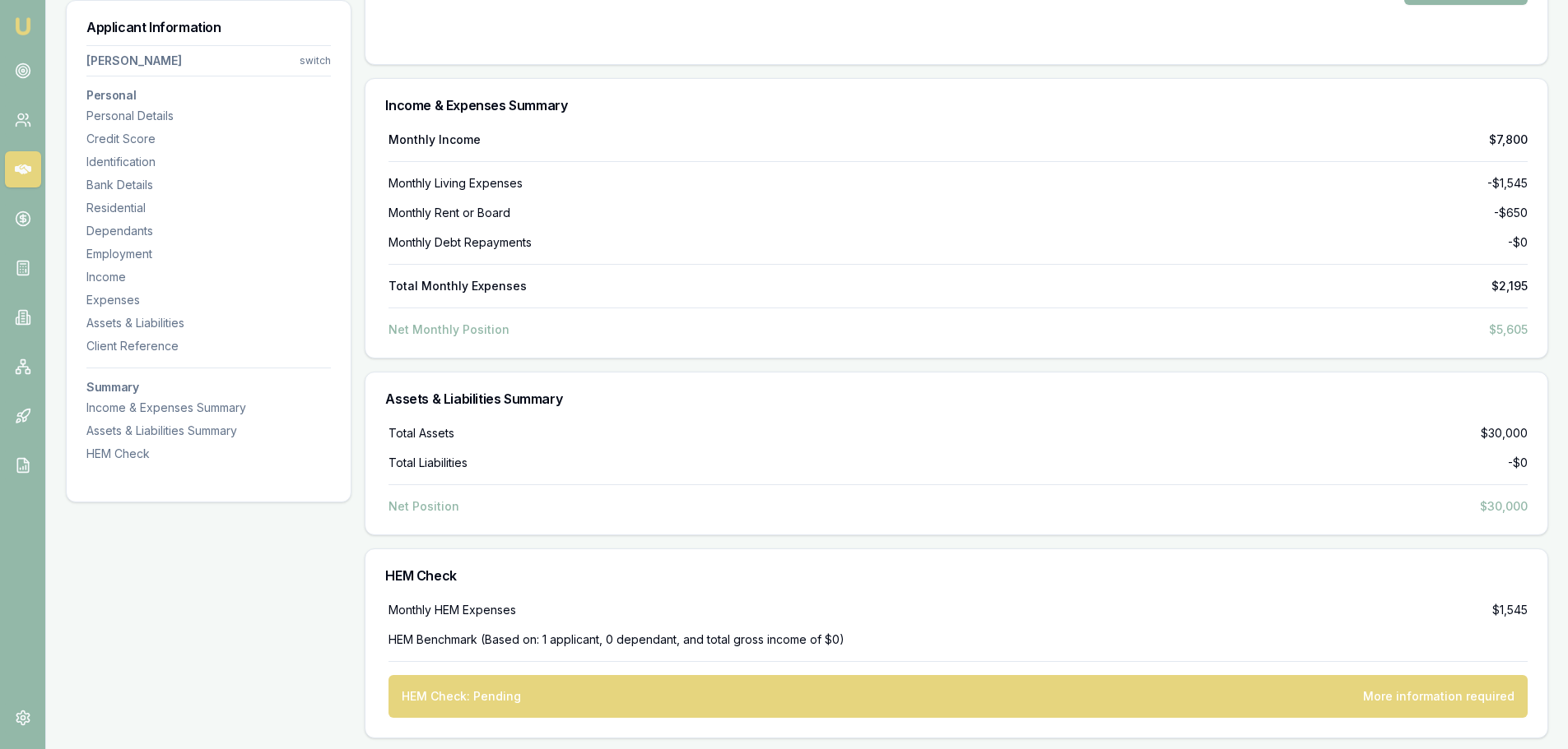
scroll to position [5778, 0]
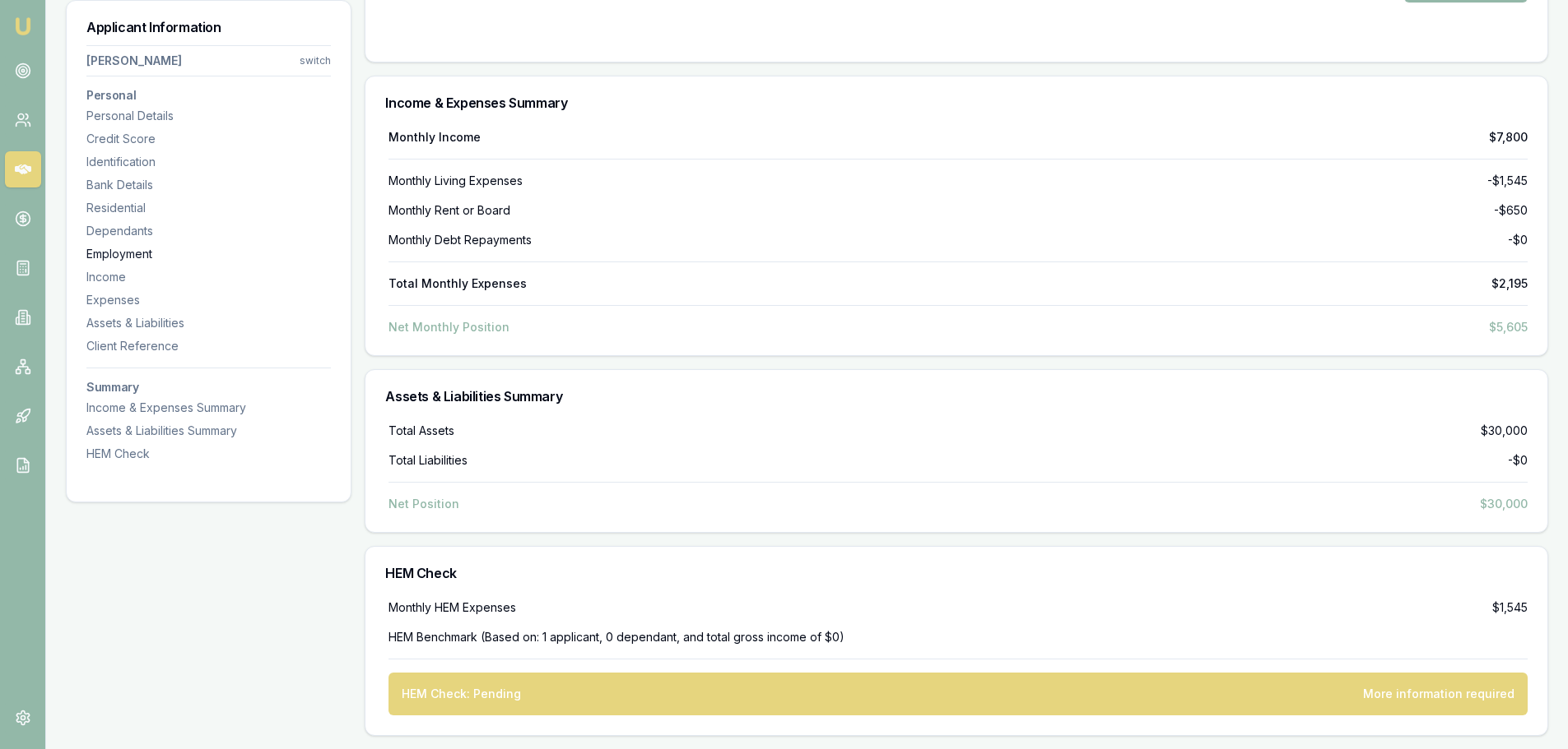
click at [125, 249] on div "Employment" at bounding box center [208, 253] width 245 height 17
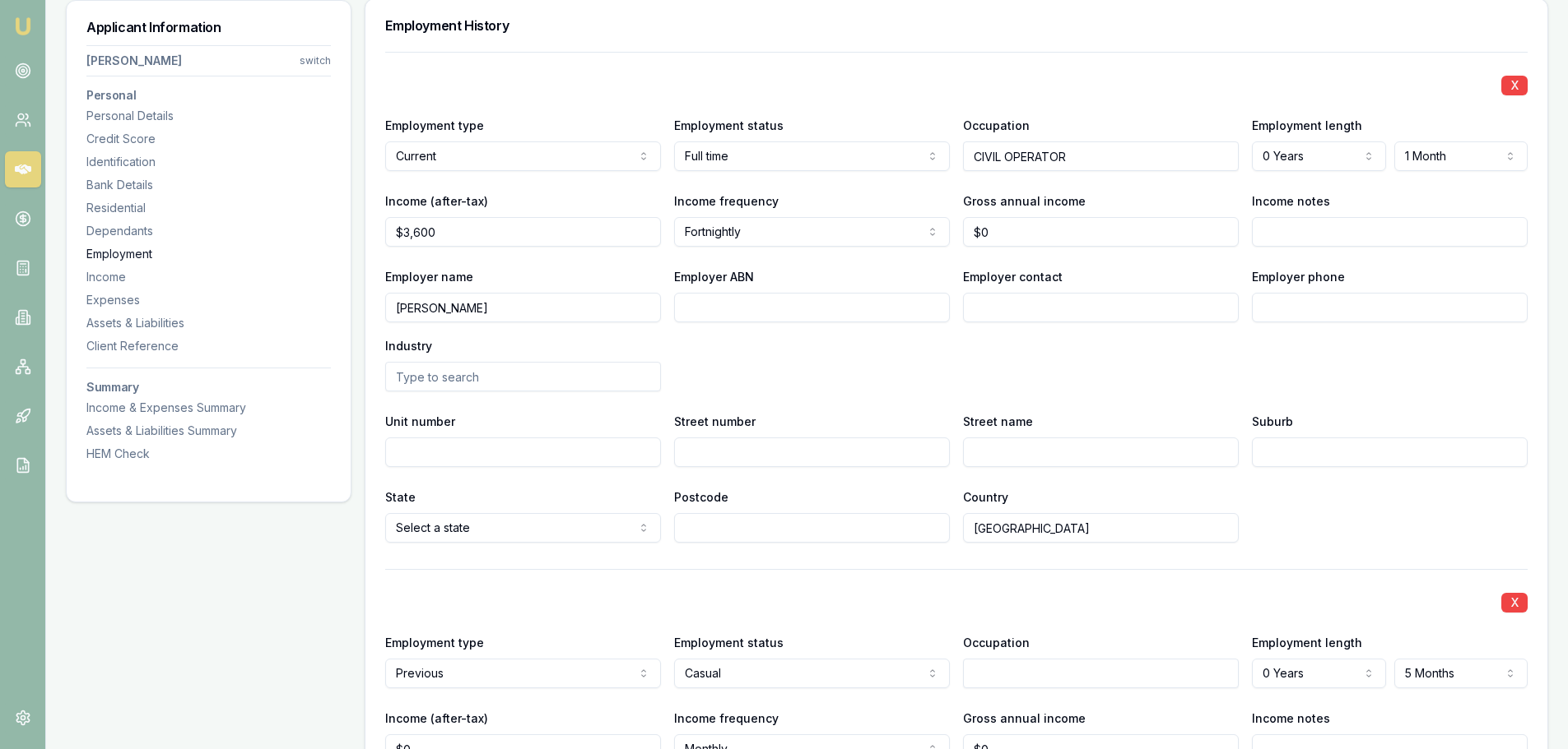
scroll to position [2500, 0]
drag, startPoint x: 1014, startPoint y: 235, endPoint x: 576, endPoint y: 189, distance: 440.4
click at [615, 199] on div "Income (after-tax) $3,600 Income frequency Fortnightly Weekly Fortnightly Month…" at bounding box center [956, 220] width 1142 height 56
type input "$133,000"
click at [112, 453] on div "HEM Check" at bounding box center [208, 453] width 245 height 17
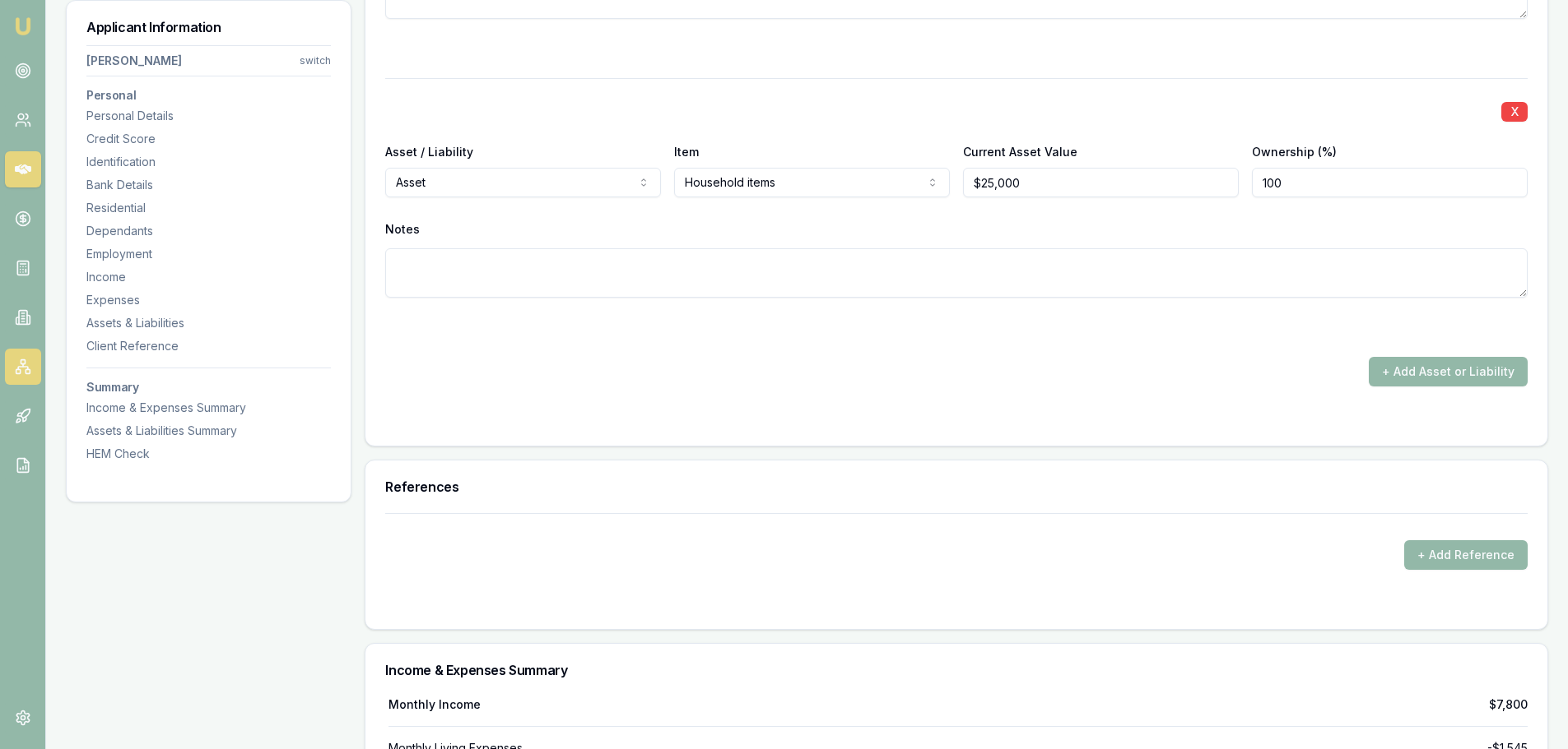
scroll to position [5778, 0]
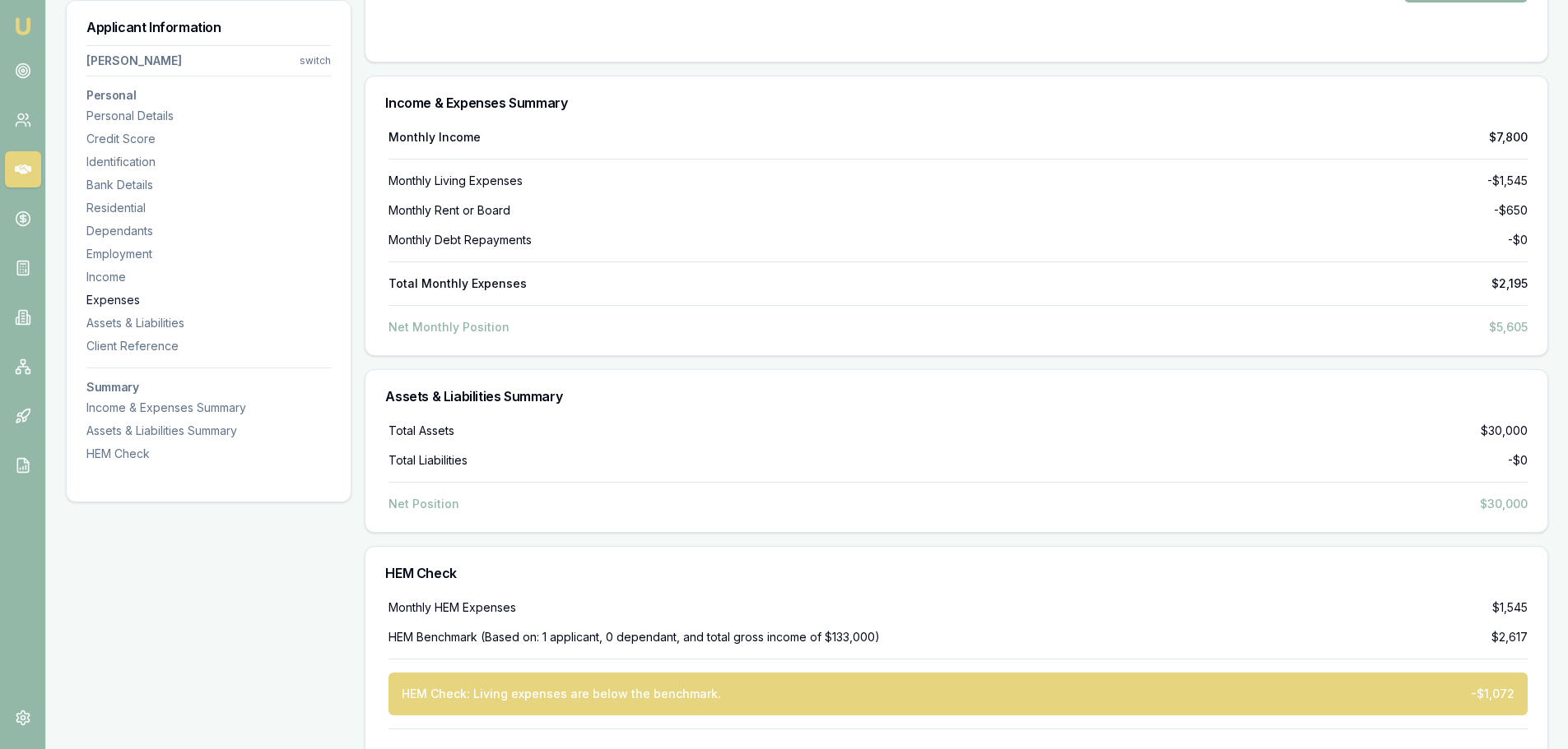
click at [119, 307] on div "Expenses" at bounding box center [208, 300] width 245 height 17
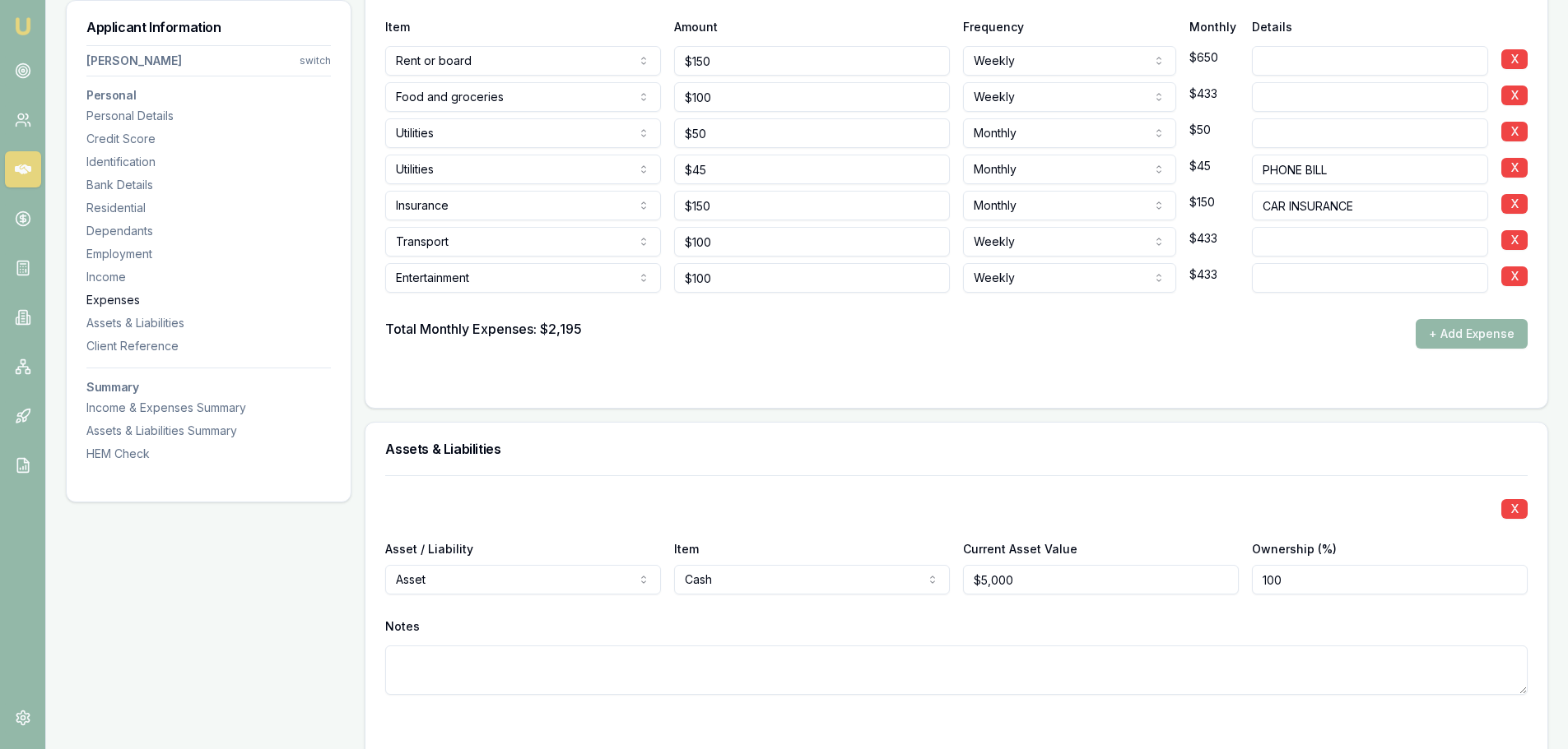
scroll to position [4476, 0]
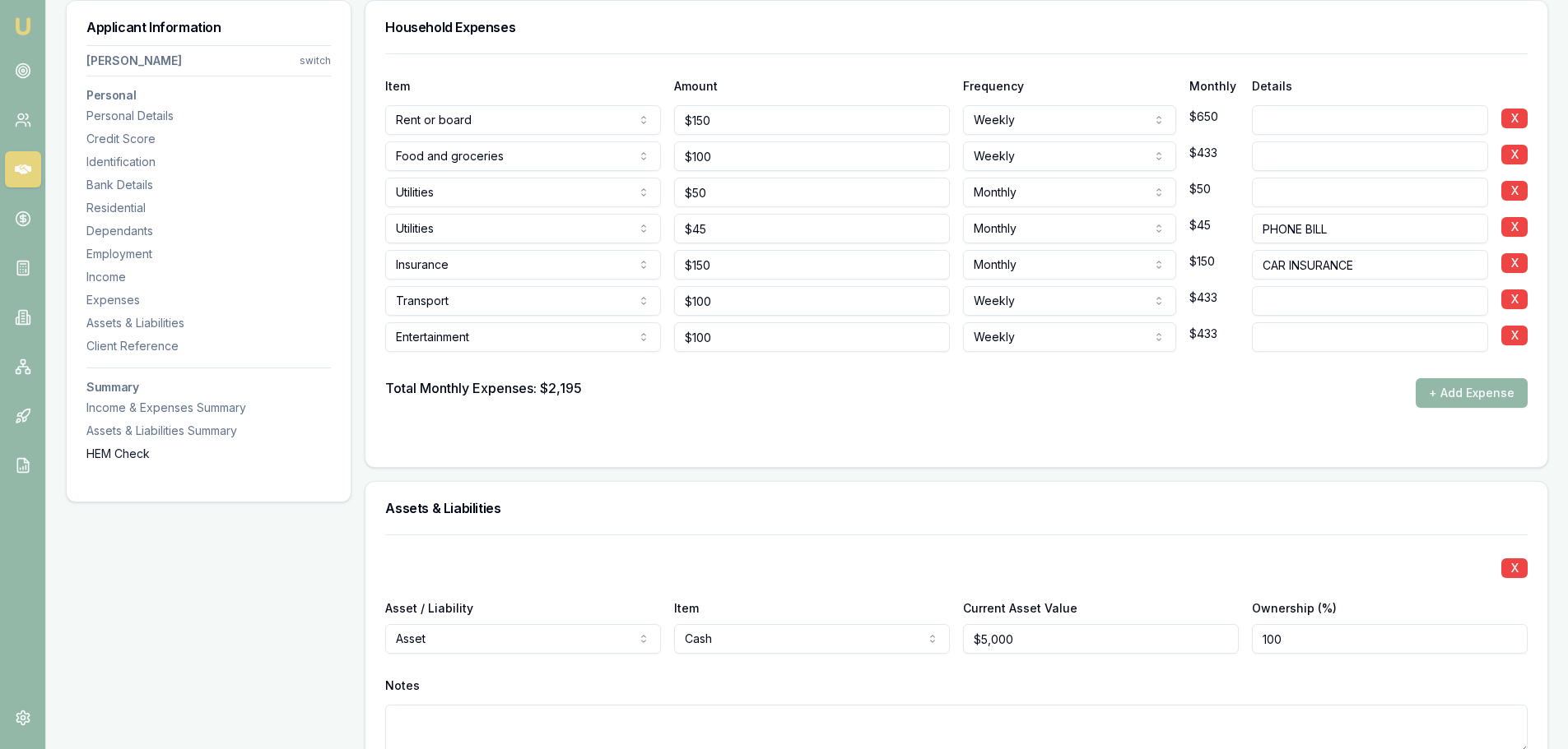
click at [117, 454] on div "HEM Check" at bounding box center [208, 453] width 245 height 17
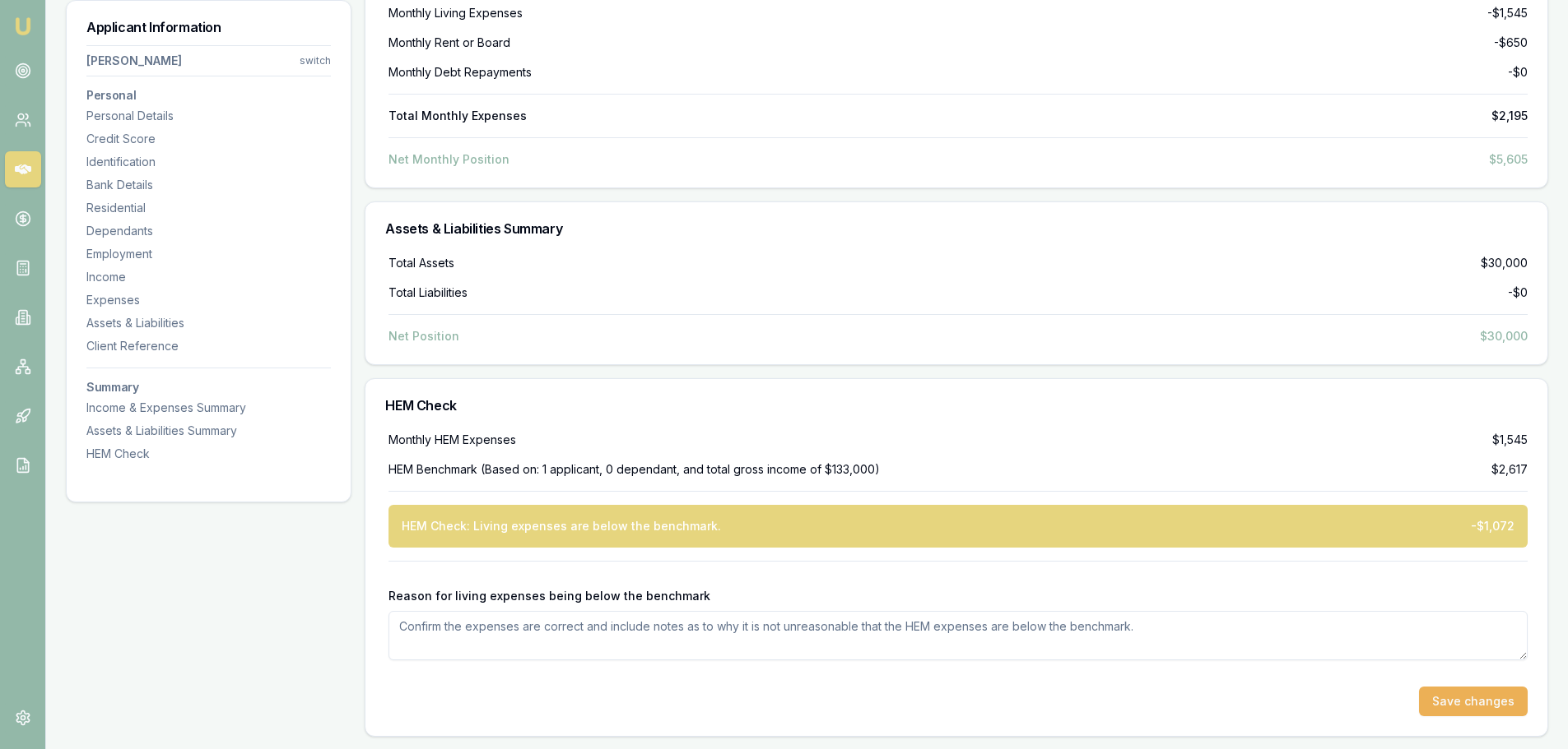
scroll to position [5946, 0]
click at [506, 624] on textarea "Reason for living expenses being below the benchmark" at bounding box center [958, 635] width 1139 height 49
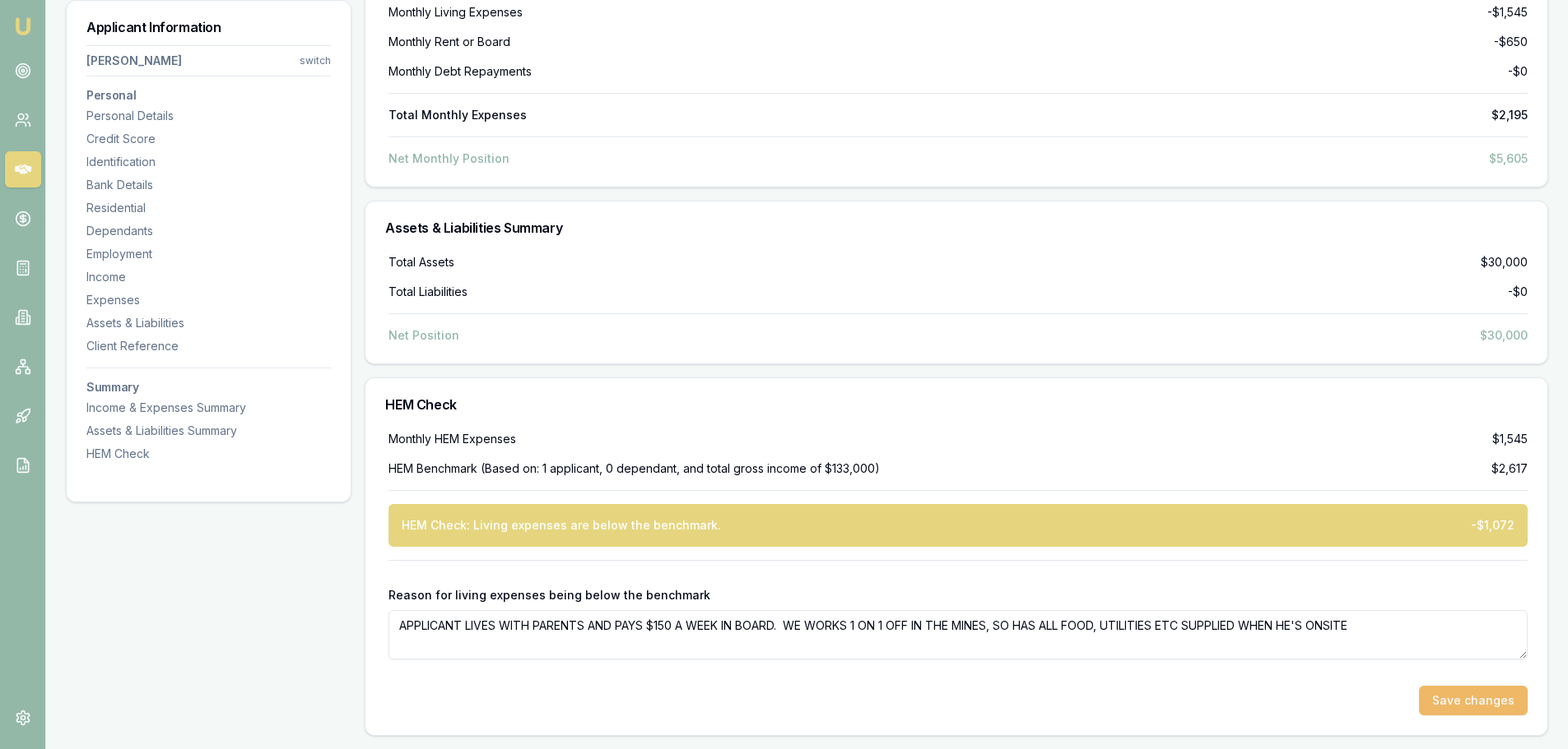
click at [1488, 702] on button "Save changes" at bounding box center [1473, 701] width 109 height 30
click at [593, 625] on textarea "APPLICANT LIVES WITH PARENTS AND PAYS $150 A WEEK IN BOARD. WE WORKS 1 ON 1 OFF…" at bounding box center [958, 635] width 1139 height 49
type textarea "APPLICANT LIVES WITH PARENTS IN REGIONAL [GEOGRAPHIC_DATA] AND PAYS $150 A WEEK…"
click at [685, 689] on div "Save changes" at bounding box center [958, 701] width 1139 height 30
click at [1443, 707] on button "Save changes" at bounding box center [1473, 701] width 109 height 30
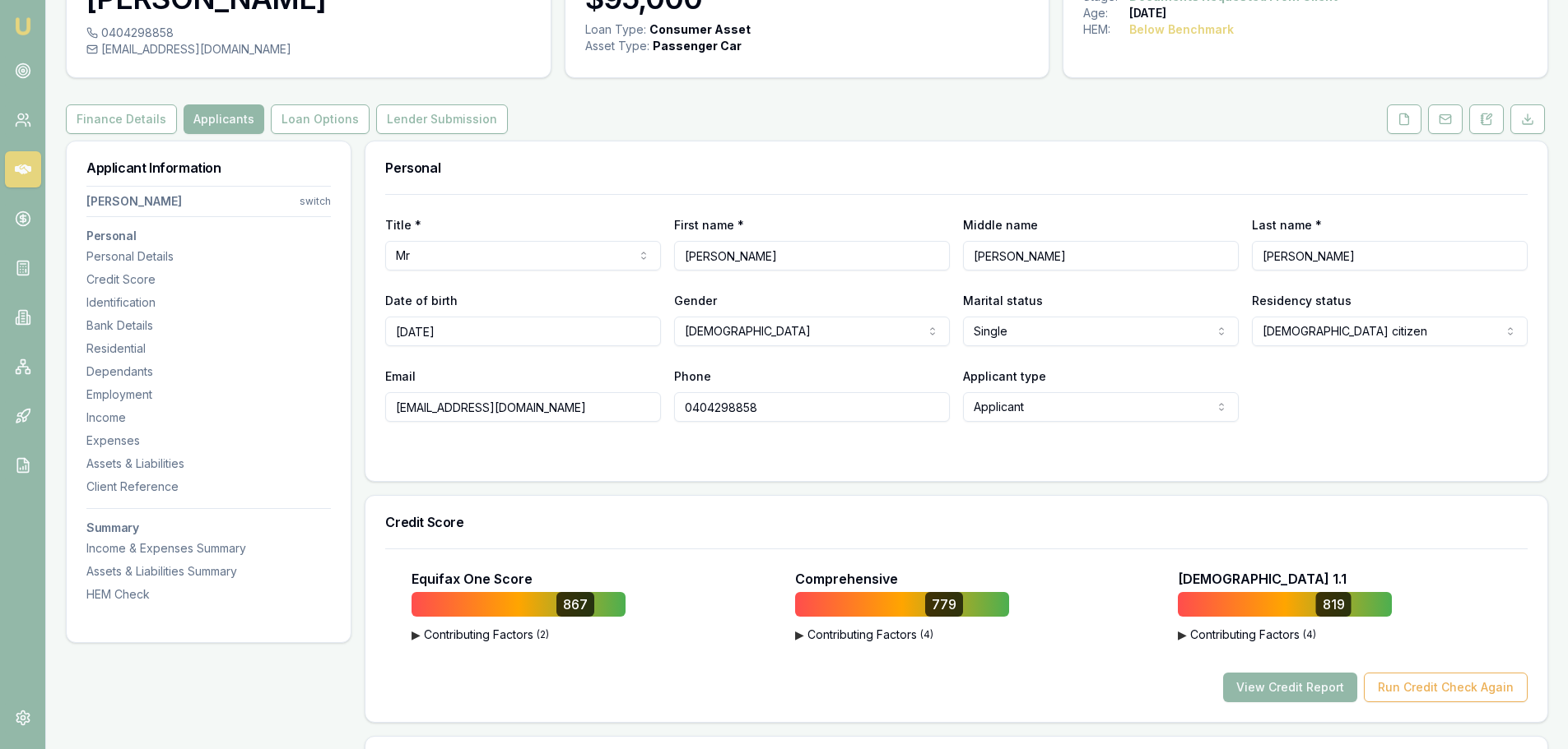
scroll to position [0, 0]
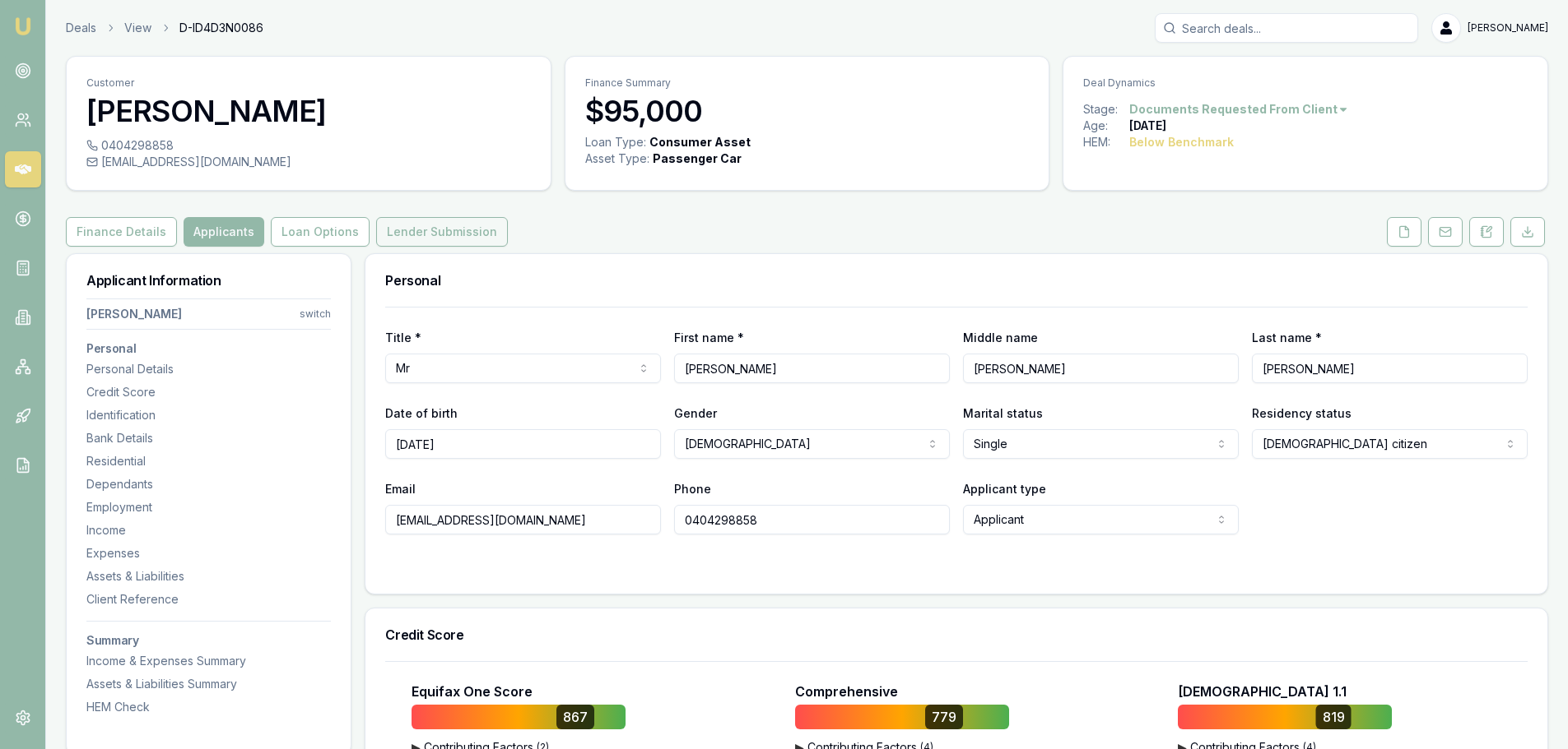
click at [404, 233] on button "Lender Submission" at bounding box center [442, 232] width 132 height 30
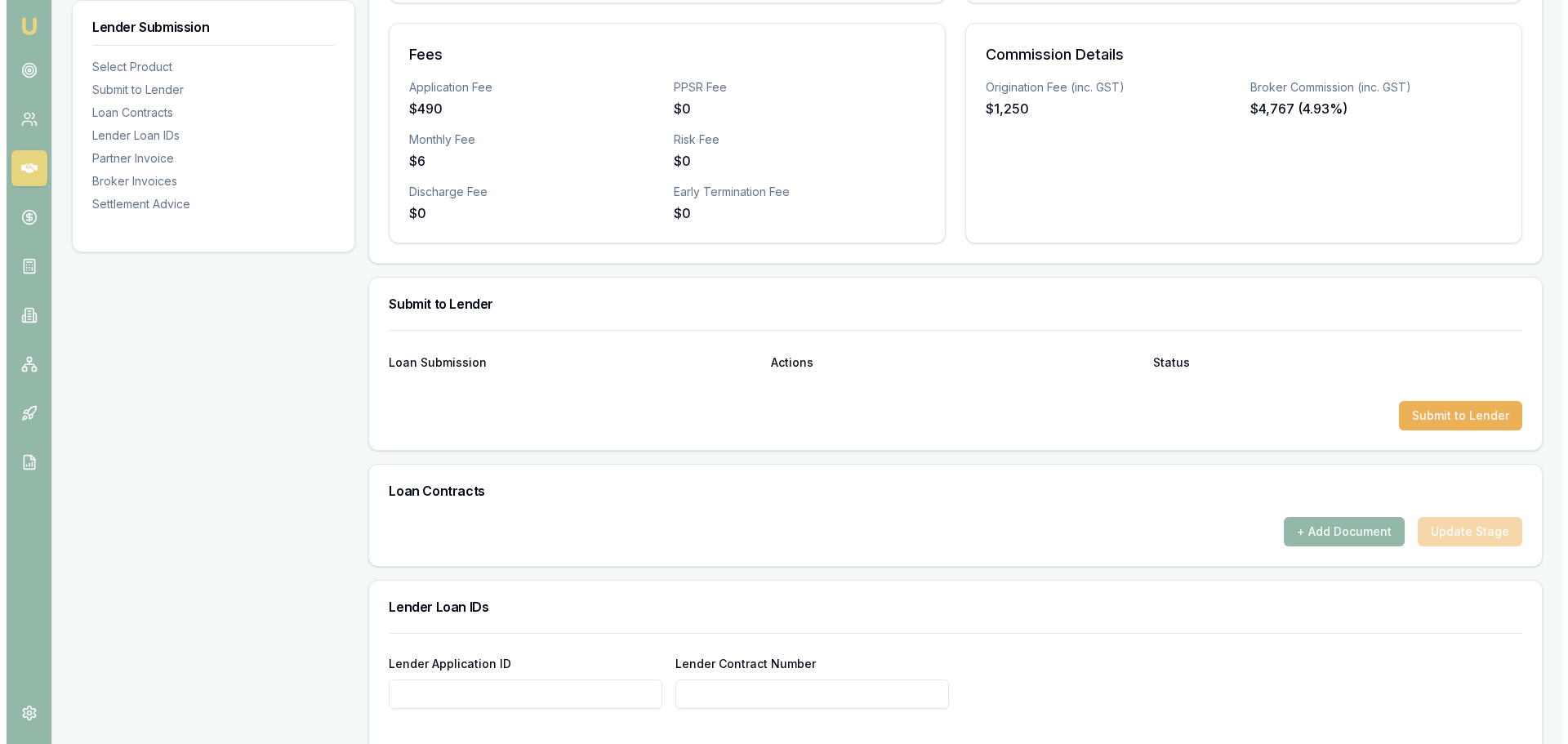
scroll to position [572, 0]
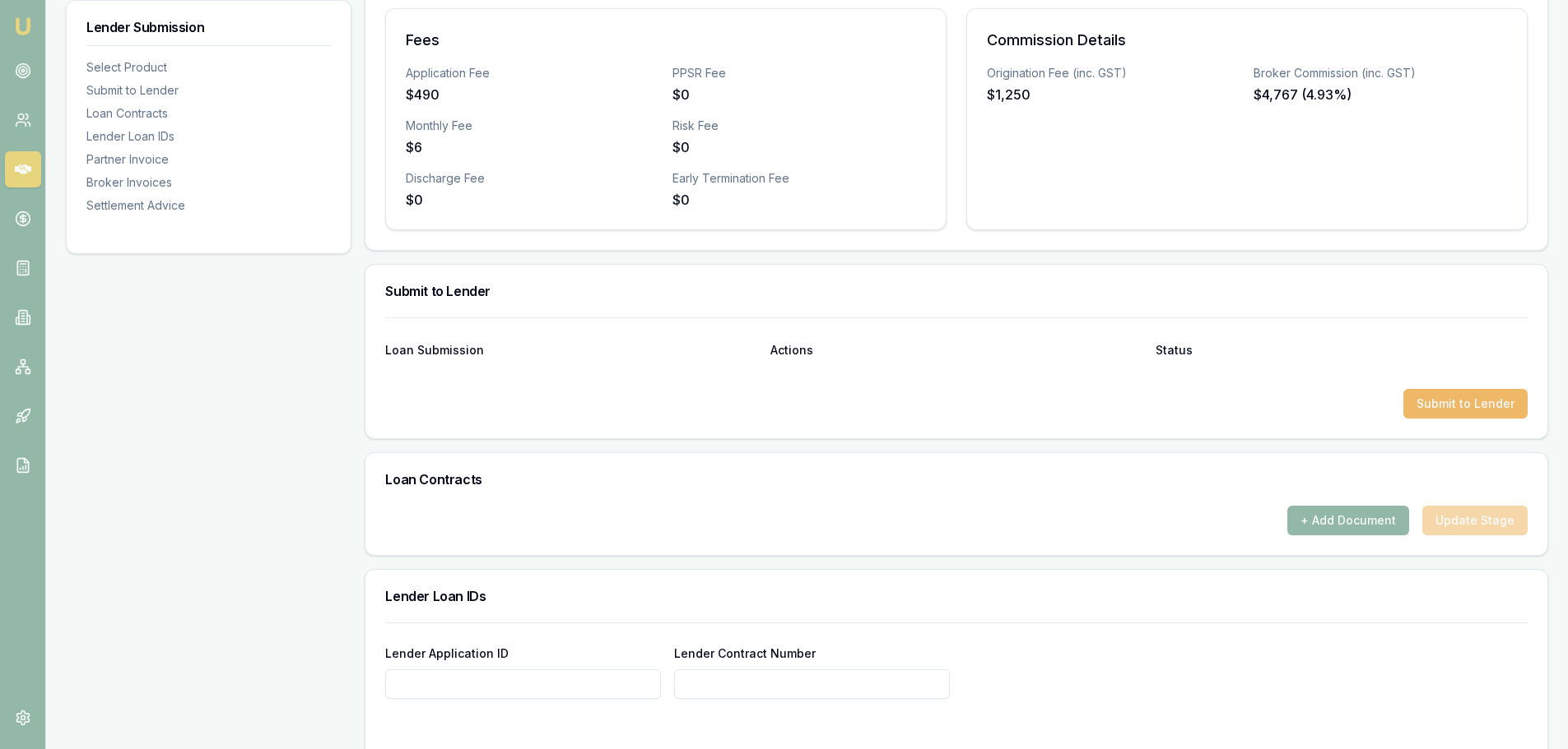
click at [1462, 413] on button "Submit to Lender" at bounding box center [1465, 404] width 125 height 30
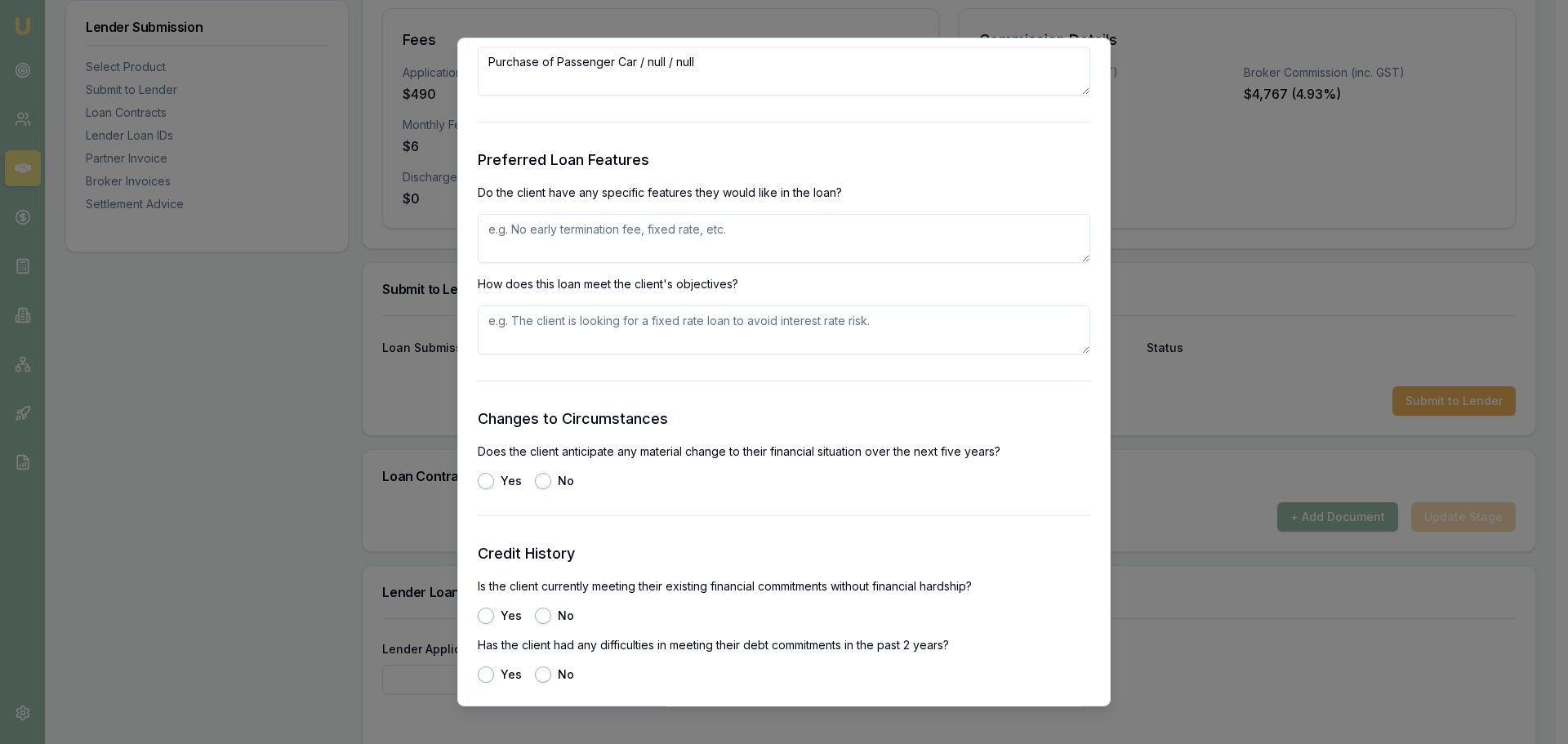
scroll to position [1634, 0]
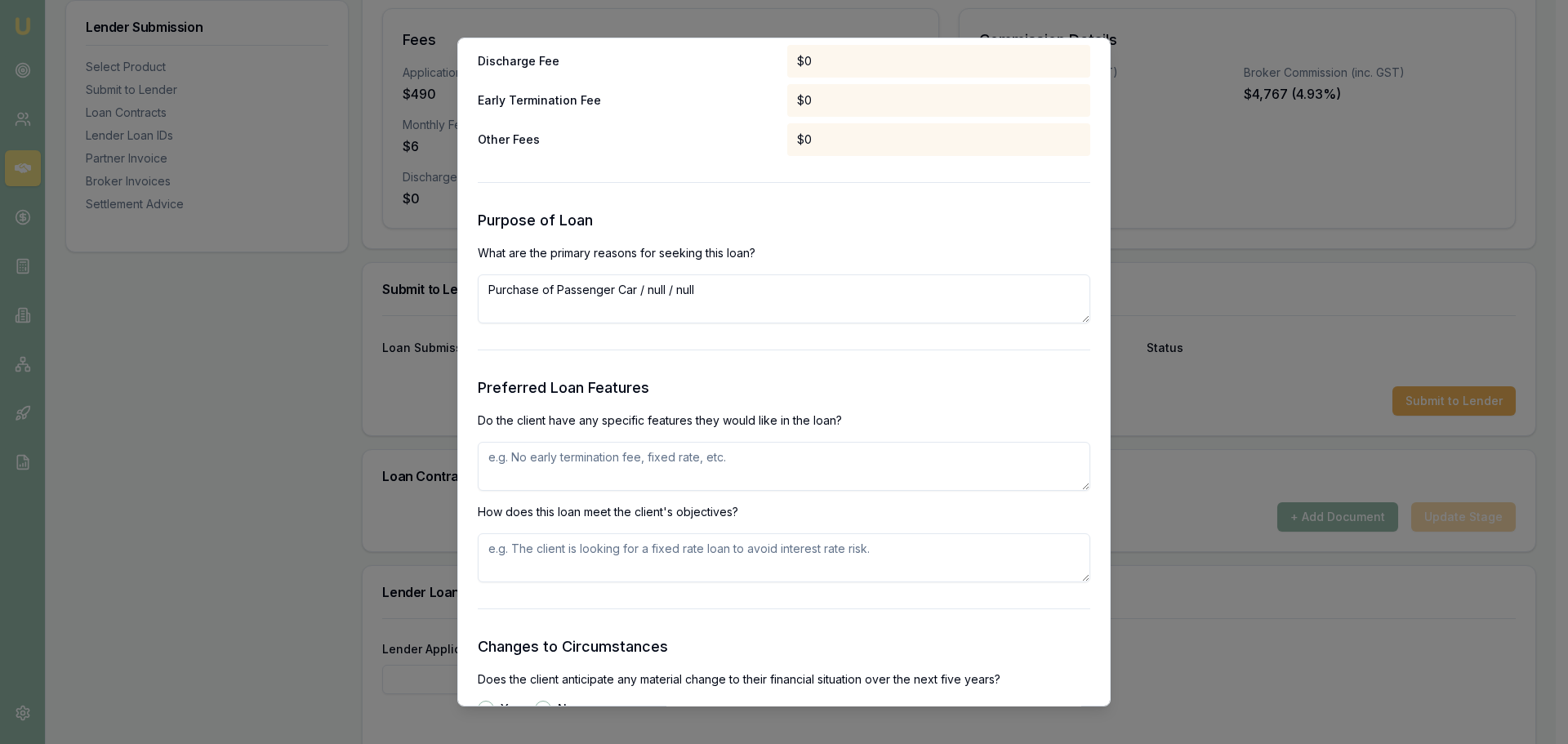
click at [604, 466] on textarea at bounding box center [784, 466] width 612 height 49
type textarea "FIXED RATE, APPROVAL CERTAINTY"
type textarea "D"
type textarea "I"
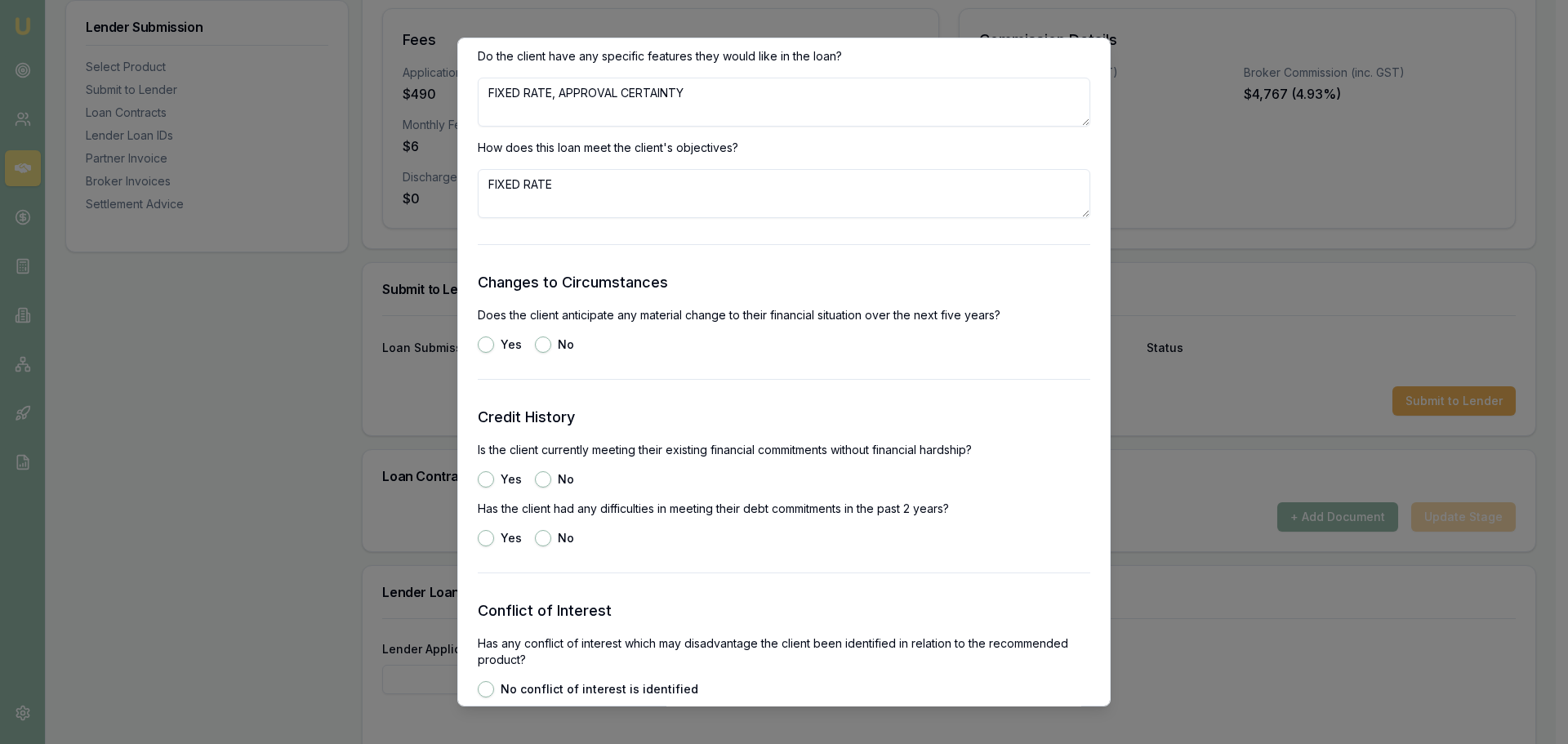
scroll to position [2206, 0]
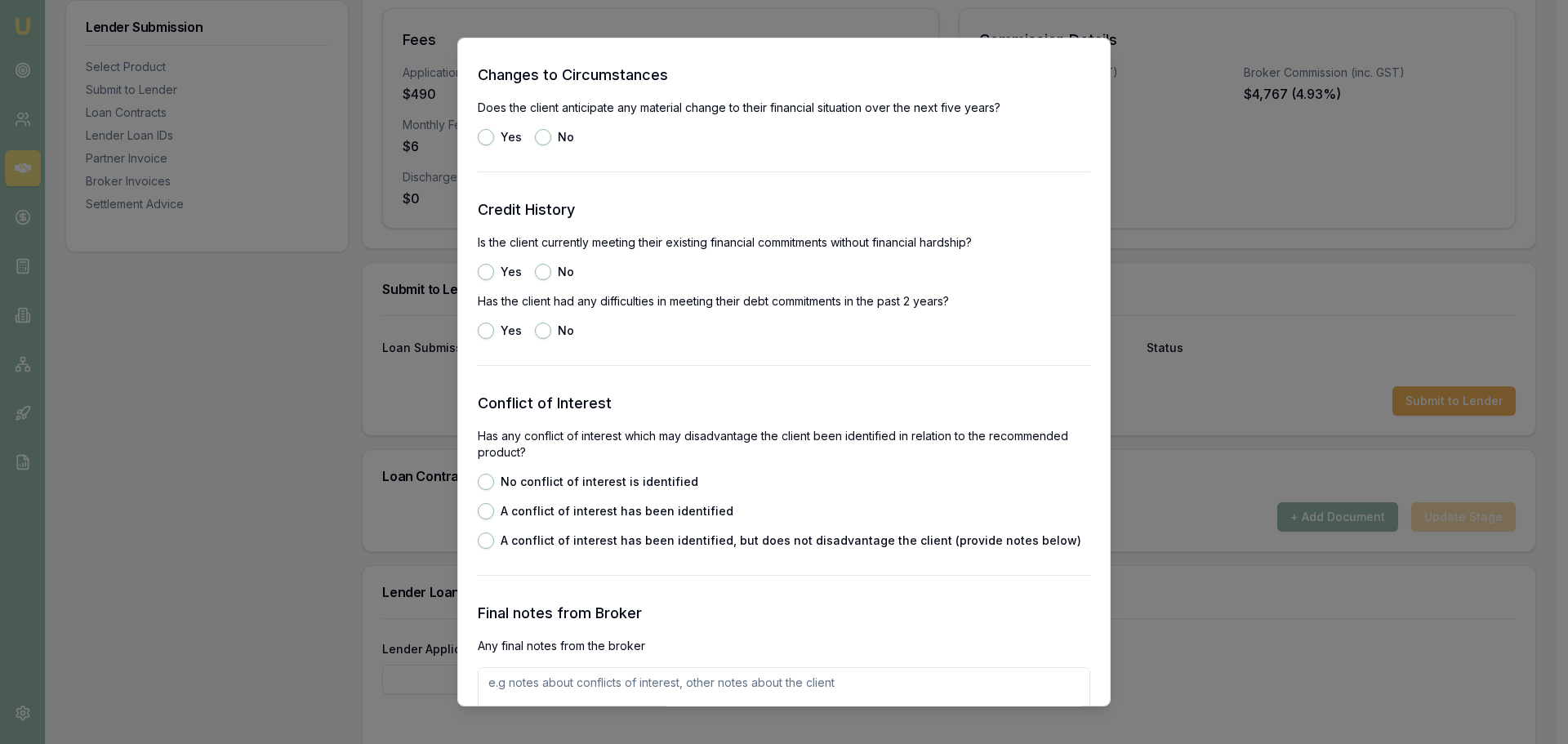
type textarea "FIXED RATE"
click at [483, 274] on button "Yes" at bounding box center [486, 272] width 17 height 17
radio input "true"
click at [544, 334] on button "No" at bounding box center [542, 330] width 17 height 17
radio input "true"
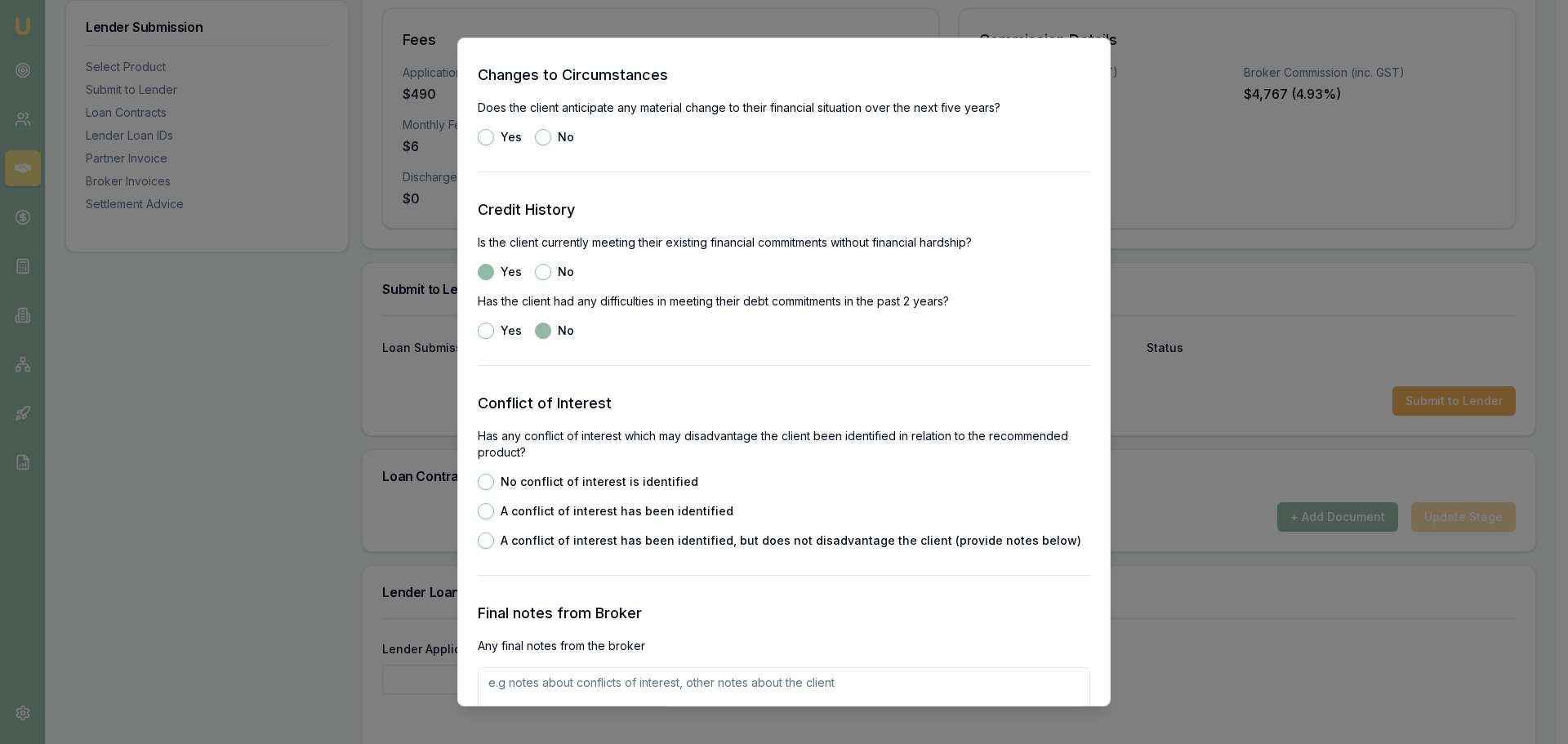
click at [491, 484] on button "No conflict of interest is identified" at bounding box center [486, 482] width 17 height 17
radio input "true"
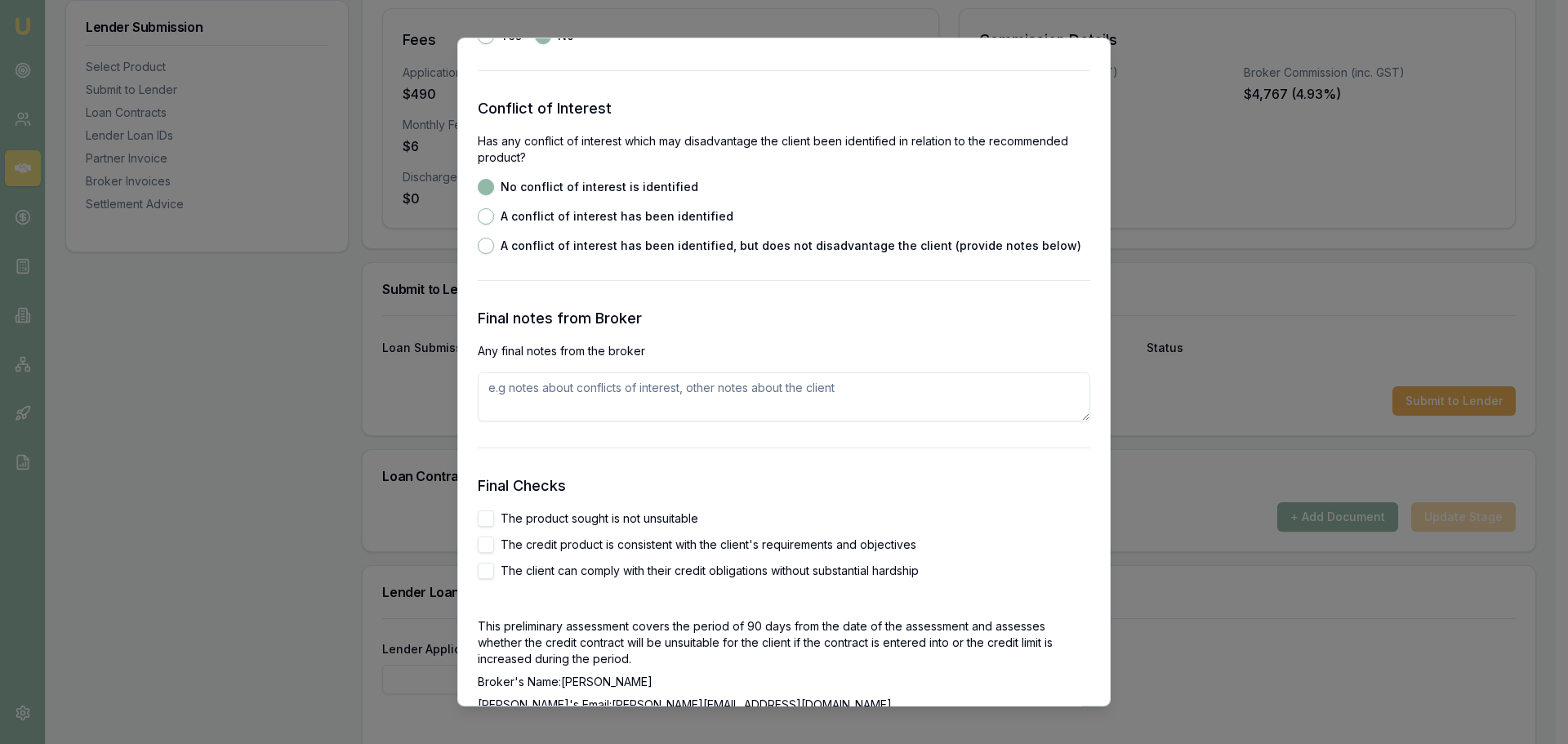
scroll to position [2533, 0]
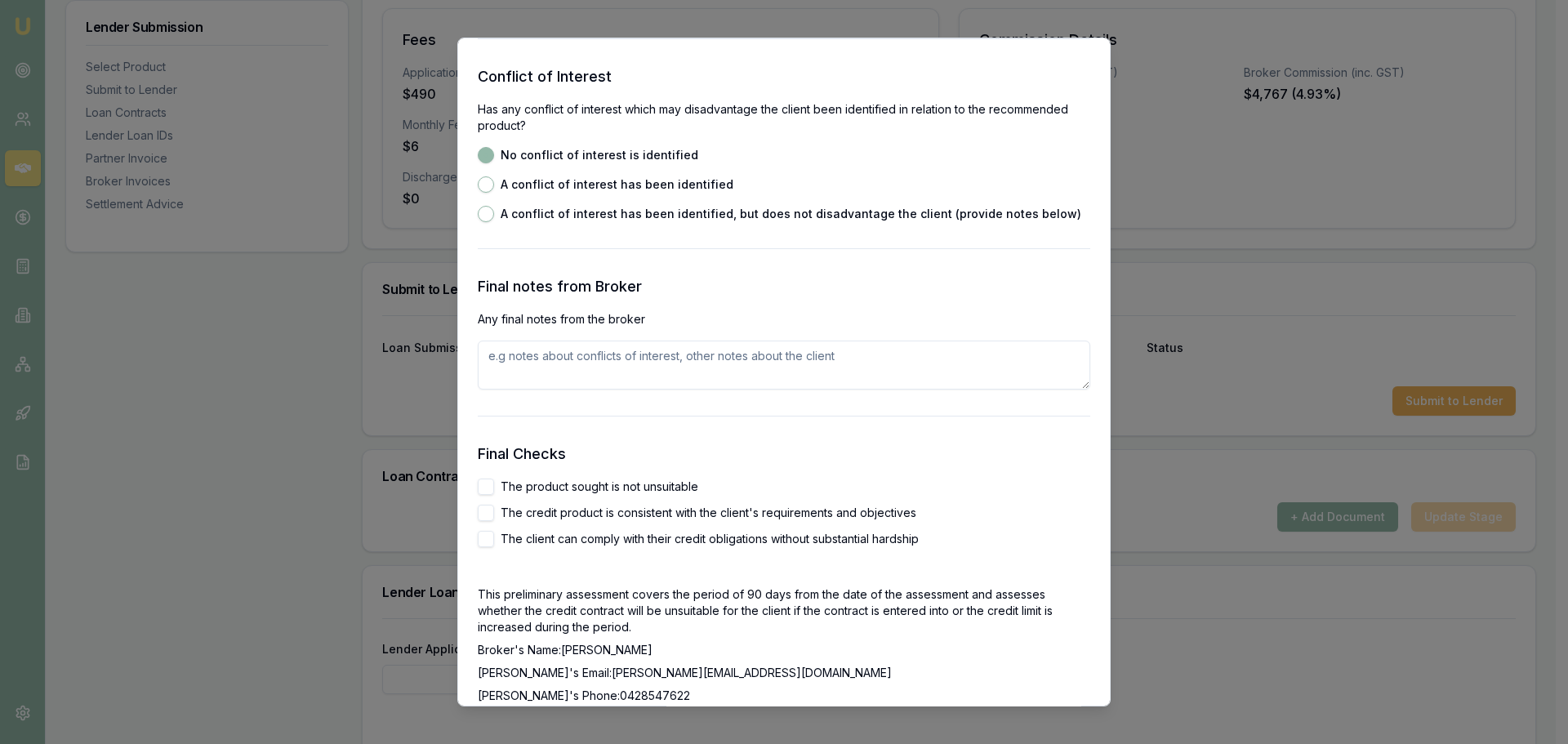
click at [488, 490] on button "The product sought is not unsuitable" at bounding box center [486, 487] width 17 height 17
checkbox input "true"
click at [485, 507] on button "The credit product is consistent with the client's requirements and objectives" at bounding box center [486, 513] width 17 height 17
checkbox input "true"
click at [483, 531] on button "The client can comply with their credit obligations without substantial hardship" at bounding box center [486, 539] width 17 height 17
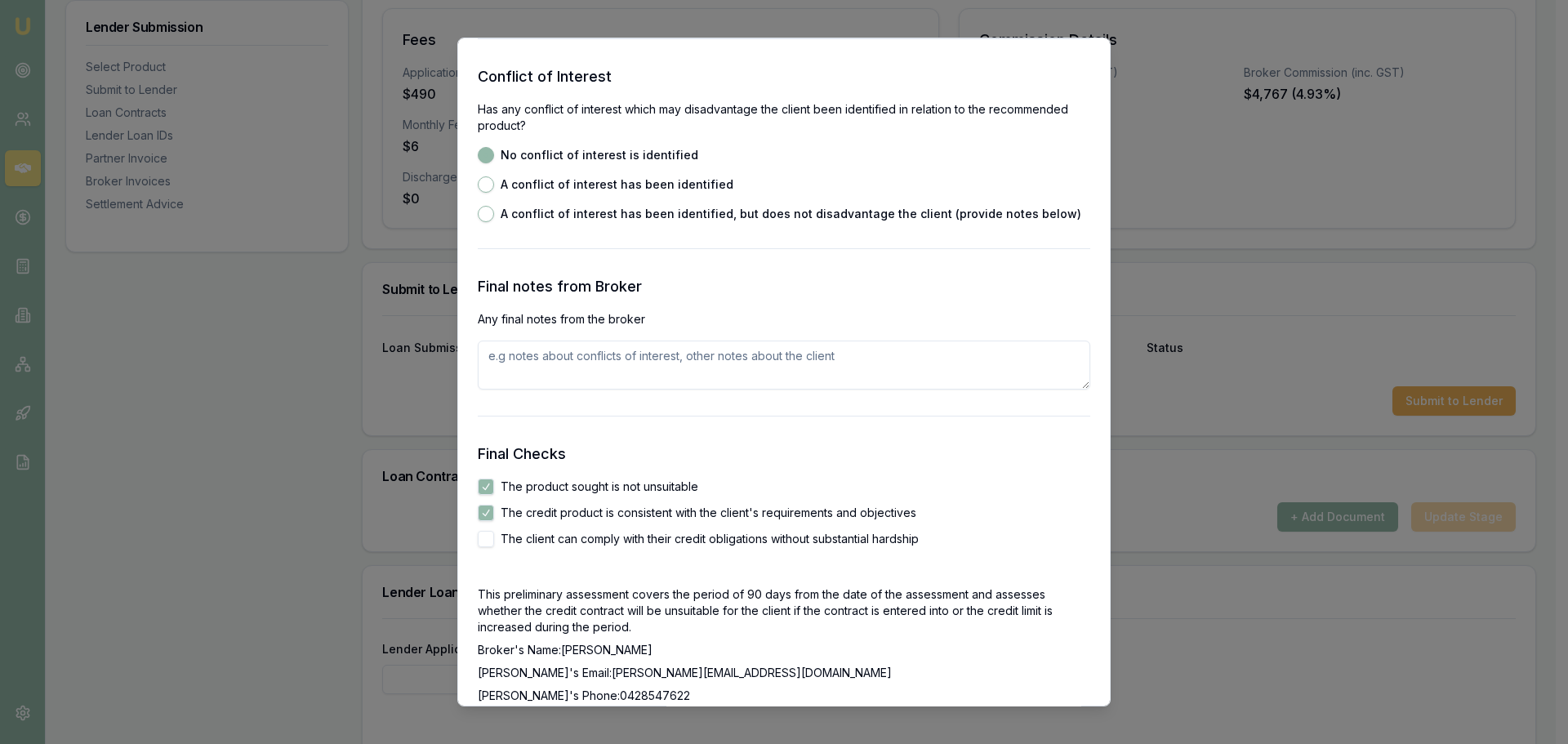
checkbox input "true"
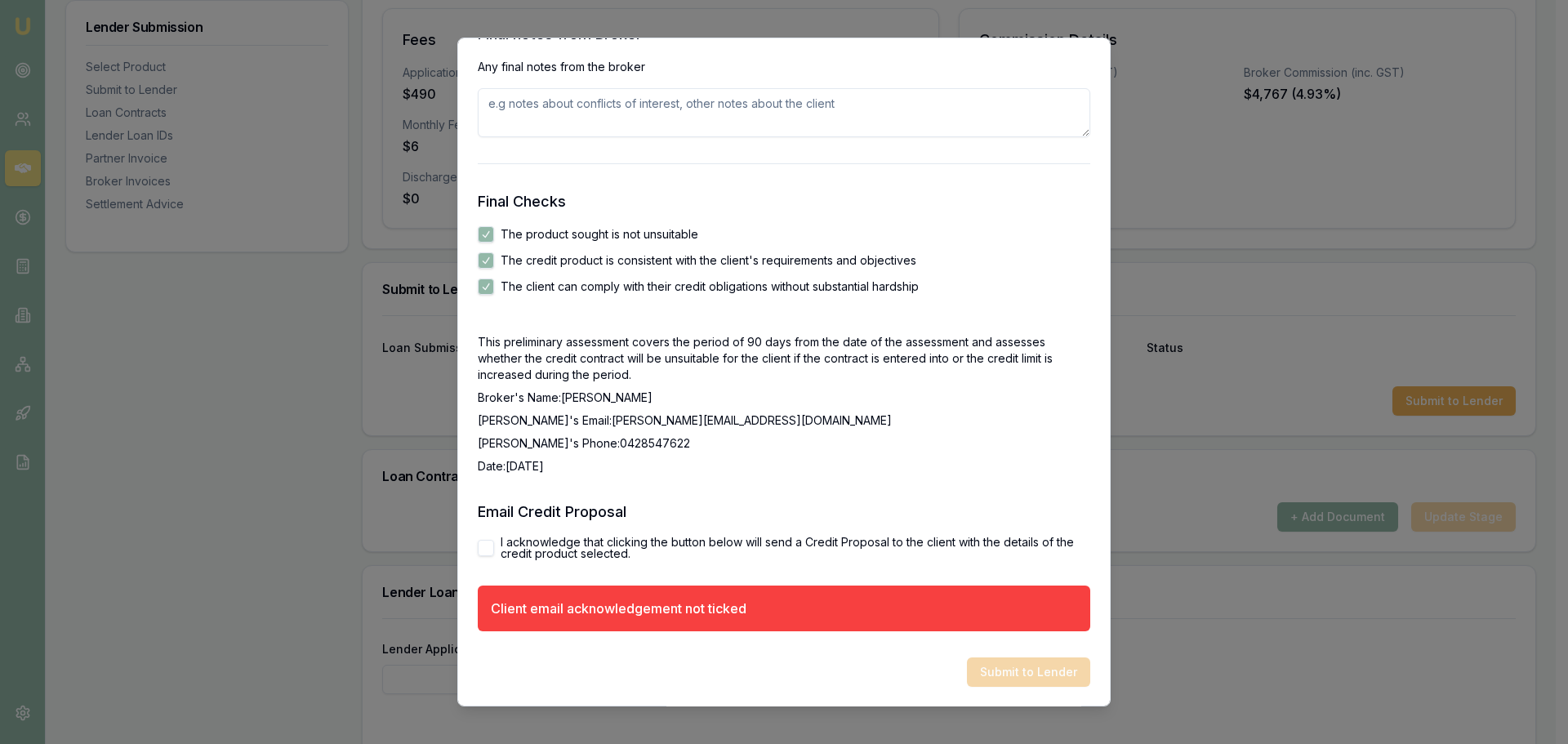
click at [485, 544] on button "I acknowledge that clicking the button below will send a Credit Proposal to the…" at bounding box center [486, 548] width 17 height 17
checkbox input "true"
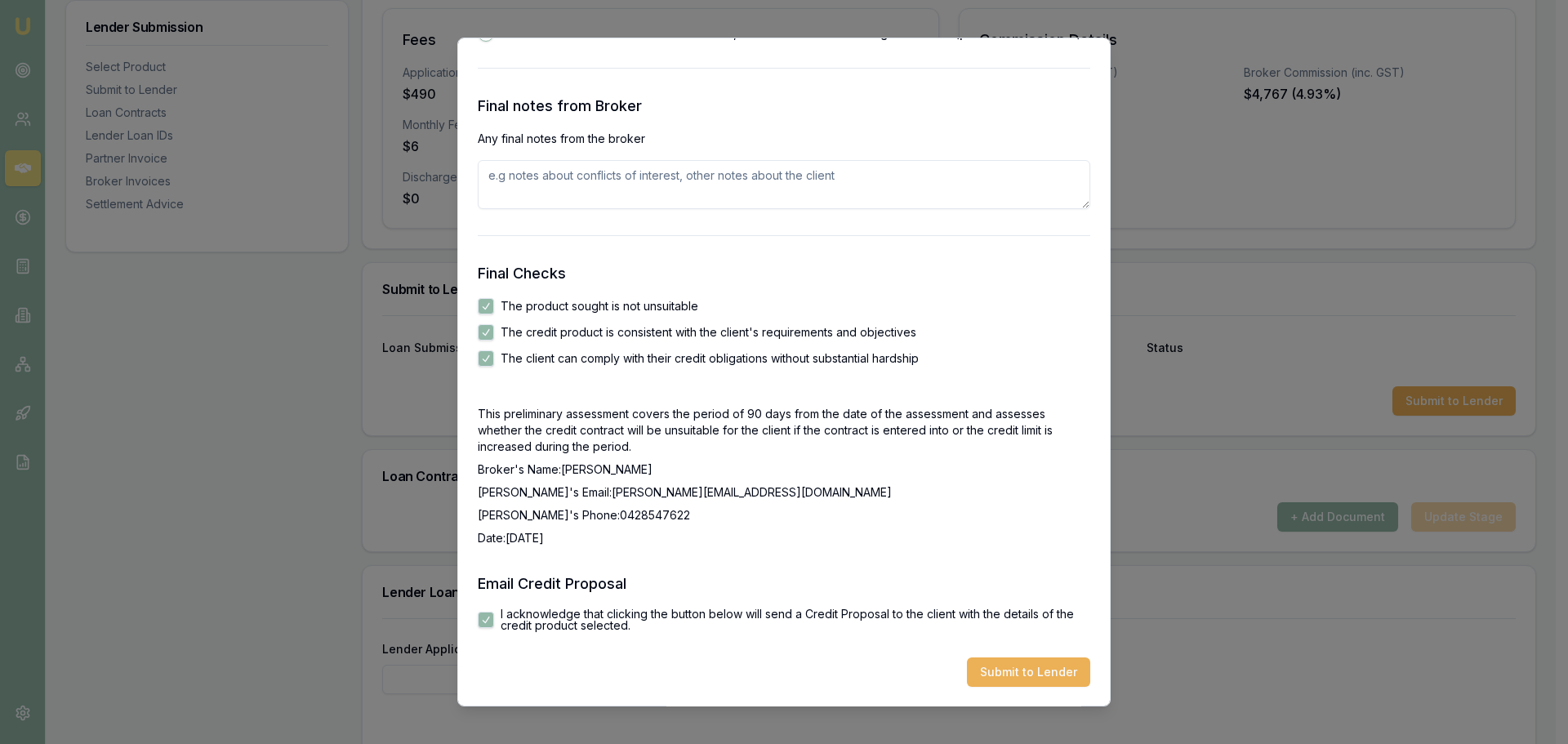
scroll to position [2713, 0]
click at [1056, 668] on button "Submit to Lender" at bounding box center [1028, 673] width 124 height 30
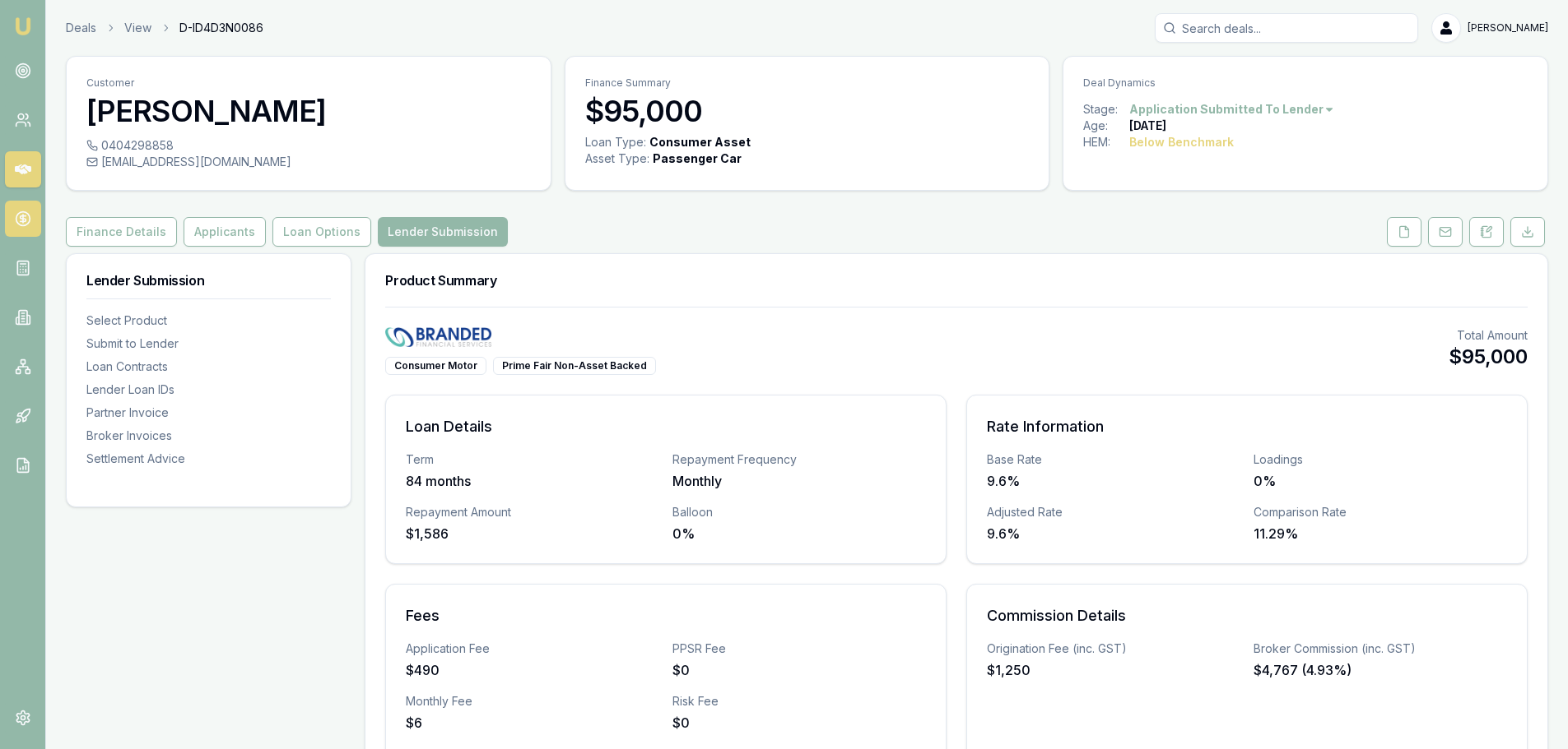
drag, startPoint x: 215, startPoint y: 227, endPoint x: 39, endPoint y: 234, distance: 176.1
click at [215, 227] on button "Applicants" at bounding box center [225, 232] width 82 height 30
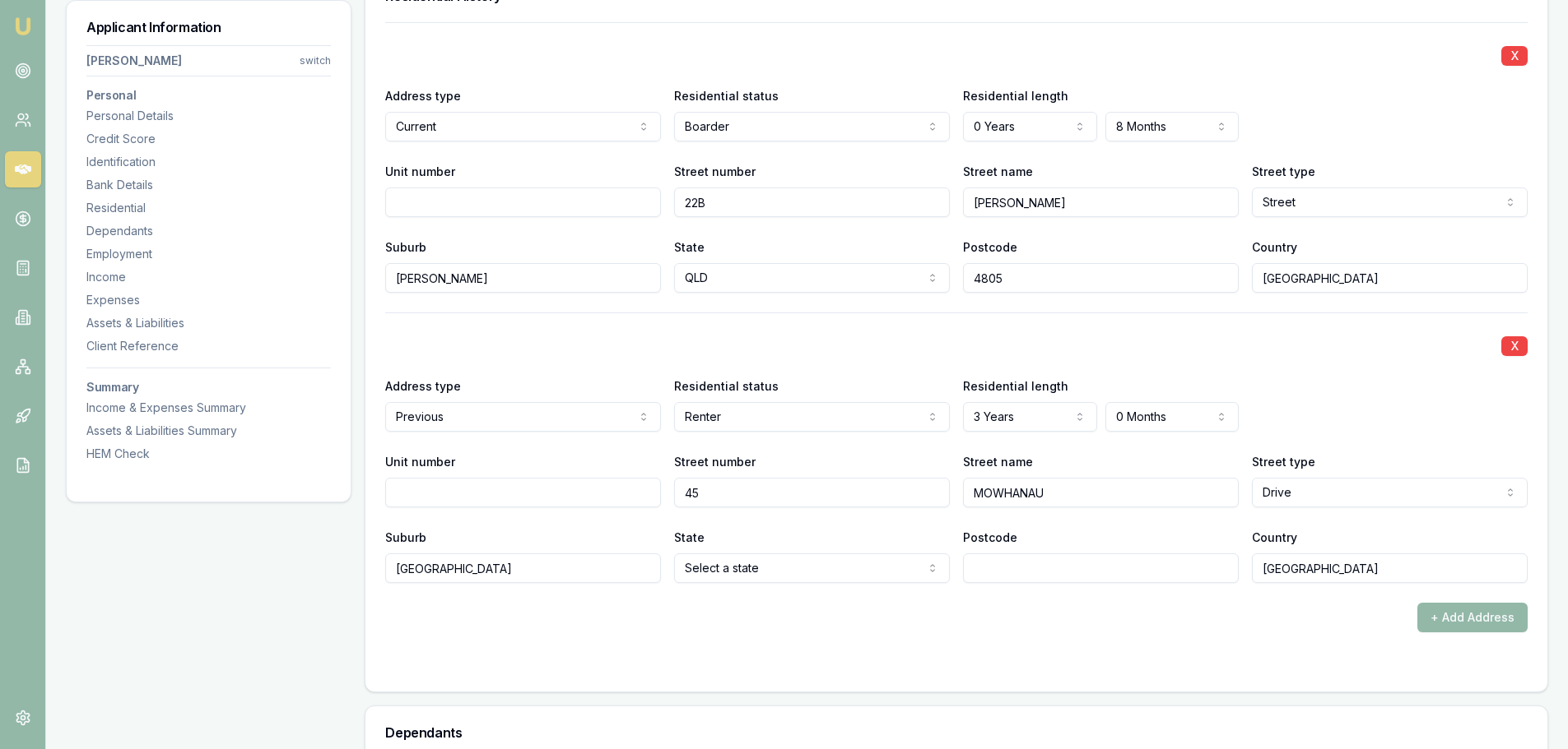
scroll to position [1645, 0]
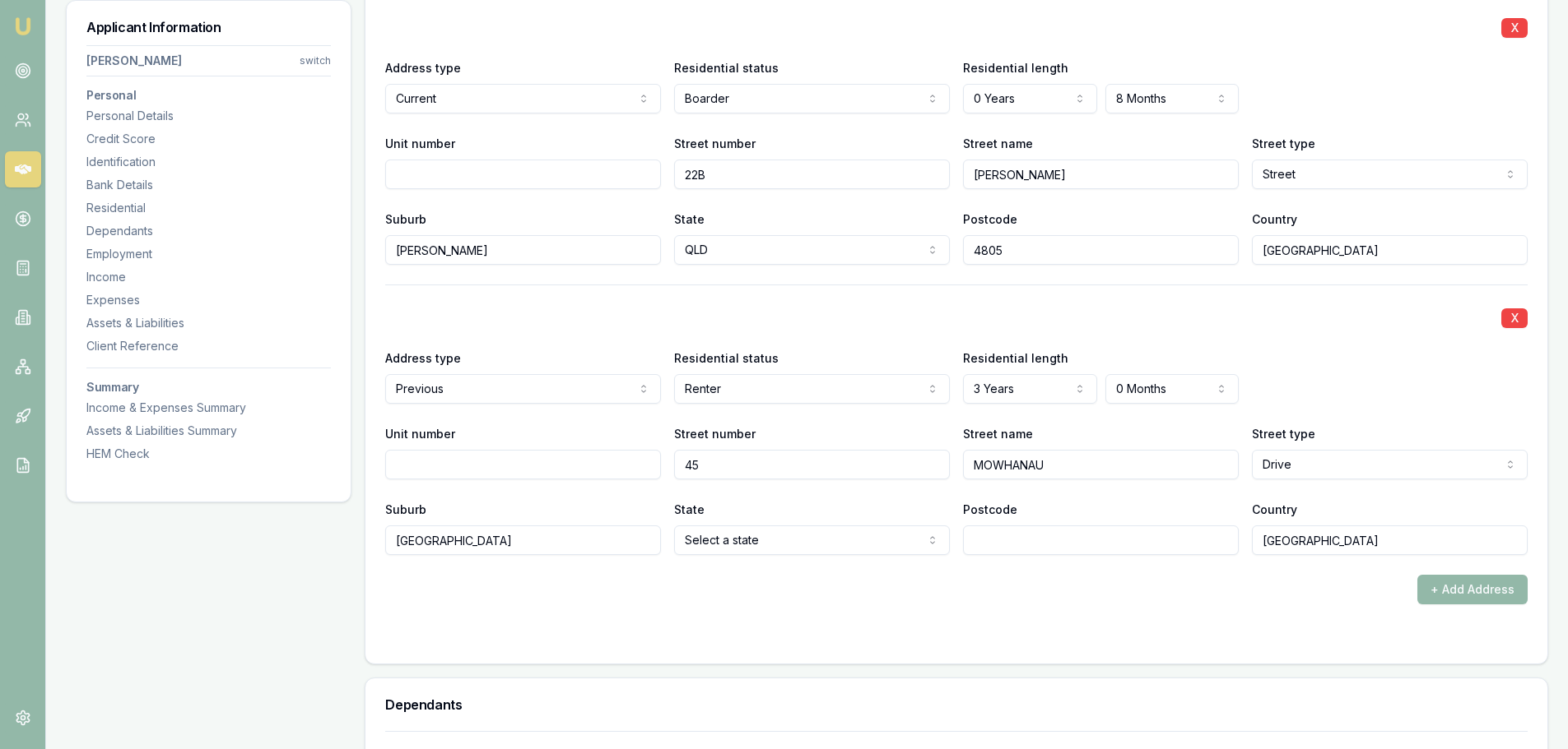
click at [1042, 552] on input "Postcode" at bounding box center [1100, 540] width 276 height 30
type input "574"
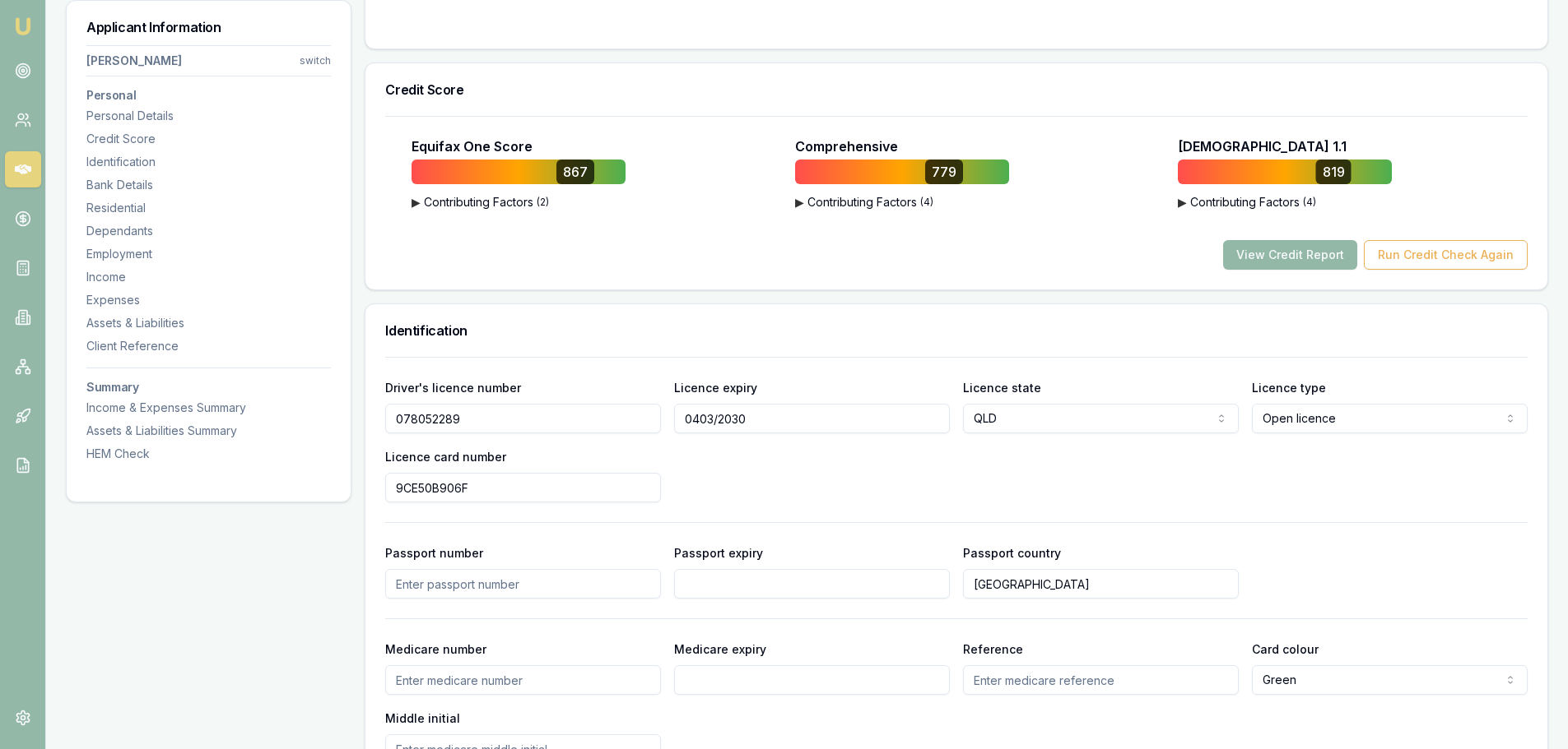
scroll to position [411, 0]
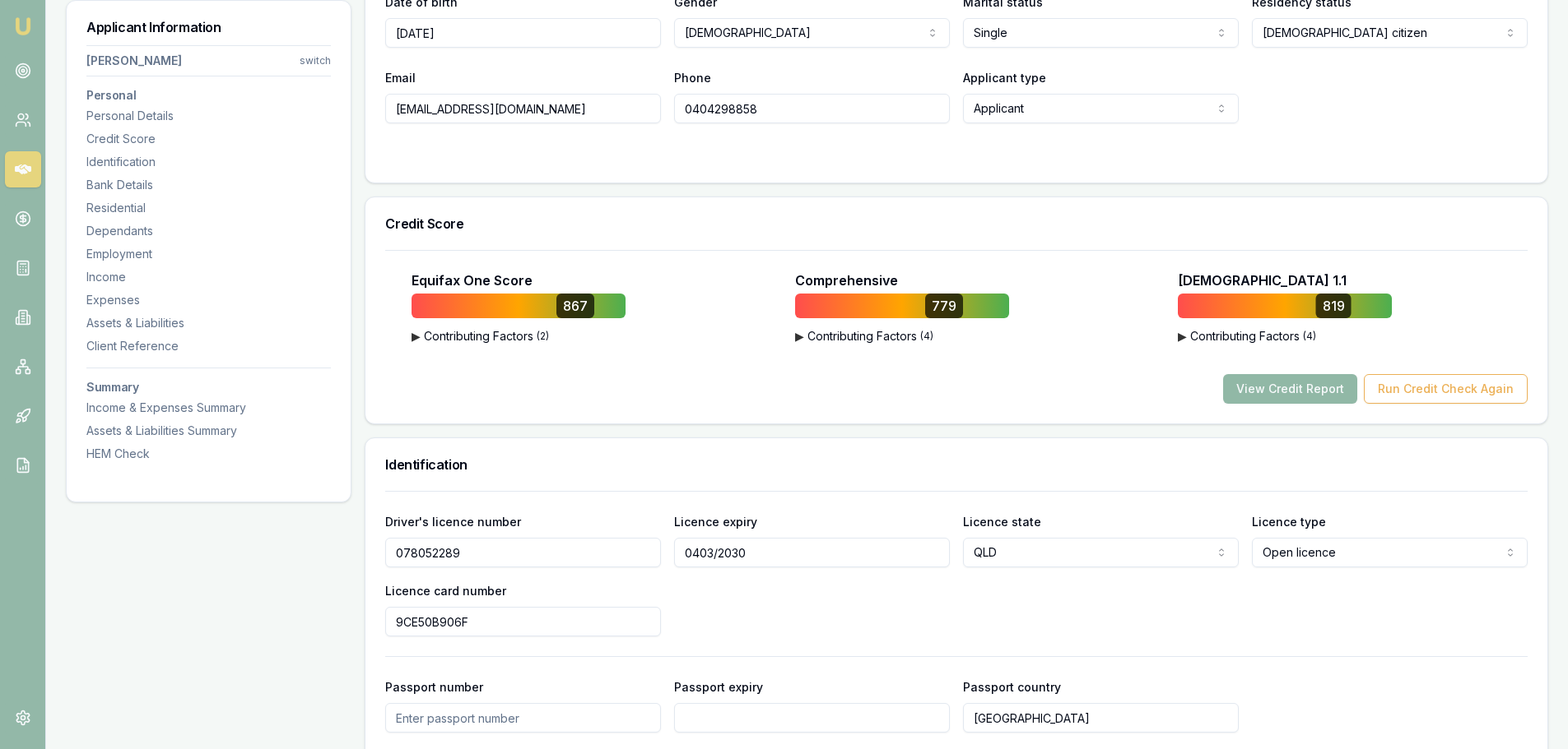
click at [1311, 395] on button "View Credit Report" at bounding box center [1290, 389] width 134 height 30
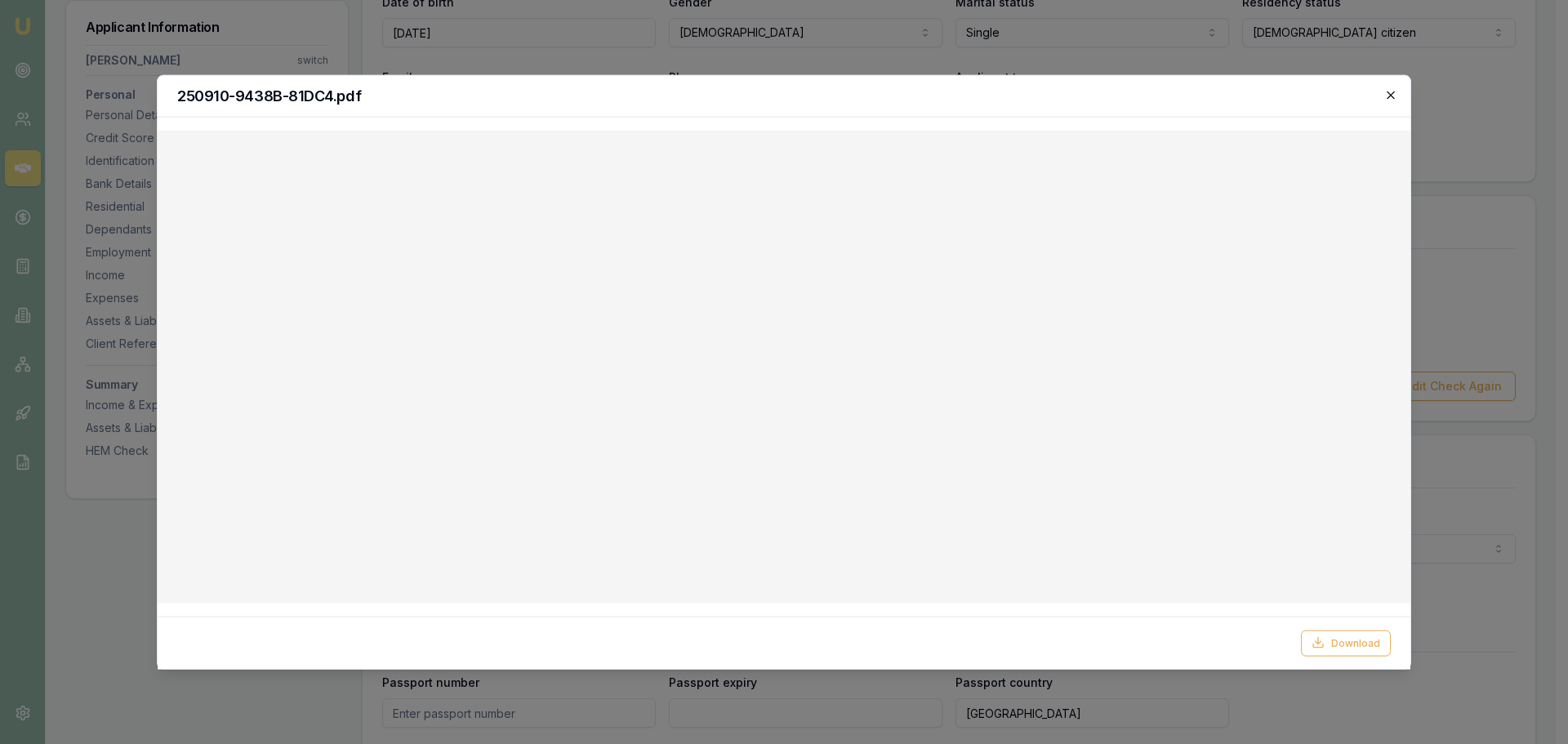
click at [1387, 96] on icon "button" at bounding box center [1390, 94] width 13 height 13
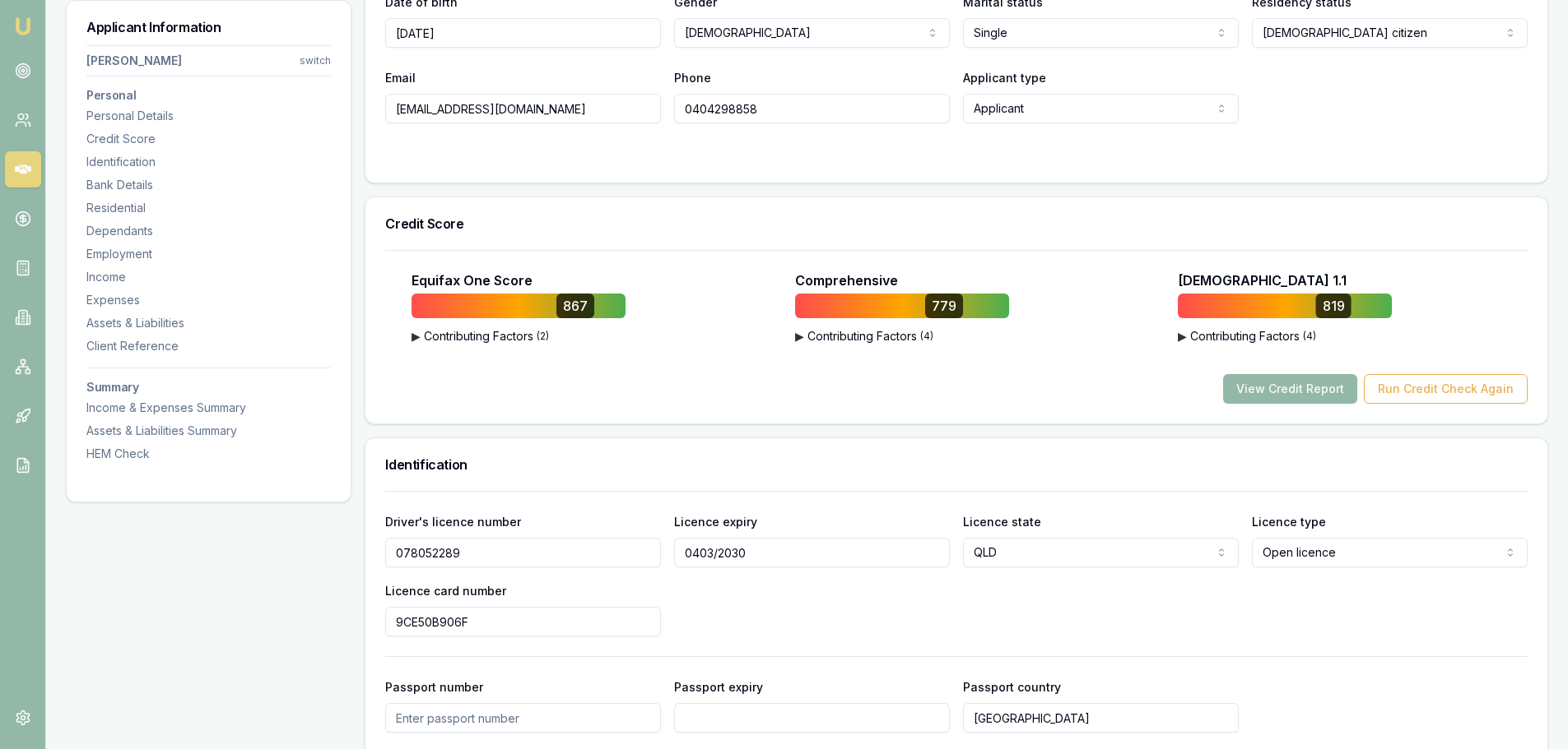
click at [648, 218] on h3 "Credit Score" at bounding box center [956, 224] width 1142 height 13
click at [1329, 387] on button "View Credit Report" at bounding box center [1290, 389] width 134 height 30
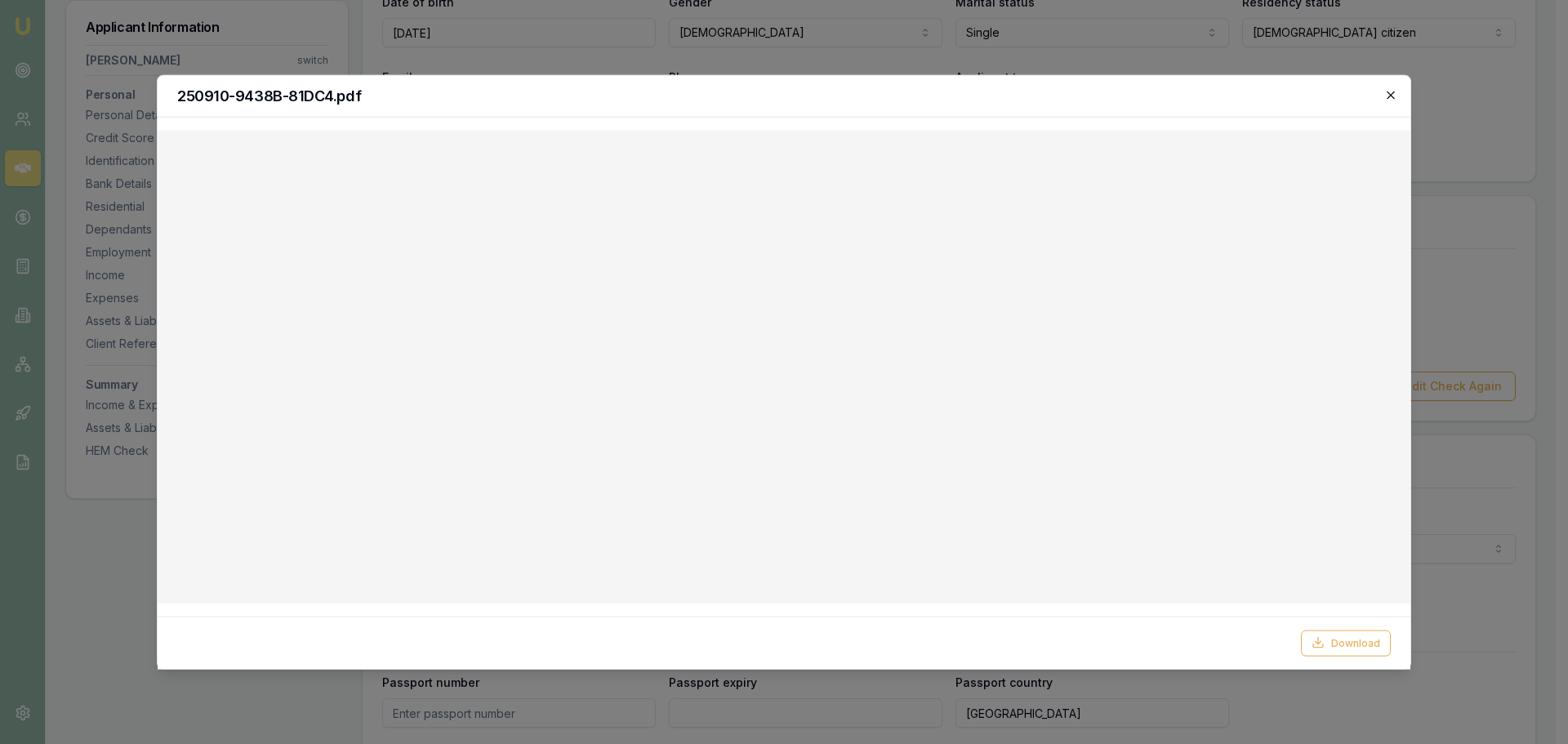
drag, startPoint x: 1390, startPoint y: 88, endPoint x: 1383, endPoint y: 120, distance: 32.8
click at [1391, 89] on icon "button" at bounding box center [1390, 94] width 13 height 13
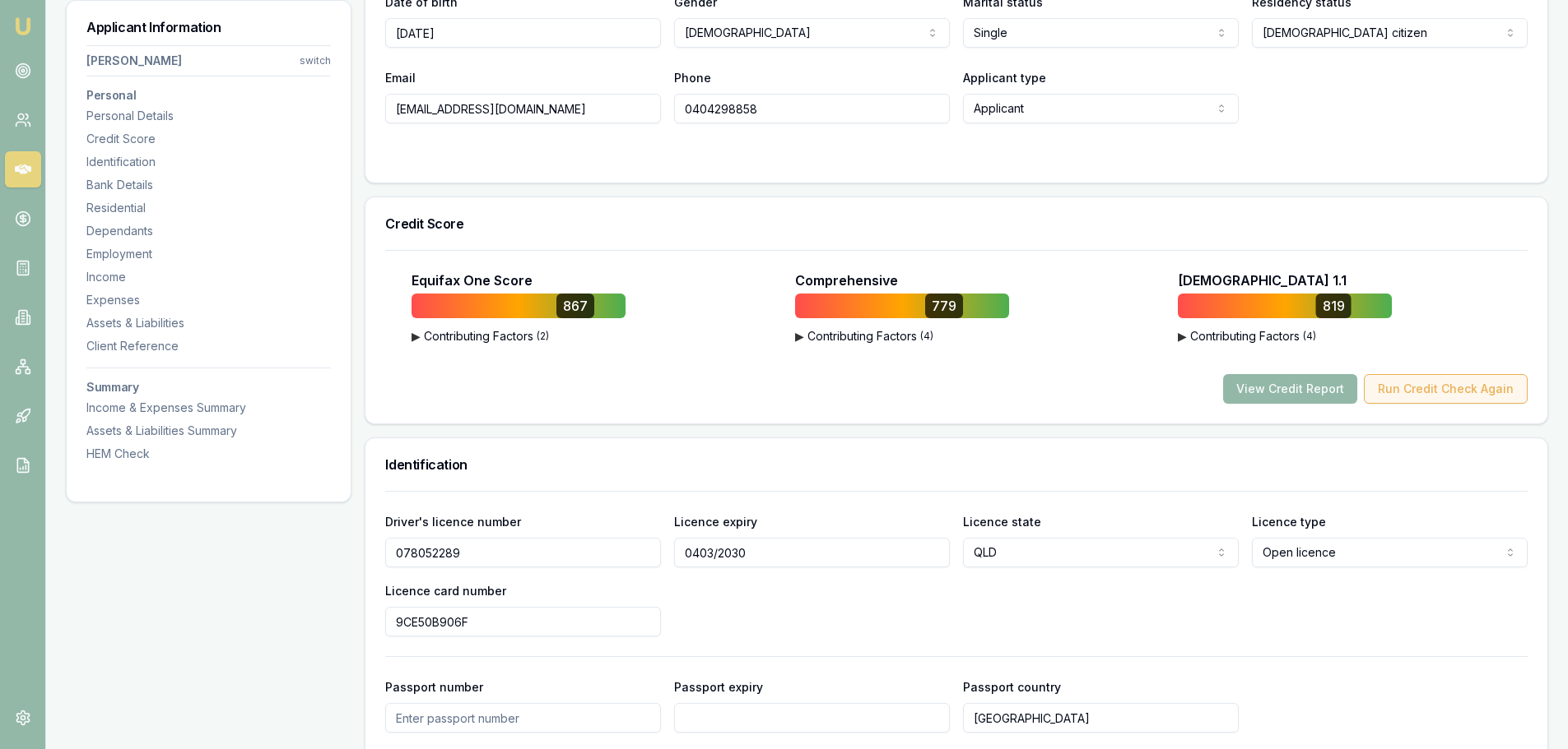
click at [1464, 383] on button "Run Credit Check Again" at bounding box center [1445, 389] width 164 height 30
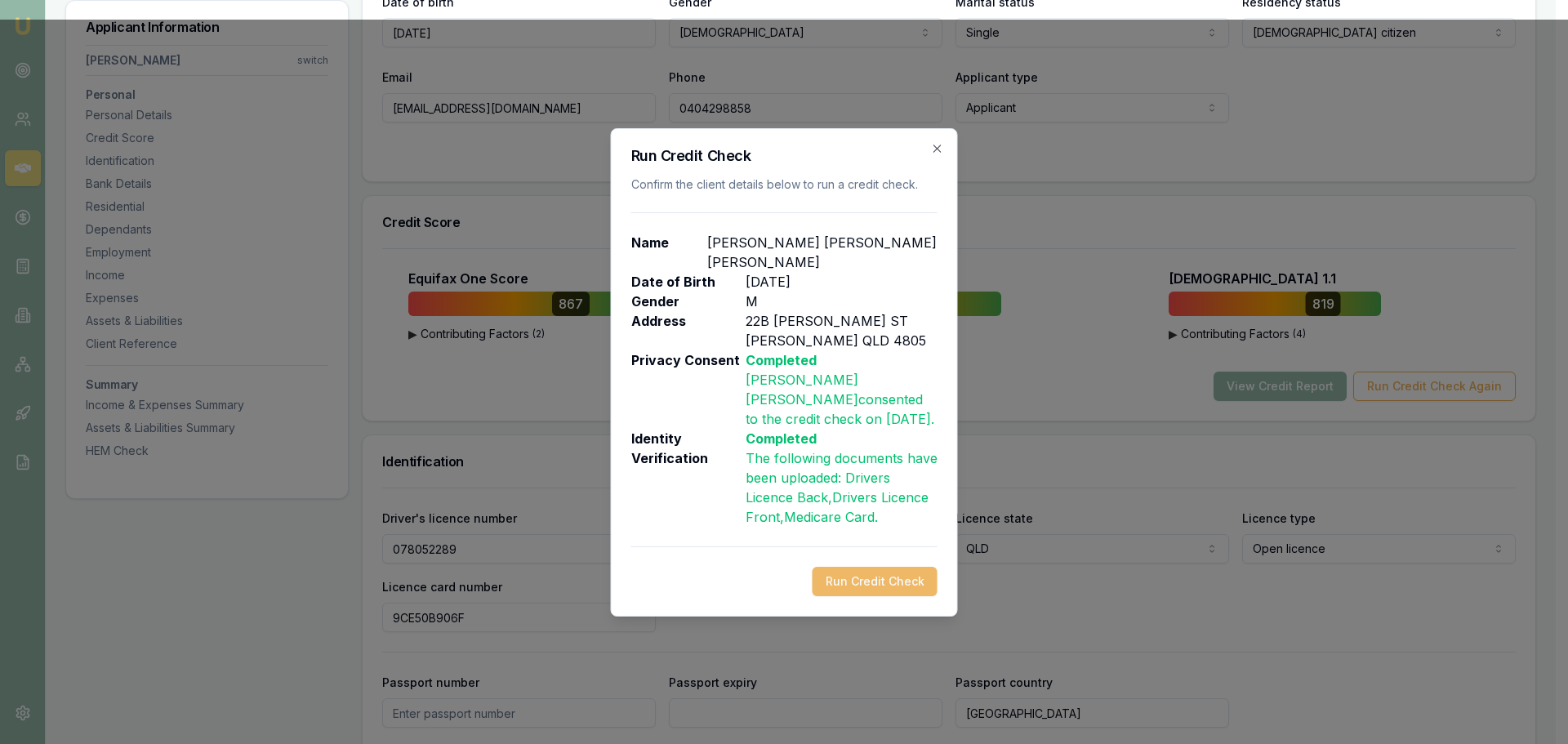
click at [888, 567] on button "Run Credit Check" at bounding box center [874, 582] width 124 height 30
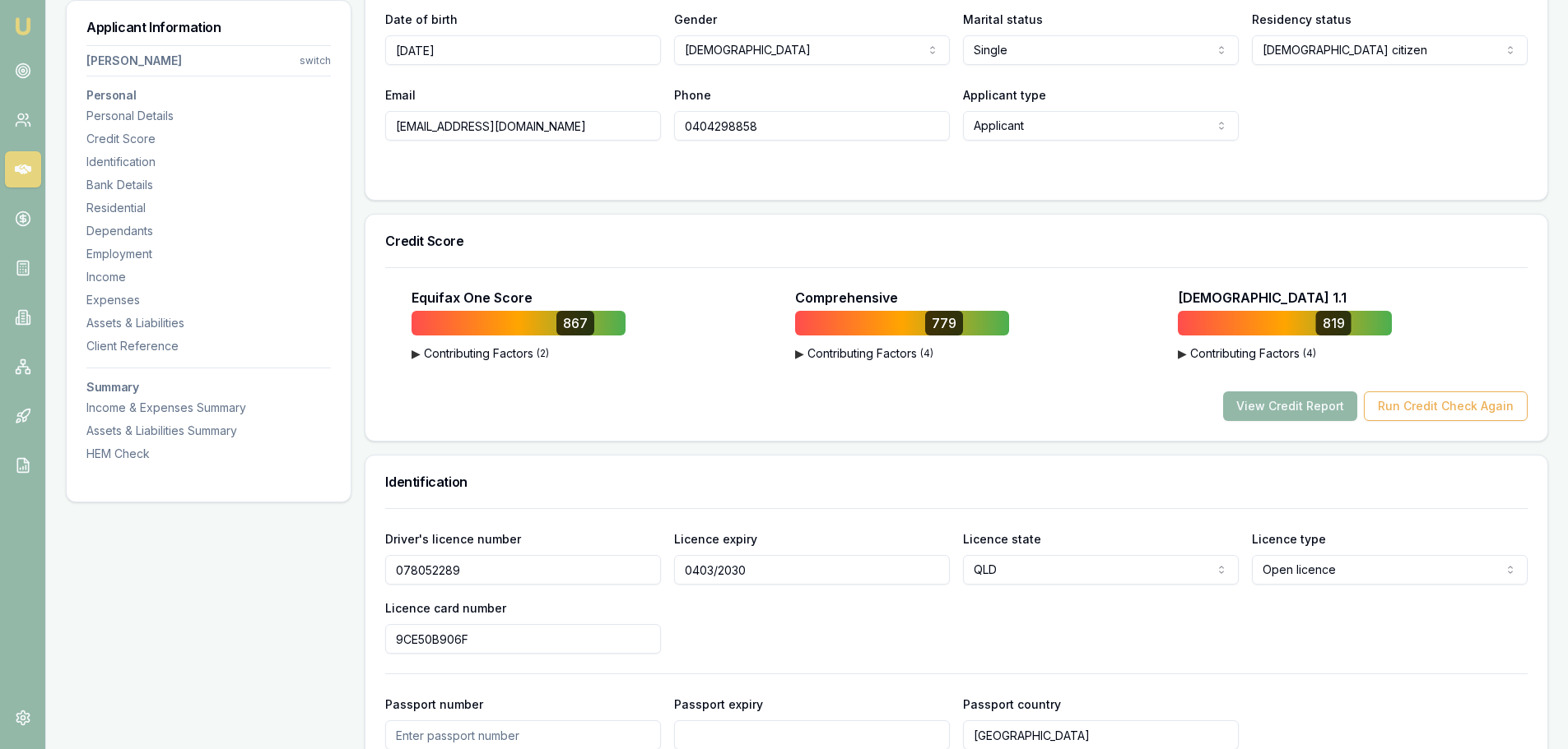
scroll to position [0, 0]
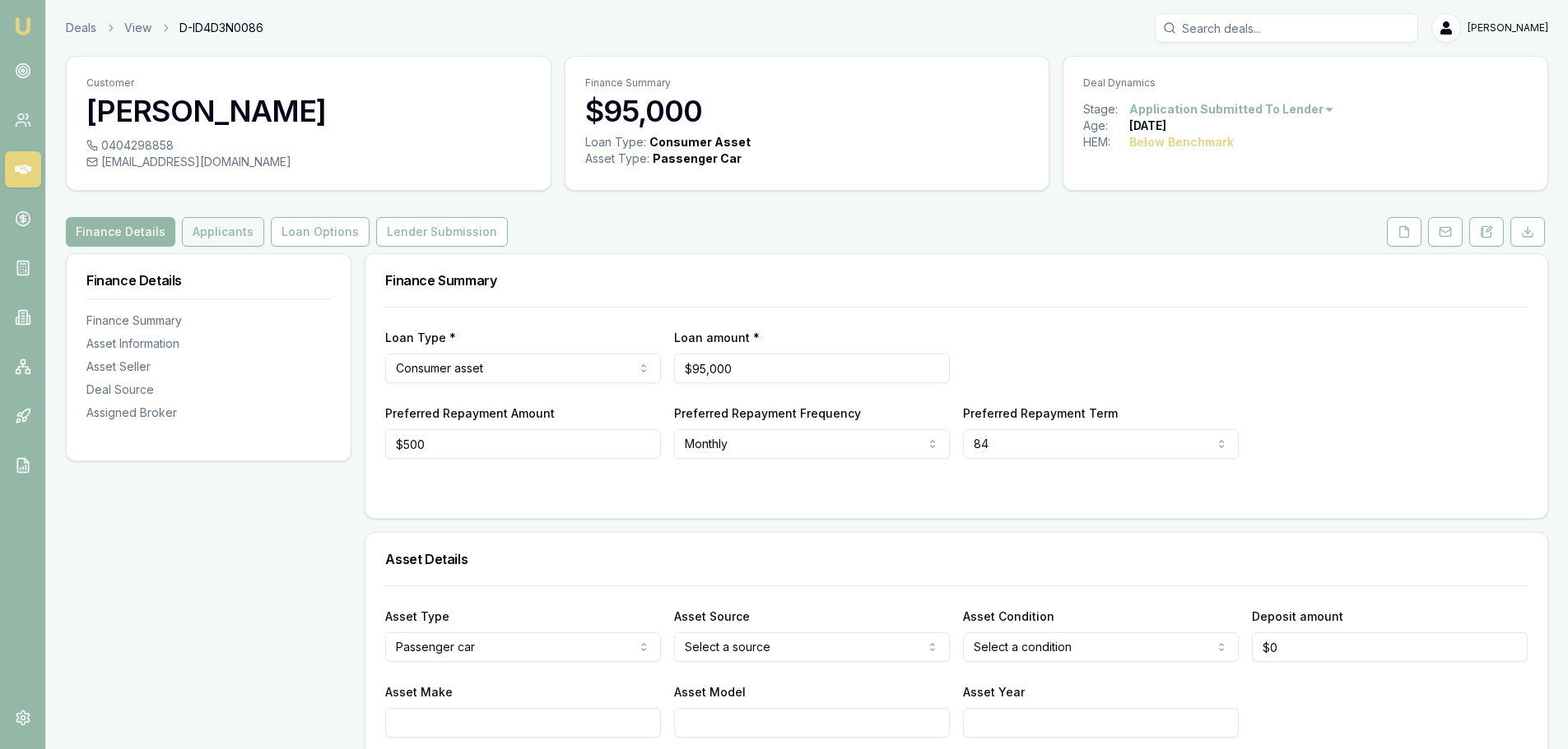
click at [229, 234] on button "Applicants" at bounding box center [223, 232] width 82 height 30
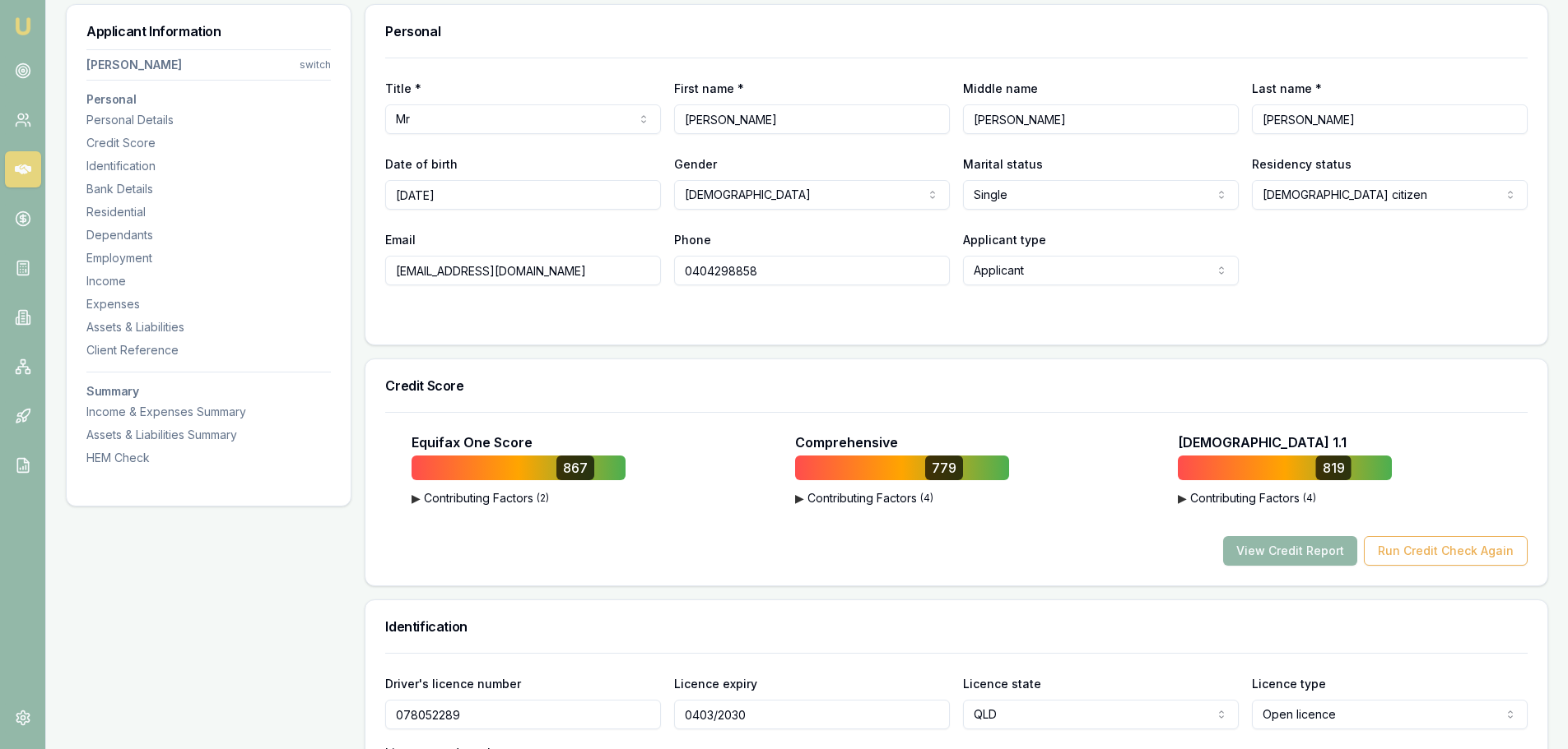
scroll to position [329, 0]
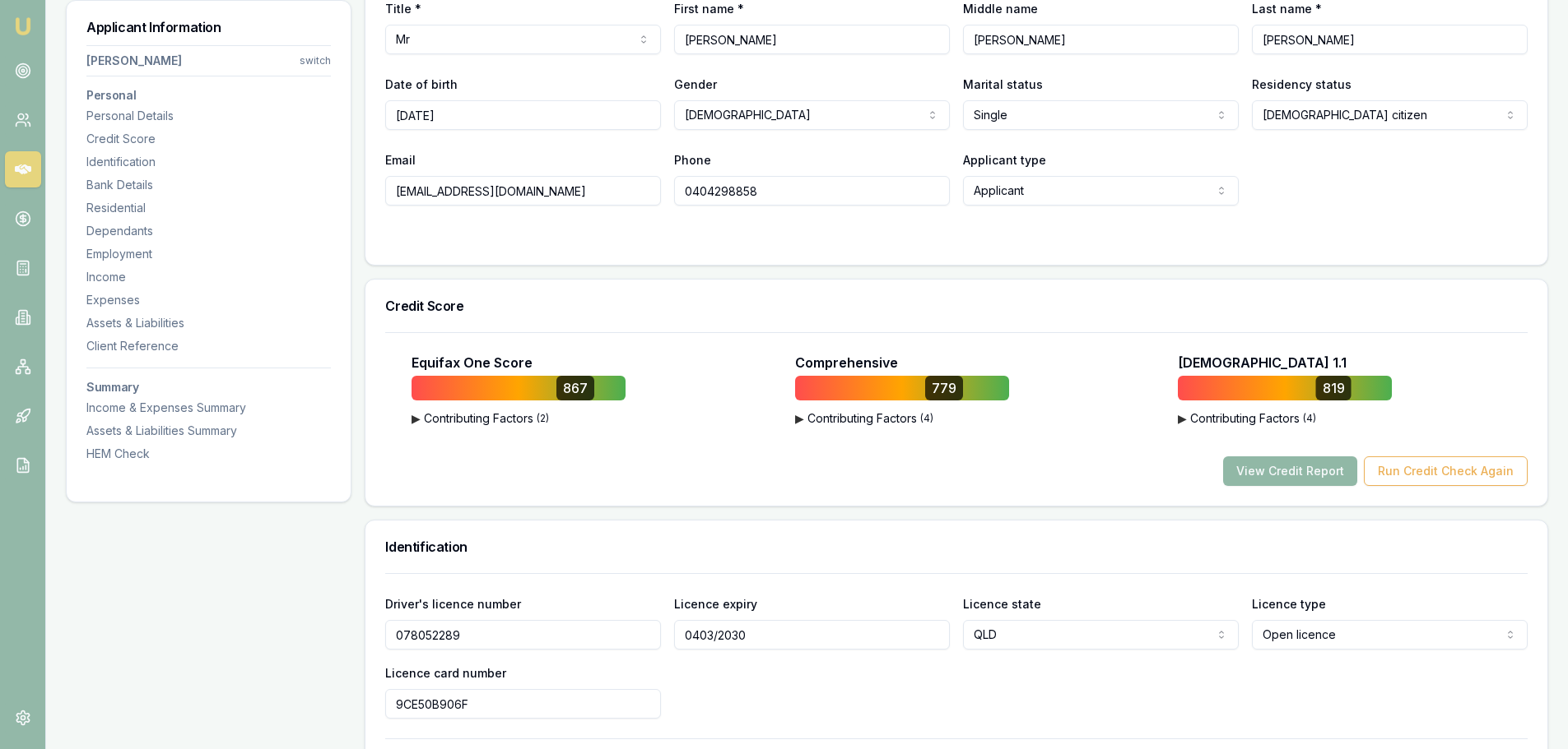
click at [1266, 475] on button "View Credit Report" at bounding box center [1290, 471] width 134 height 30
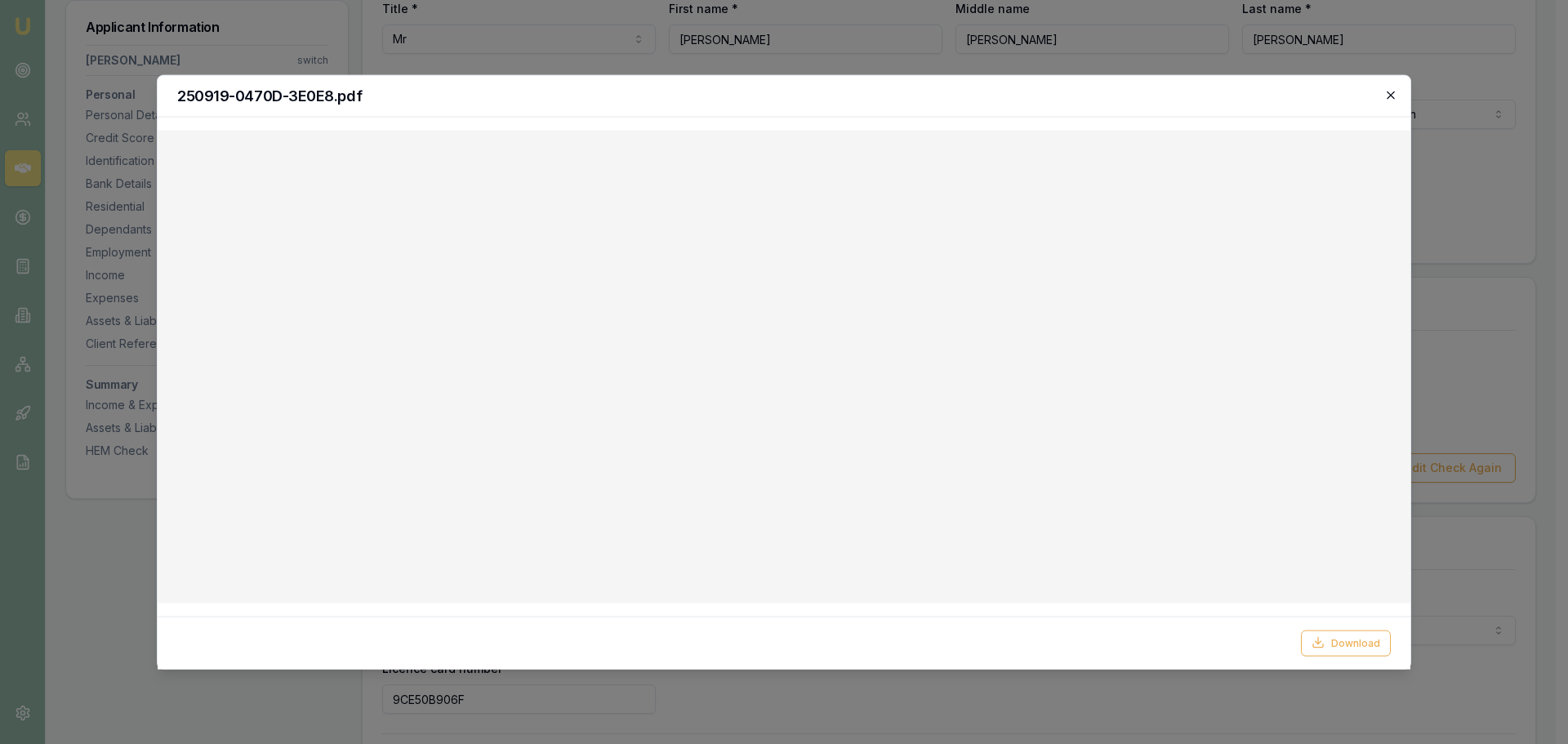
click at [1395, 92] on icon "button" at bounding box center [1390, 94] width 13 height 13
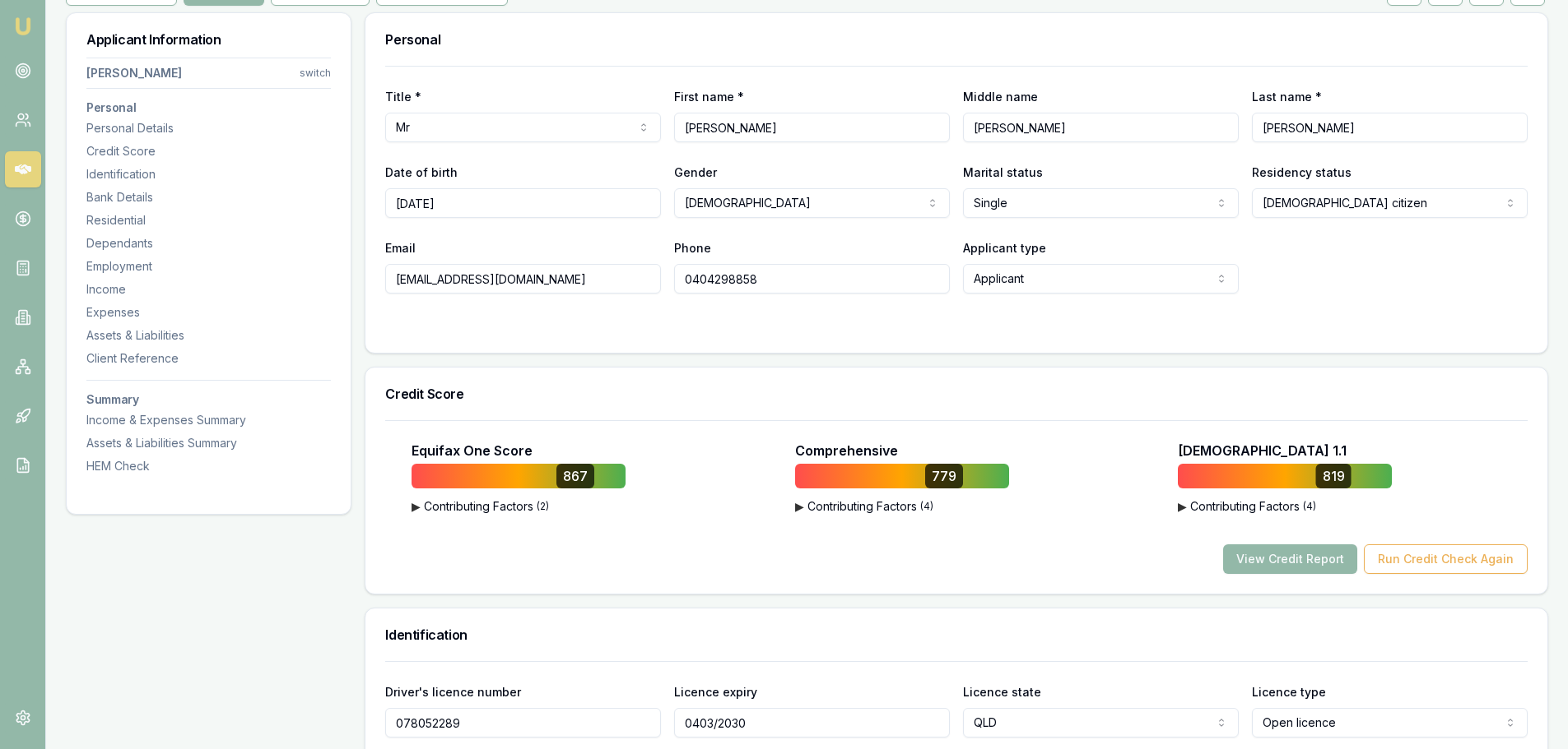
scroll to position [0, 0]
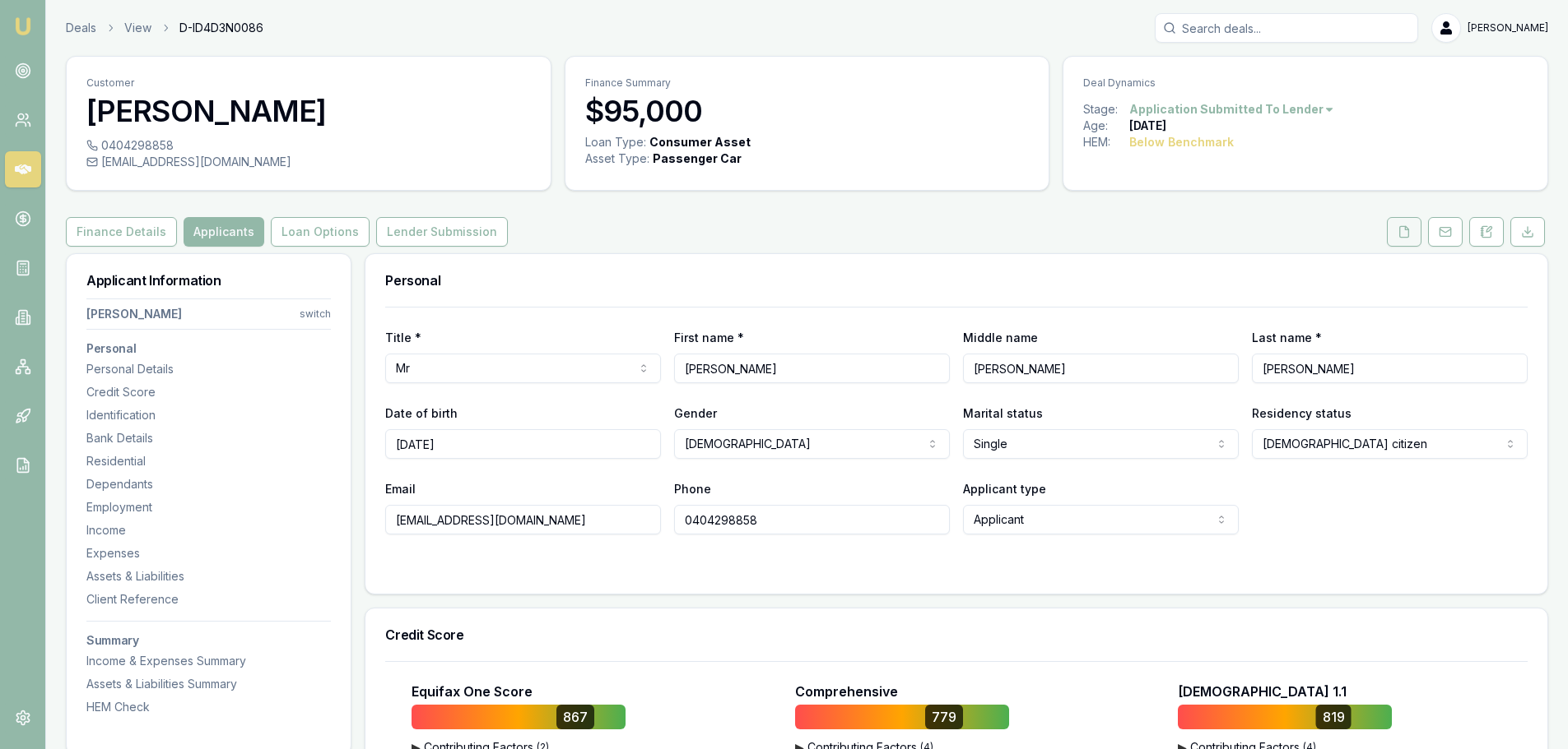
click at [1407, 242] on button at bounding box center [1403, 232] width 34 height 30
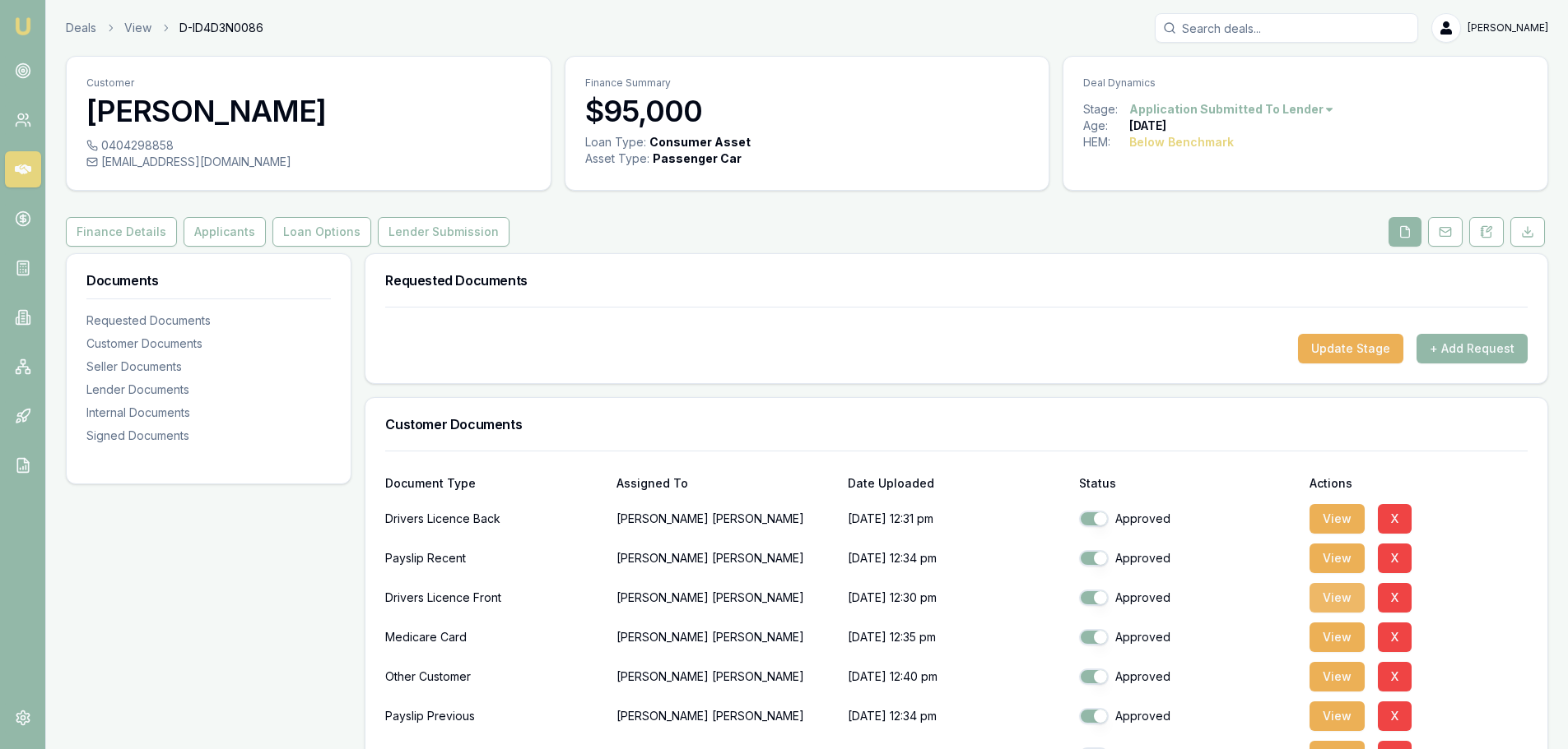
click at [1336, 598] on button "View" at bounding box center [1336, 598] width 55 height 30
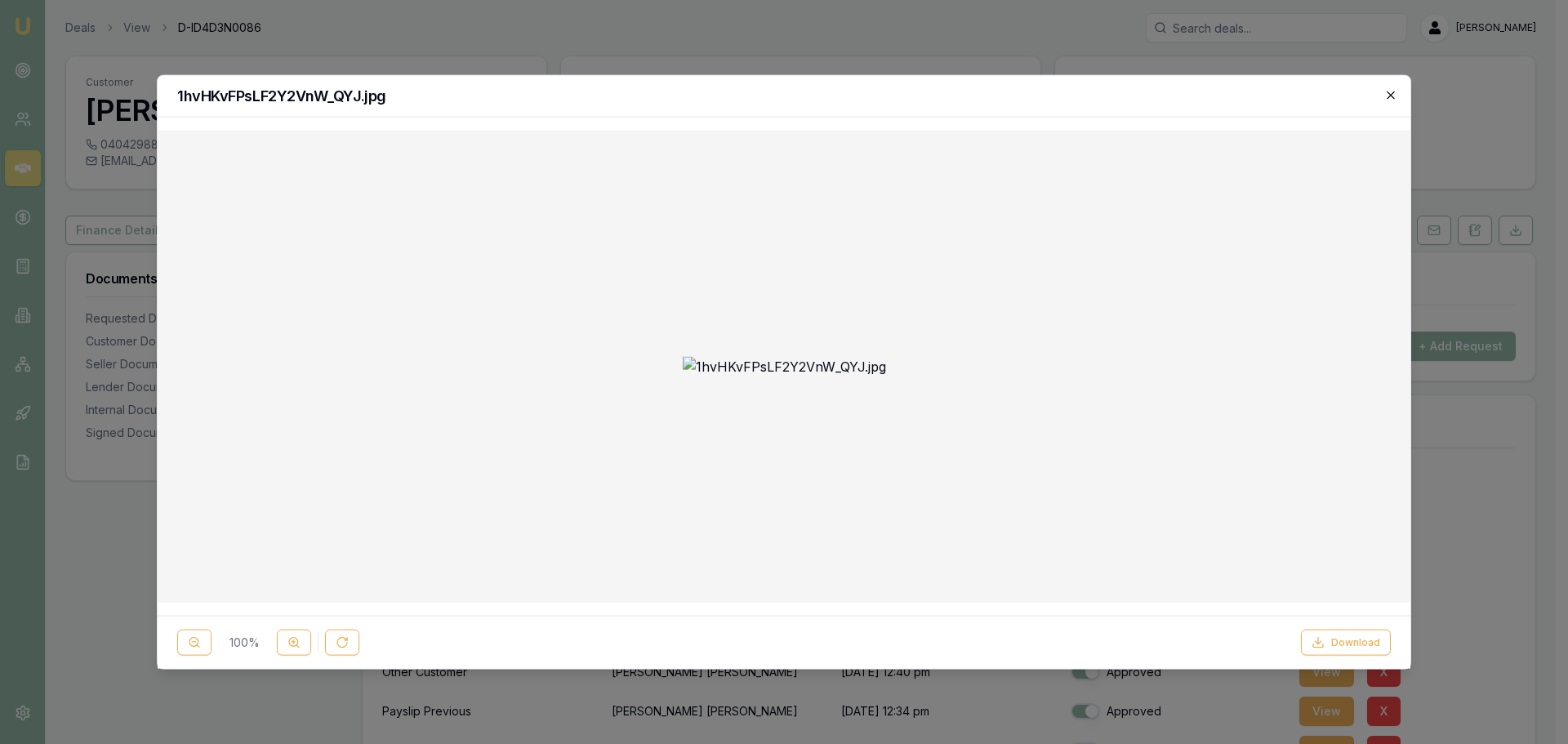
click at [1385, 94] on icon "button" at bounding box center [1390, 94] width 13 height 13
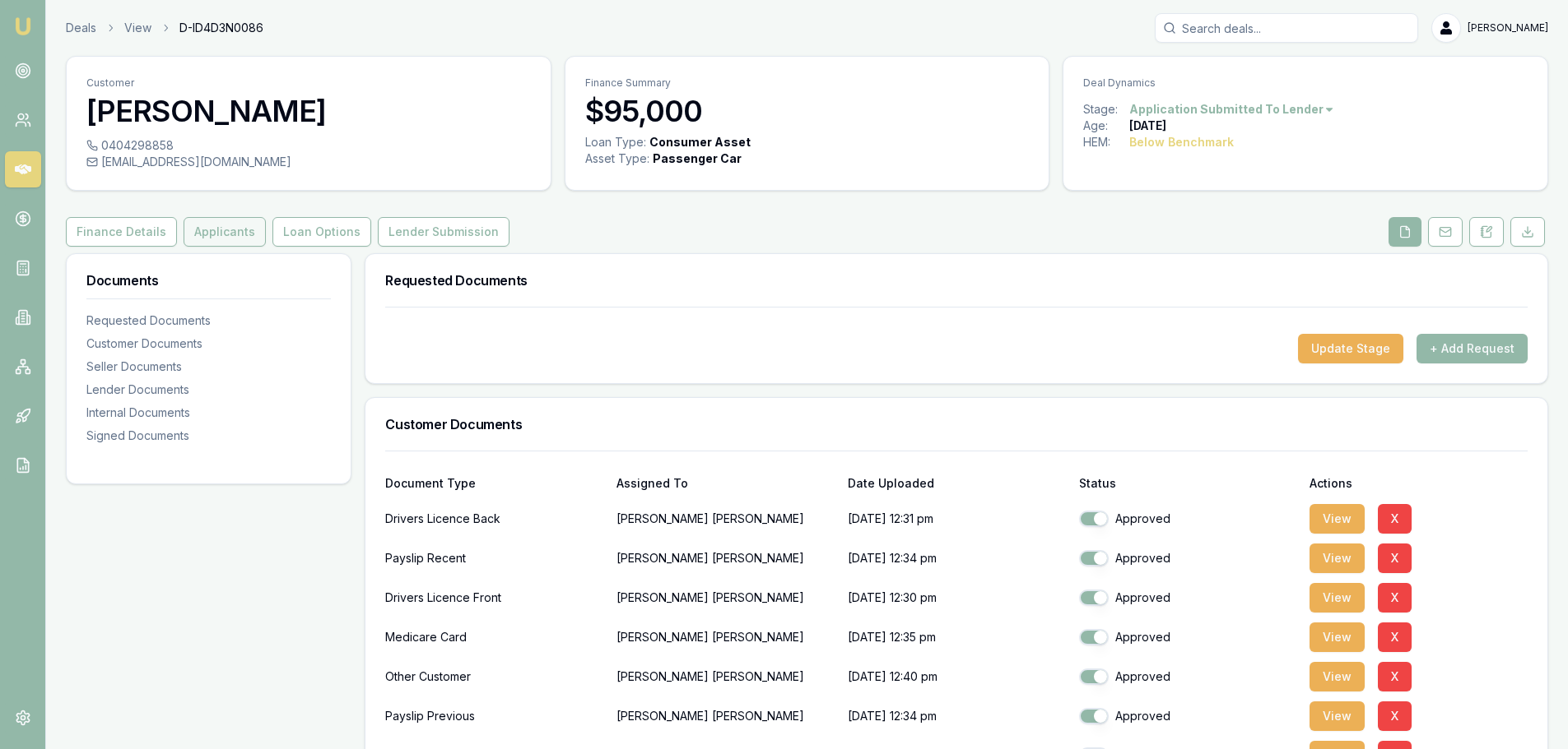
click at [226, 225] on button "Applicants" at bounding box center [225, 232] width 82 height 30
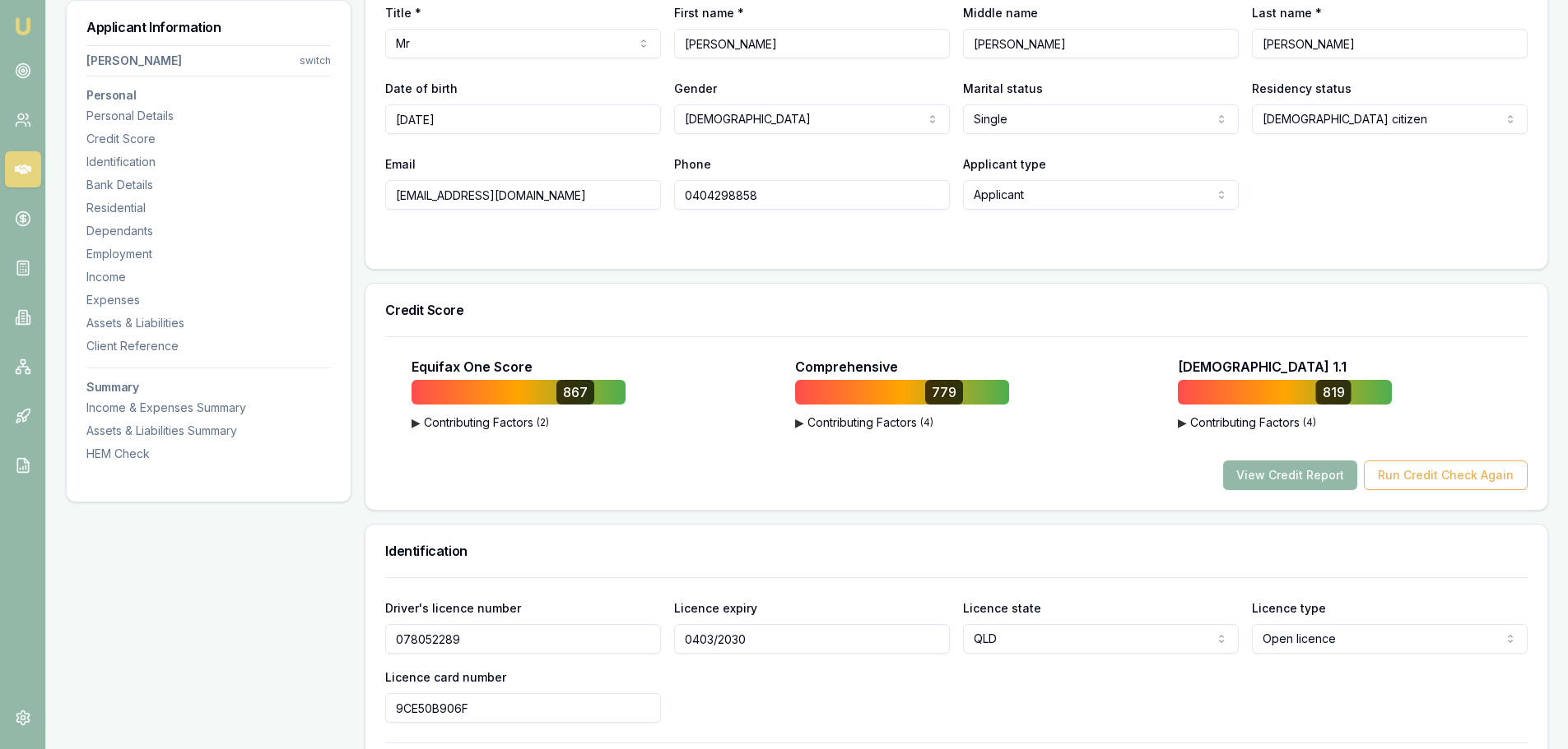
scroll to position [494, 0]
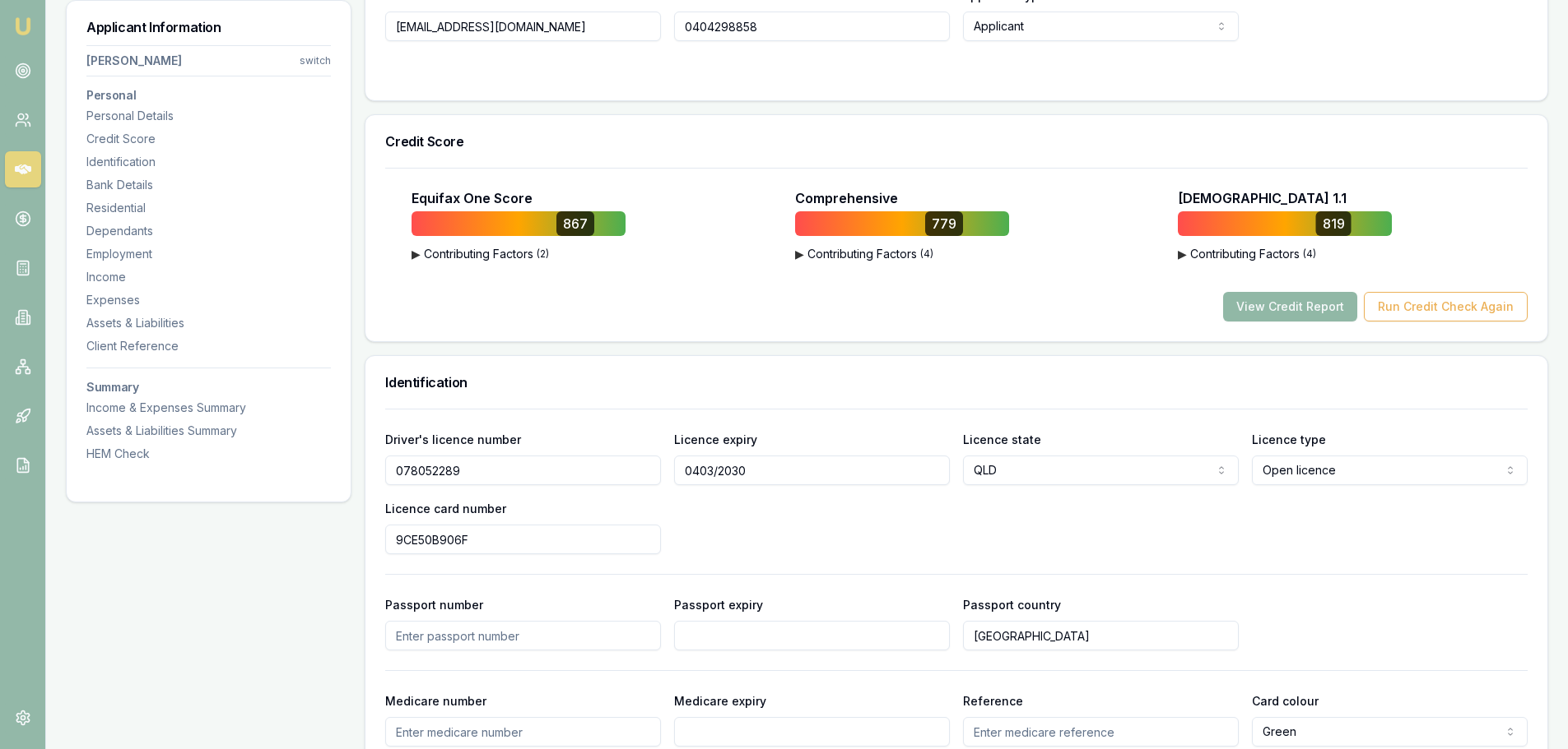
click at [1289, 306] on button "View Credit Report" at bounding box center [1290, 307] width 134 height 30
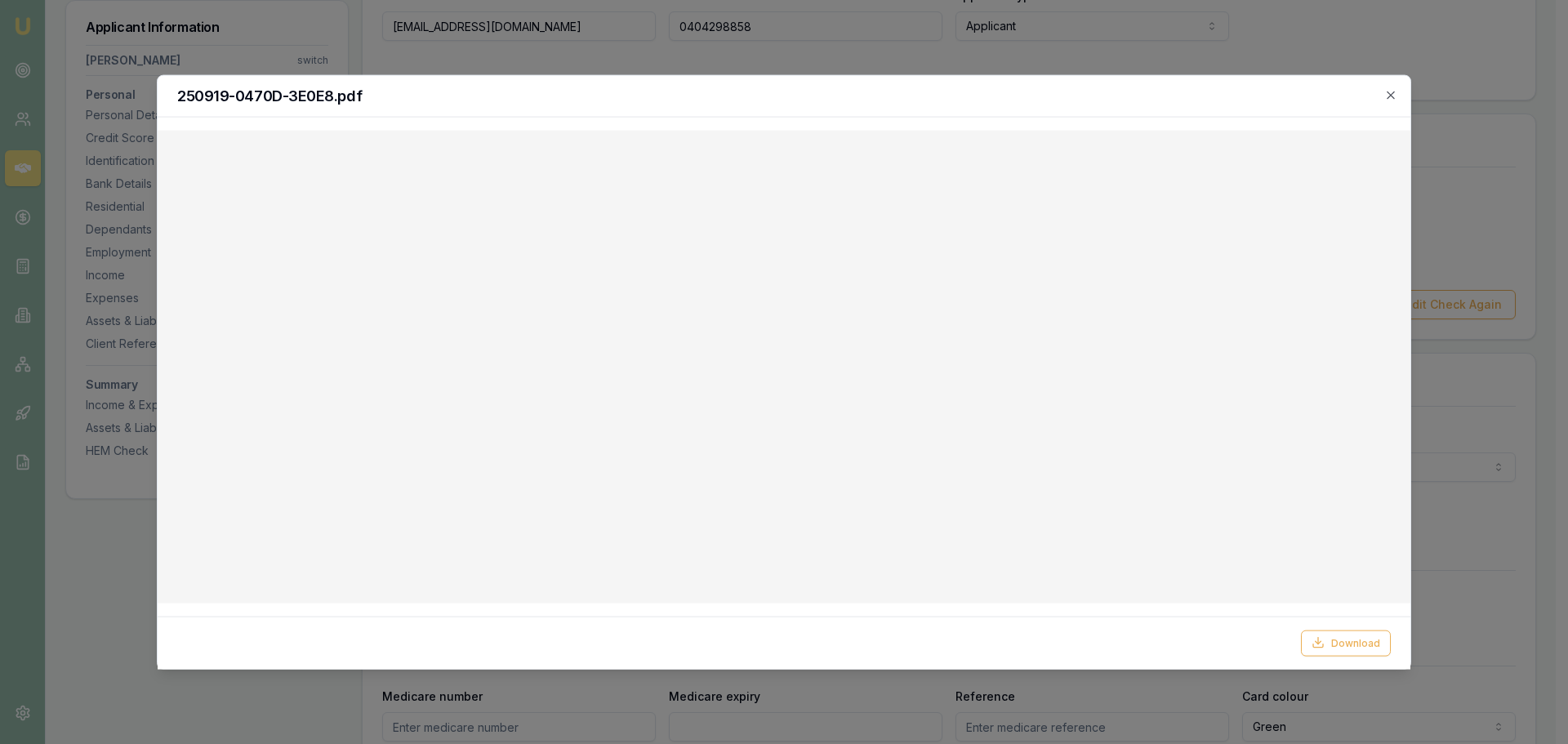
click at [1387, 92] on icon "button" at bounding box center [1390, 94] width 13 height 13
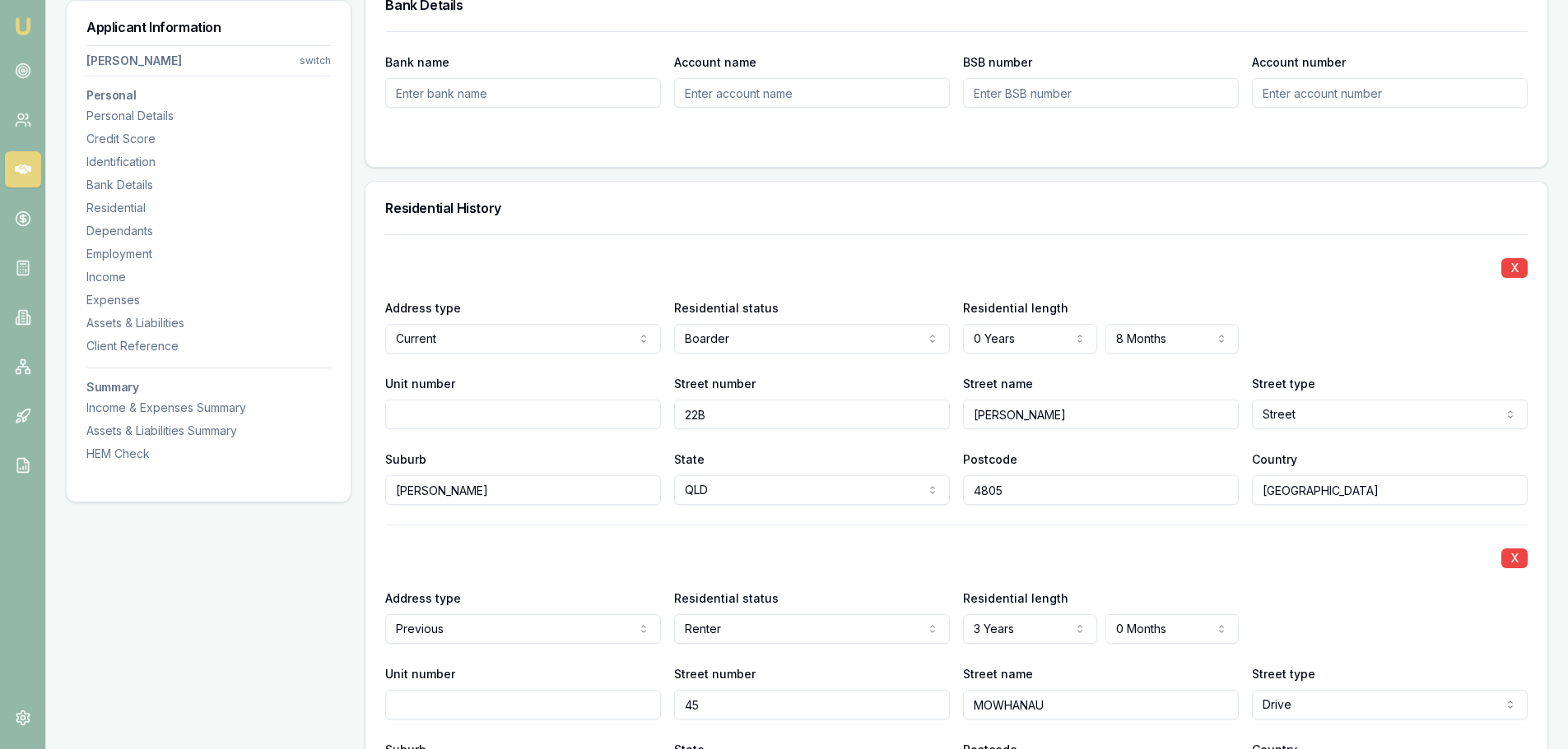
scroll to position [1645, 0]
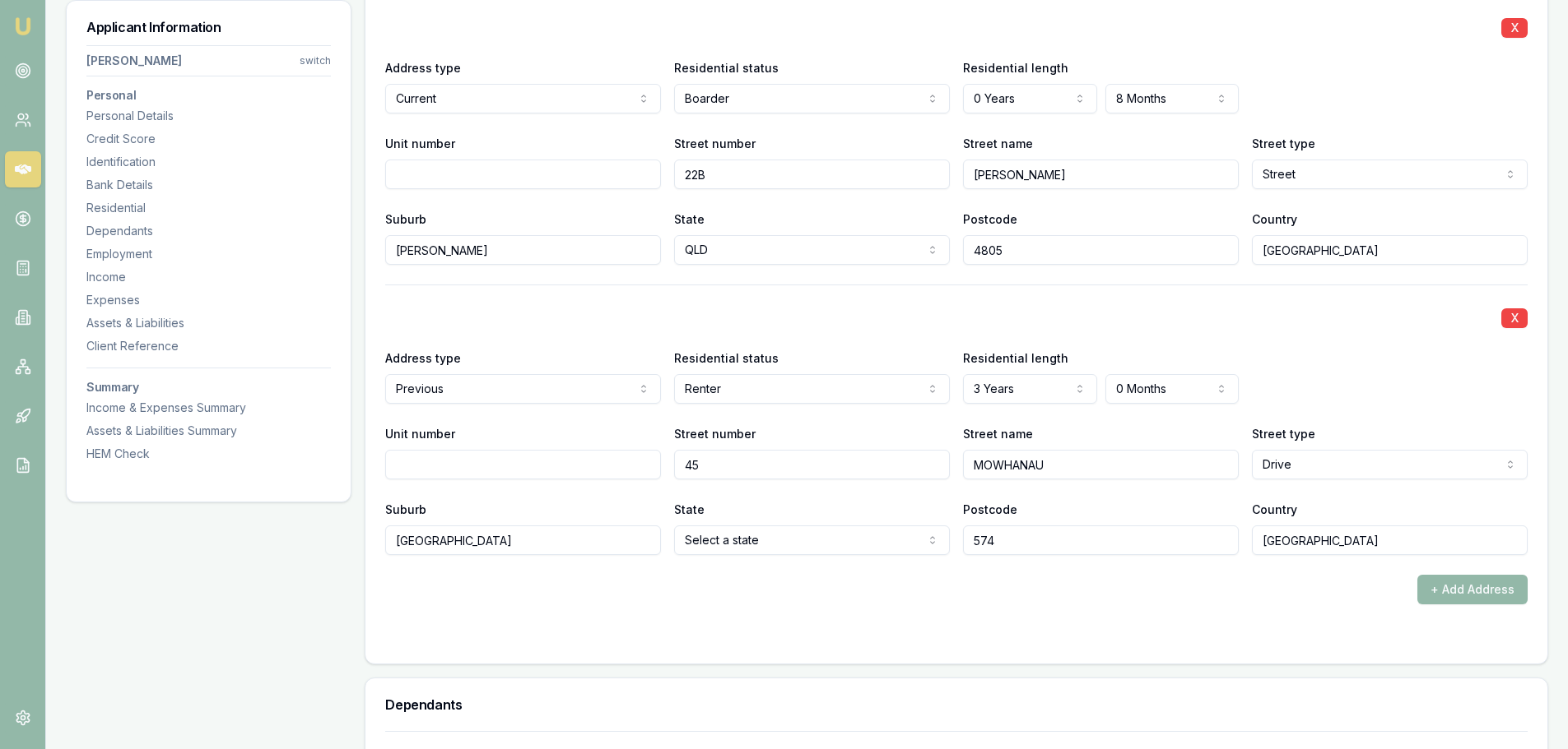
drag, startPoint x: 136, startPoint y: 115, endPoint x: 71, endPoint y: 135, distance: 68.0
click at [136, 115] on div "Personal Details" at bounding box center [208, 116] width 245 height 17
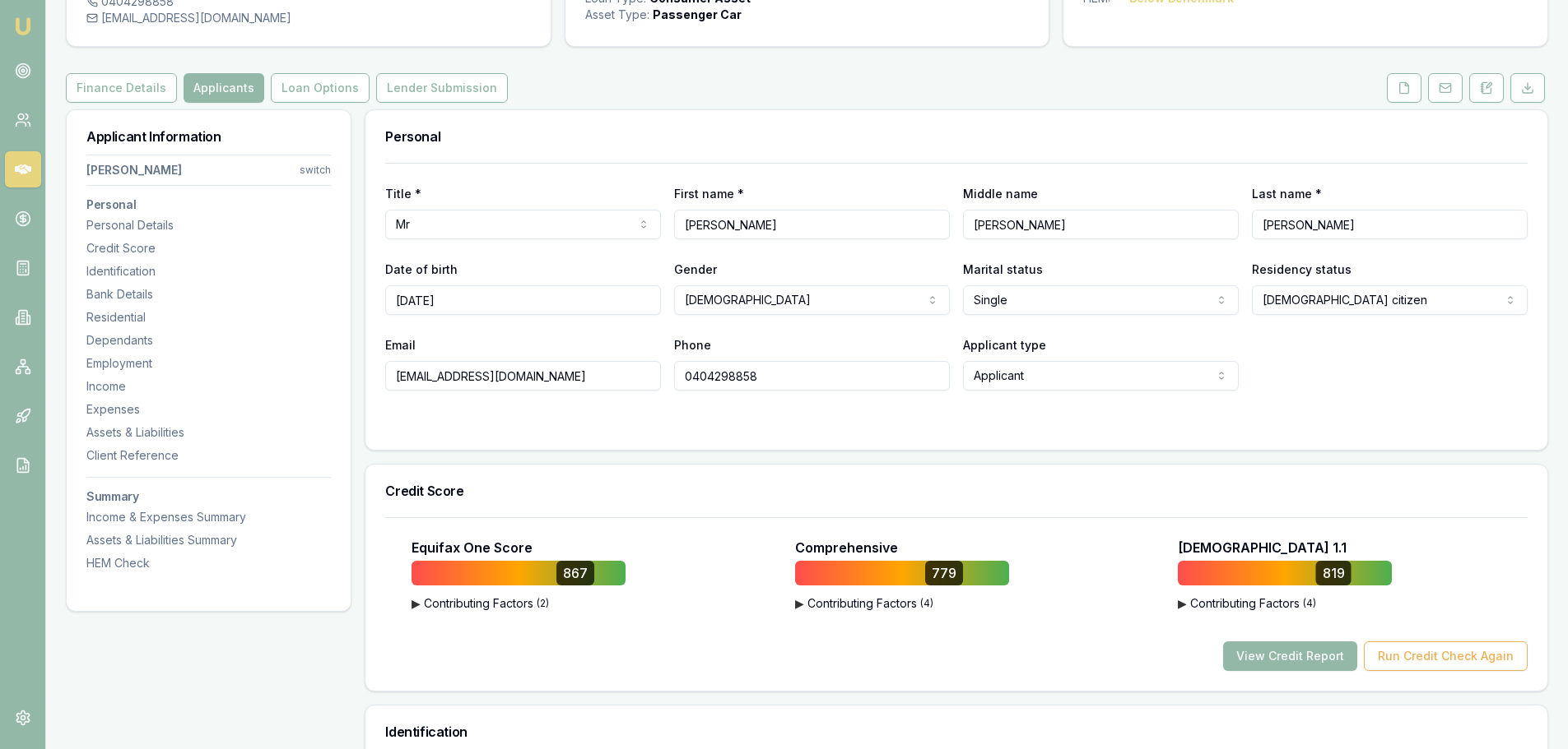
scroll to position [0, 0]
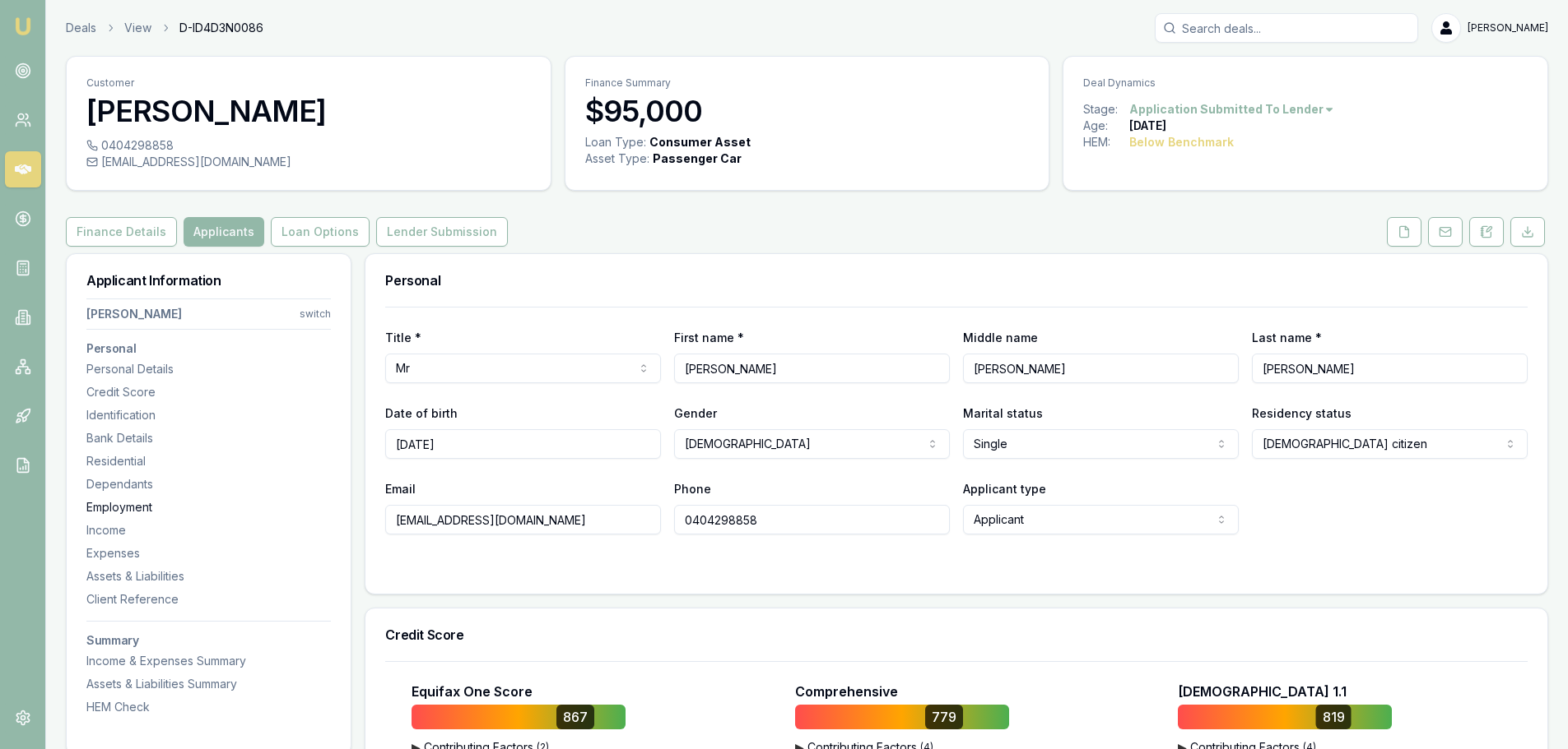
drag, startPoint x: 569, startPoint y: 523, endPoint x: 278, endPoint y: 510, distance: 291.3
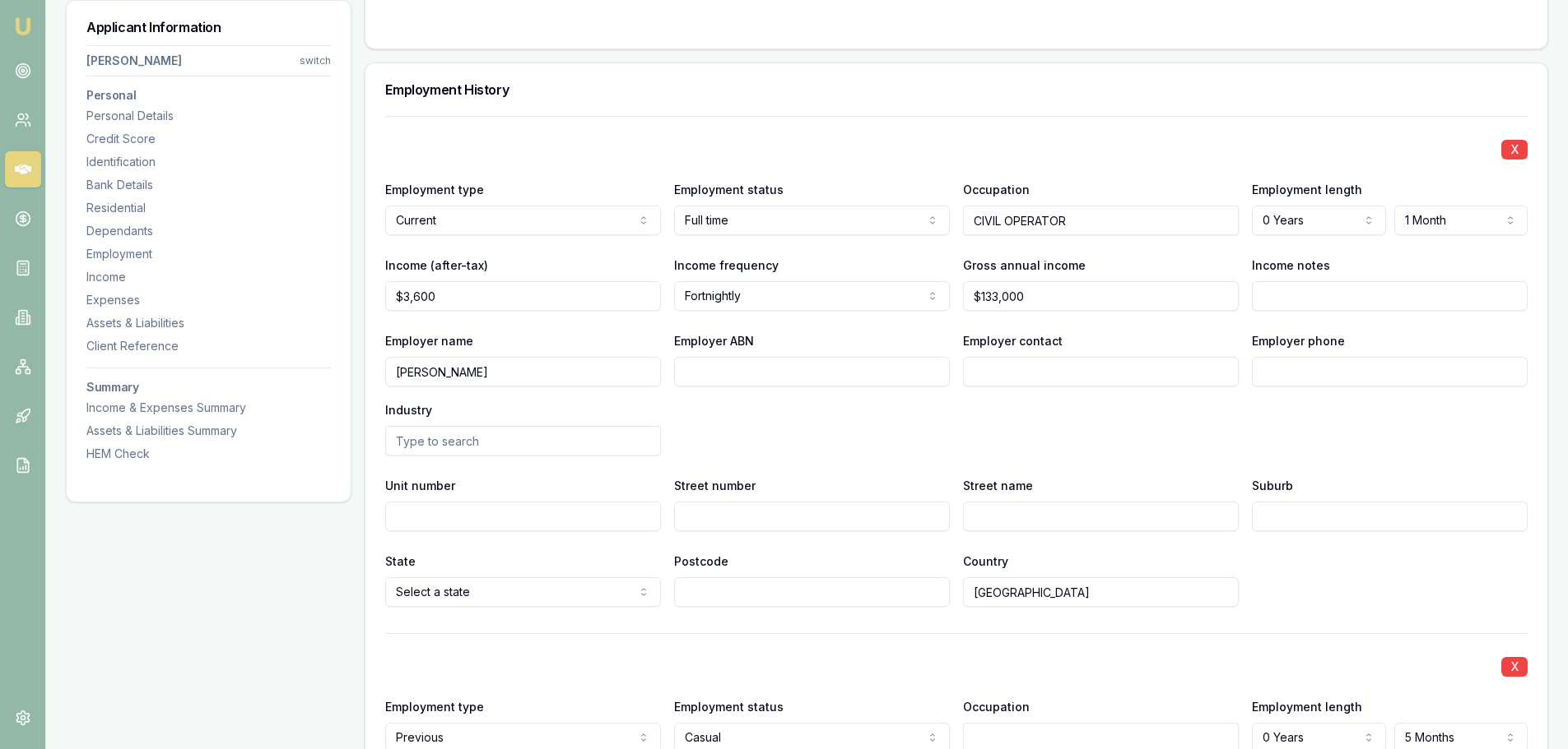
scroll to position [2550, 0]
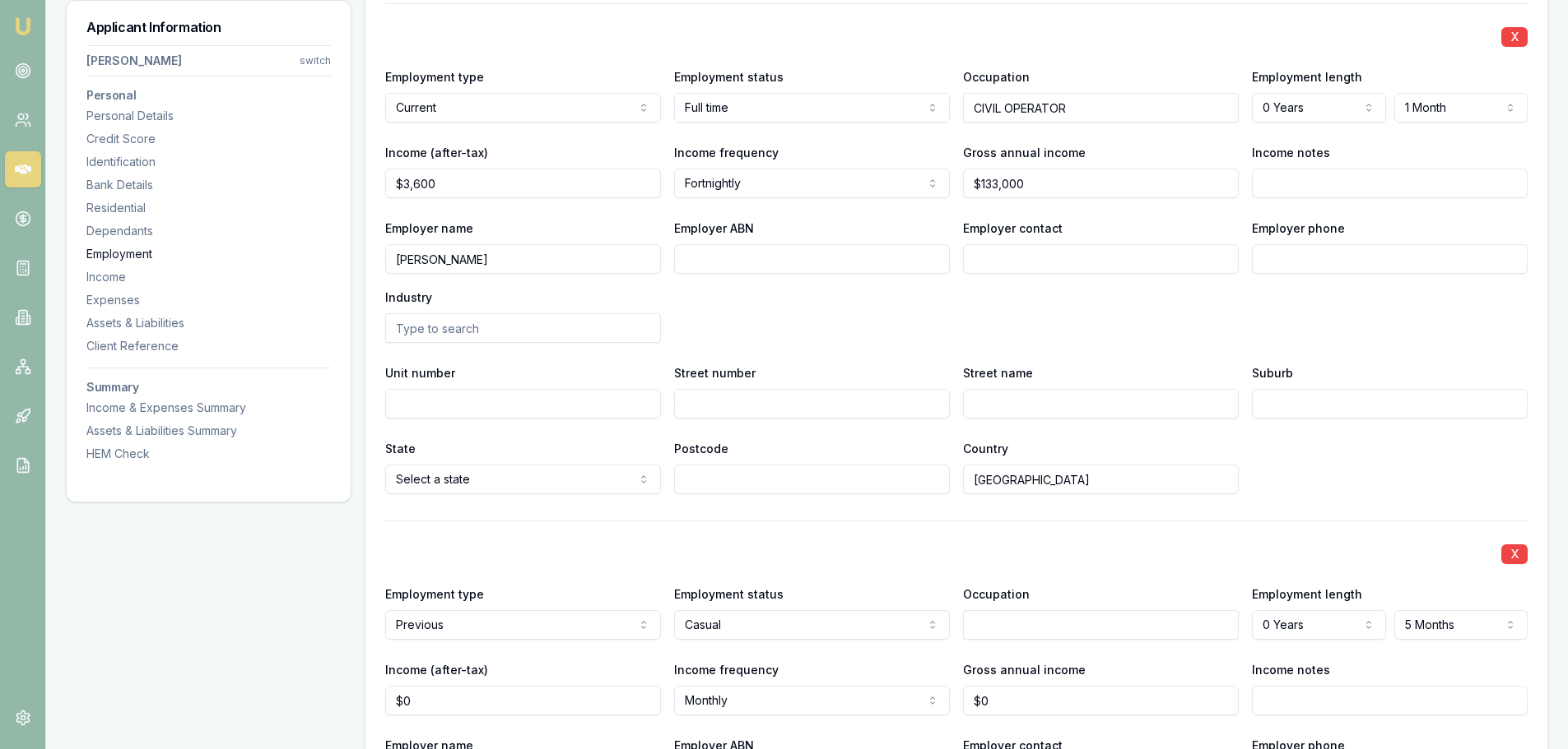
drag, startPoint x: 466, startPoint y: 258, endPoint x: 306, endPoint y: 261, distance: 160.0
click at [1174, 267] on input "Employer contact" at bounding box center [1100, 260] width 276 height 30
type input "PAYROLL"
type input "0730 029 000"
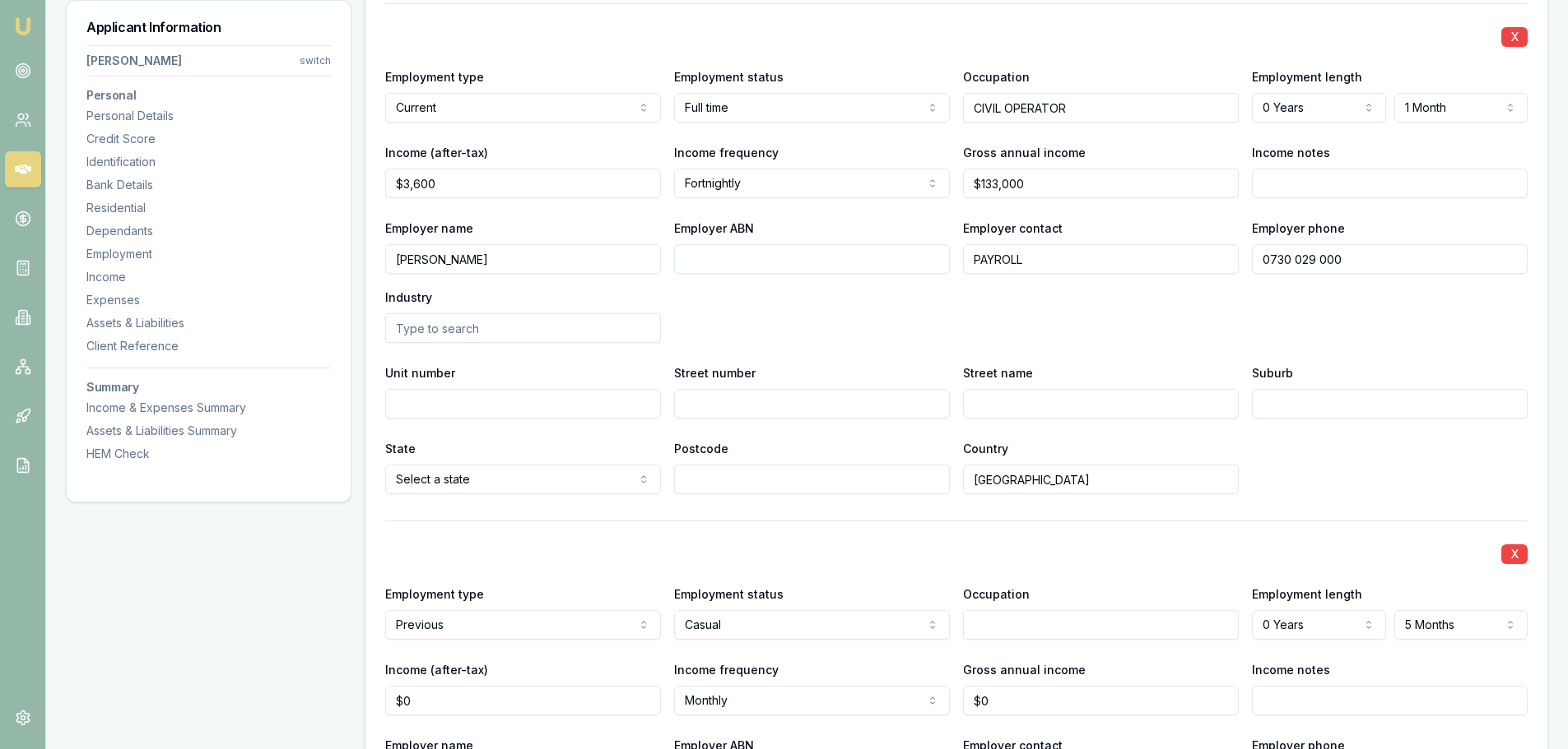
click at [1349, 337] on div "Employer name THEISS Employer ABN Employer contact PAYROLL Employer phone 0730 …" at bounding box center [956, 281] width 1142 height 125
click at [815, 410] on input "Street number" at bounding box center [812, 404] width 276 height 30
type input "179"
type input "GREY"
type input "STR"
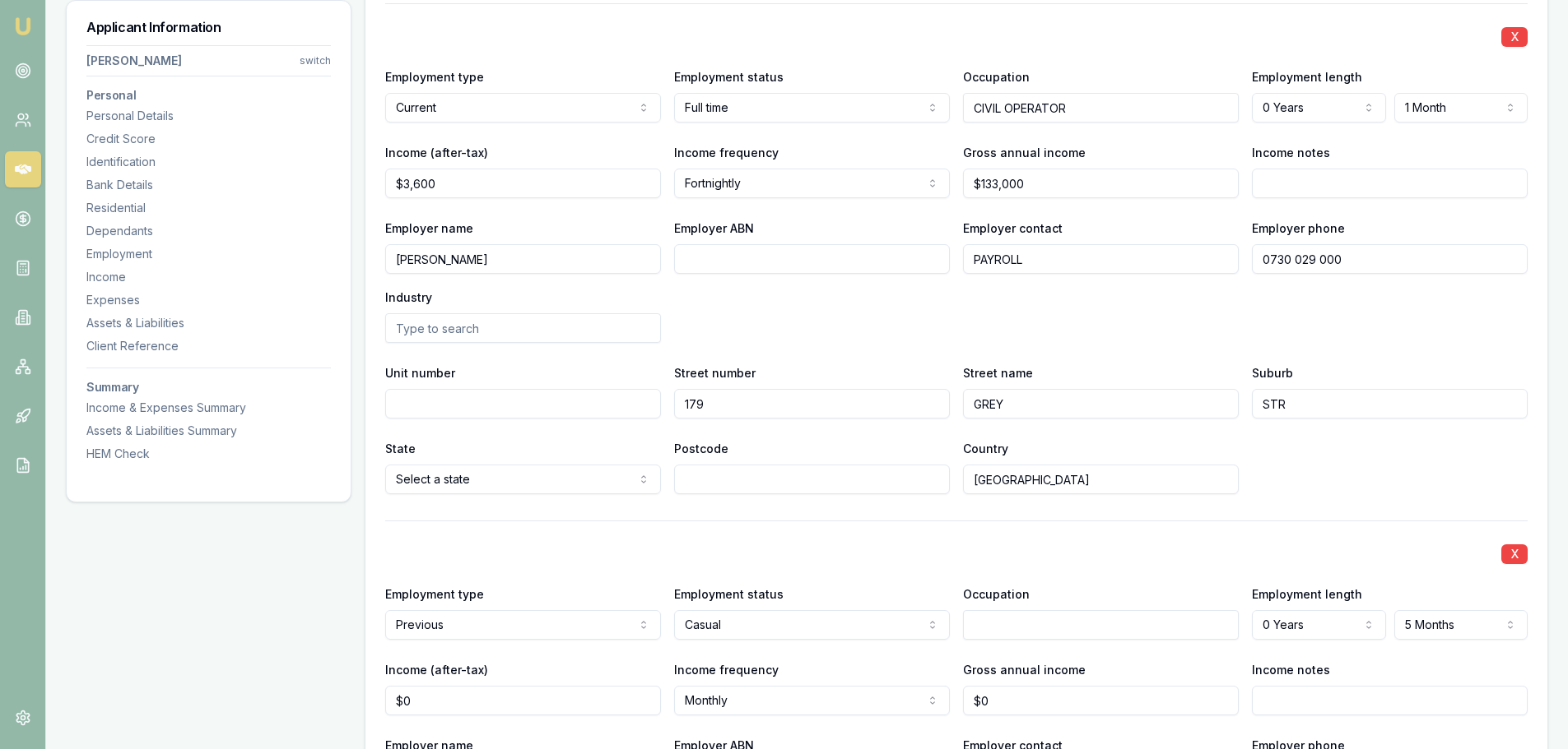
click at [1063, 404] on input "GREY" at bounding box center [1100, 404] width 276 height 30
click at [1063, 404] on input "GREY SR" at bounding box center [1100, 404] width 276 height 30
type input "GREY ST"
type input "SOUTH BRISBANE"
select select "QLD"
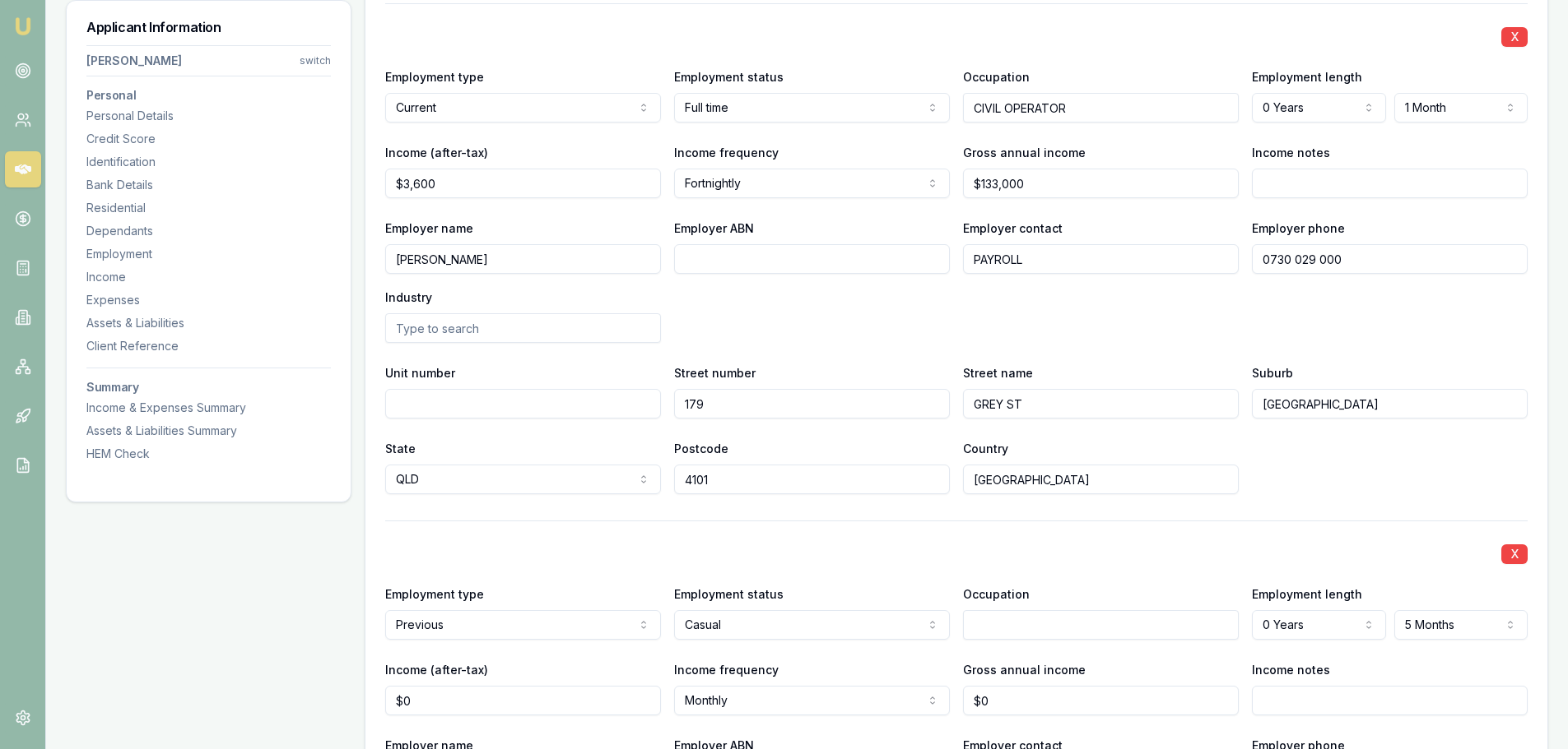
type input "4101"
click at [1105, 315] on div "Employer name THEISS Employer ABN Employer contact PAYROLL Employer phone 0730 …" at bounding box center [956, 281] width 1142 height 125
click at [1056, 337] on div "Employer name THEISS Employer ABN Employer contact PAYROLL Employer phone 0730 …" at bounding box center [956, 281] width 1142 height 125
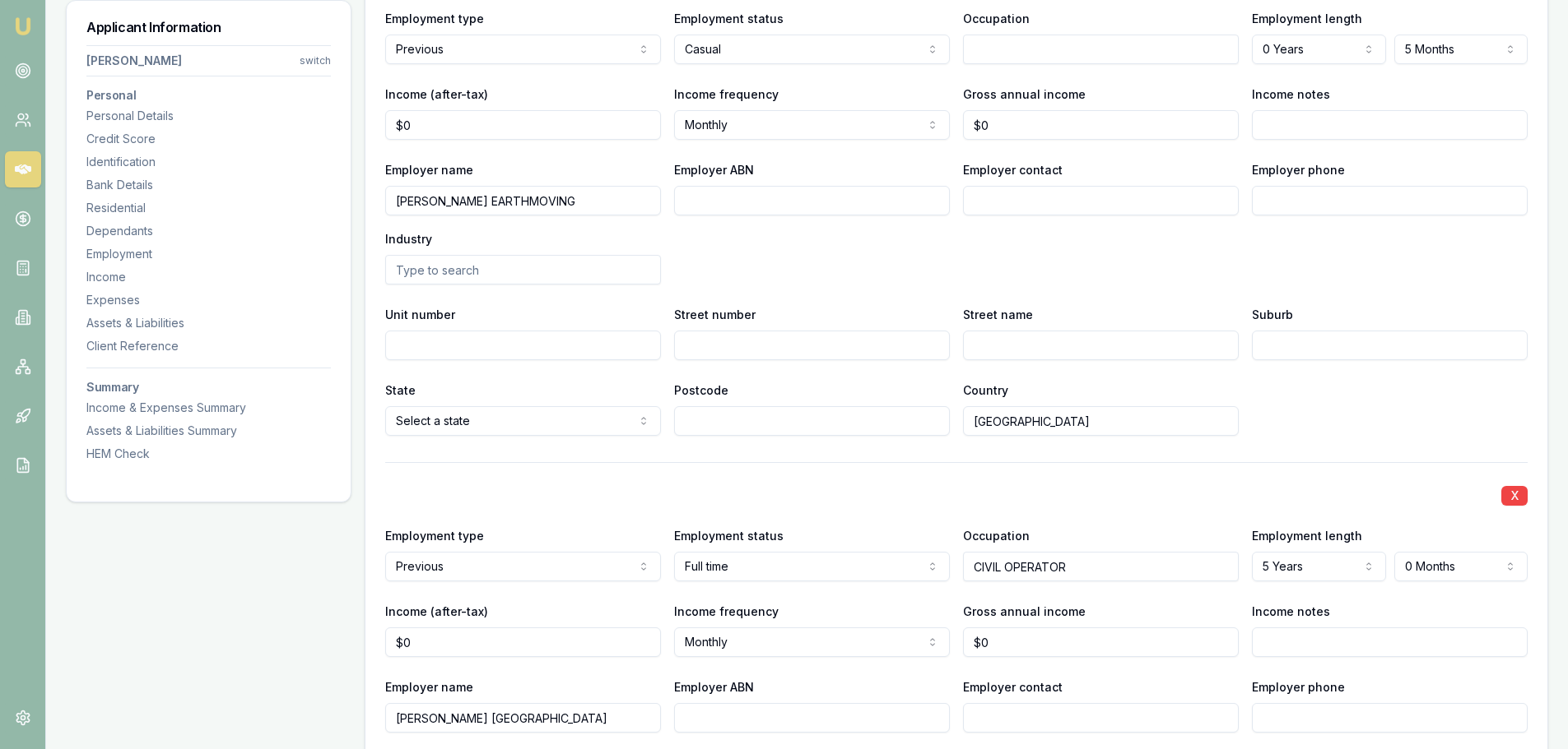
scroll to position [3372, 0]
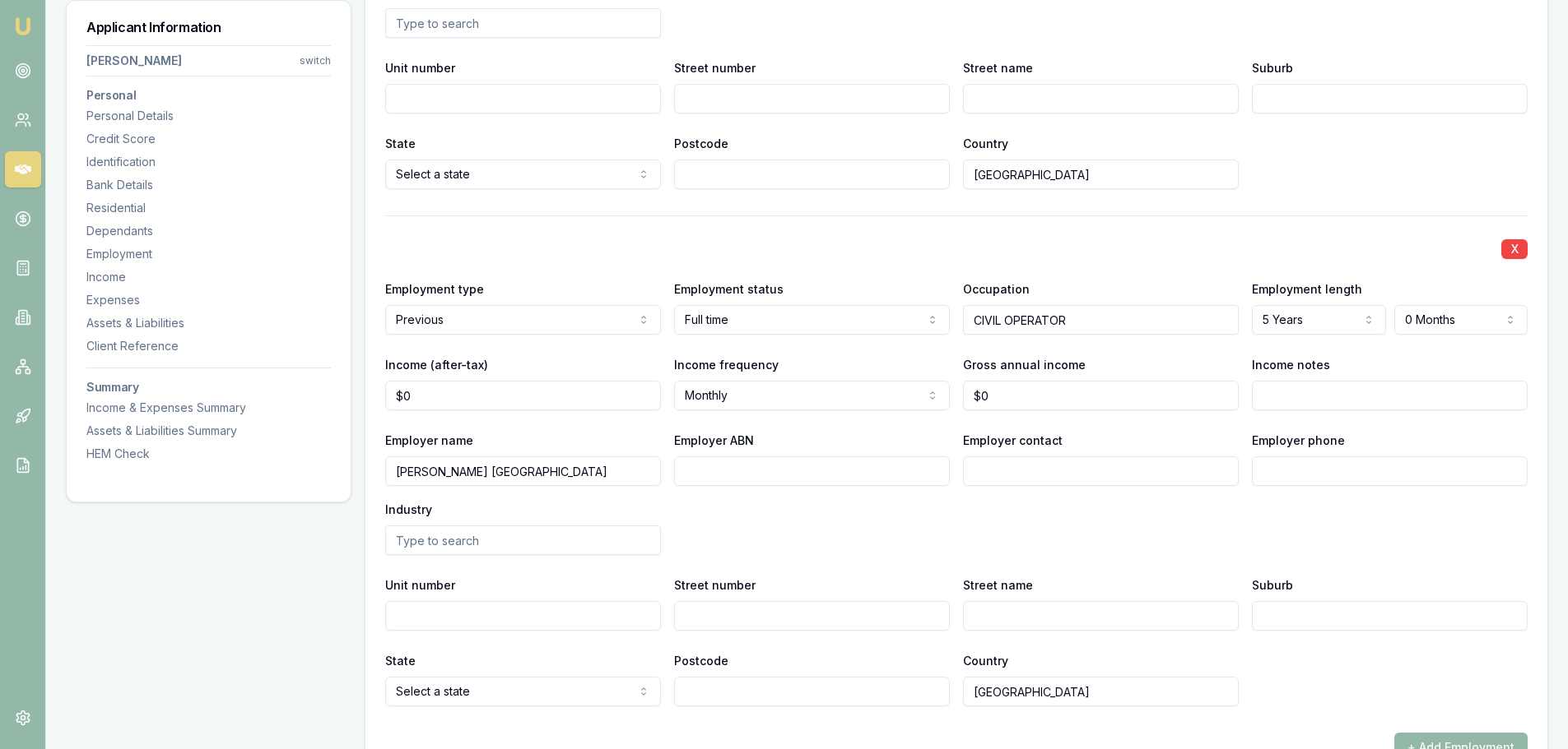
click at [1165, 464] on input "Employer contact" at bounding box center [1100, 471] width 276 height 30
type input "PAYROLL"
click at [1300, 474] on input "Employer phone" at bounding box center [1389, 471] width 276 height 30
type input "6"
type input "0409 251 0340"
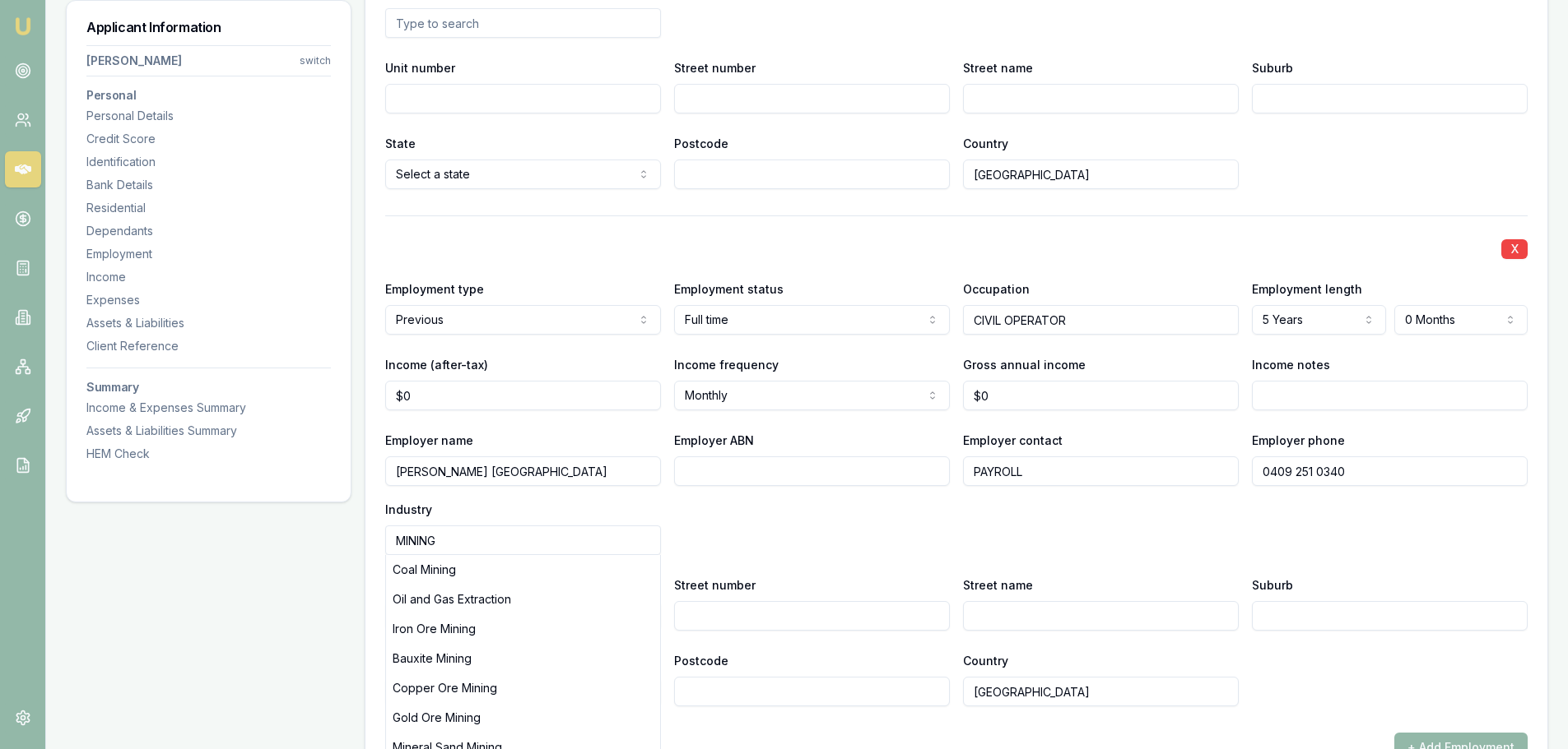
type input "MINING"
click at [628, 507] on div "Industry MINING Coal Mining Oil and Gas Extraction Iron Ore Mining Bauxite Mini…" at bounding box center [523, 527] width 276 height 56
click at [734, 615] on input "Street number" at bounding box center [812, 617] width 276 height 30
type input "130"
type input "KERRS RD"
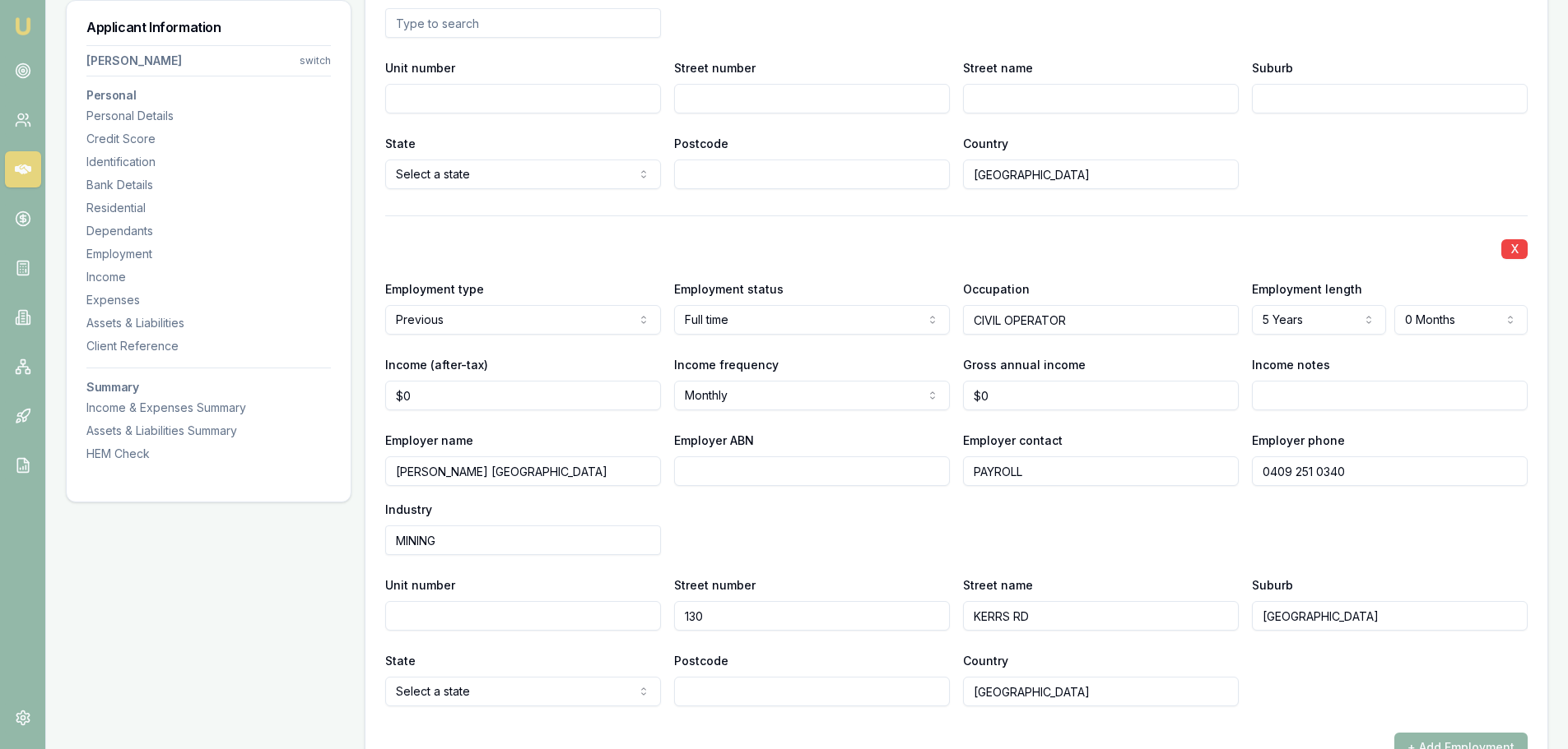
type input "AUCKLAND"
type input "NEW ZEALAND"
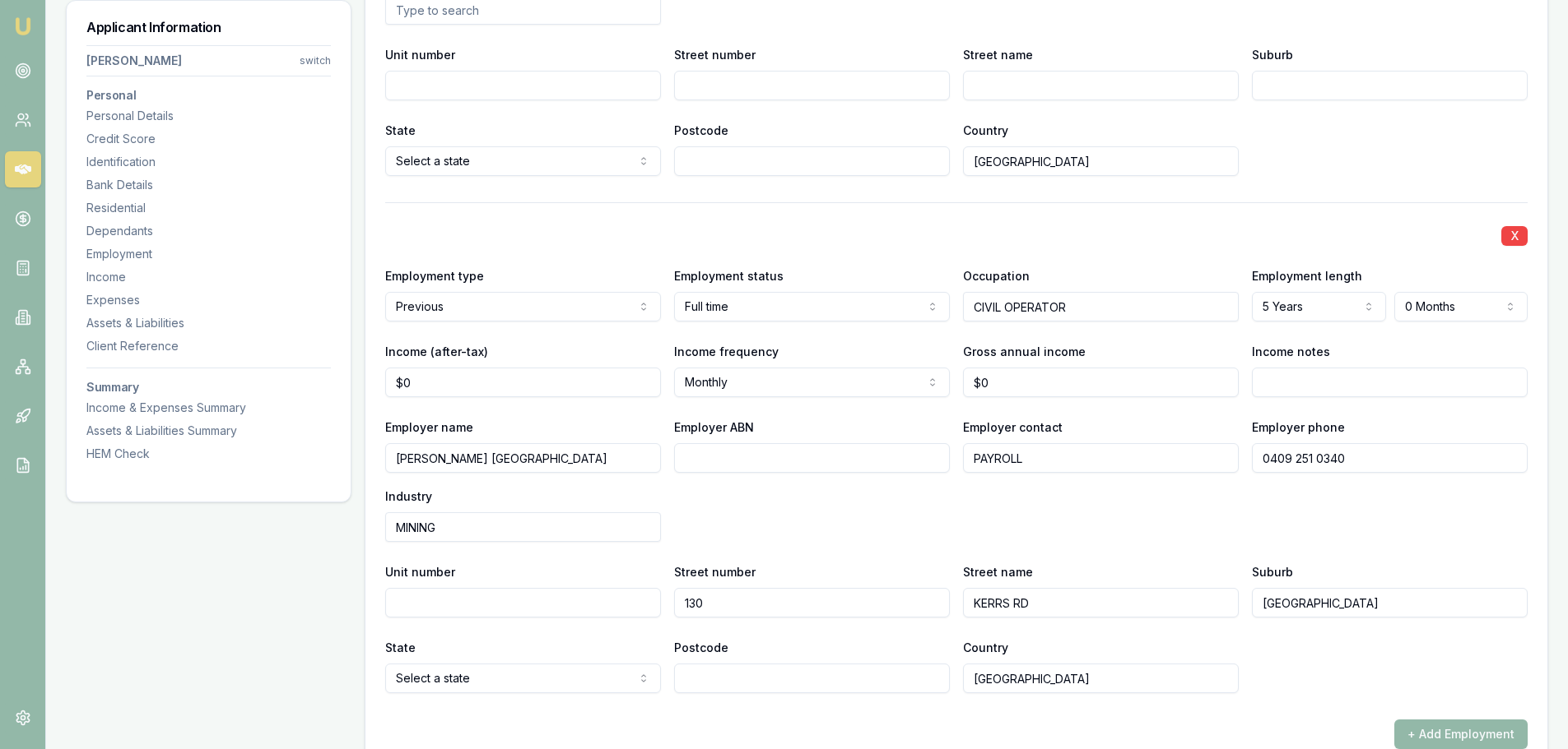
click at [920, 489] on div "Employer name DOWNER NEW ZEALAND Employer ABN Employer contact PAYROLL Employer…" at bounding box center [956, 479] width 1142 height 125
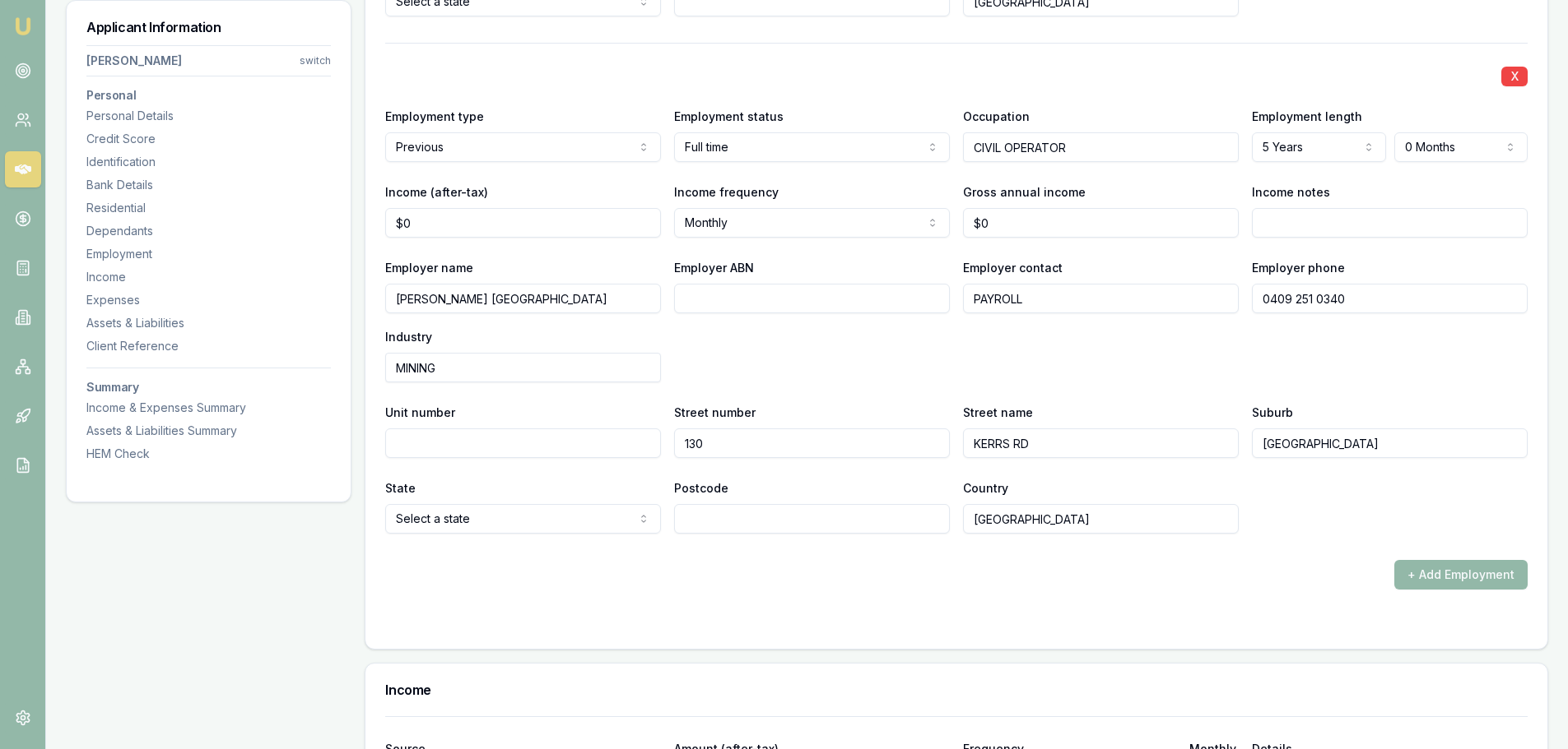
scroll to position [3550, 0]
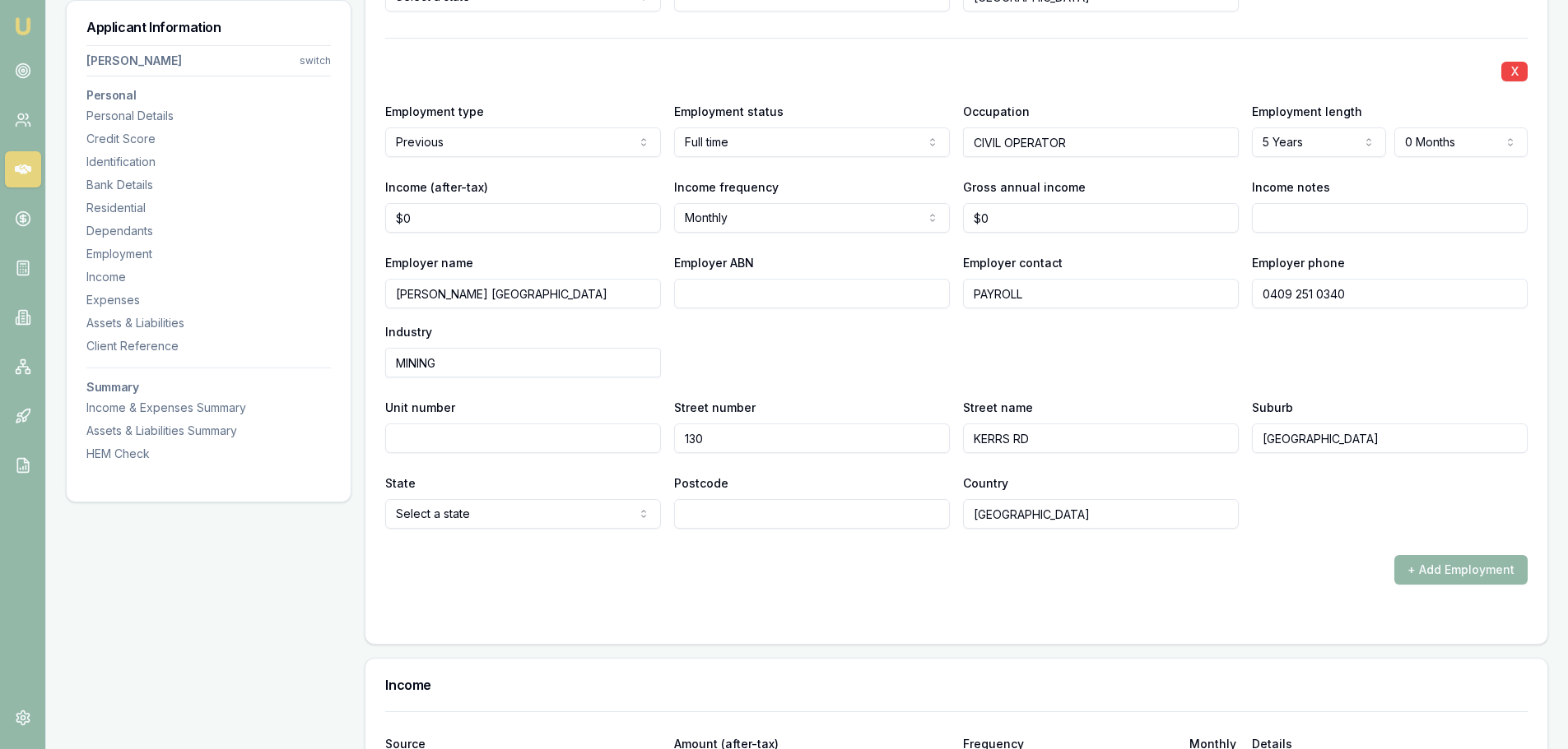
click at [792, 346] on div "Employer name DOWNER NEW ZEALAND Employer ABN Employer contact PAYROLL Employer…" at bounding box center [956, 315] width 1142 height 125
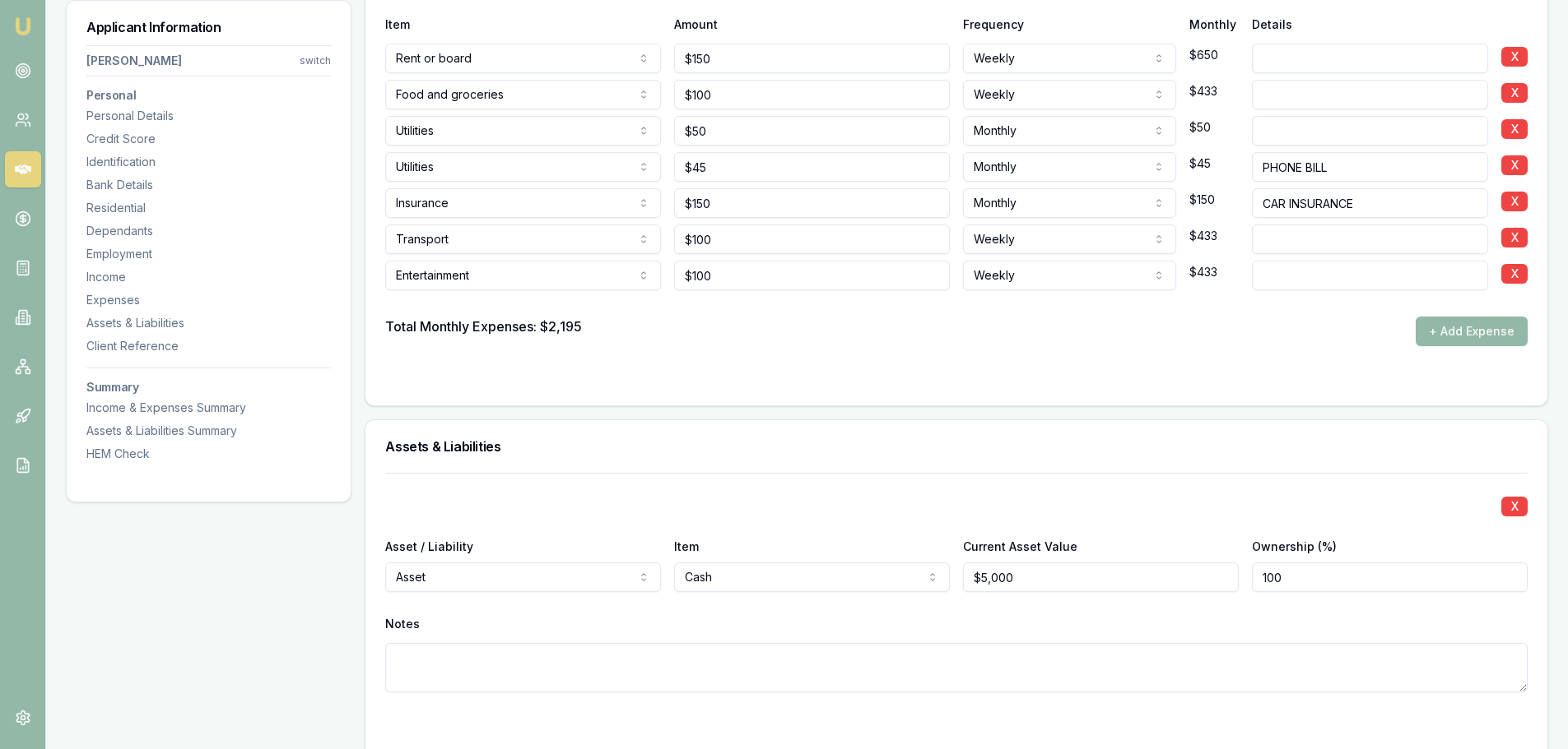
scroll to position [5031, 0]
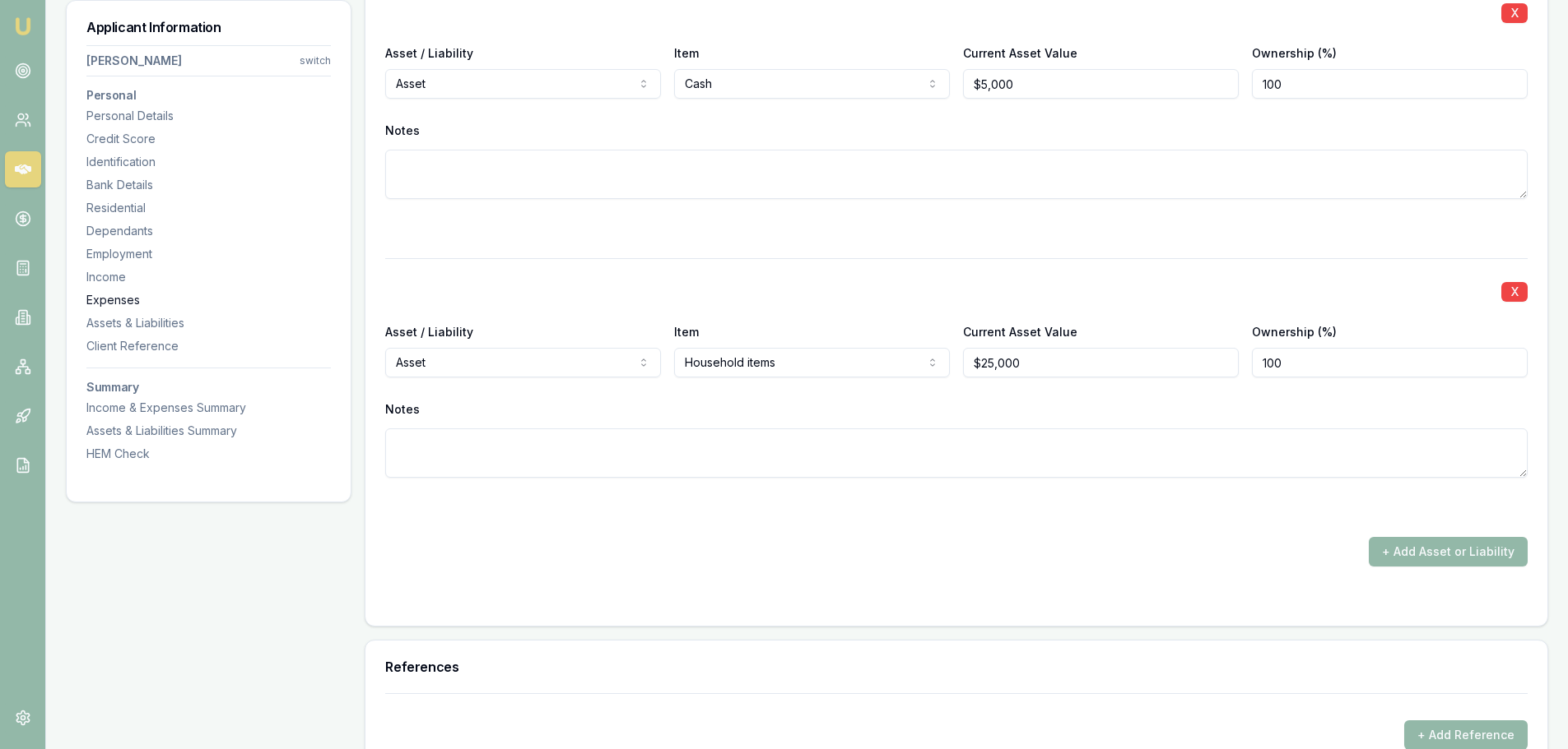
click at [119, 299] on div "Expenses" at bounding box center [208, 300] width 245 height 17
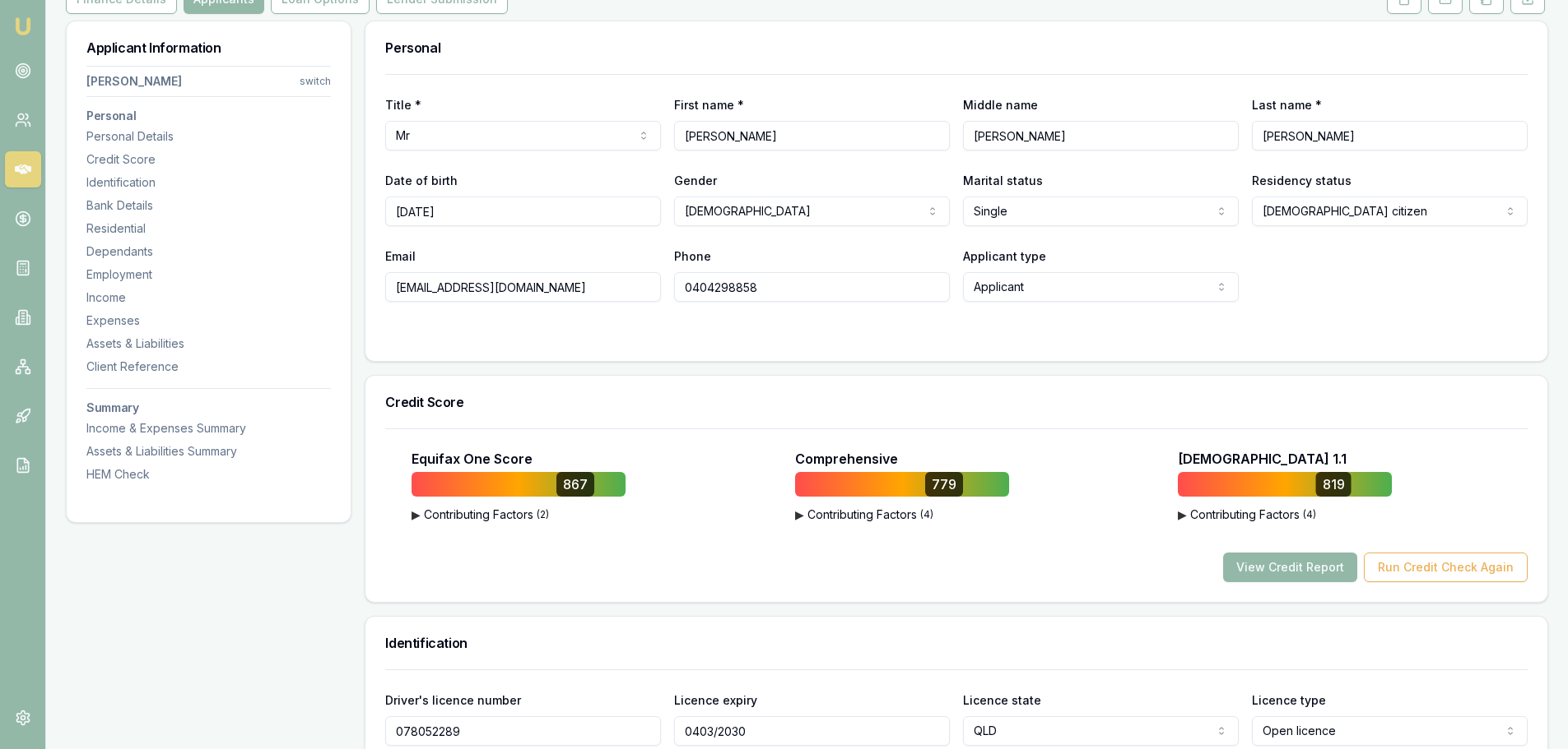
scroll to position [0, 0]
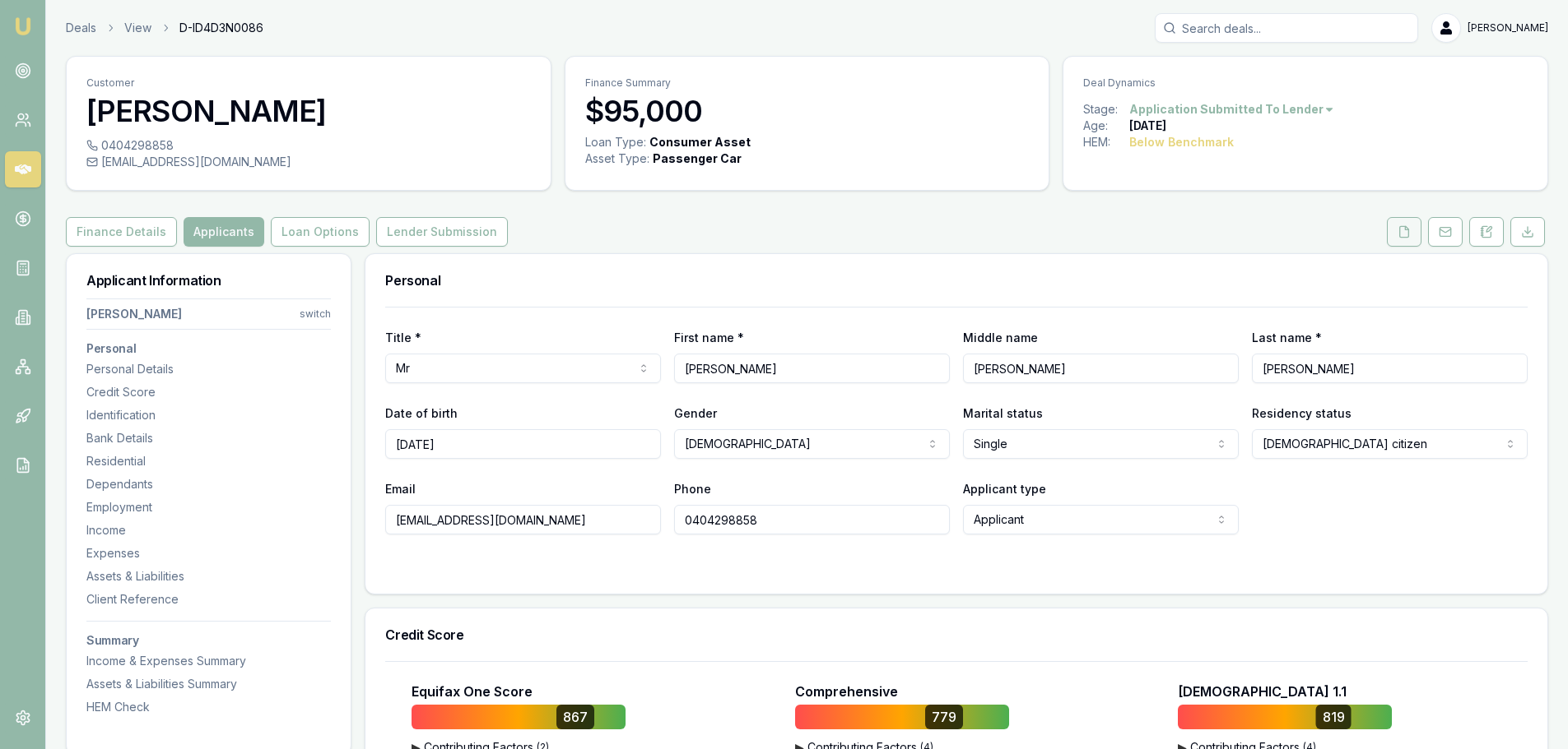
click at [1400, 232] on icon at bounding box center [1403, 232] width 13 height 13
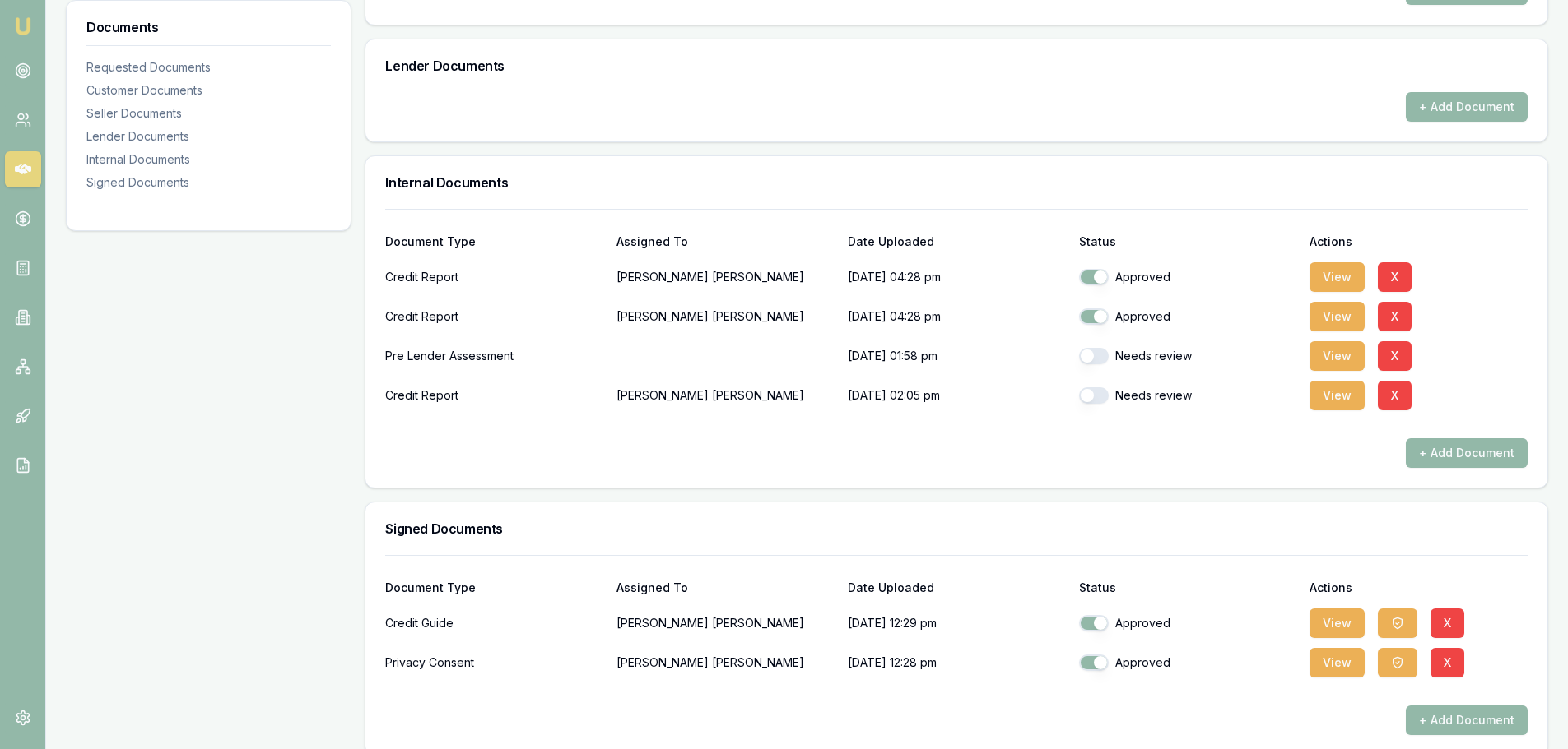
scroll to position [959, 0]
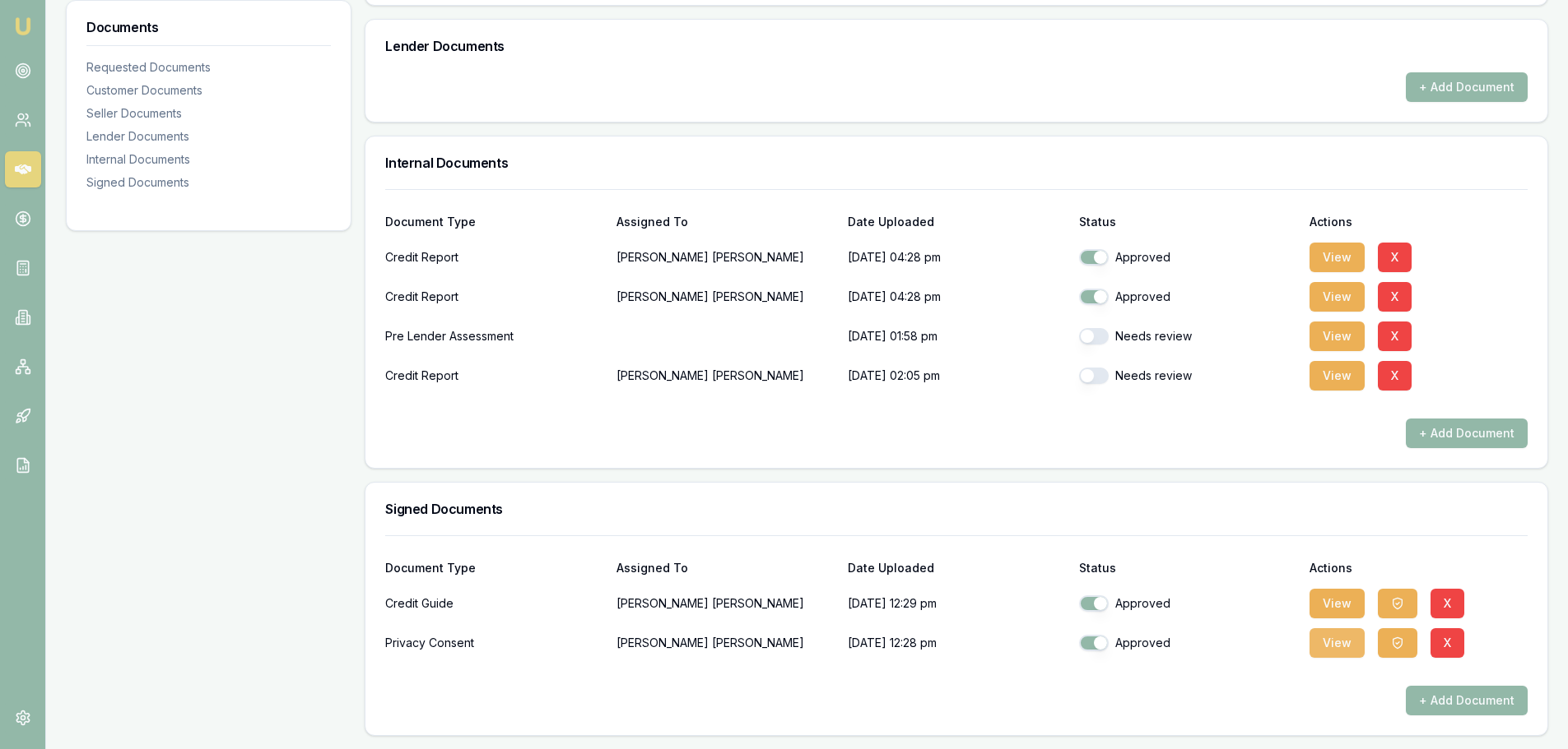
click at [1320, 639] on button "View" at bounding box center [1336, 643] width 55 height 30
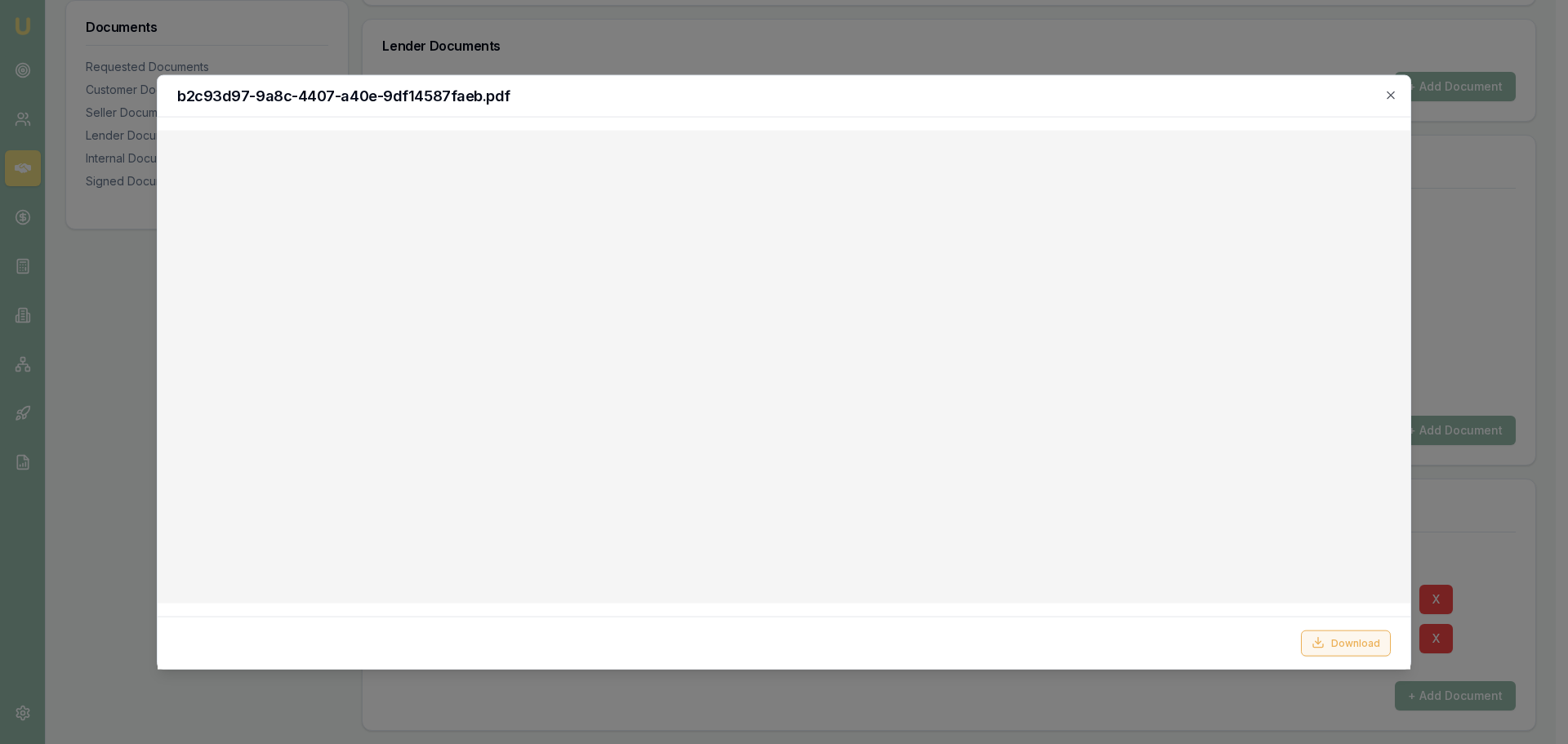
click at [1366, 641] on button "Download" at bounding box center [1345, 643] width 90 height 26
click at [1390, 92] on icon "button" at bounding box center [1390, 94] width 13 height 13
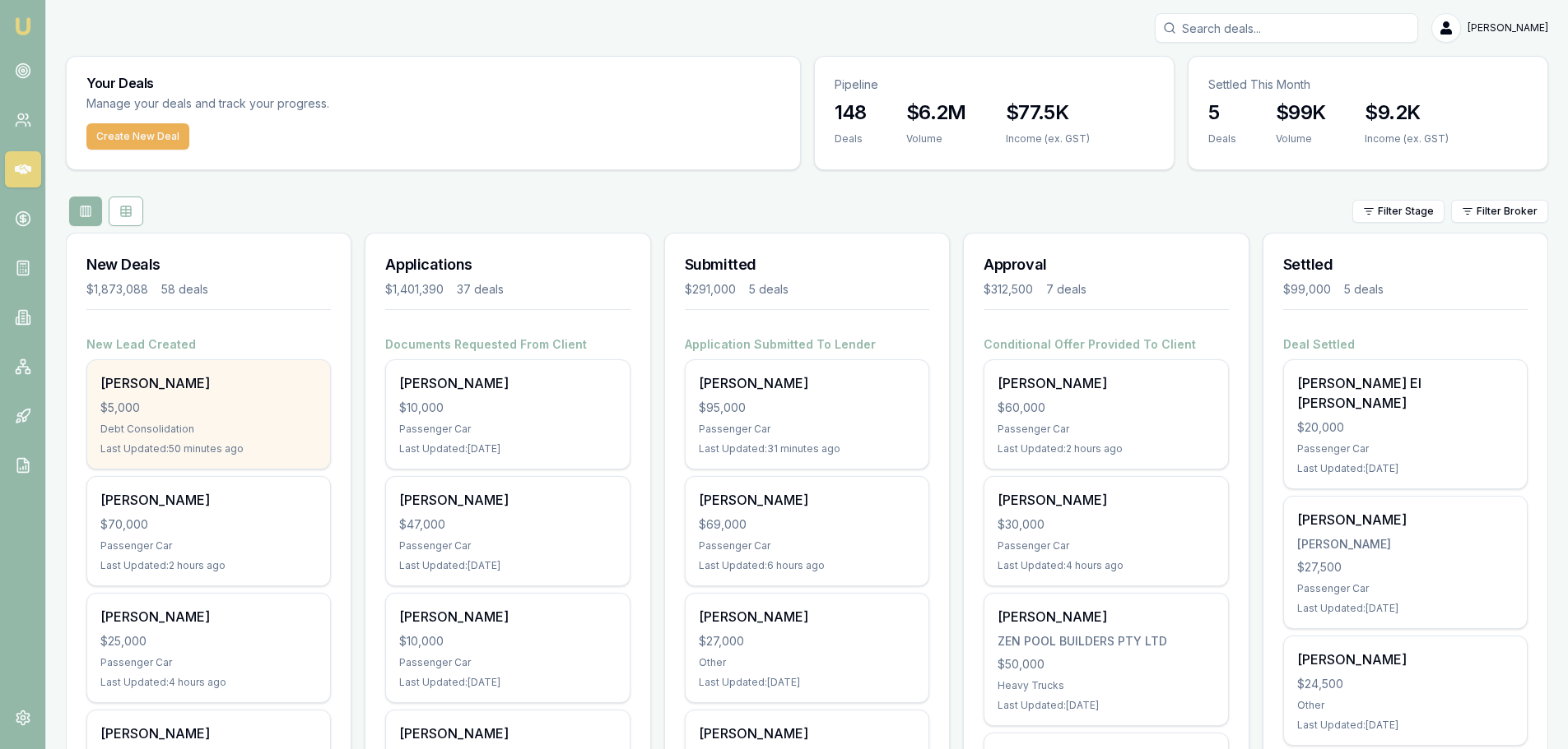
click at [239, 432] on div "Debt Consolidation" at bounding box center [208, 429] width 217 height 13
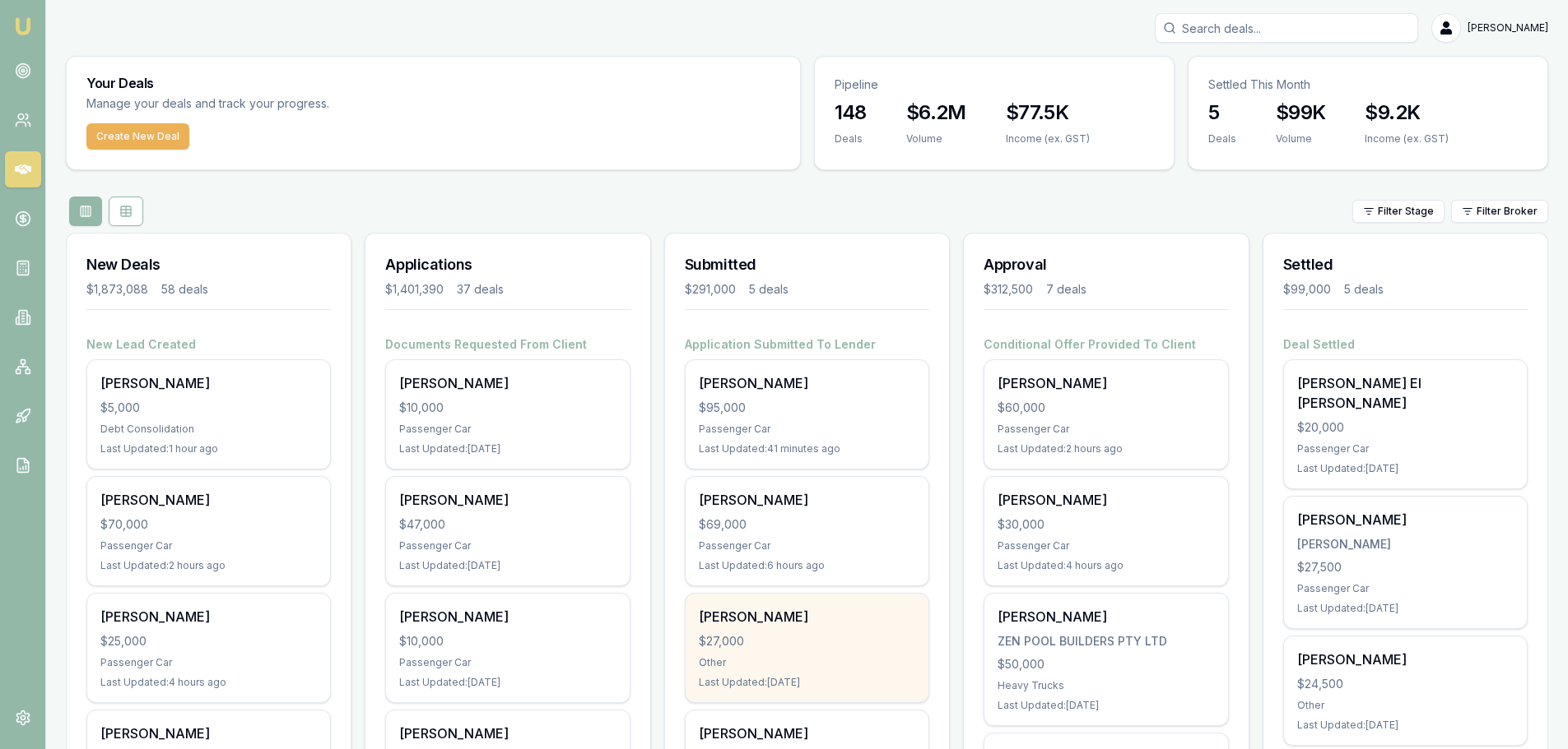
click at [852, 628] on div "[PERSON_NAME] $27,000 Other Last Updated: [DATE]" at bounding box center [806, 648] width 243 height 109
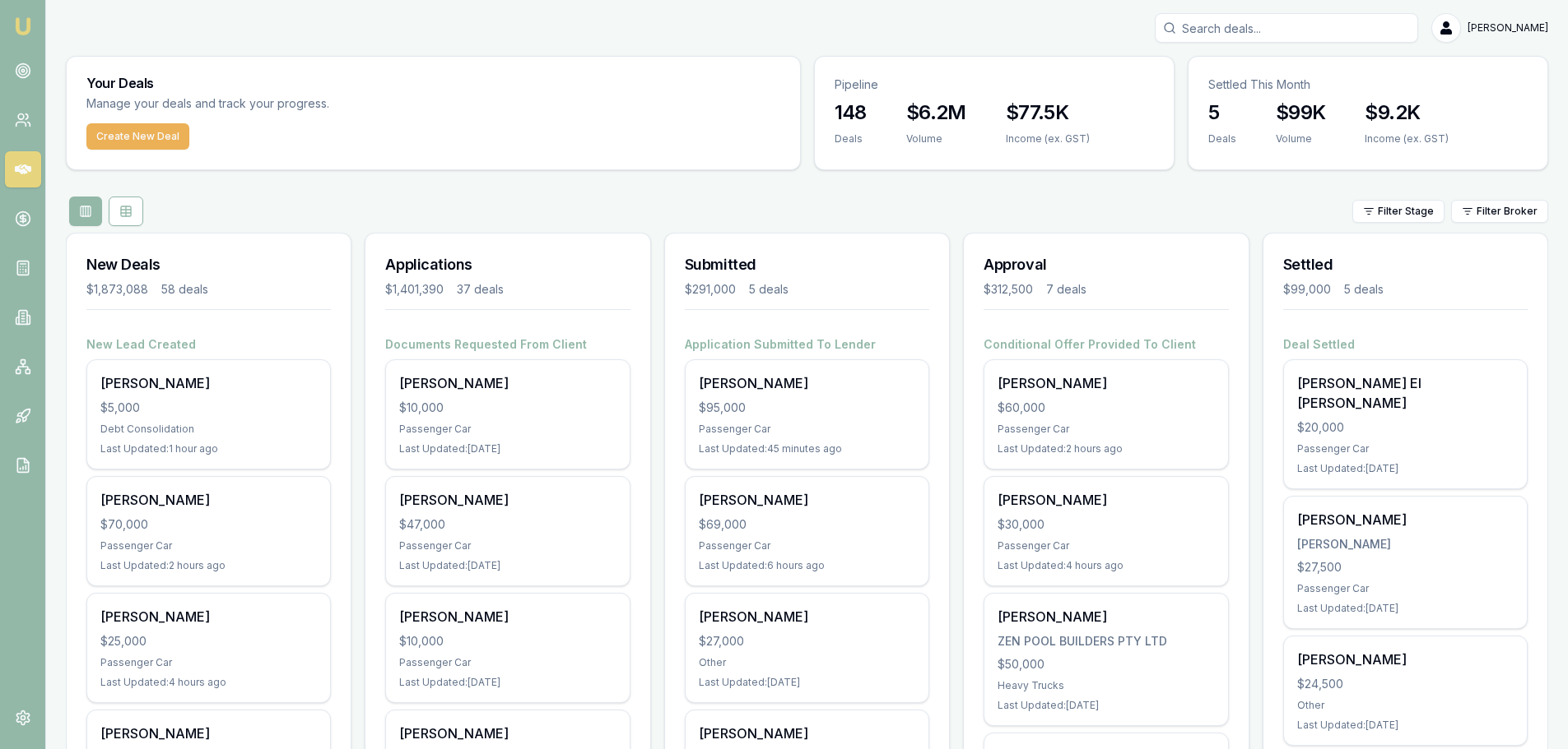
click at [748, 203] on div "Filter Stage Filter Broker" at bounding box center [806, 211] width 1482 height 30
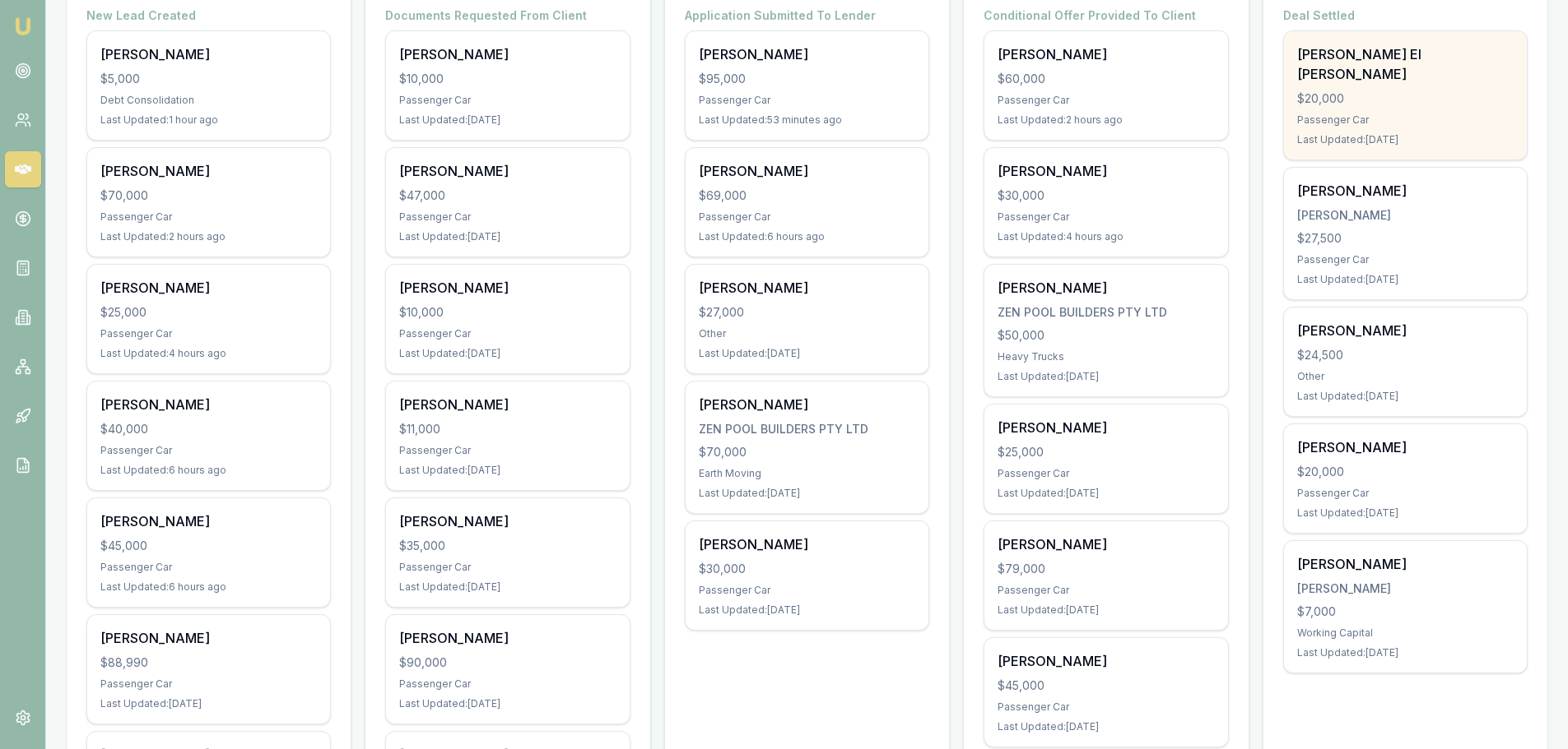
scroll to position [246, 0]
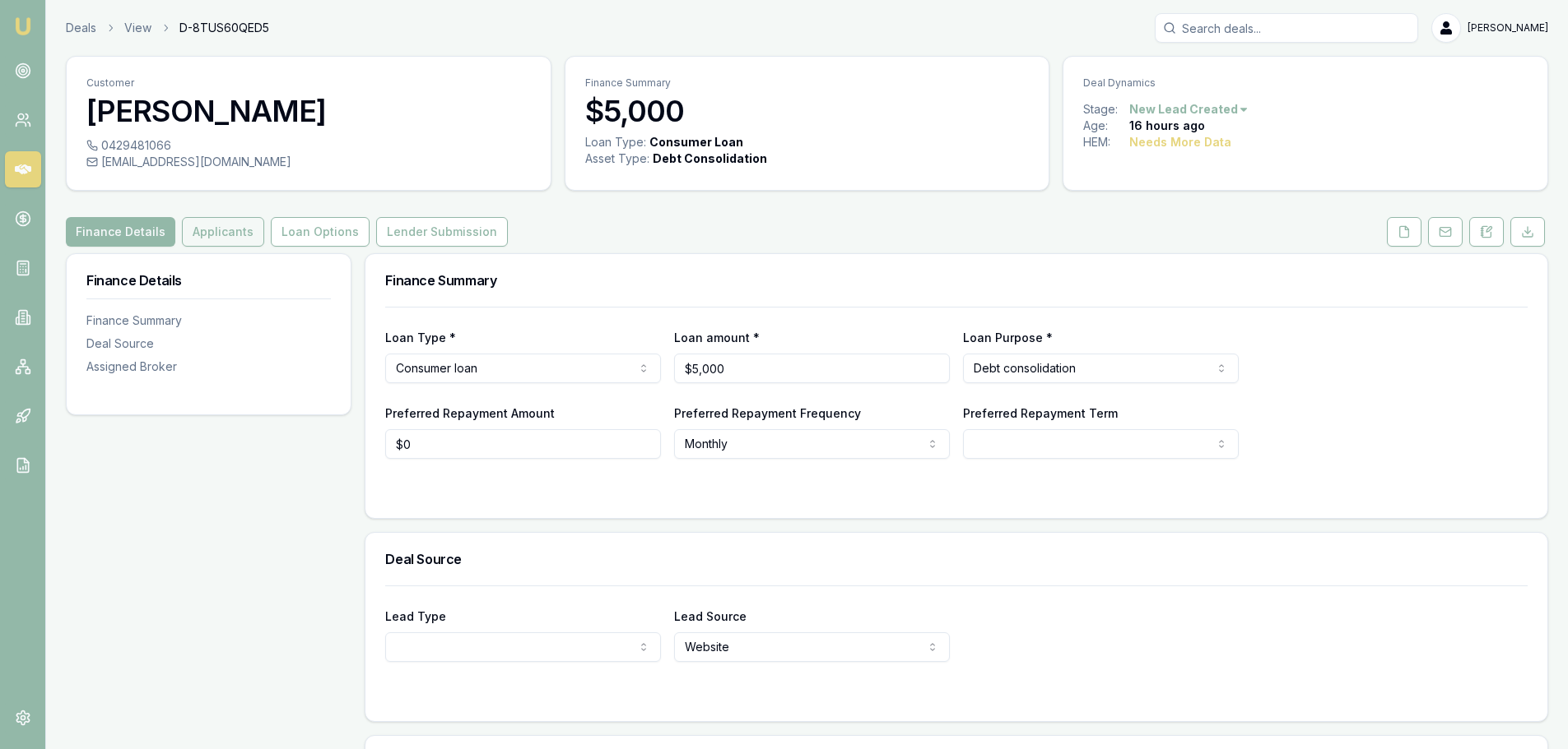
click at [233, 232] on button "Applicants" at bounding box center [223, 232] width 82 height 30
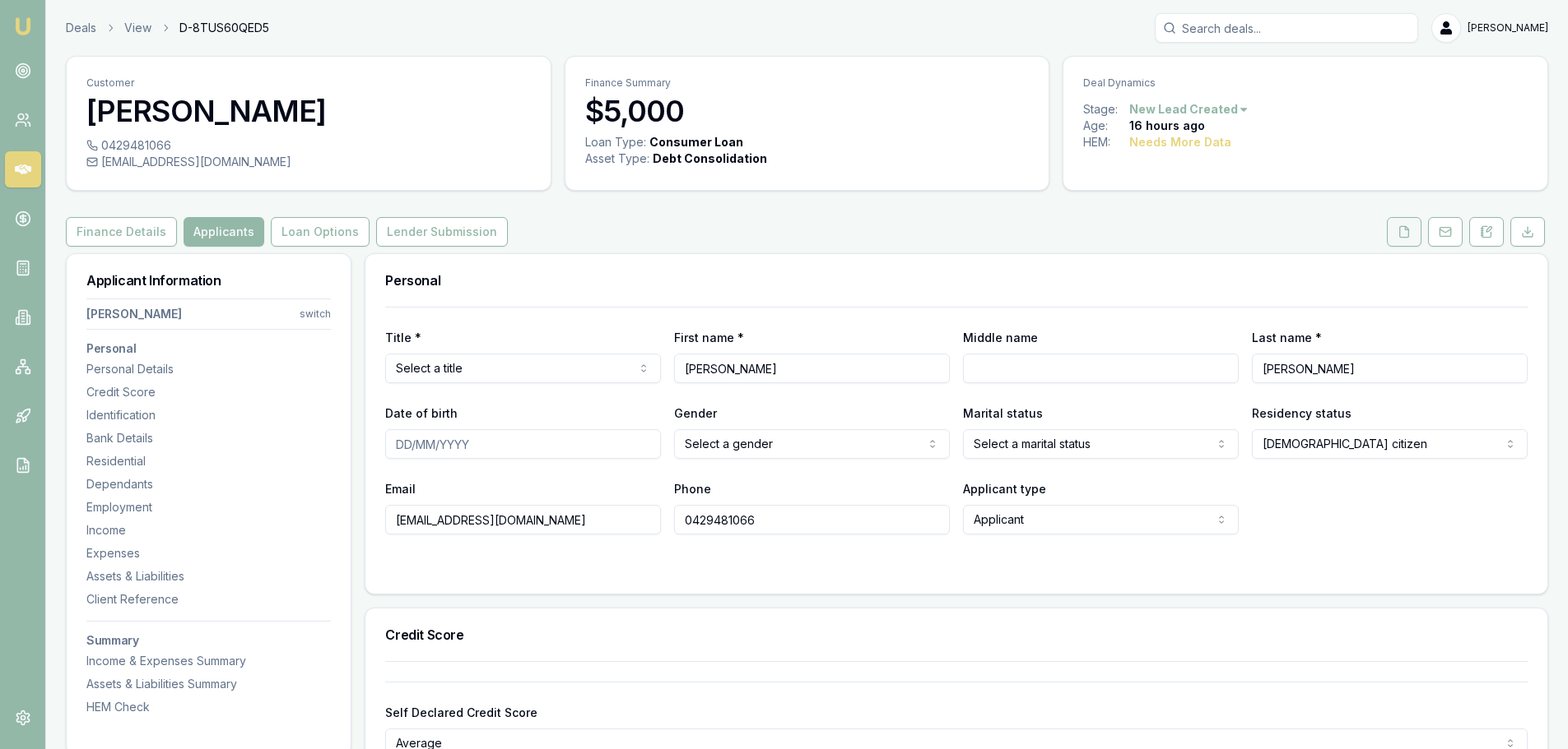
click at [1400, 235] on icon at bounding box center [1404, 232] width 9 height 11
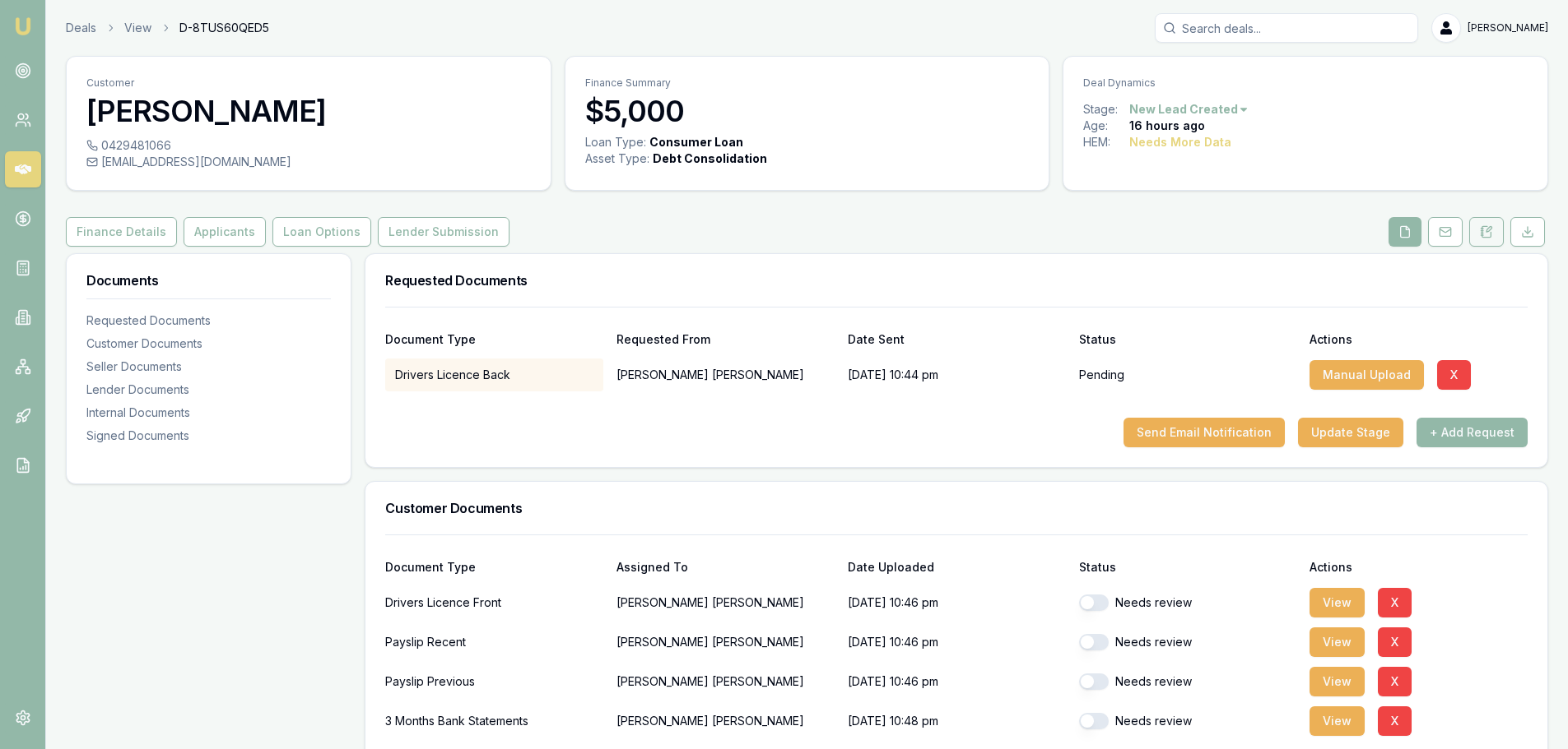
click at [1484, 239] on button at bounding box center [1486, 232] width 34 height 30
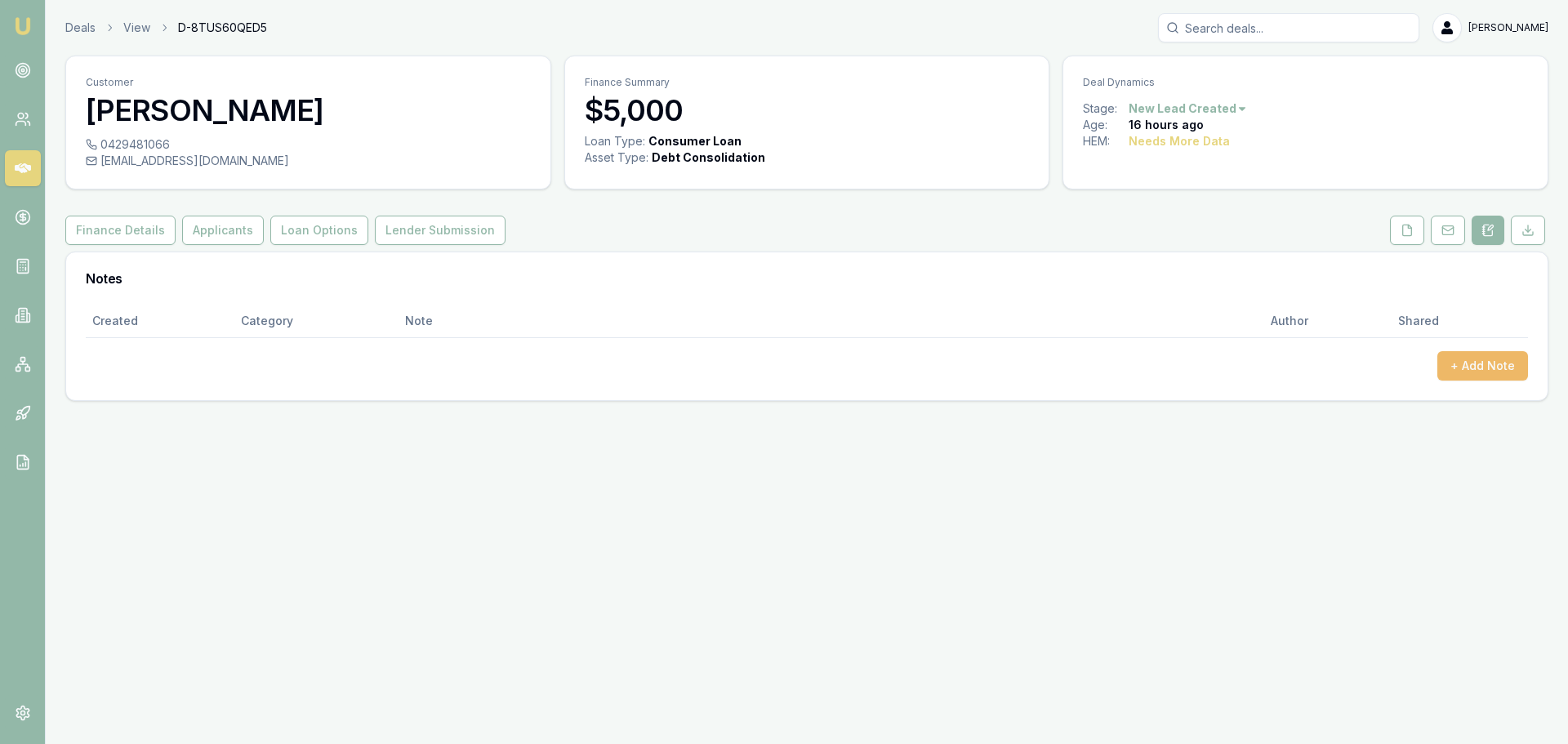
click at [1477, 361] on button "+ Add Note" at bounding box center [1483, 366] width 91 height 30
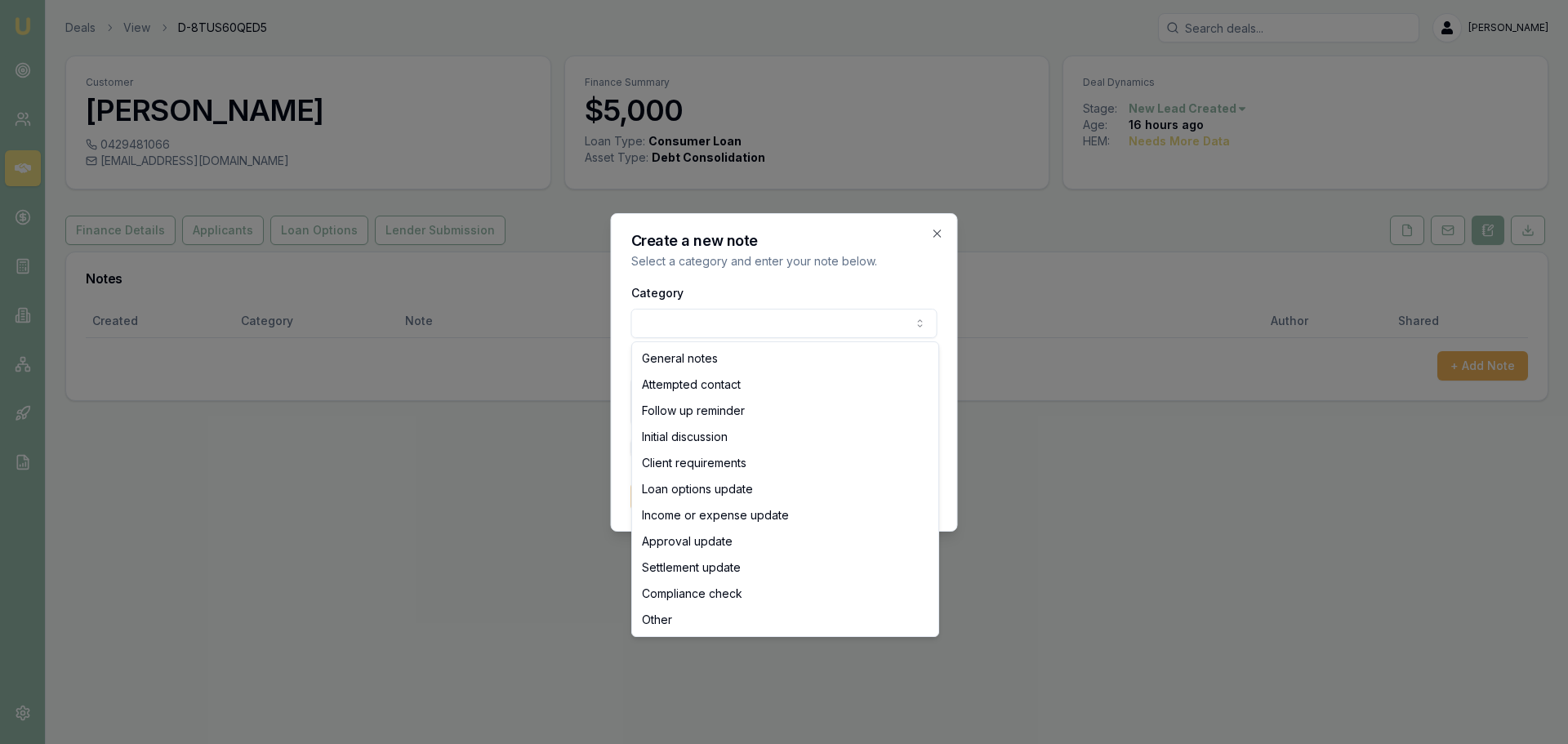
click at [814, 321] on body "Emu Broker Deals View D-8TUS60QED5 Erin Shield Toggle Menu Customer Peter Snyde…" at bounding box center [784, 372] width 1568 height 744
select select "ATTEMPTED_CONTACT"
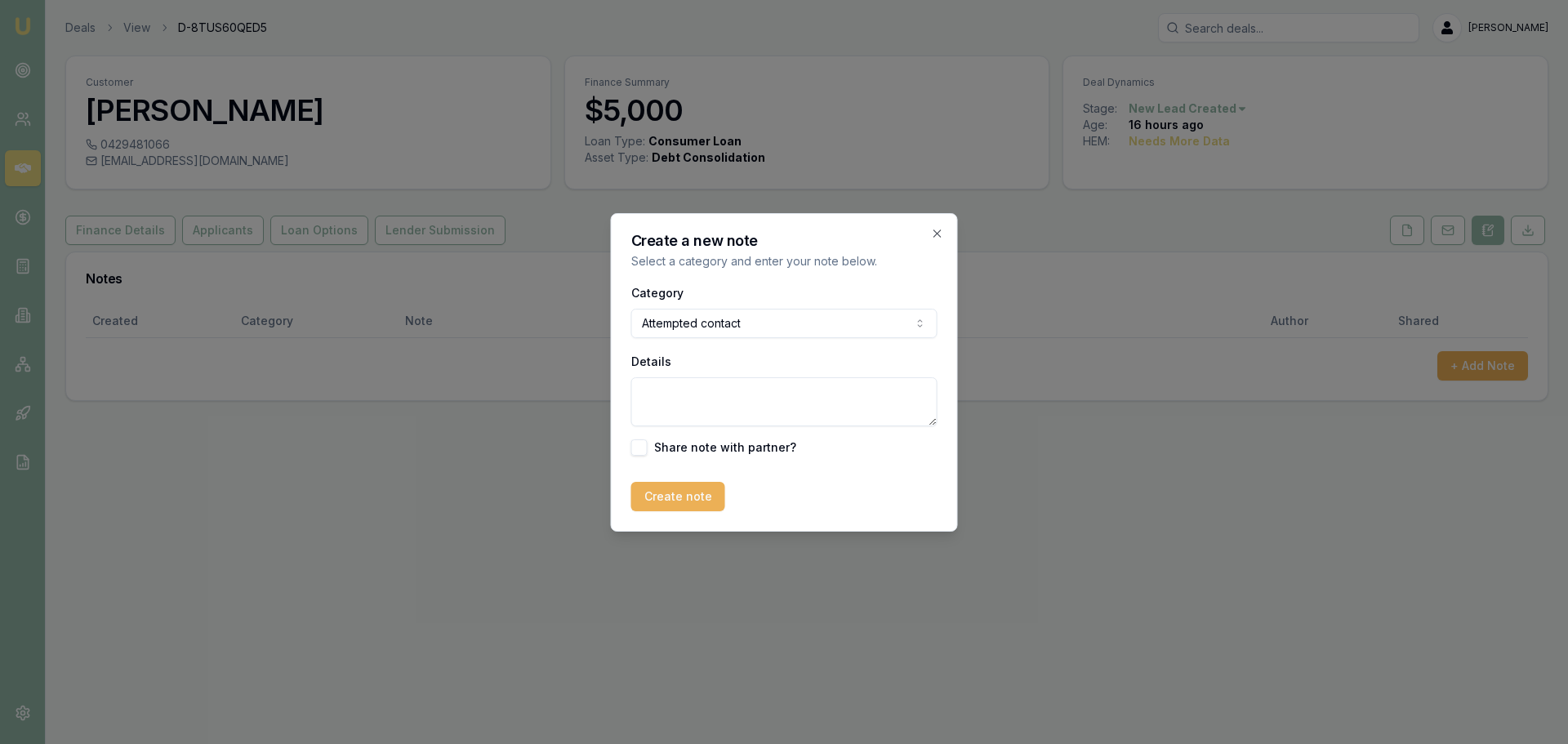
click at [720, 402] on textarea "Details" at bounding box center [784, 402] width 306 height 49
type textarea "sent intro text"
click at [670, 504] on button "Create note" at bounding box center [678, 497] width 94 height 30
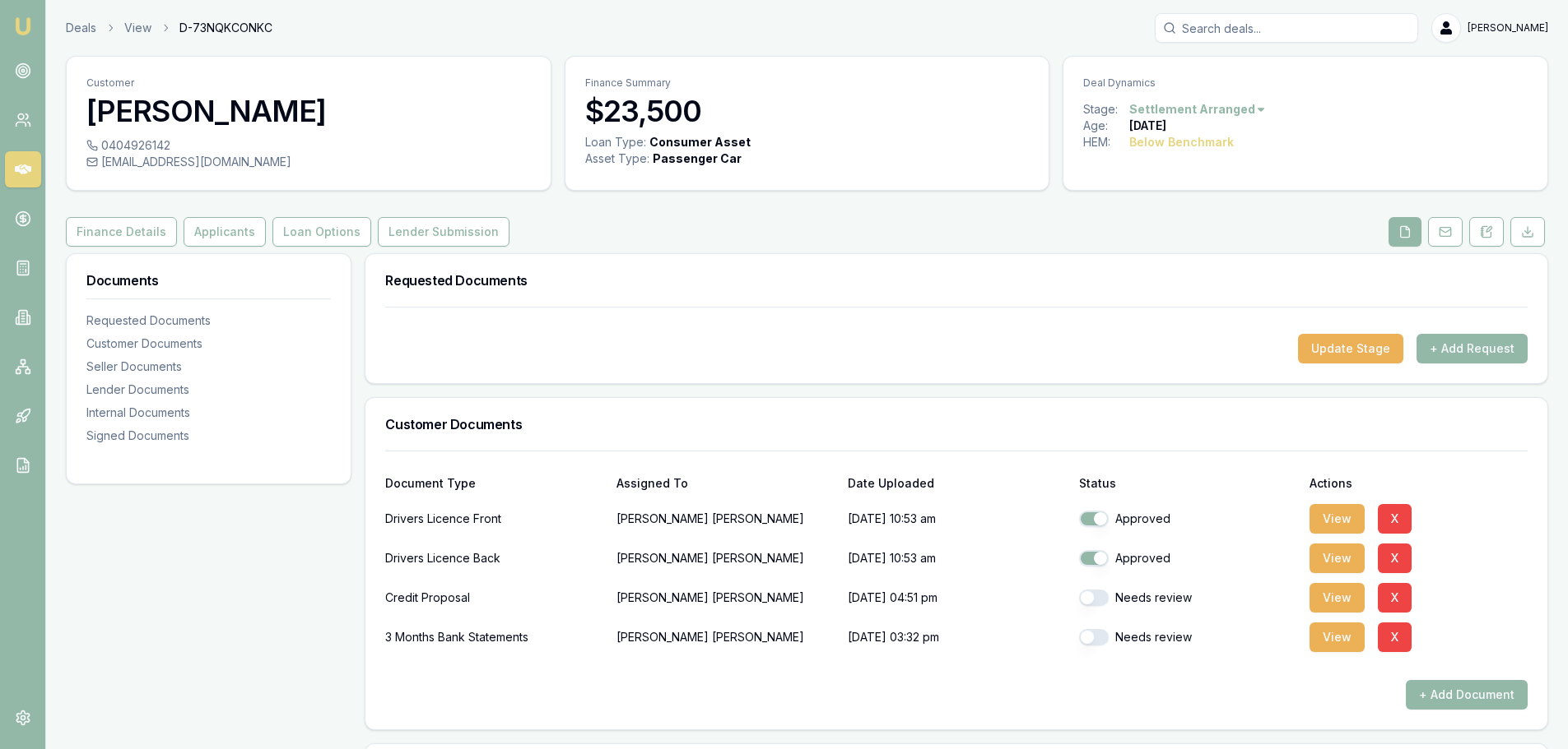
click at [589, 271] on div "Requested Documents" at bounding box center [956, 281] width 1182 height 53
click at [1337, 646] on button "View" at bounding box center [1336, 638] width 55 height 30
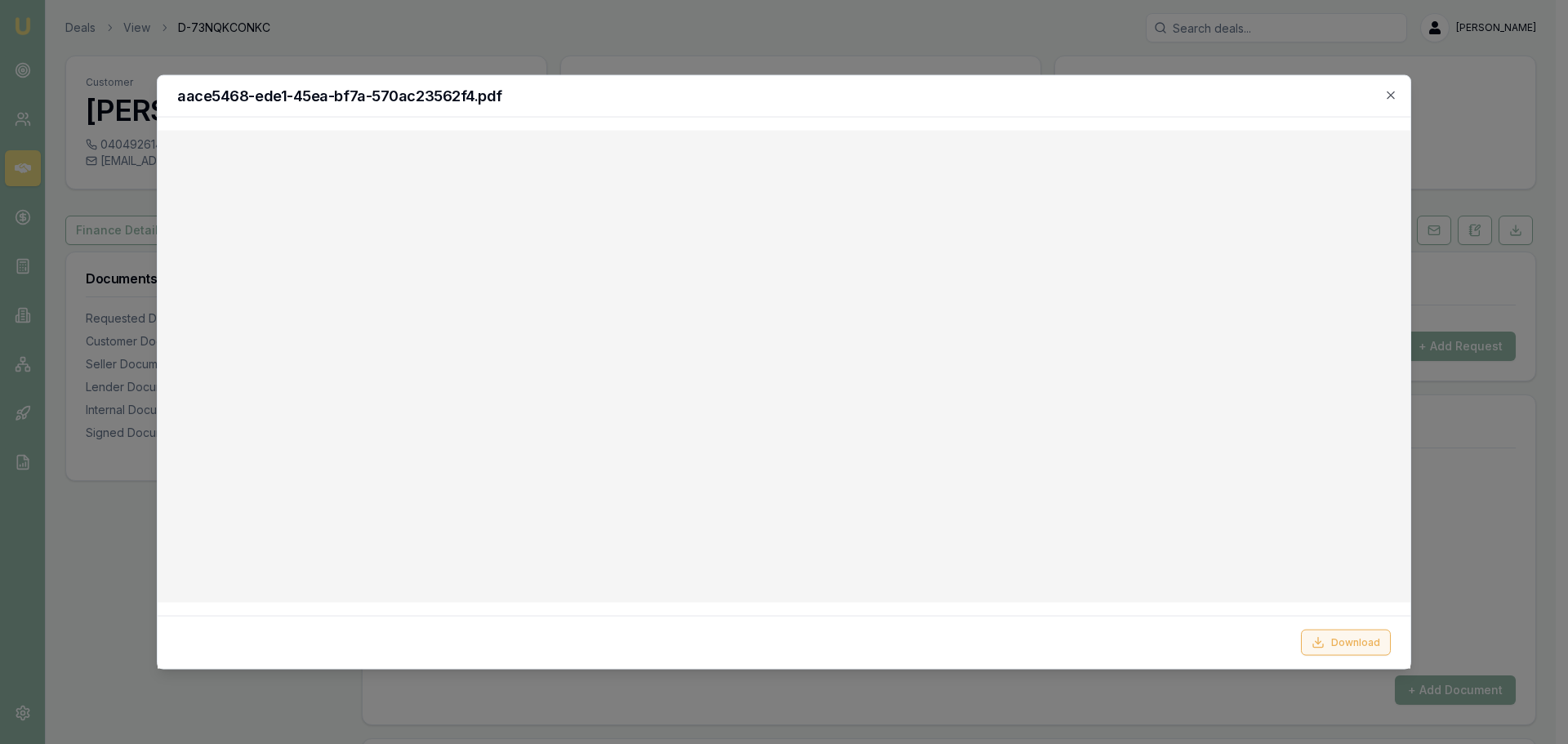
click at [1336, 650] on button "Download" at bounding box center [1345, 643] width 90 height 26
click at [1389, 95] on icon "button" at bounding box center [1390, 94] width 13 height 13
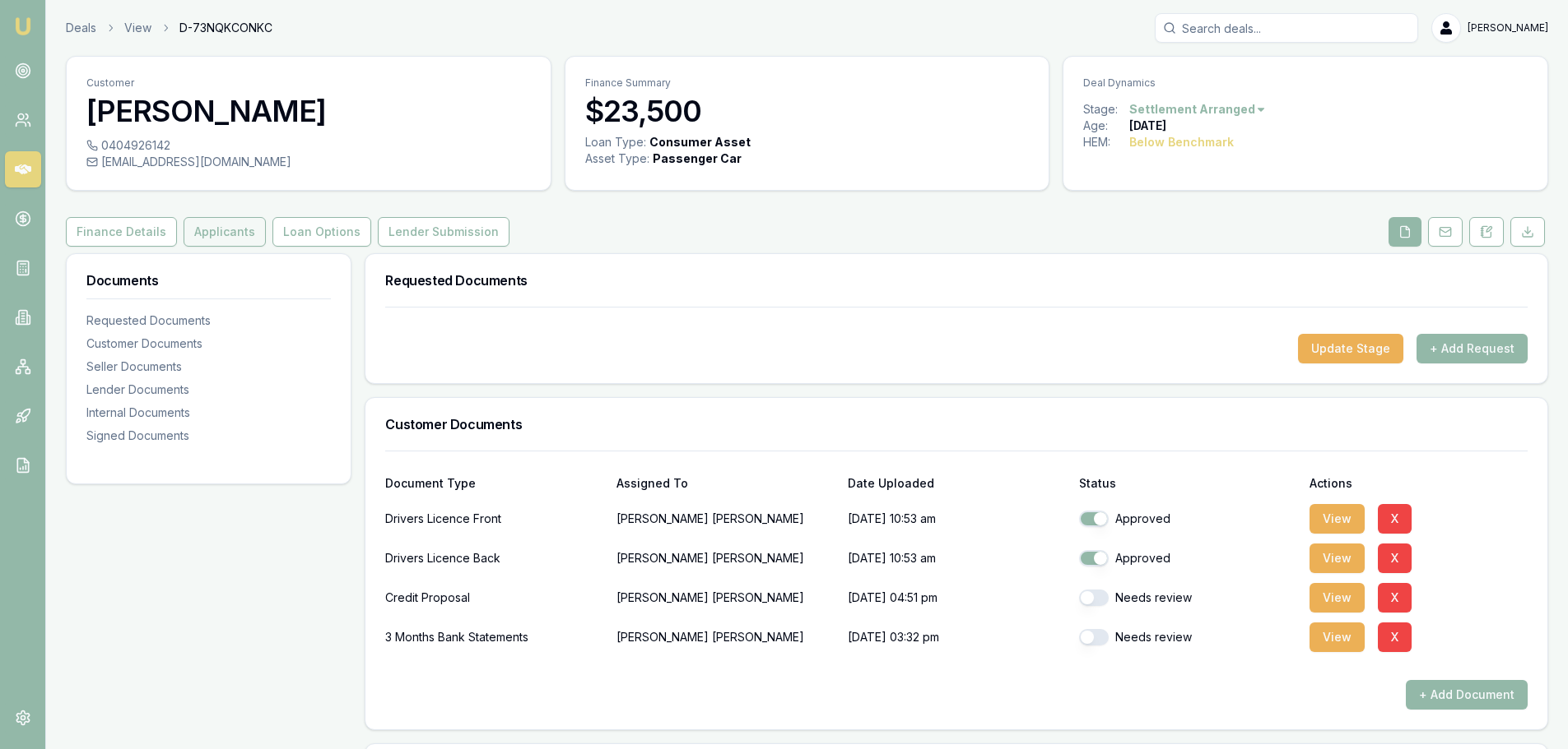
click at [226, 236] on button "Applicants" at bounding box center [225, 232] width 82 height 30
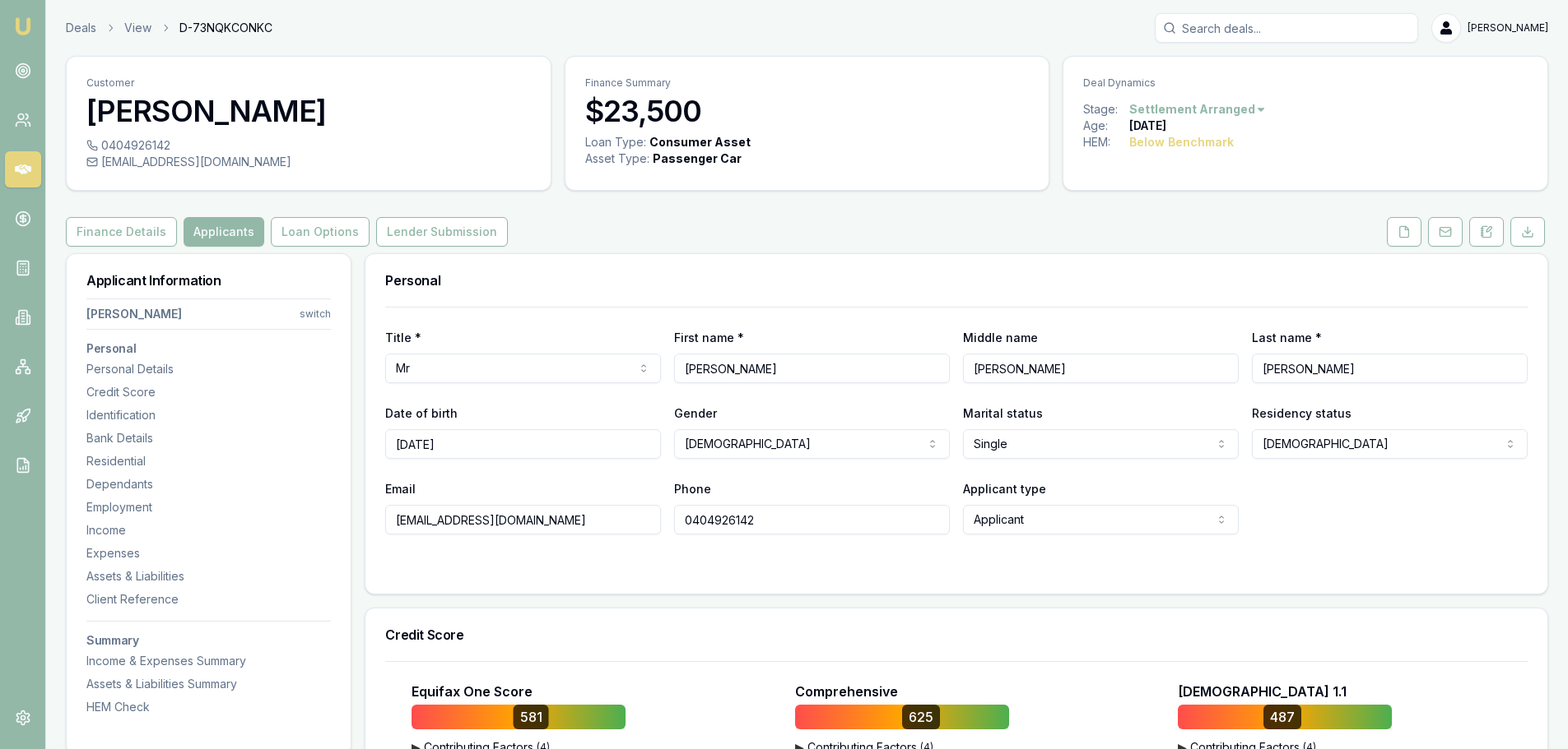
click at [980, 230] on div "Finance Details Applicants Loan Options Lender Submission" at bounding box center [806, 232] width 1482 height 30
click at [642, 239] on div "Finance Details Applicants Loan Options Lender Submission" at bounding box center [806, 232] width 1482 height 30
click at [1396, 236] on button at bounding box center [1403, 232] width 34 height 30
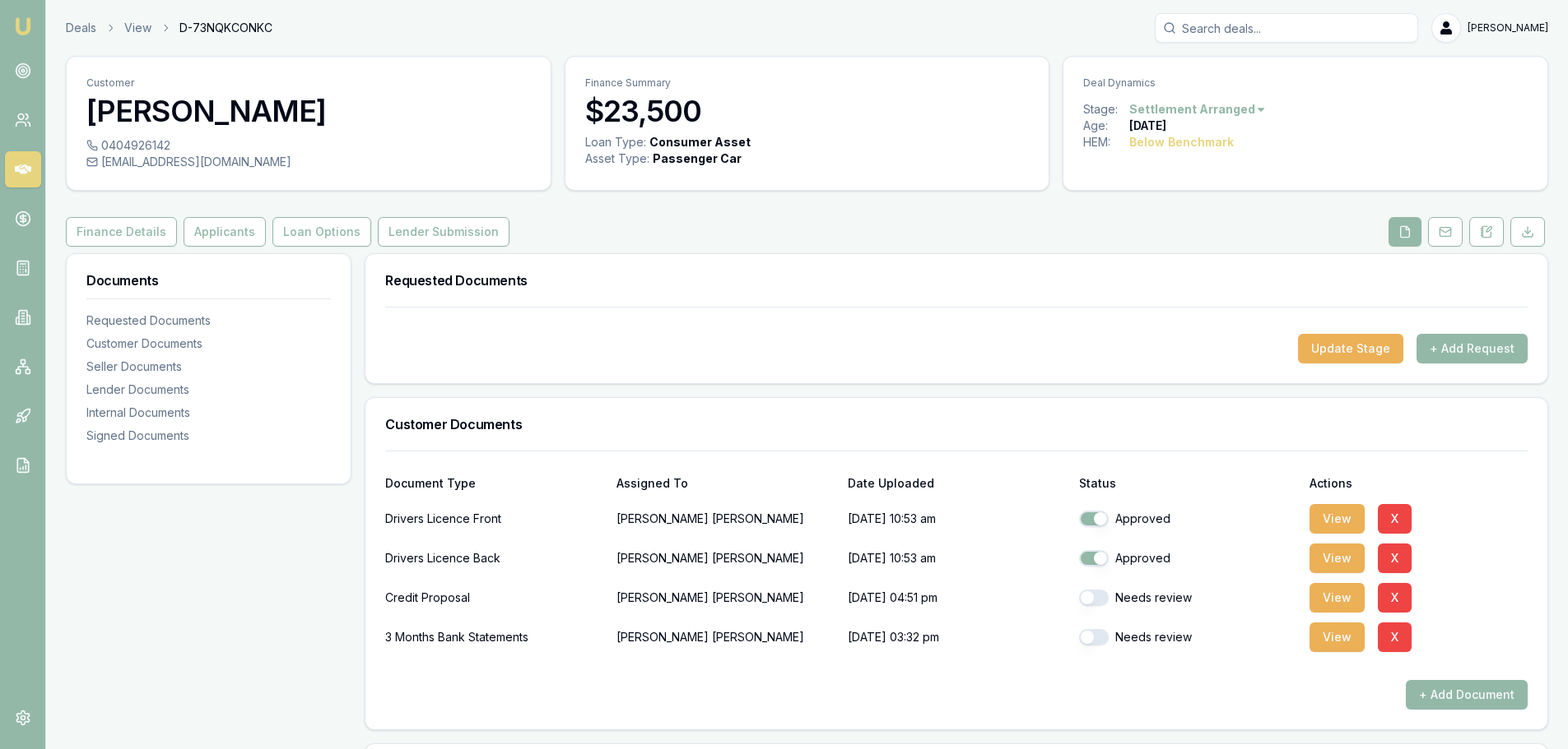
click at [743, 237] on div "Finance Details Applicants Loan Options Lender Submission" at bounding box center [806, 232] width 1482 height 30
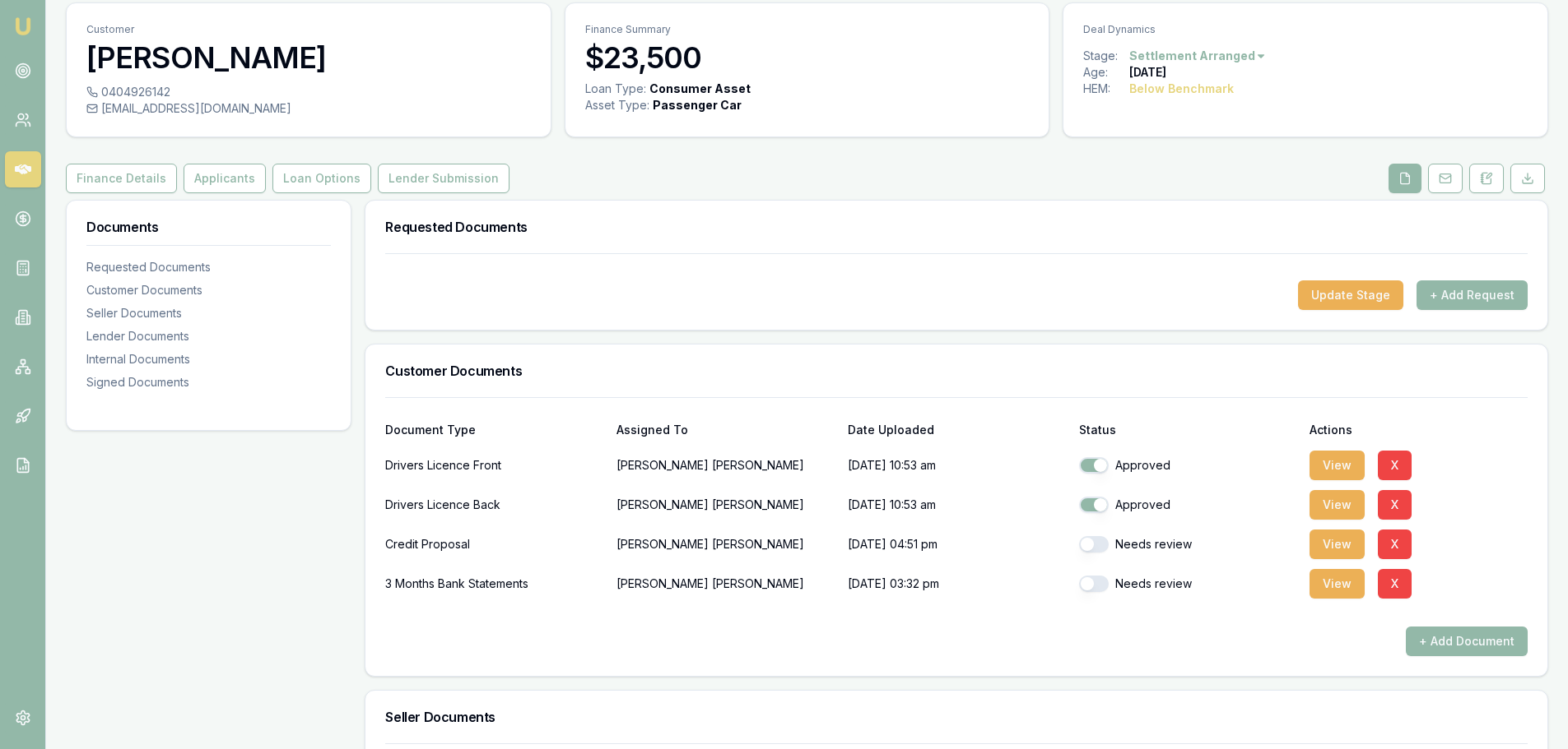
scroll to position [82, 0]
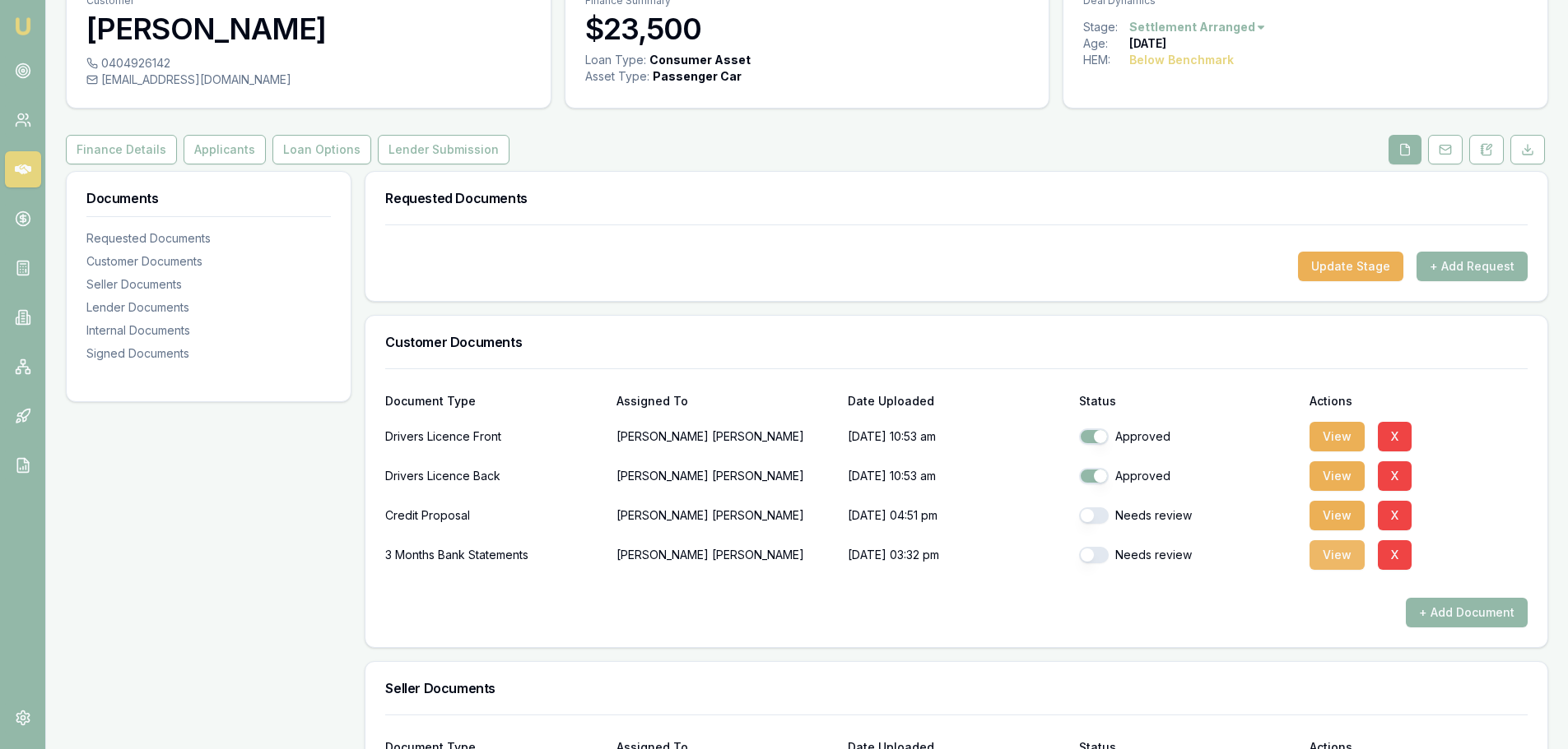
click at [1341, 560] on button "View" at bounding box center [1336, 555] width 55 height 30
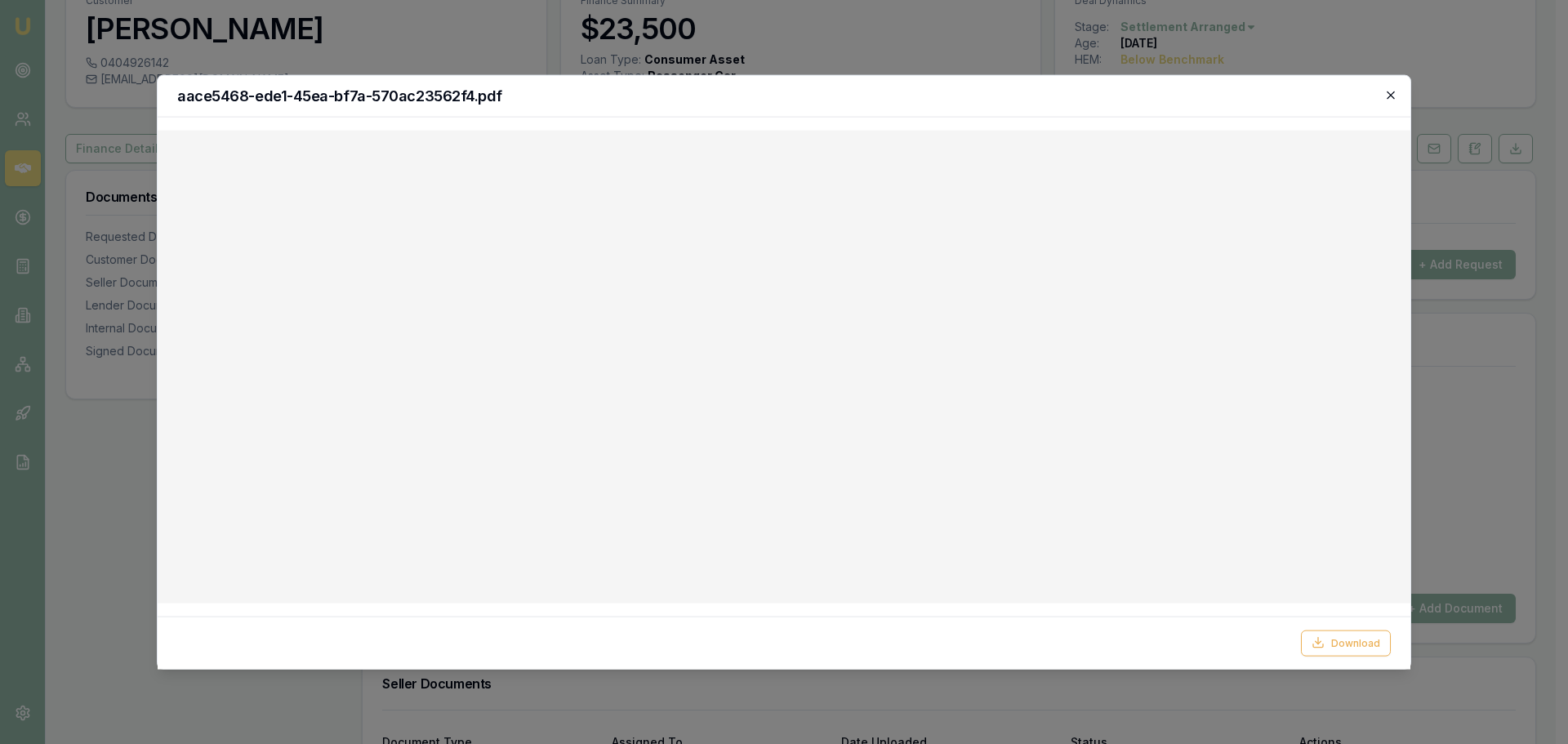
click at [1392, 98] on icon "button" at bounding box center [1390, 94] width 13 height 13
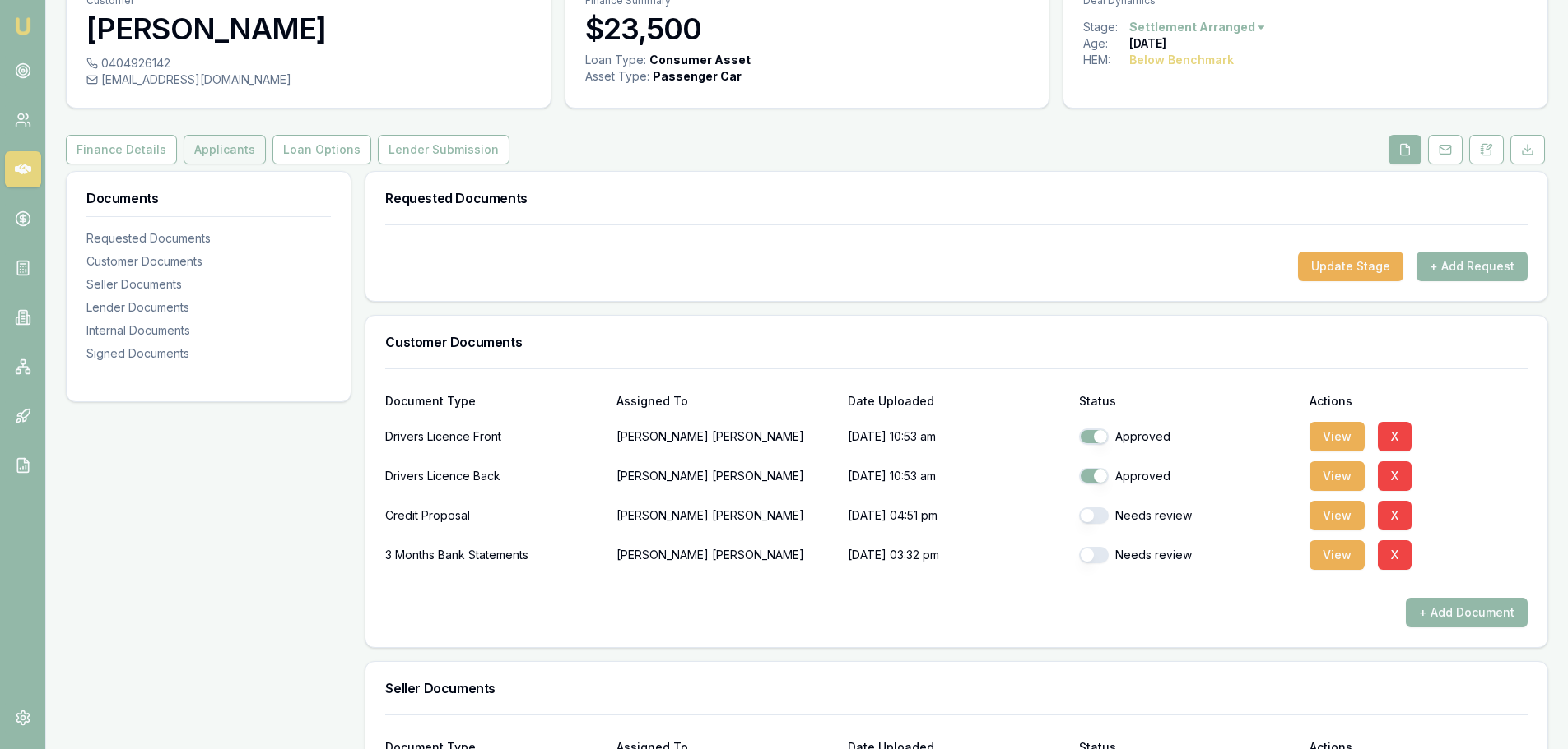
click at [250, 150] on button "Applicants" at bounding box center [225, 150] width 82 height 30
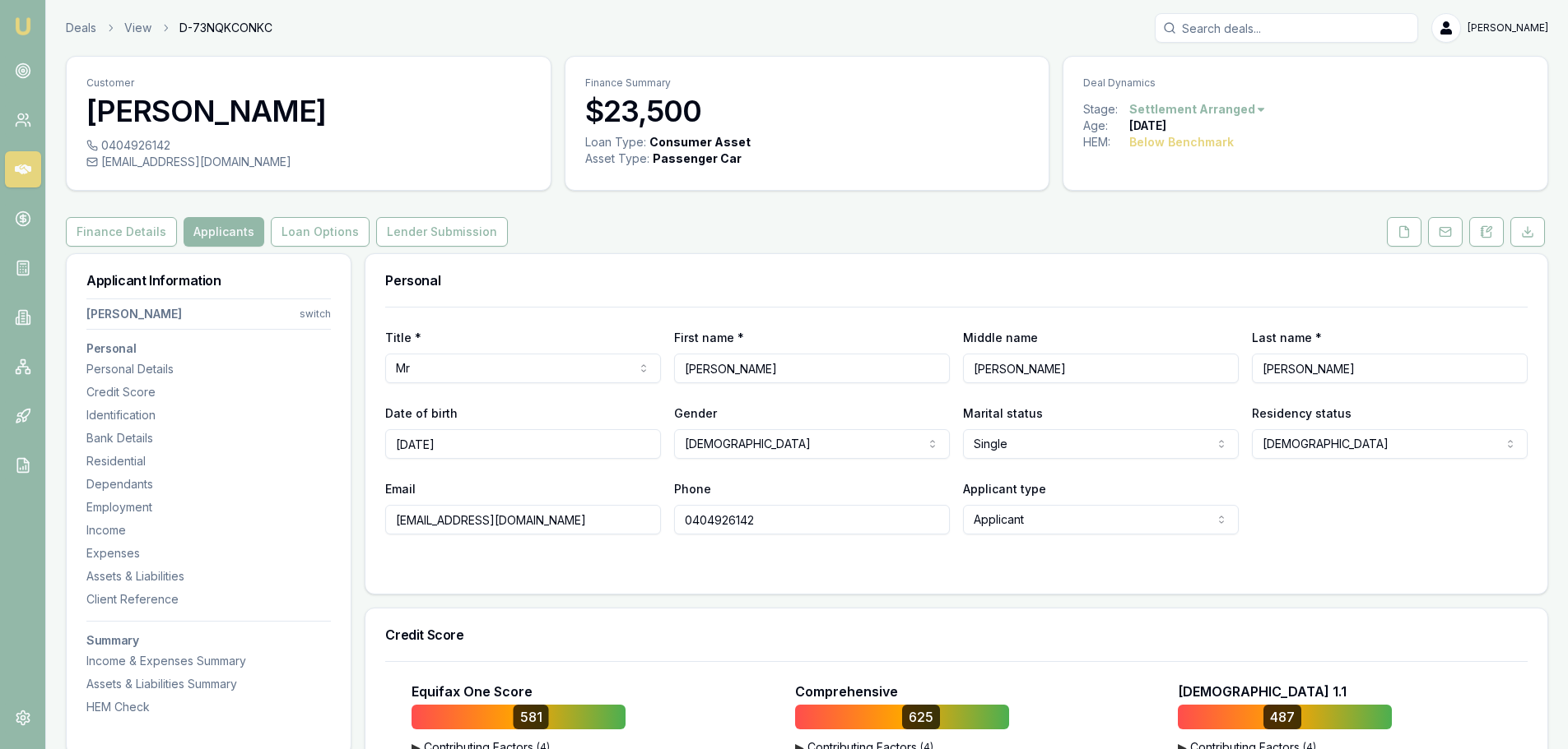
click at [675, 232] on div "Finance Details Applicants Loan Options Lender Submission" at bounding box center [806, 232] width 1482 height 30
click at [1396, 234] on button at bounding box center [1403, 232] width 34 height 30
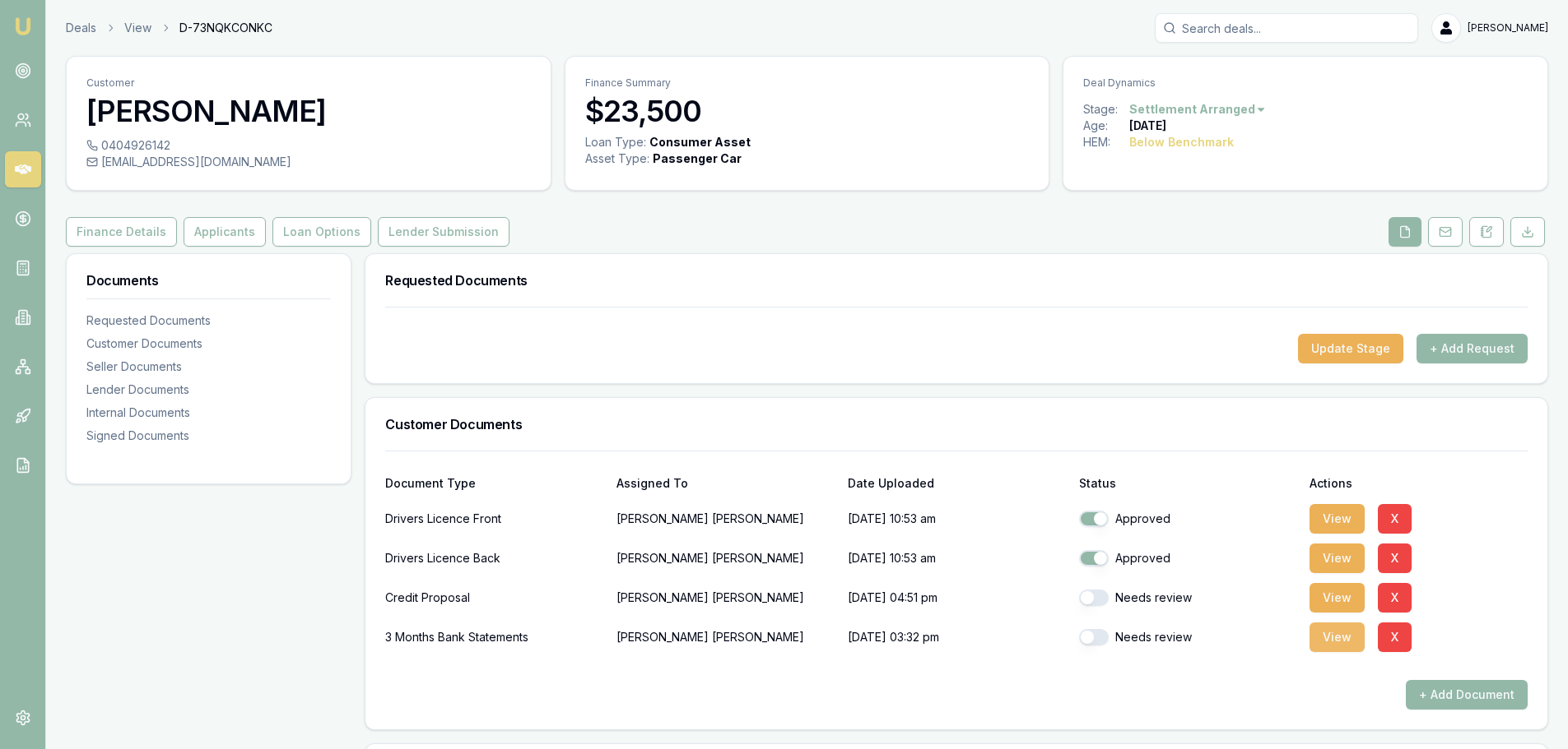
click at [1344, 641] on button "View" at bounding box center [1336, 638] width 55 height 30
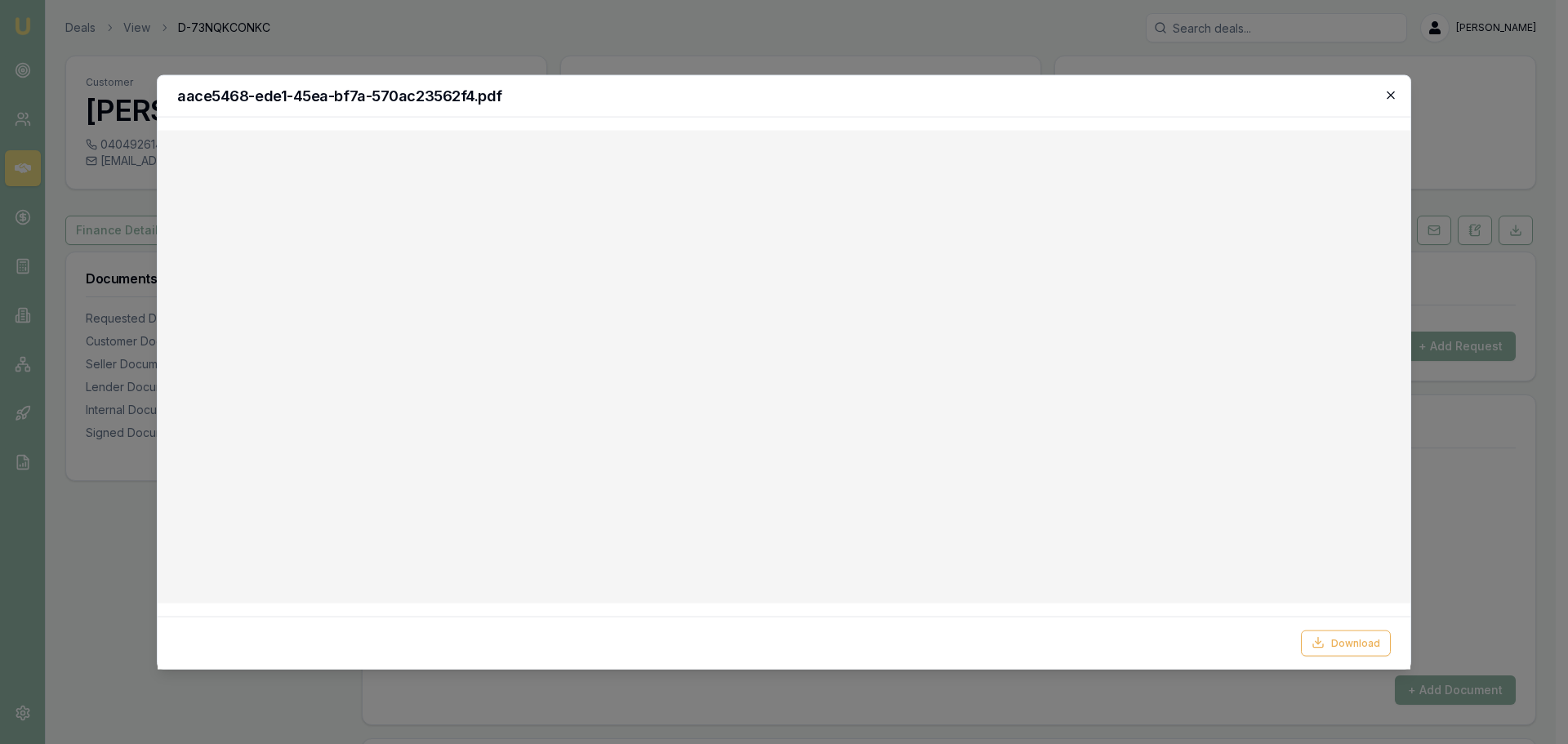
click at [1394, 97] on icon "button" at bounding box center [1390, 94] width 13 height 13
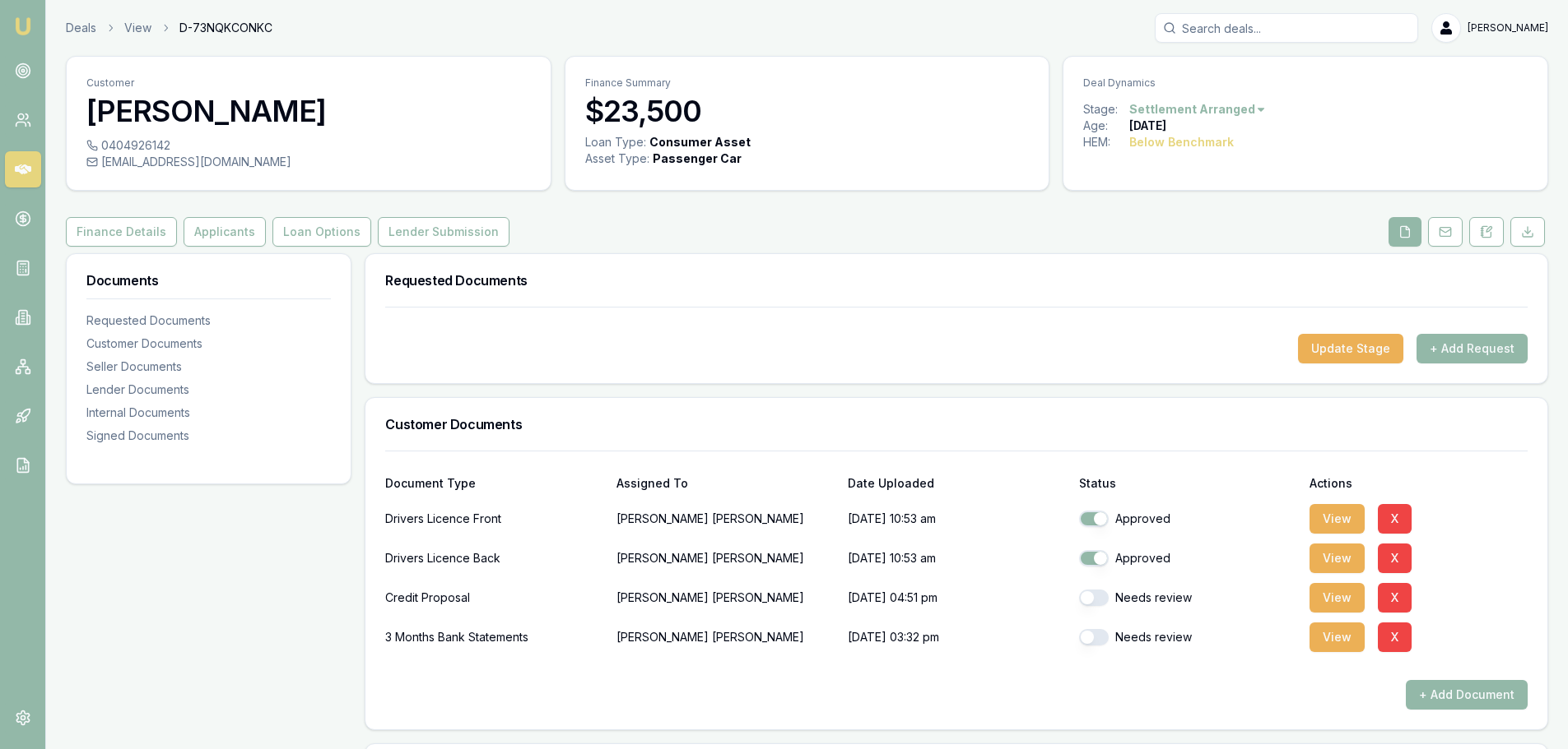
click at [820, 299] on div "Requested Documents" at bounding box center [956, 281] width 1182 height 53
click at [242, 236] on button "Applicants" at bounding box center [225, 232] width 82 height 30
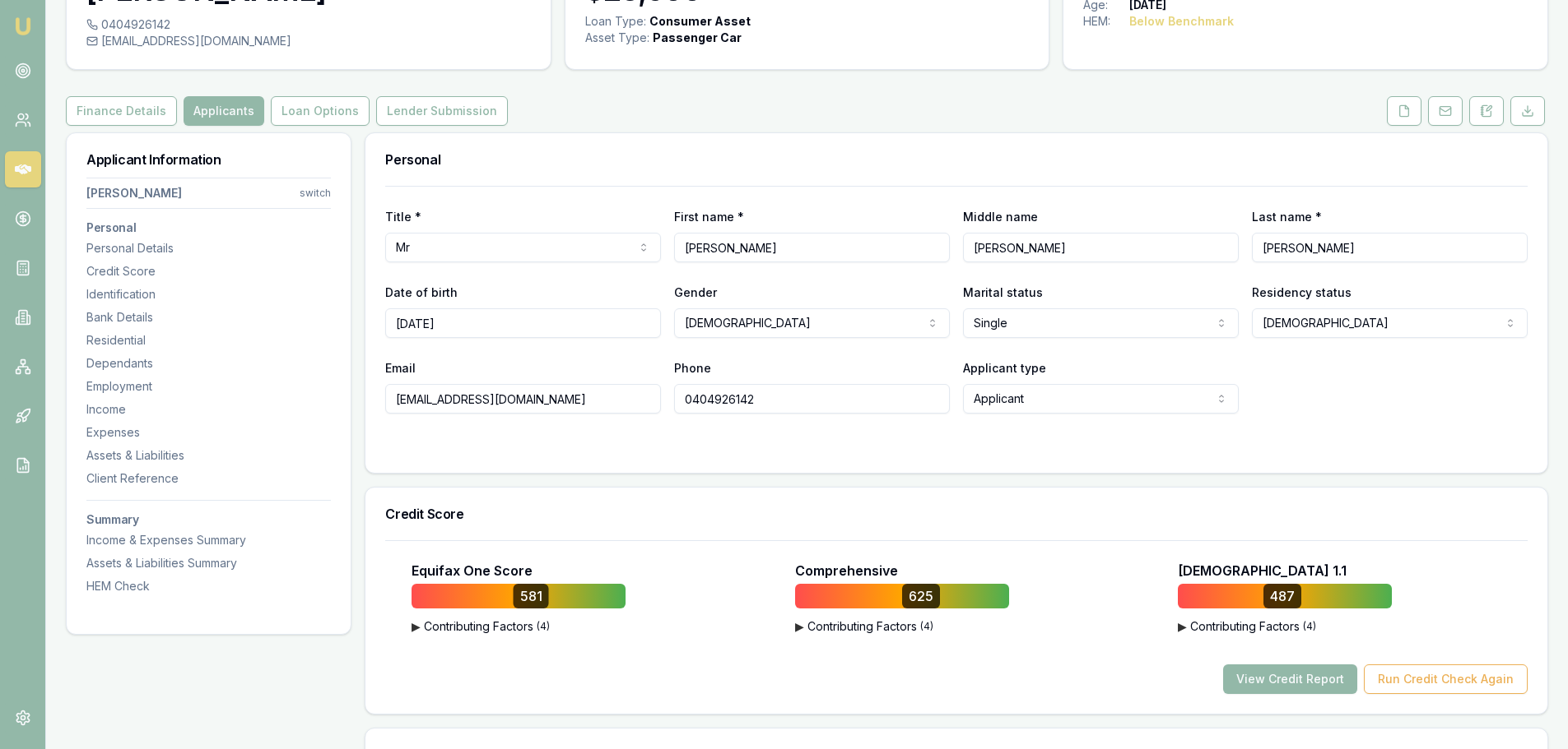
scroll to position [329, 0]
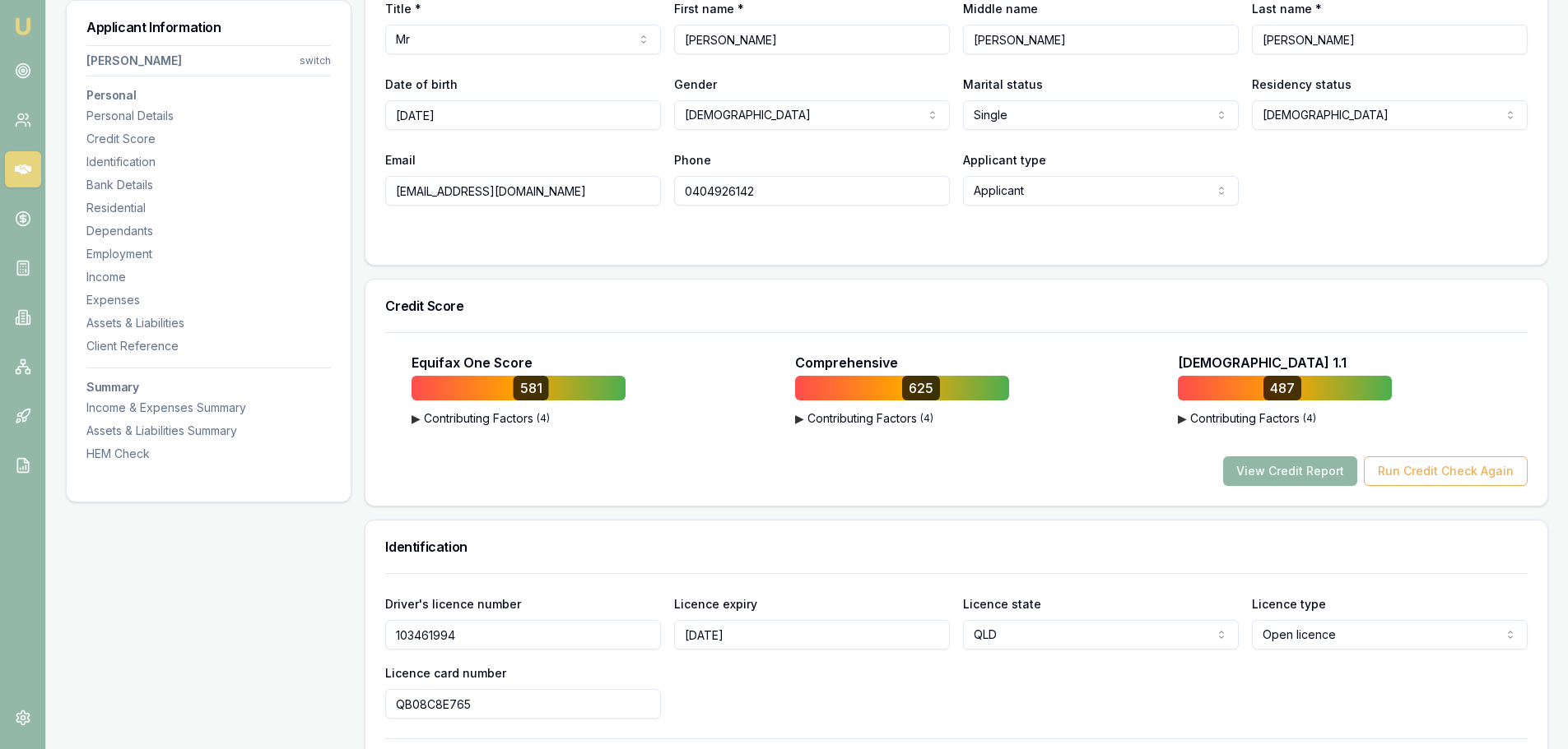
click at [1306, 477] on button "View Credit Report" at bounding box center [1290, 471] width 134 height 30
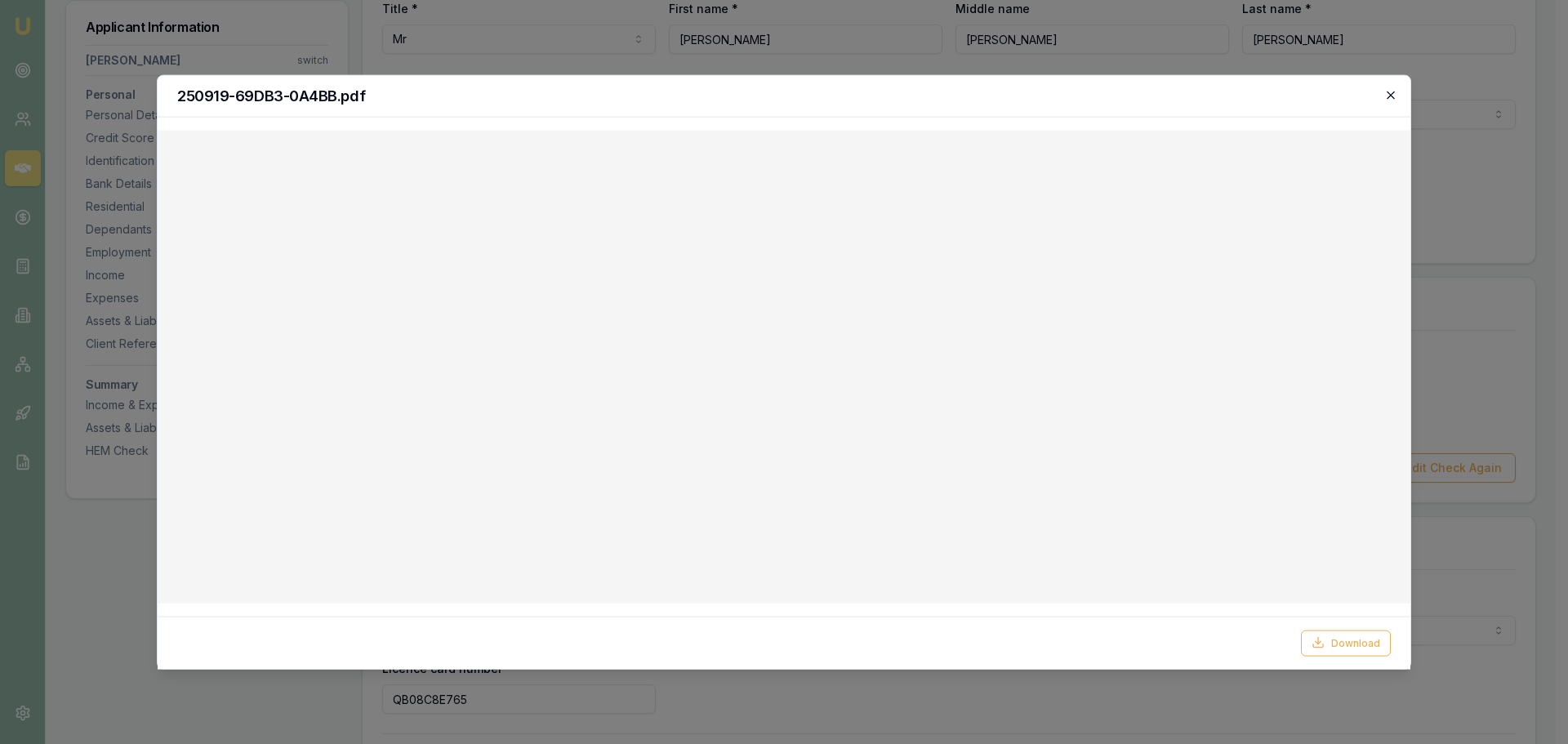
click at [1385, 94] on icon "button" at bounding box center [1390, 94] width 13 height 13
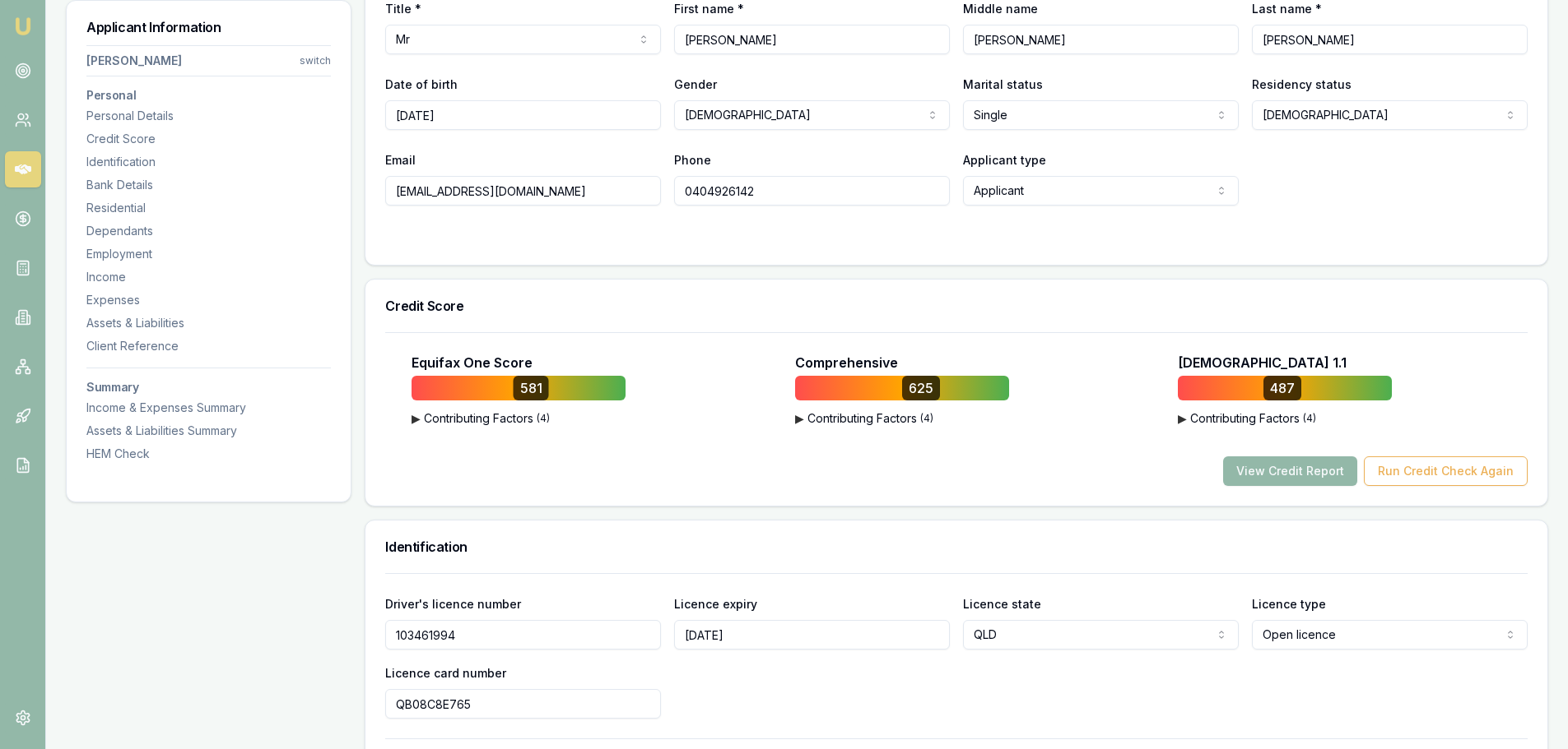
scroll to position [0, 0]
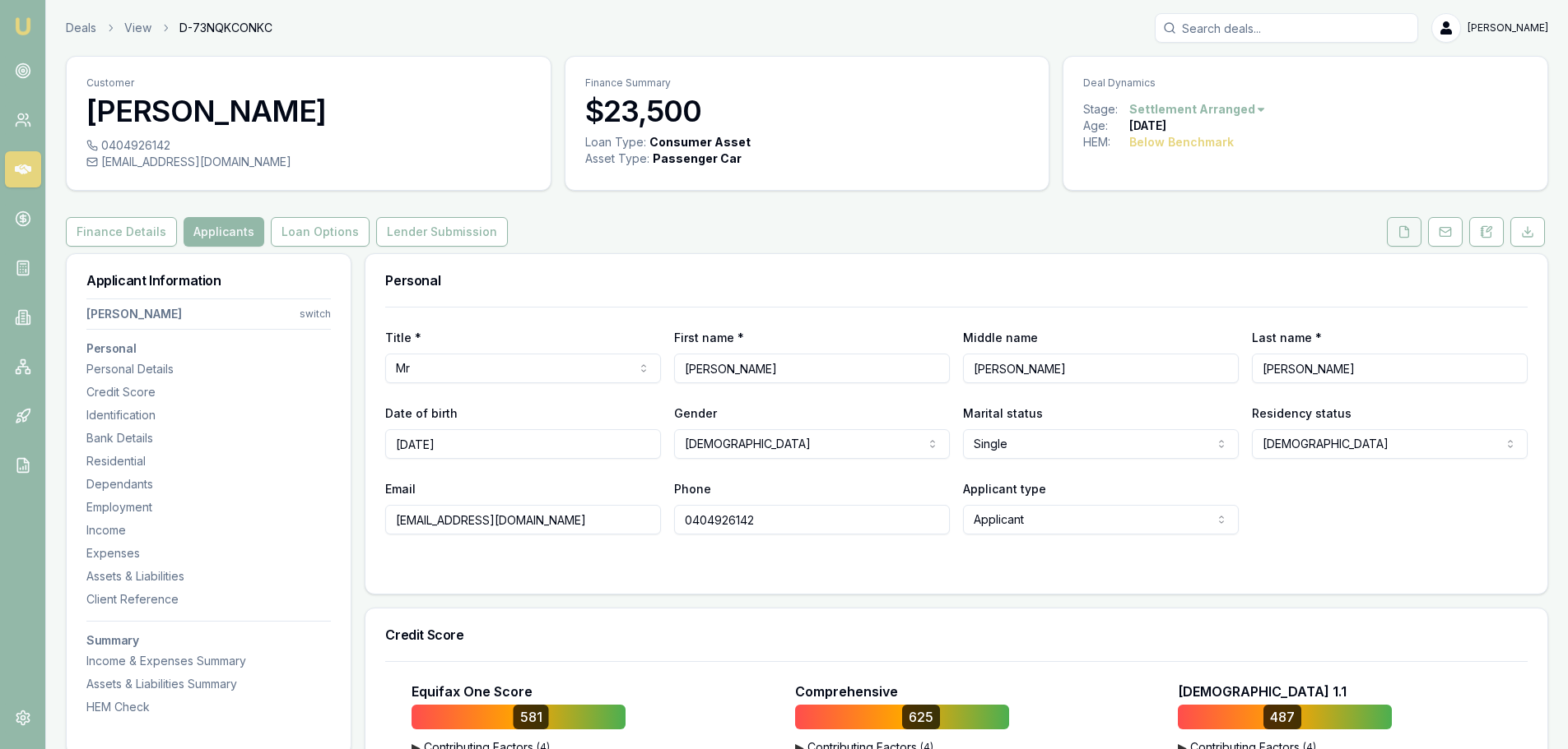
click at [1416, 230] on button at bounding box center [1403, 232] width 34 height 30
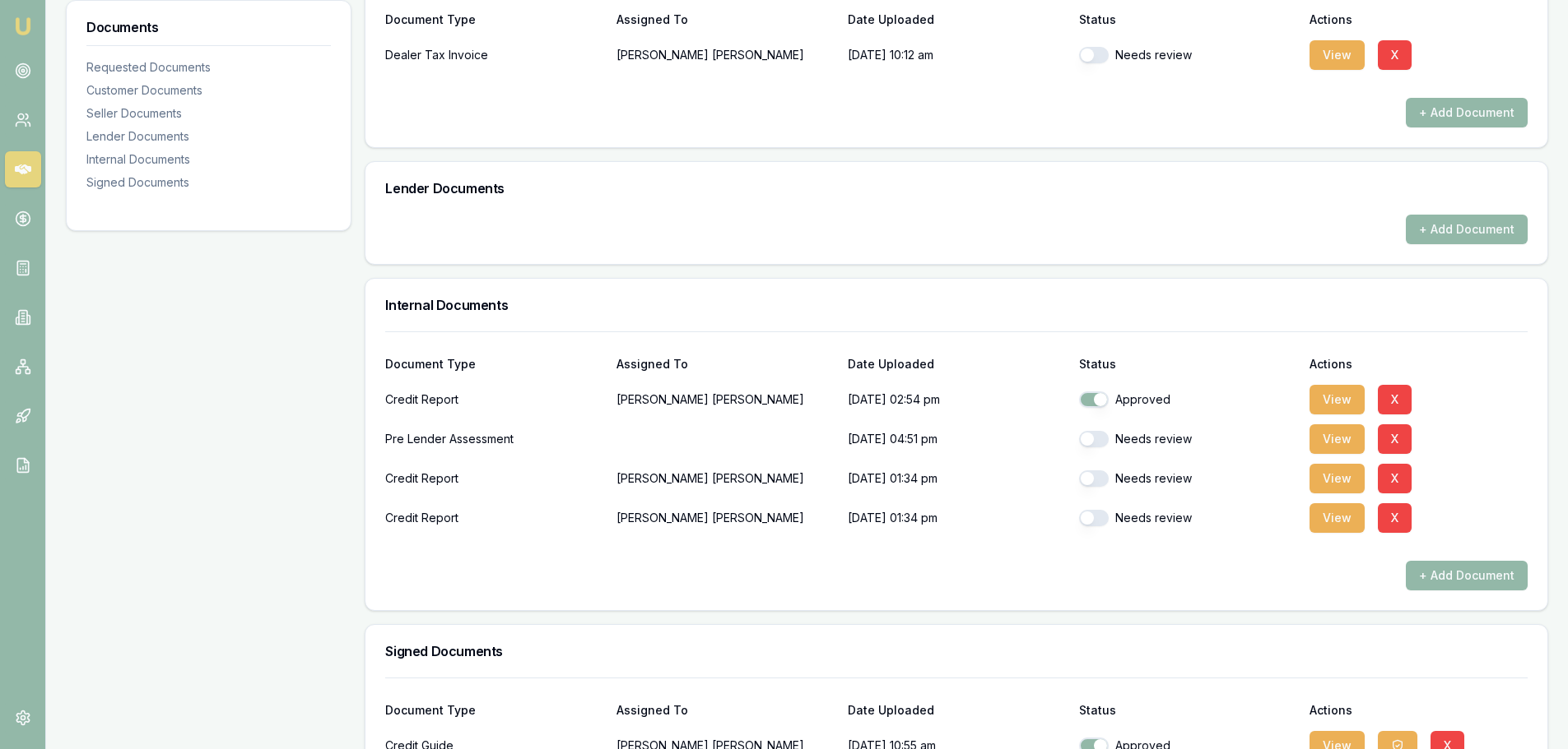
scroll to position [905, 0]
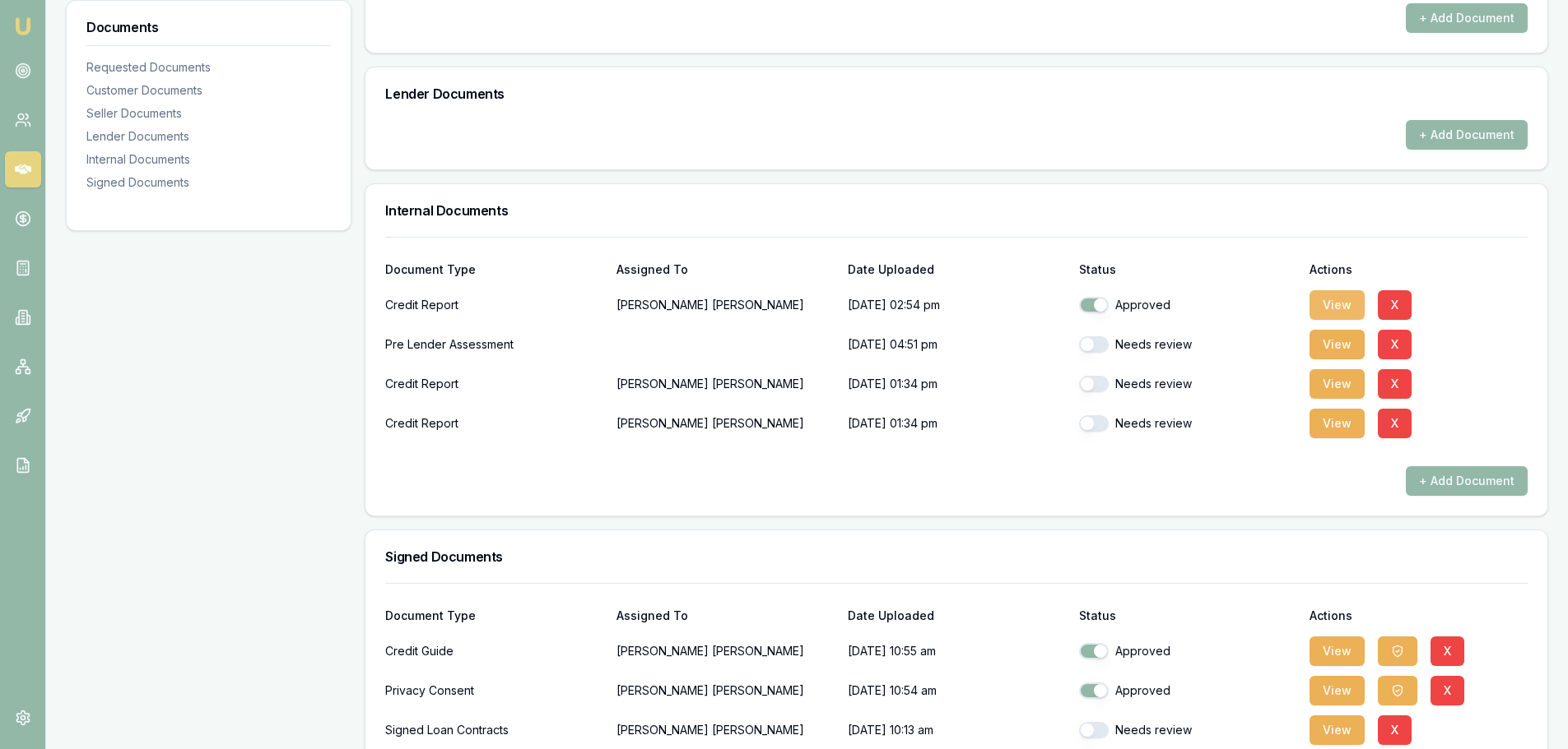
click at [1335, 297] on button "View" at bounding box center [1336, 305] width 55 height 30
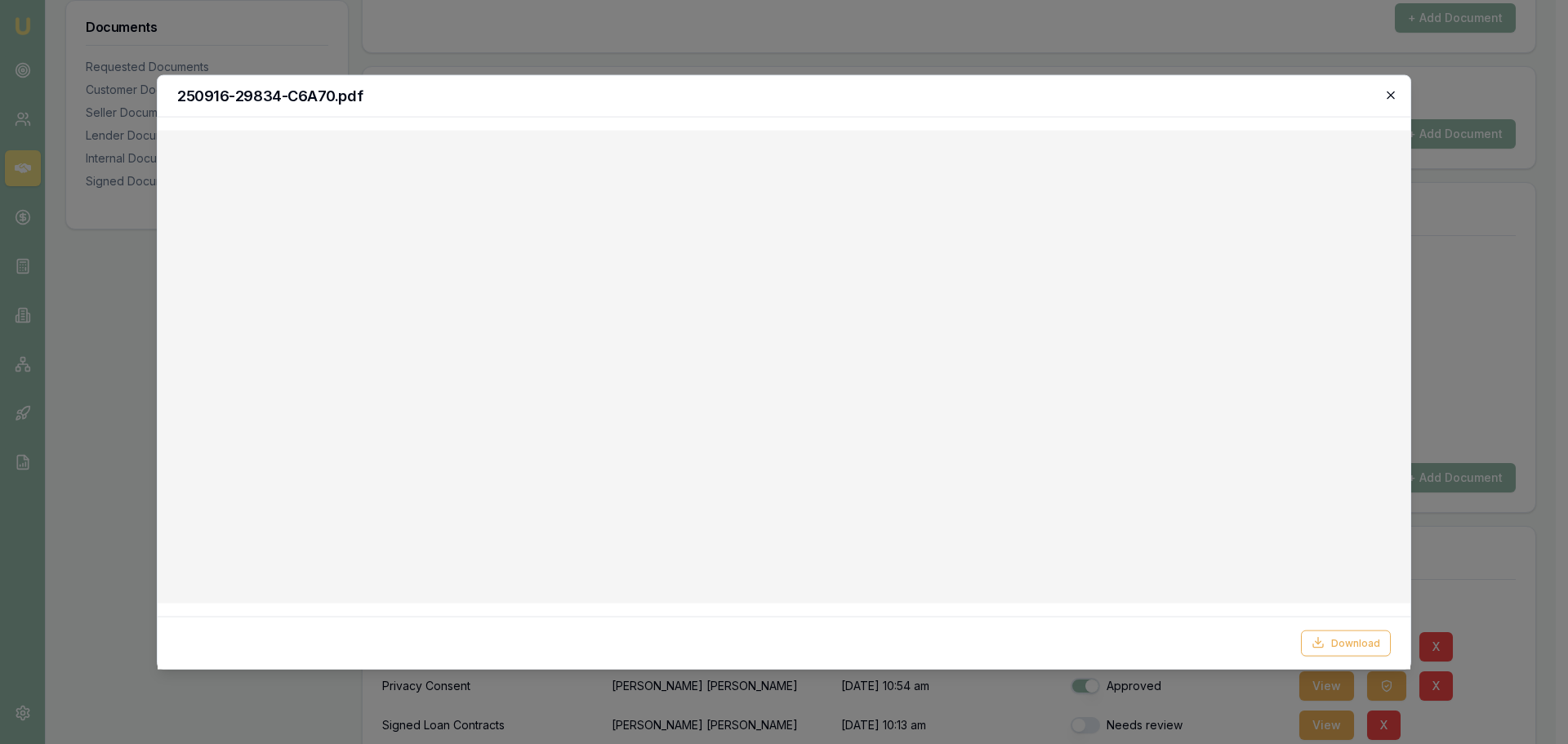
click at [1391, 98] on icon "button" at bounding box center [1390, 94] width 13 height 13
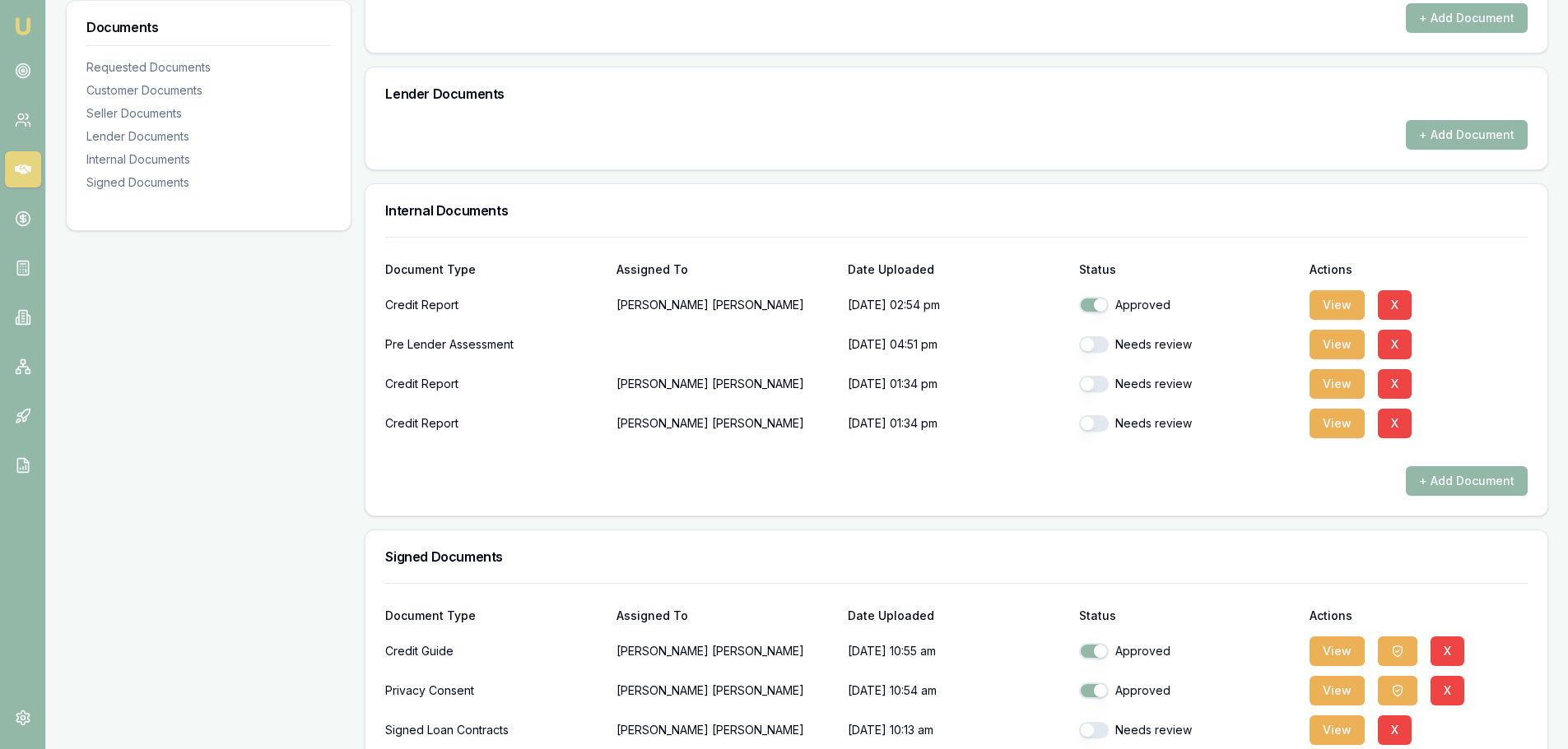
click at [861, 466] on div at bounding box center [956, 453] width 1142 height 26
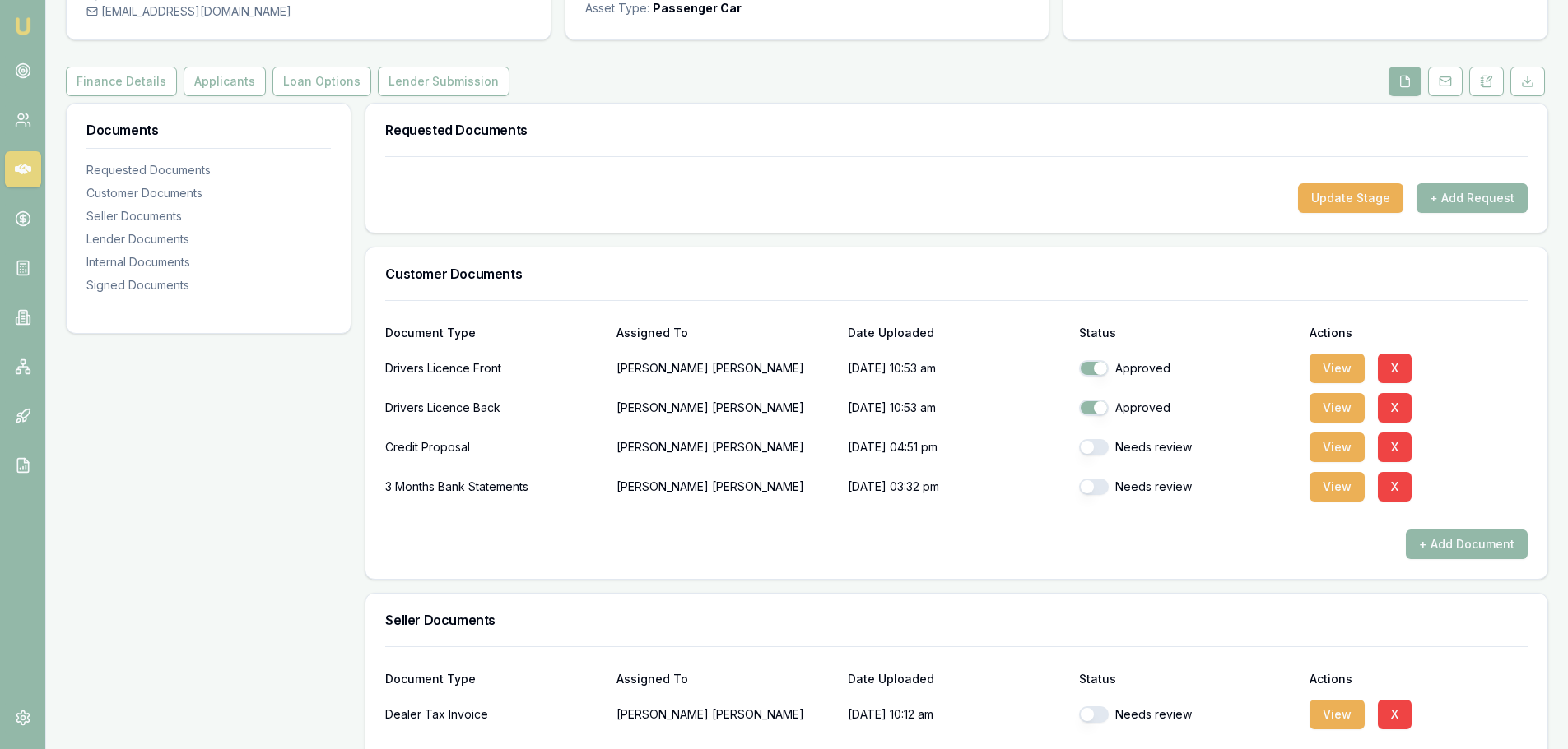
scroll to position [0, 0]
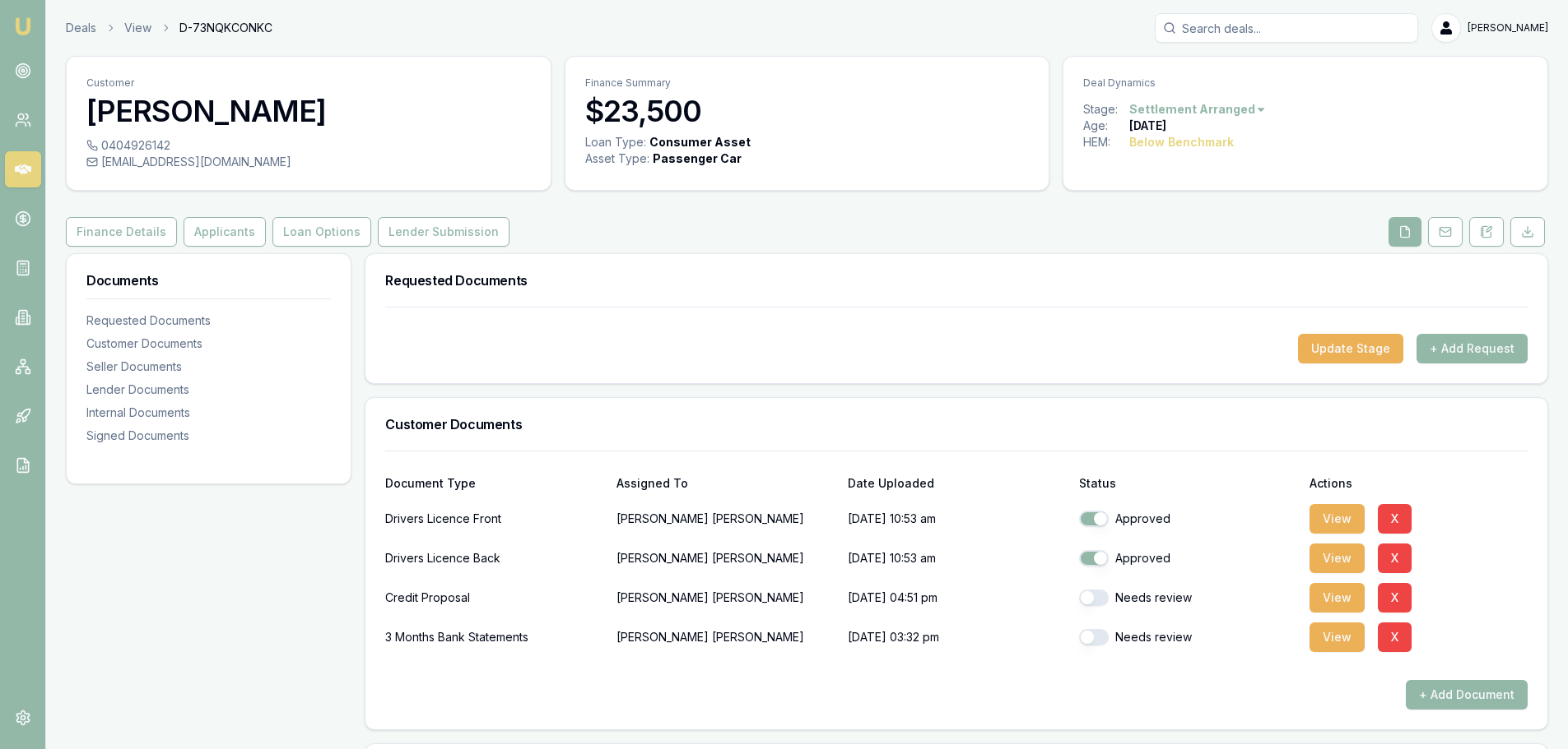
click at [774, 231] on div "Finance Details Applicants Loan Options Lender Submission" at bounding box center [806, 232] width 1482 height 30
click at [1327, 628] on button "View" at bounding box center [1336, 638] width 55 height 30
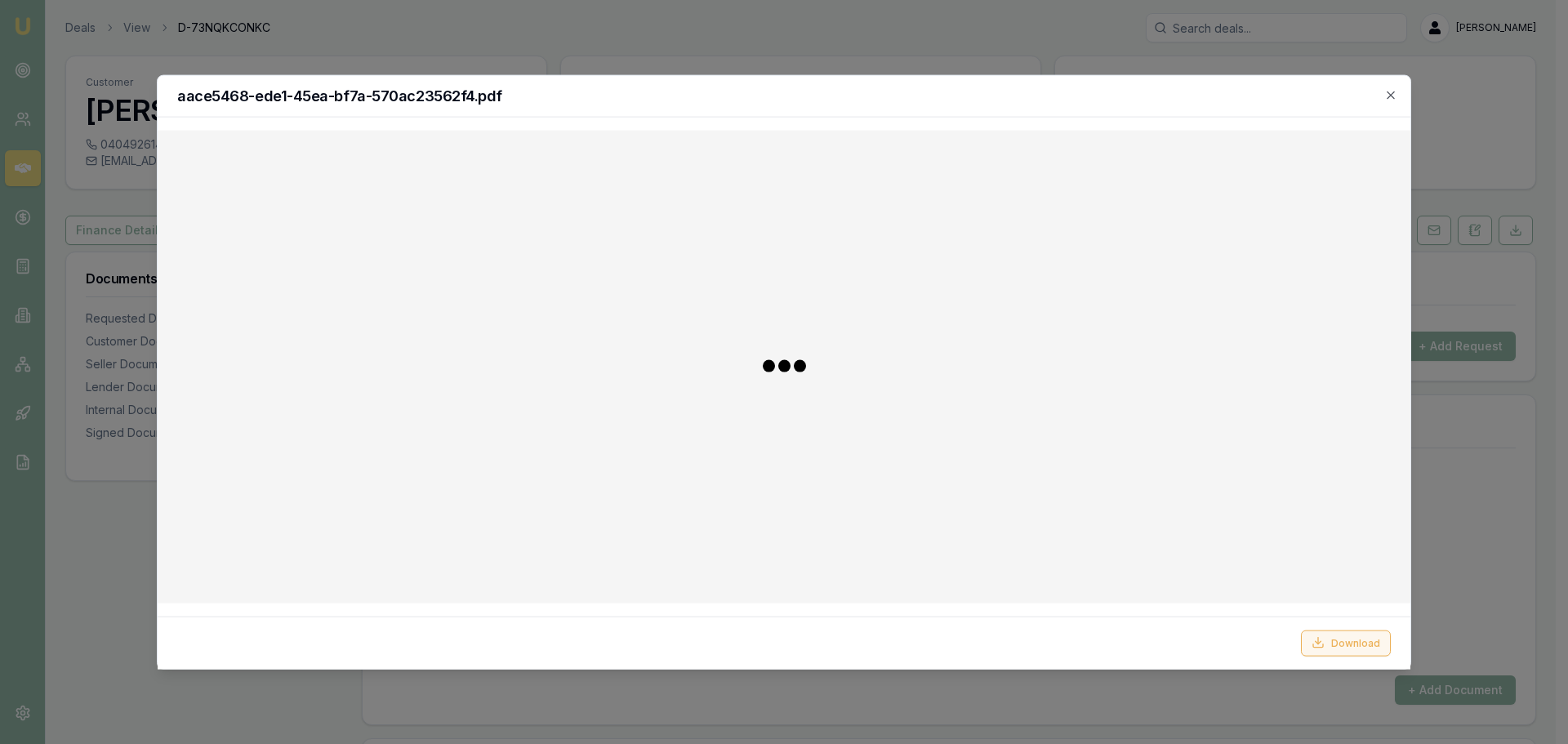
click at [1343, 637] on button "Download" at bounding box center [1345, 643] width 90 height 26
click at [1394, 95] on icon "button" at bounding box center [1390, 94] width 13 height 13
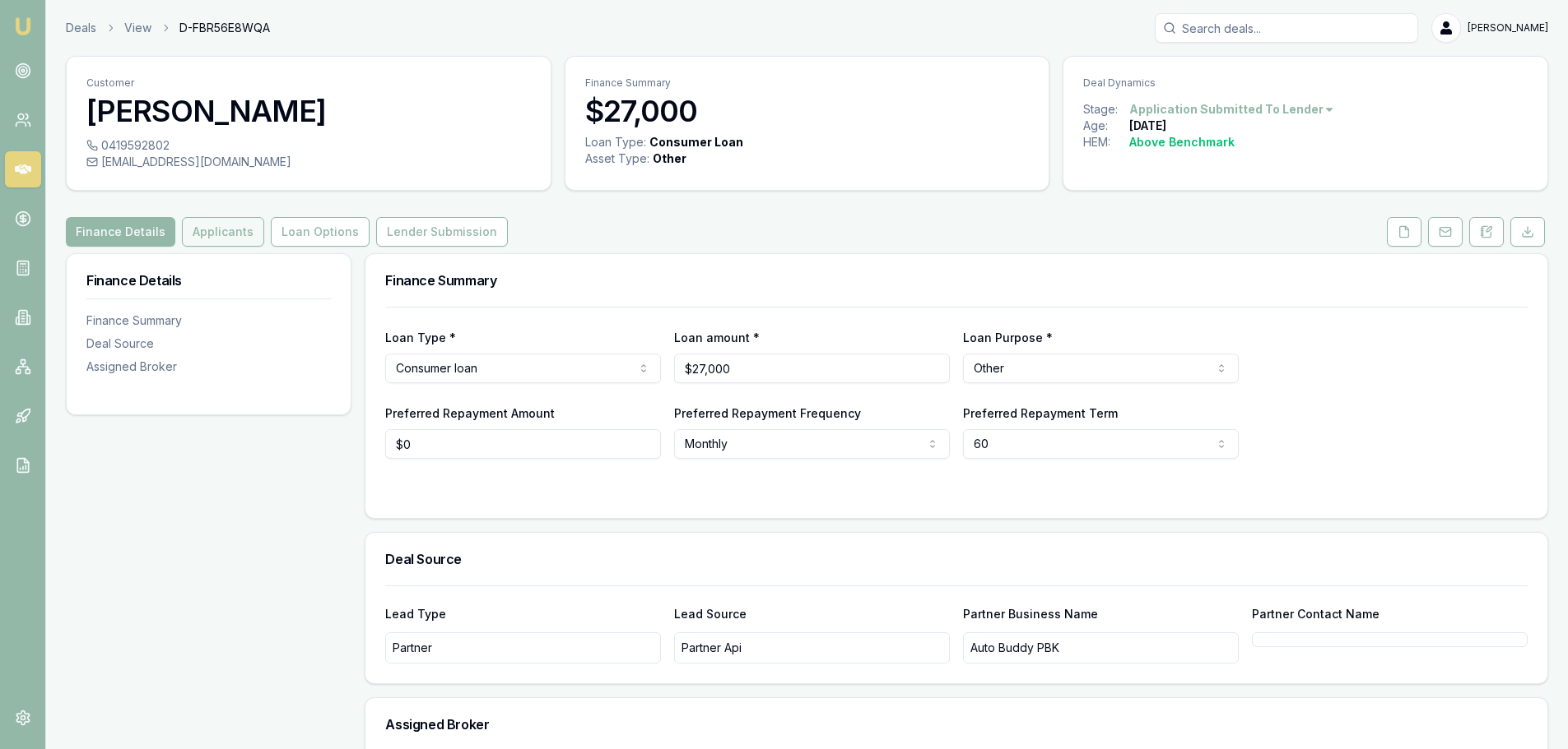
click at [218, 235] on button "Applicants" at bounding box center [223, 232] width 82 height 30
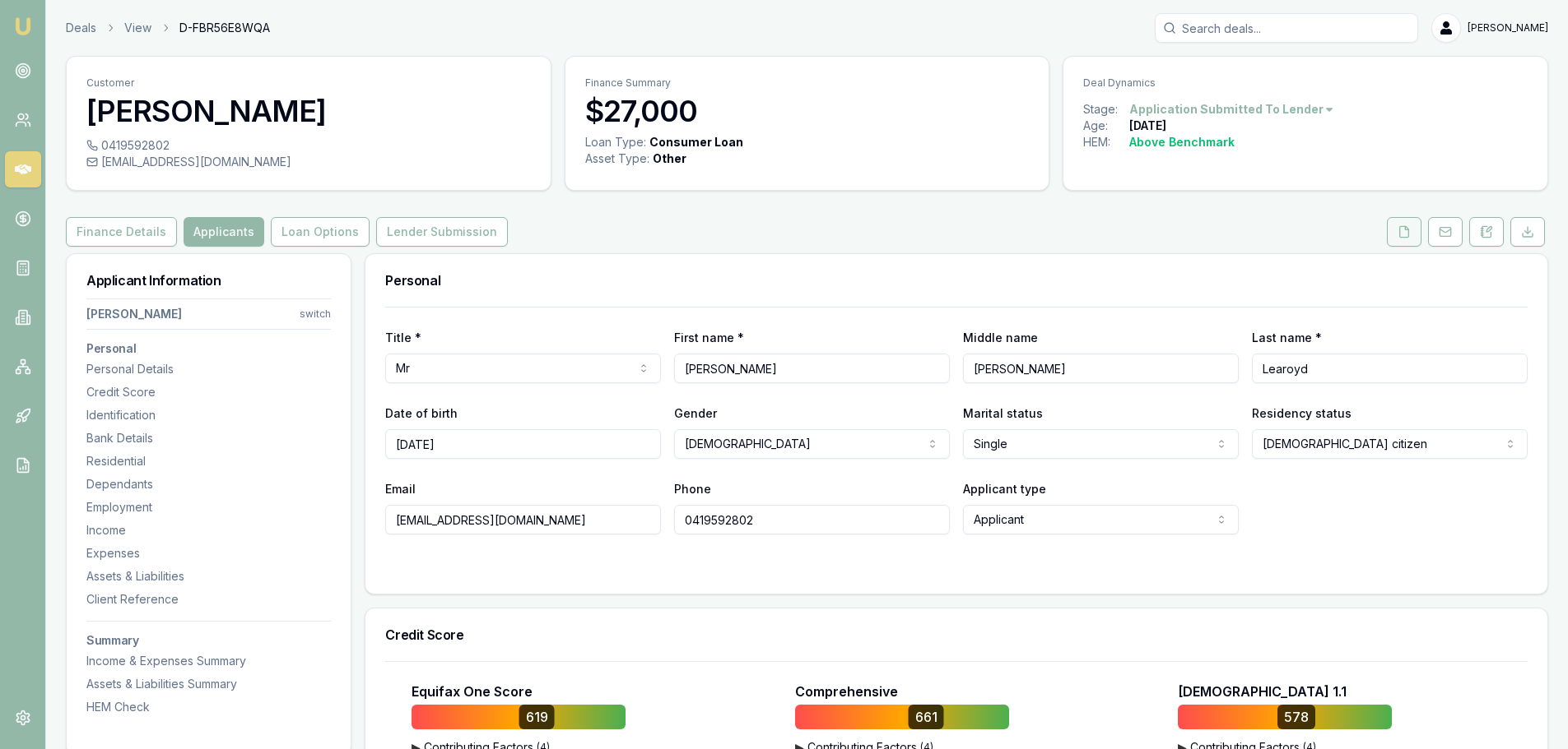
click at [1408, 232] on icon at bounding box center [1404, 232] width 9 height 11
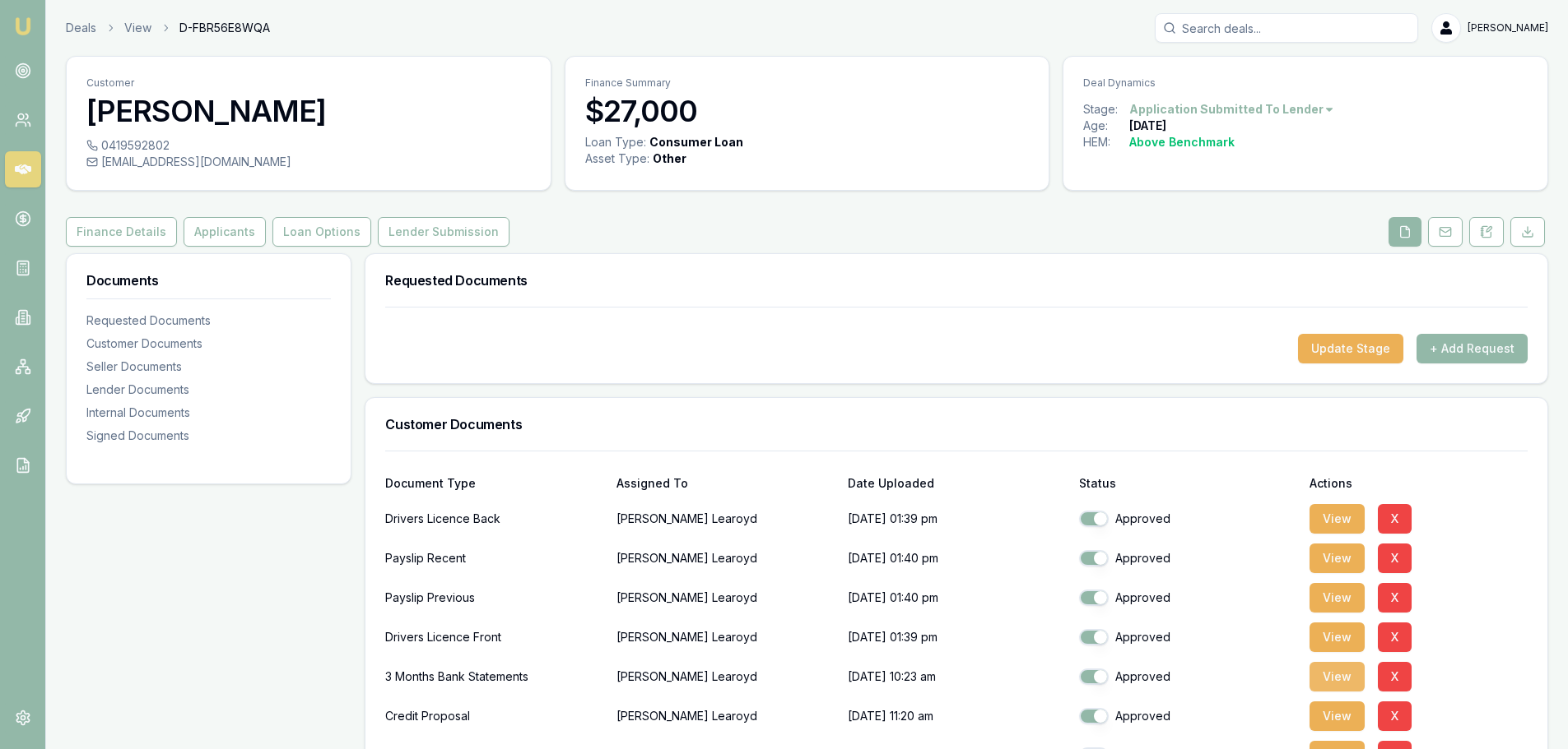
click at [1337, 674] on button "View" at bounding box center [1336, 677] width 55 height 30
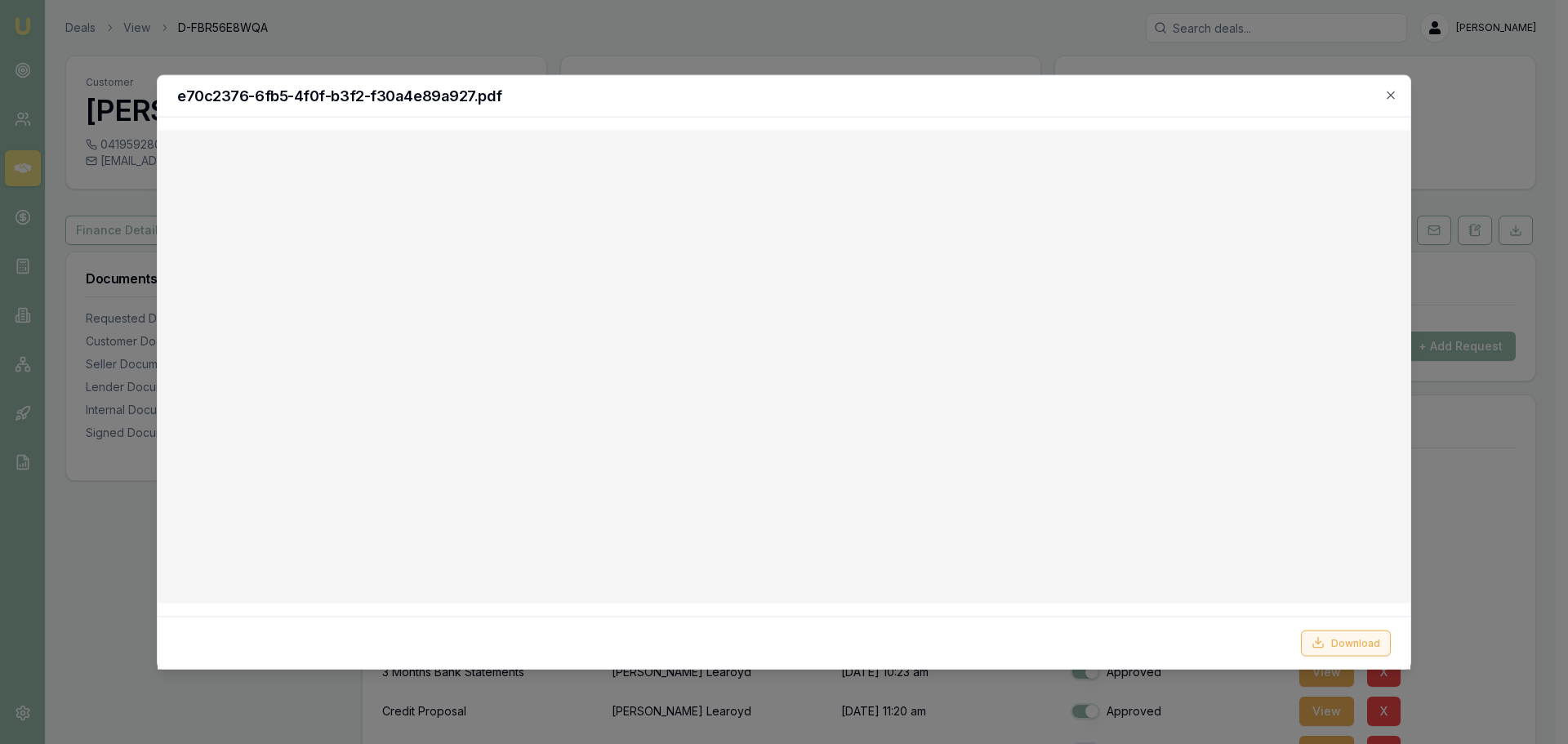
click at [1343, 649] on button "Download" at bounding box center [1345, 643] width 90 height 26
click at [1389, 97] on icon "button" at bounding box center [1390, 94] width 7 height 7
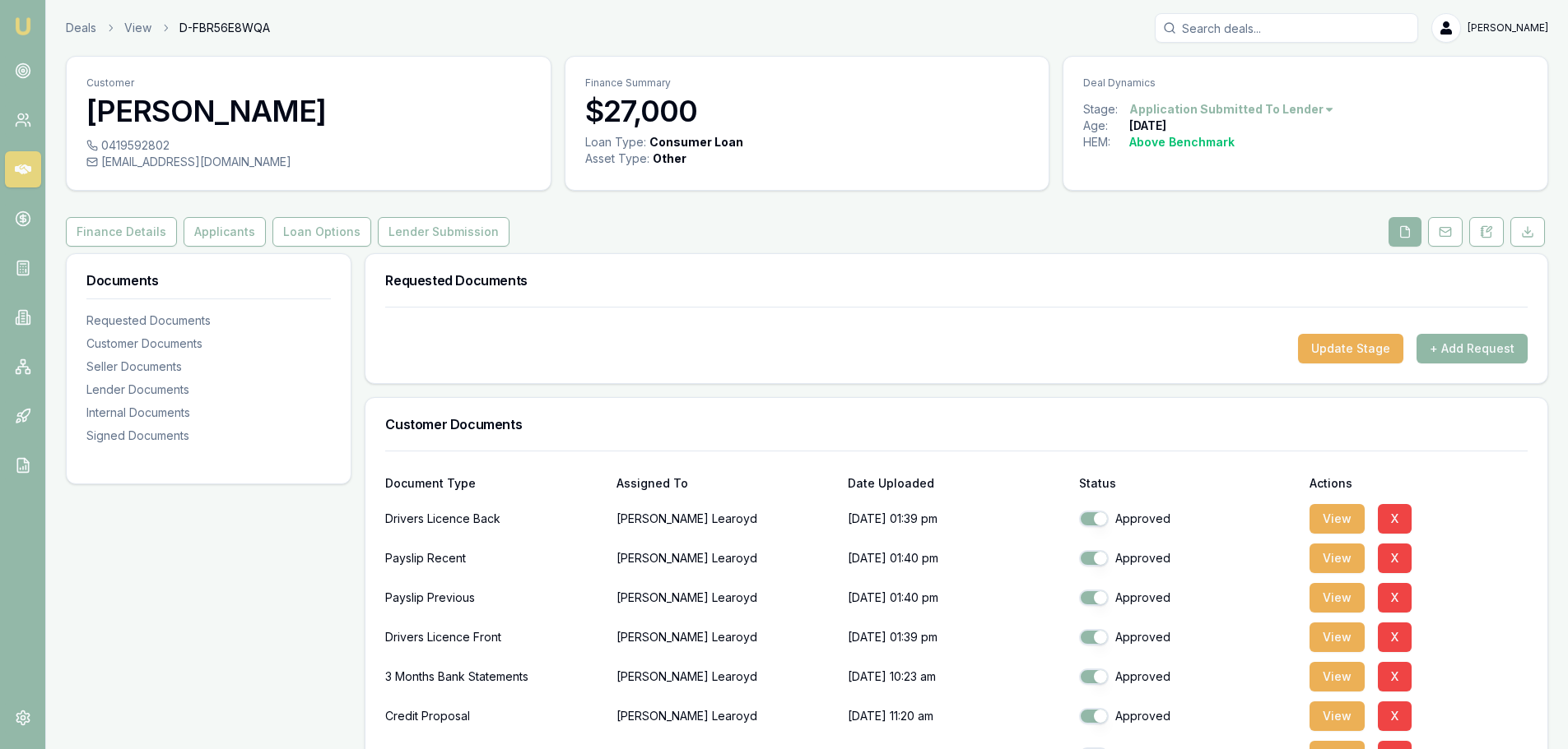
click at [1456, 342] on button "+ Add Request" at bounding box center [1471, 349] width 111 height 30
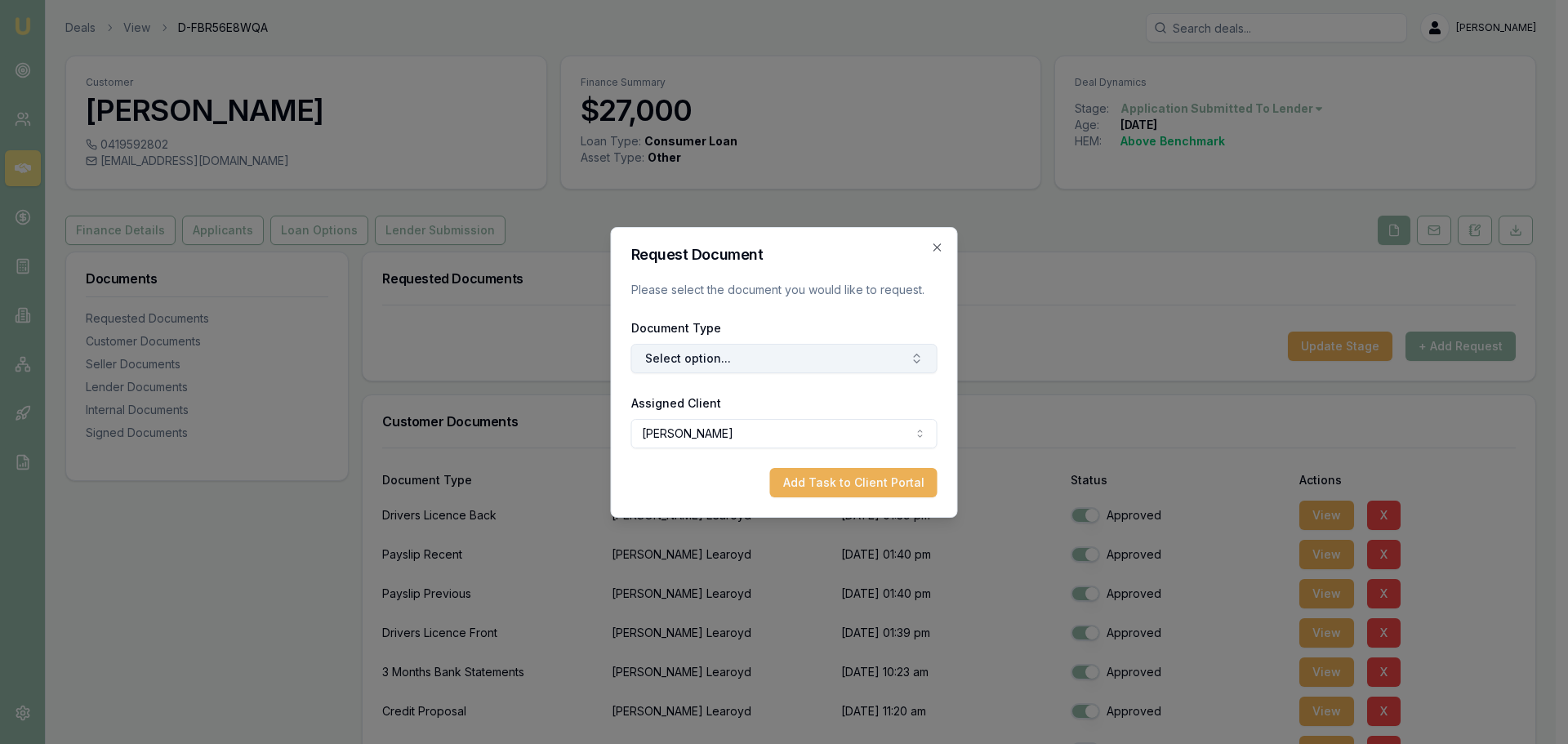
click at [729, 362] on button "Select option..." at bounding box center [784, 359] width 306 height 30
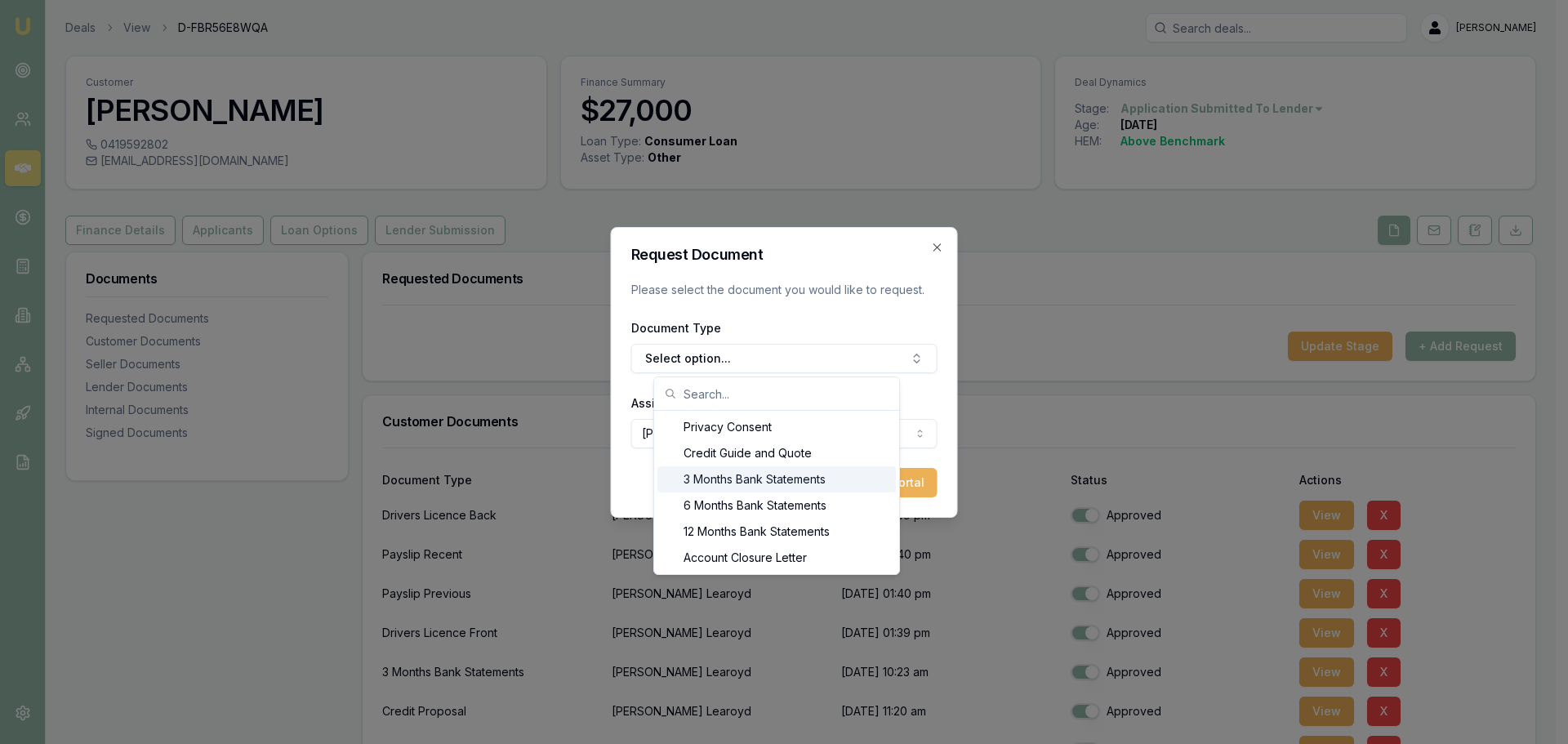
click at [714, 485] on div "3 Months Bank Statements" at bounding box center [777, 479] width 239 height 26
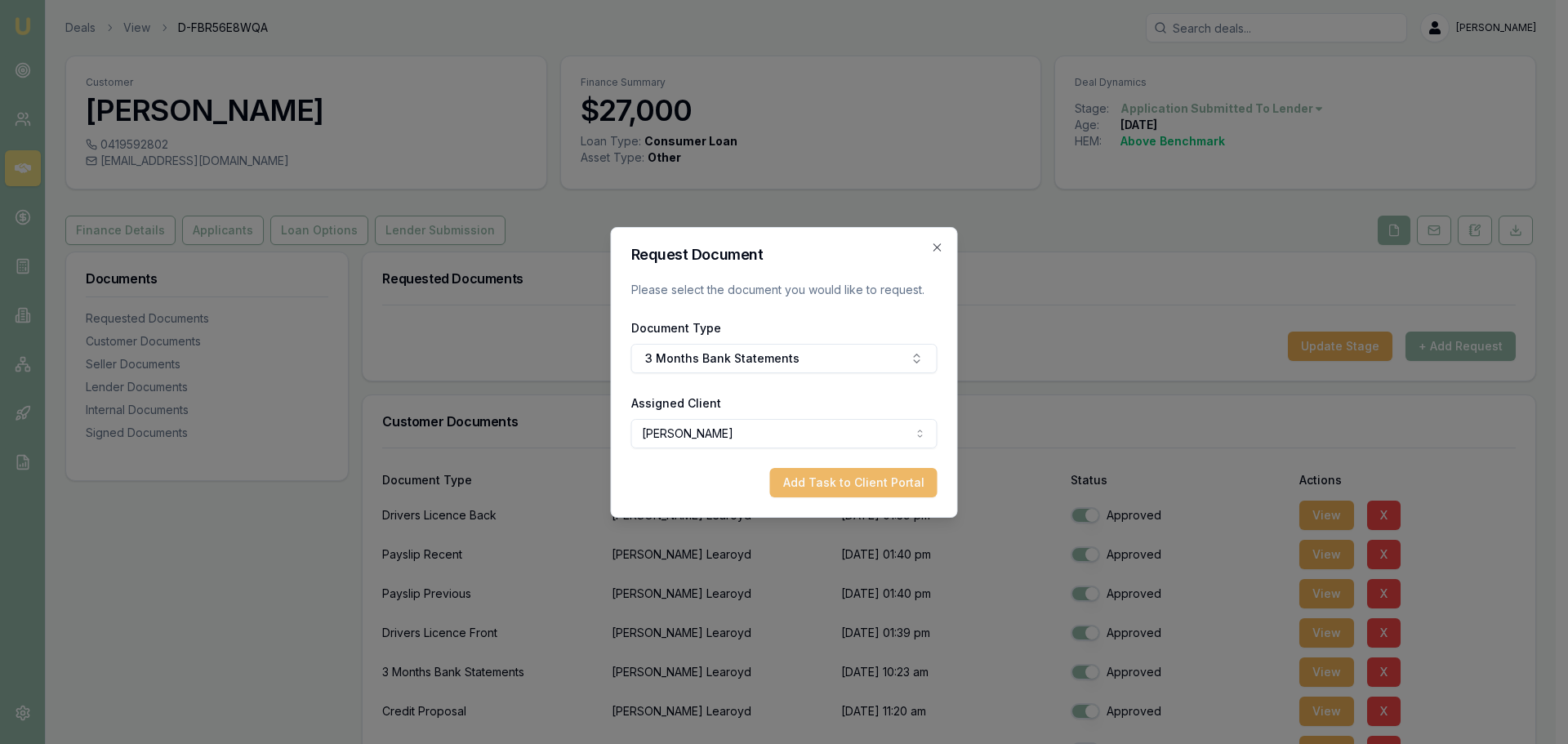
click at [856, 480] on button "Add Task to Client Portal" at bounding box center [853, 483] width 167 height 30
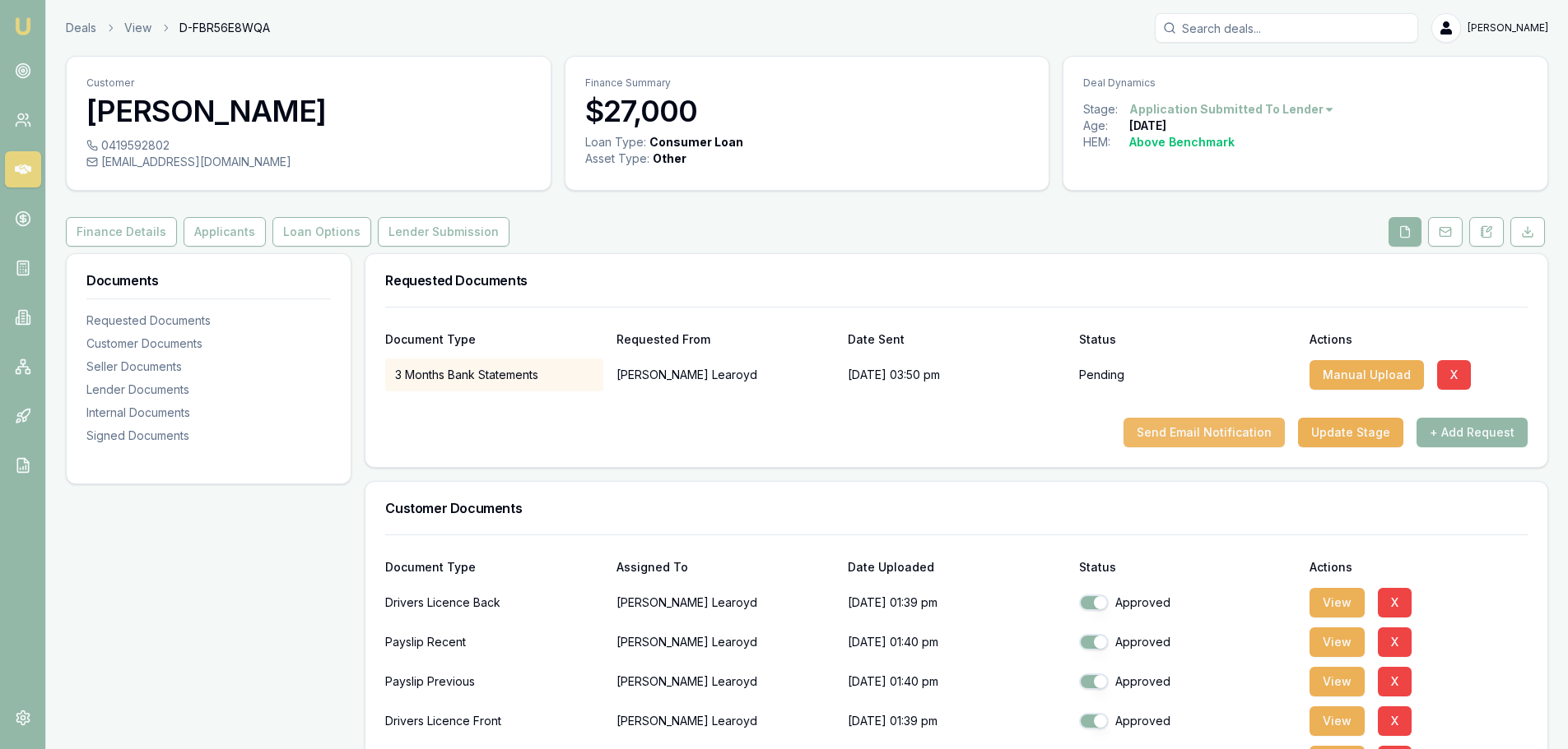
click at [1251, 433] on button "Send Email Notification" at bounding box center [1204, 432] width 161 height 30
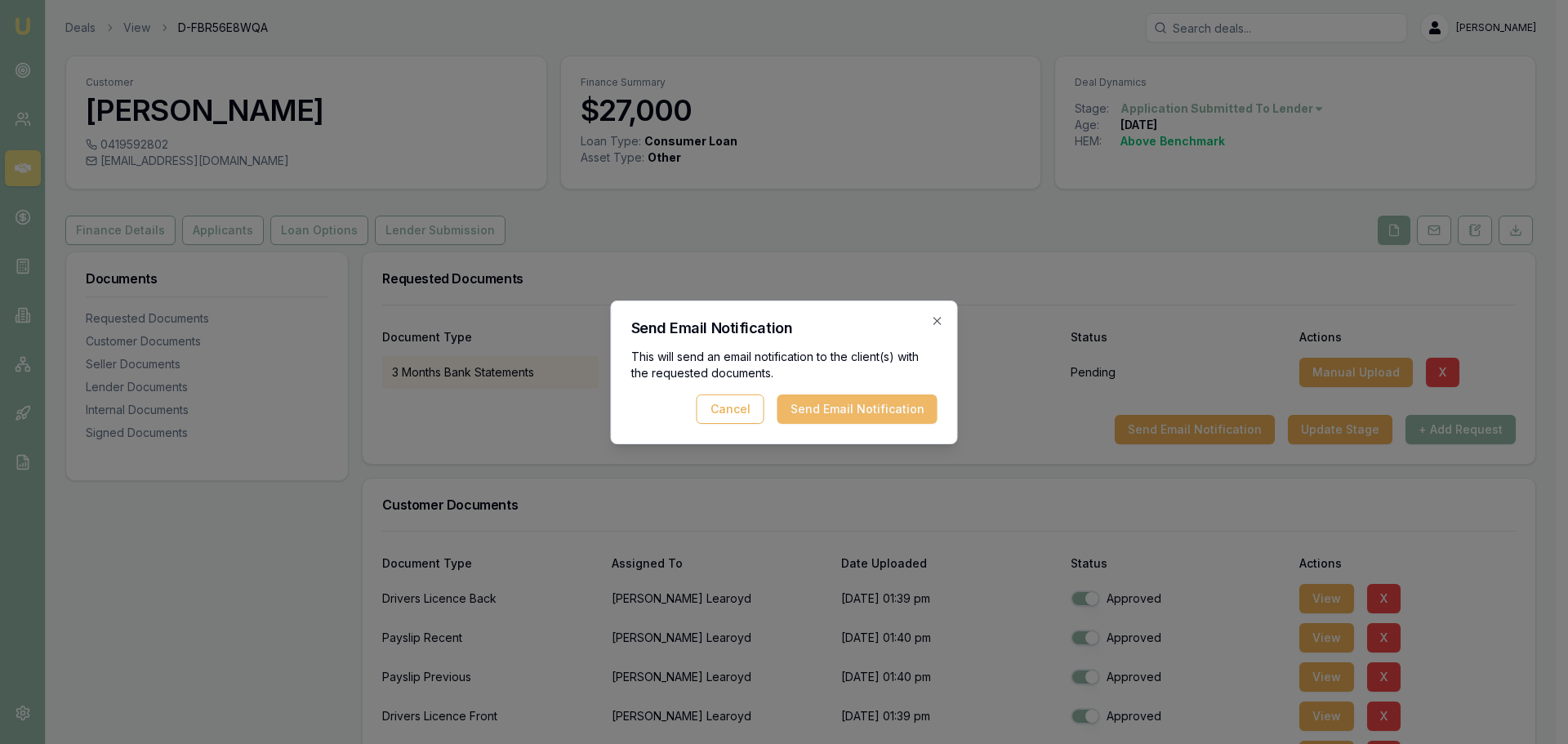
click at [840, 404] on button "Send Email Notification" at bounding box center [858, 409] width 160 height 30
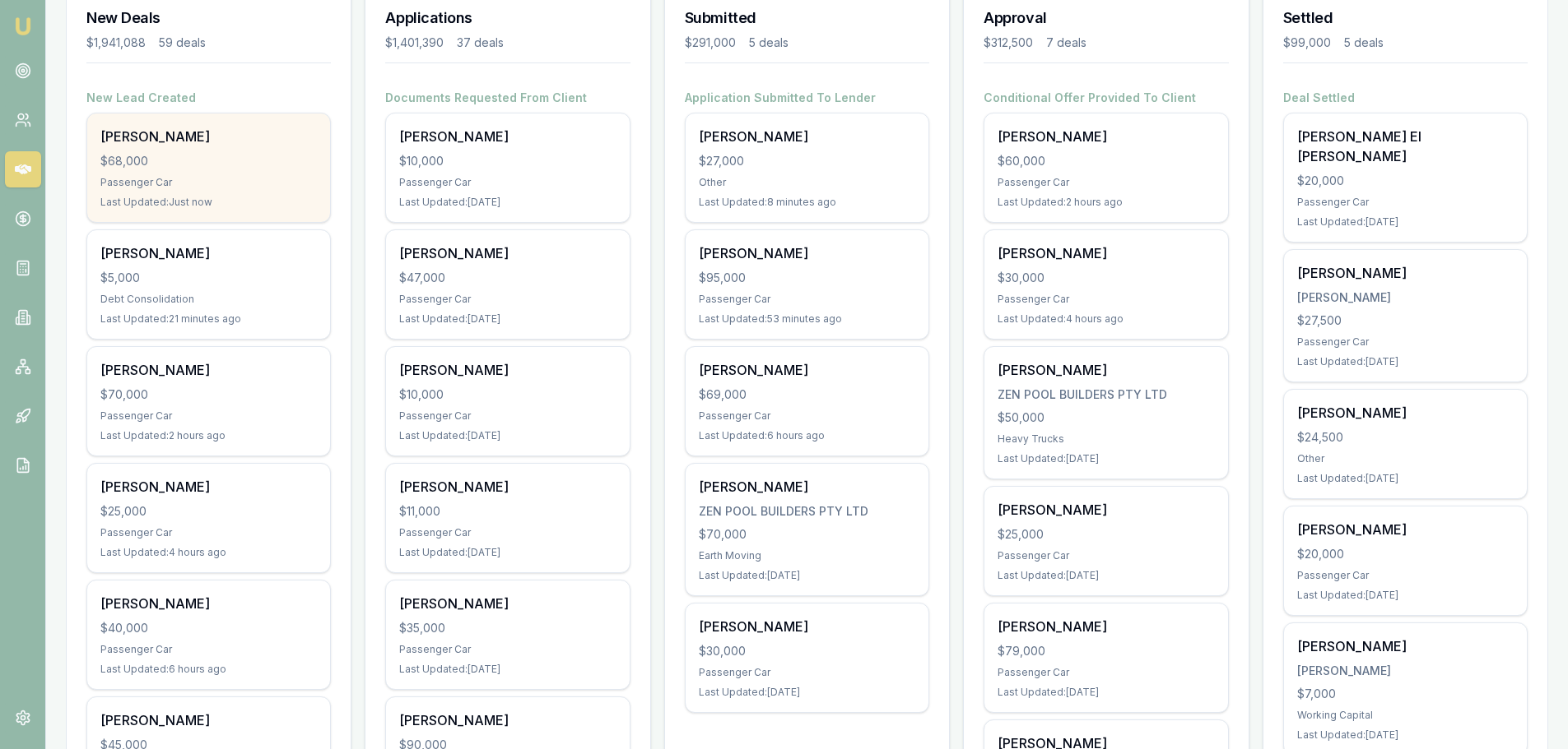
click at [181, 146] on div "[PERSON_NAME]" at bounding box center [208, 136] width 217 height 20
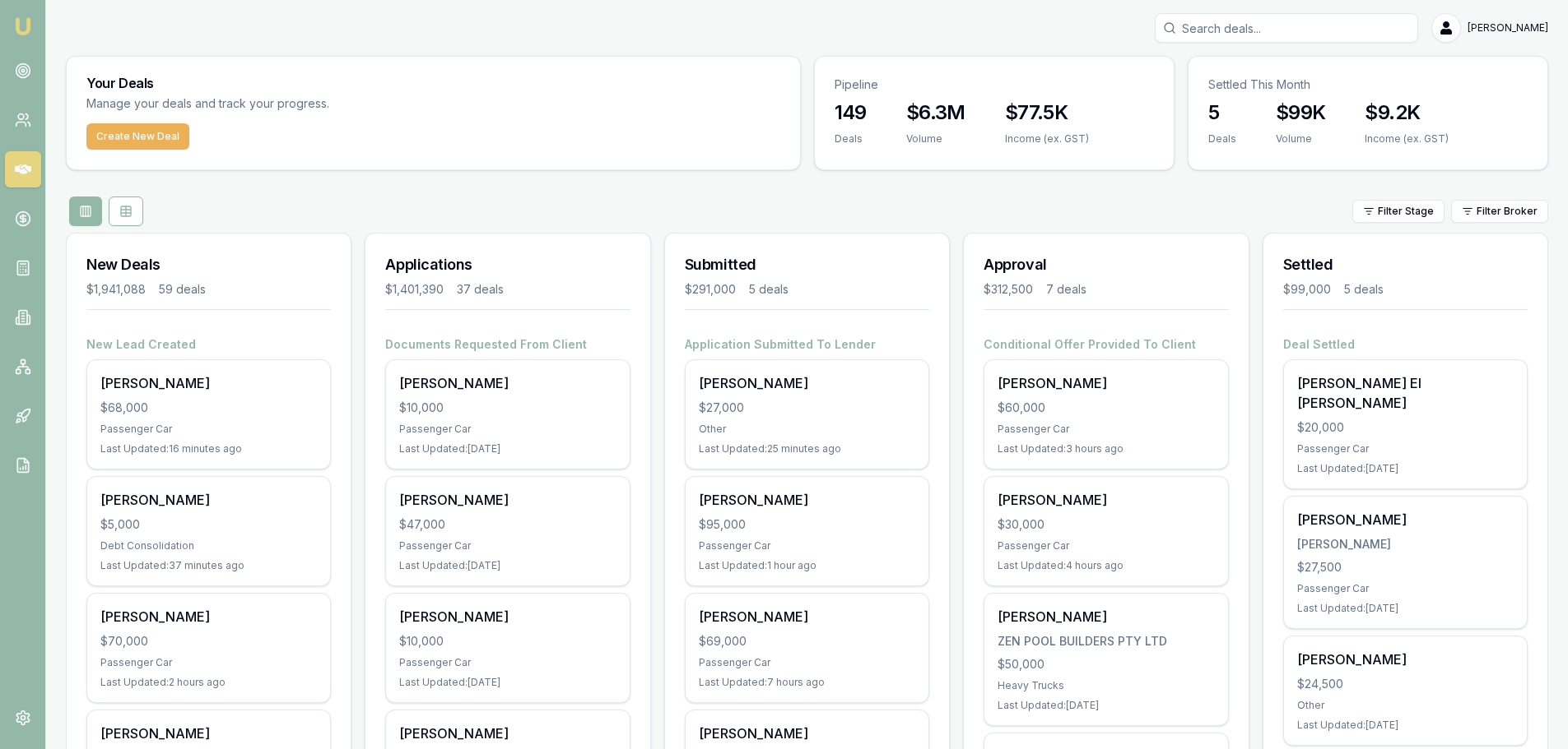
click at [508, 199] on div "Filter Stage Filter Broker" at bounding box center [806, 211] width 1482 height 30
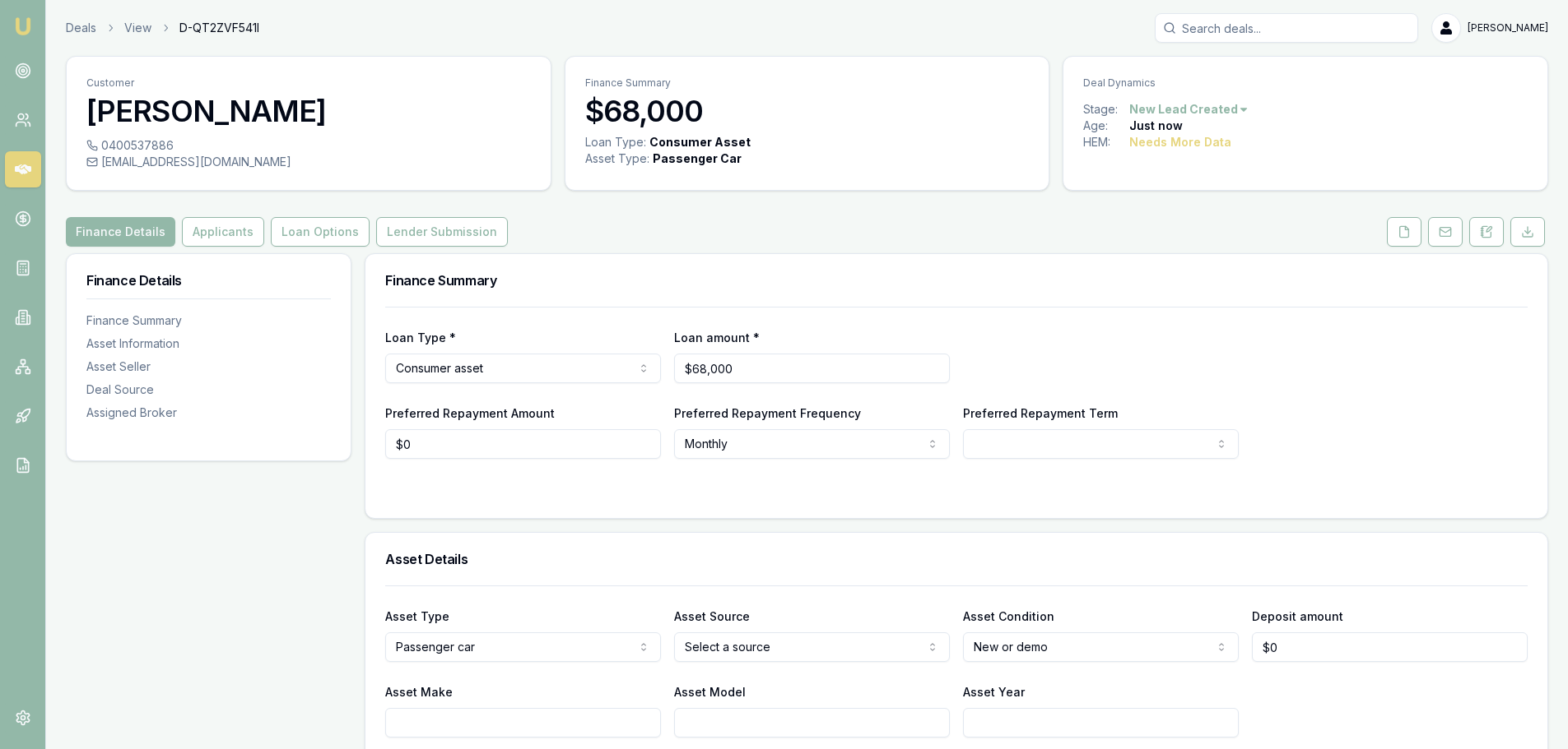
click at [777, 239] on div "Finance Details Applicants Loan Options Lender Submission" at bounding box center [806, 232] width 1482 height 30
click at [1489, 232] on icon at bounding box center [1486, 232] width 13 height 13
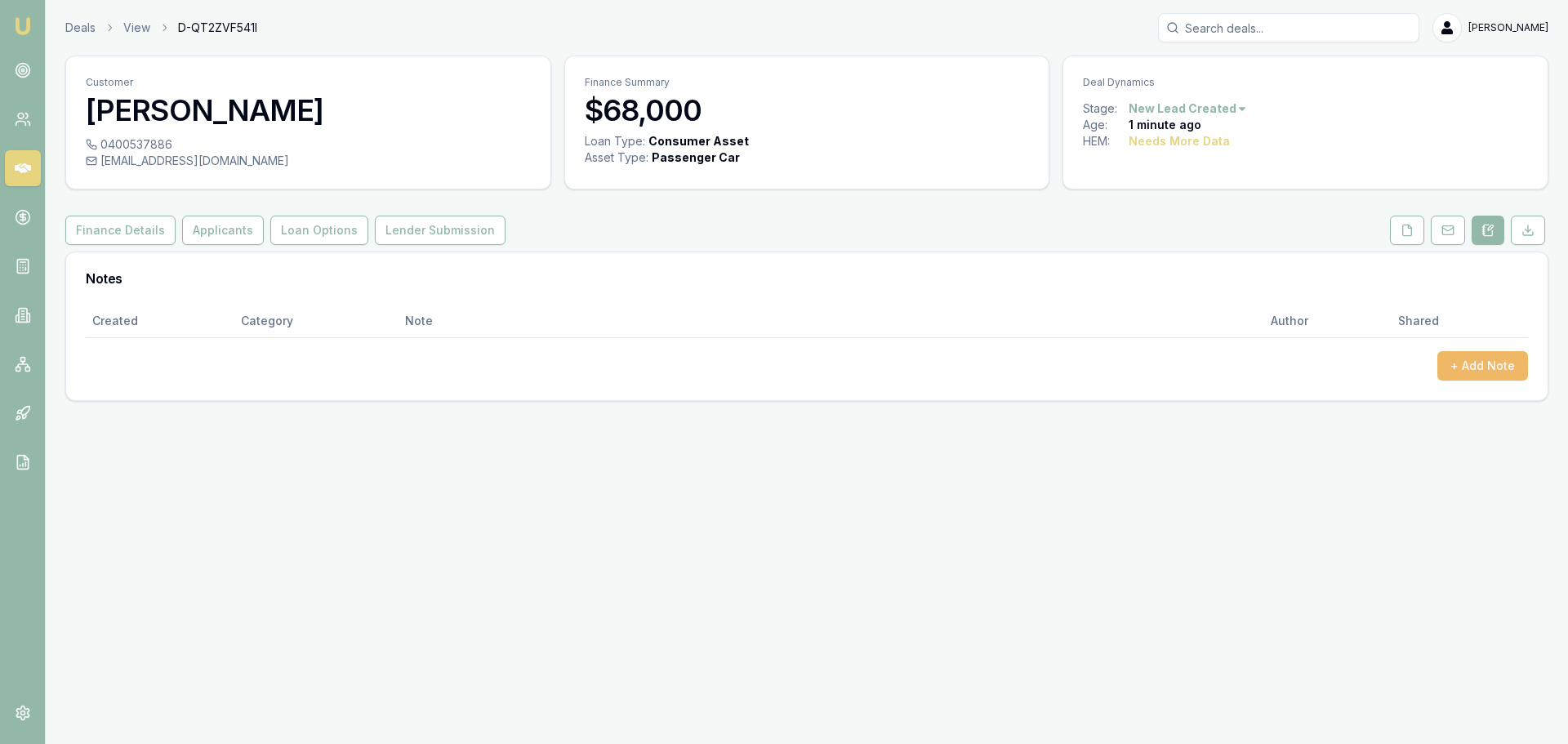
click at [1497, 356] on button "+ Add Note" at bounding box center [1483, 366] width 91 height 30
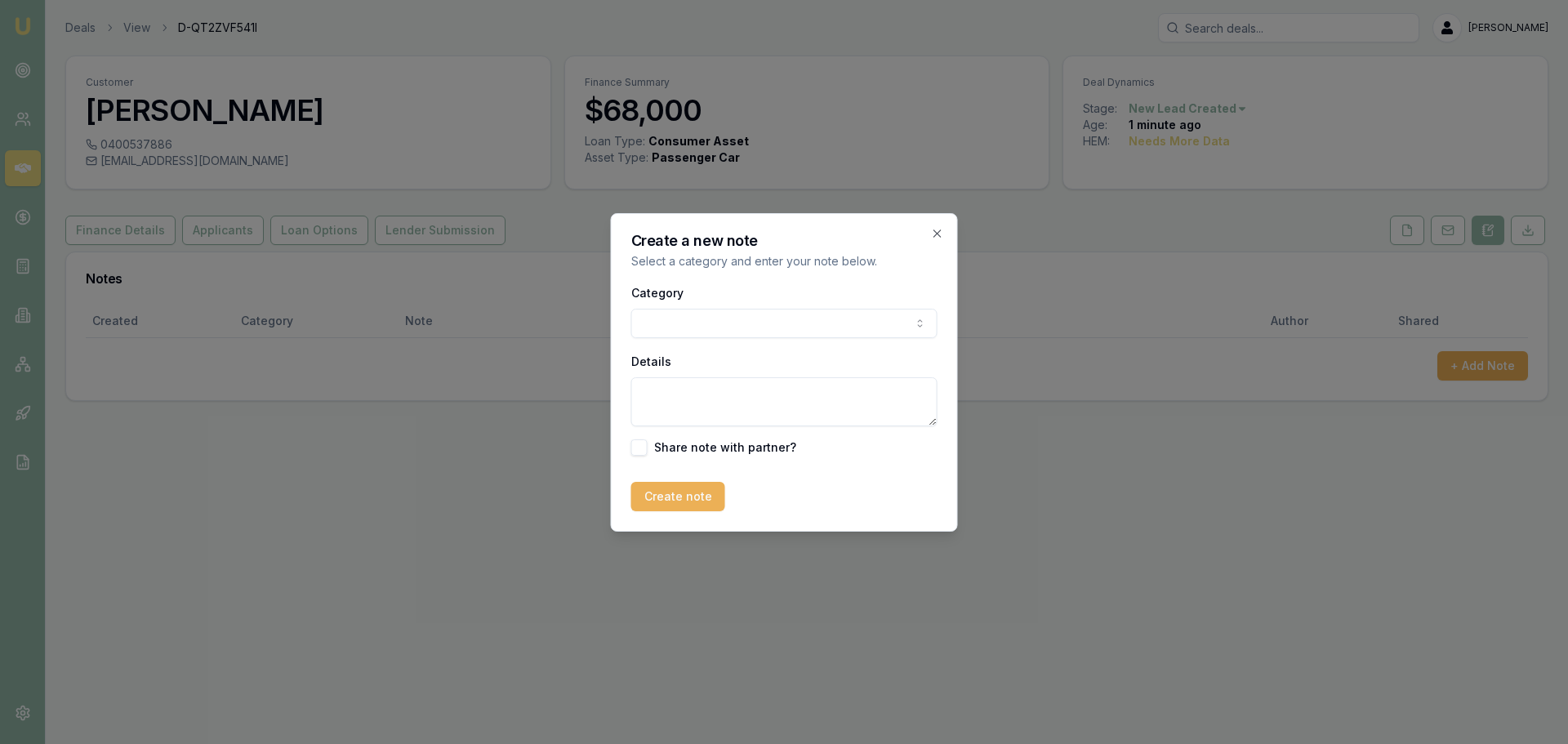
click at [810, 322] on body "Emu Broker Deals View D-QT2ZVF541I [PERSON_NAME] Toggle Menu Customer [PERSON_N…" at bounding box center [784, 372] width 1568 height 744
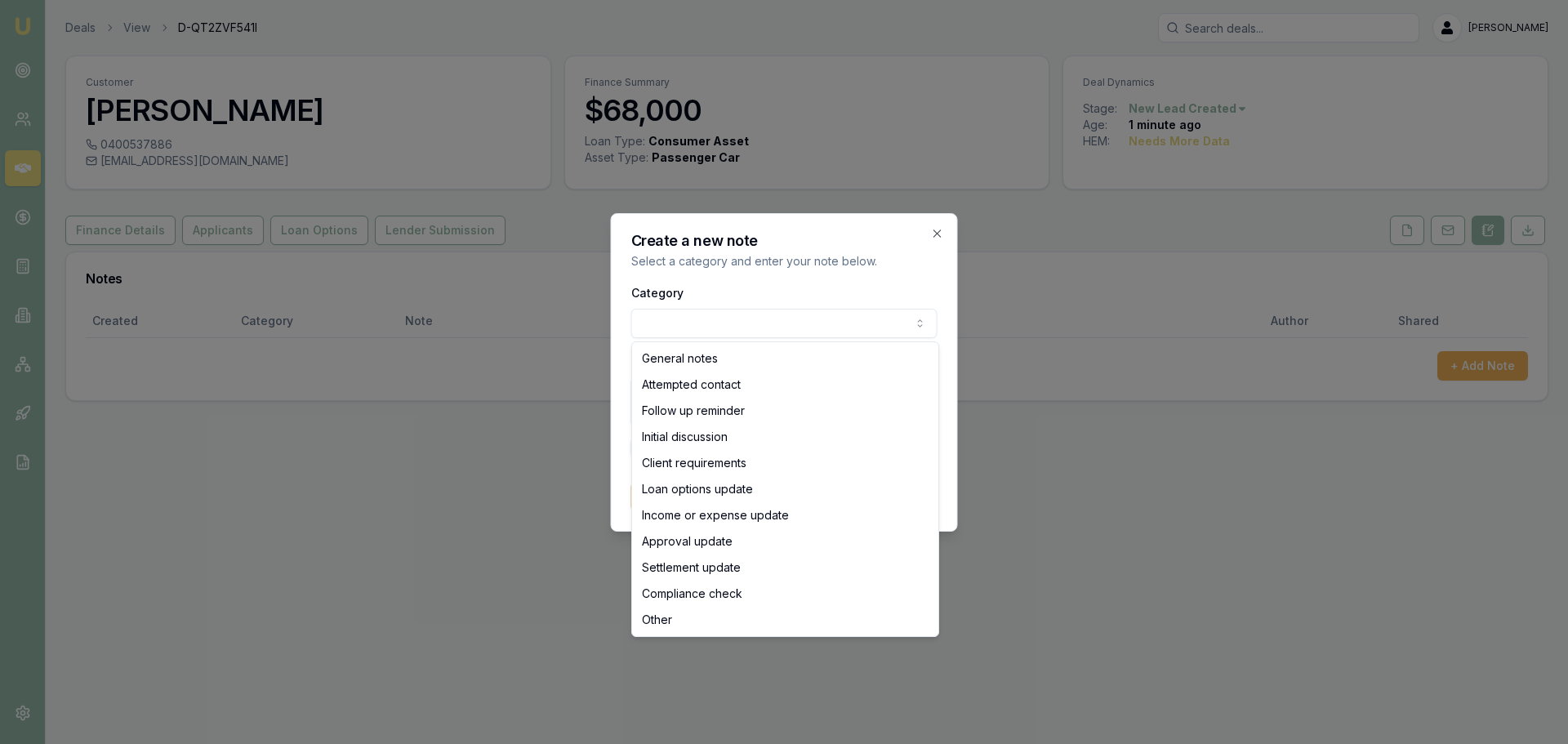
select select "ATTEMPTED_CONTACT"
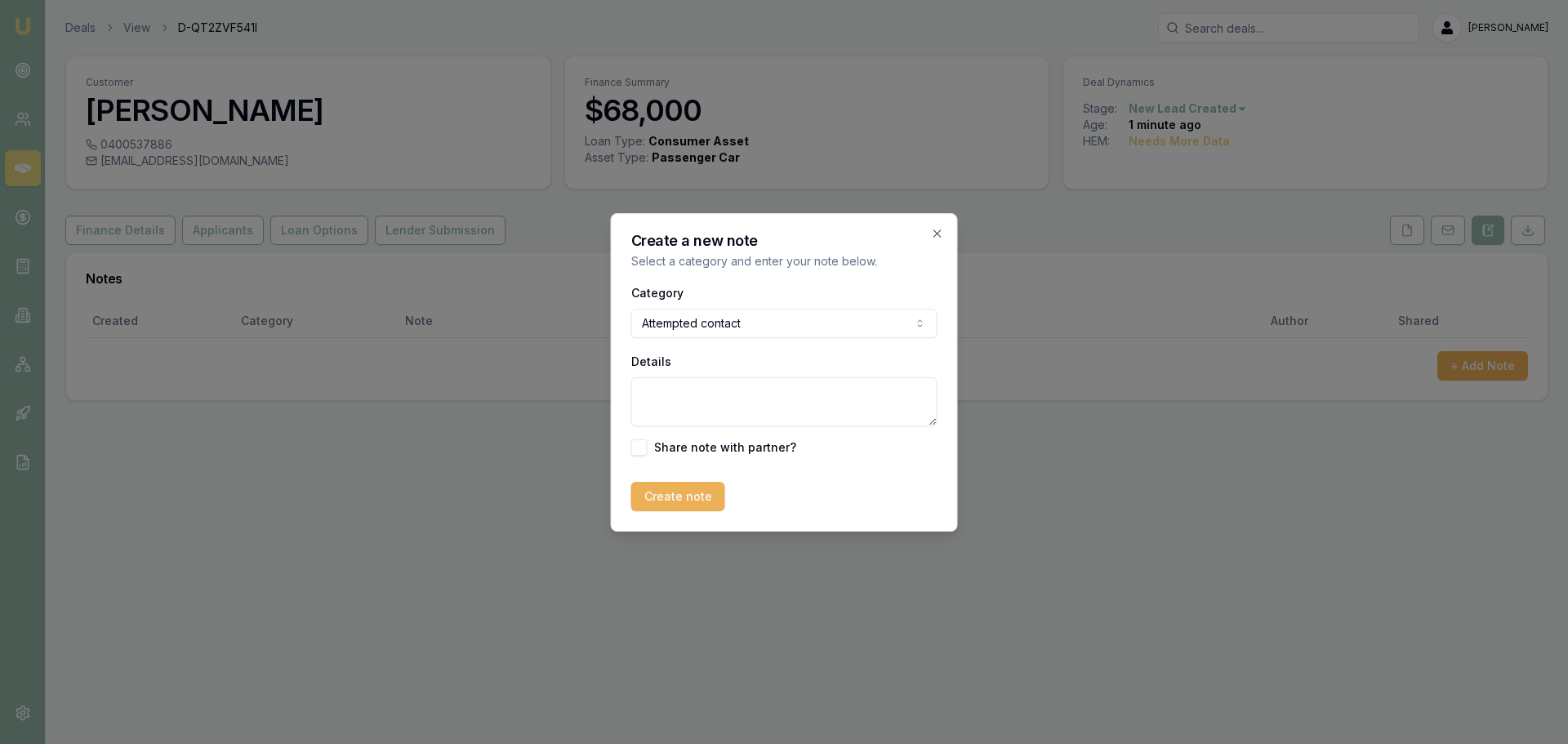
click at [763, 408] on textarea "Details" at bounding box center [784, 402] width 306 height 49
type textarea "s"
type textarea "sent intro text"
click at [684, 502] on button "Create note" at bounding box center [678, 497] width 94 height 30
